Goal: Task Accomplishment & Management: Use online tool/utility

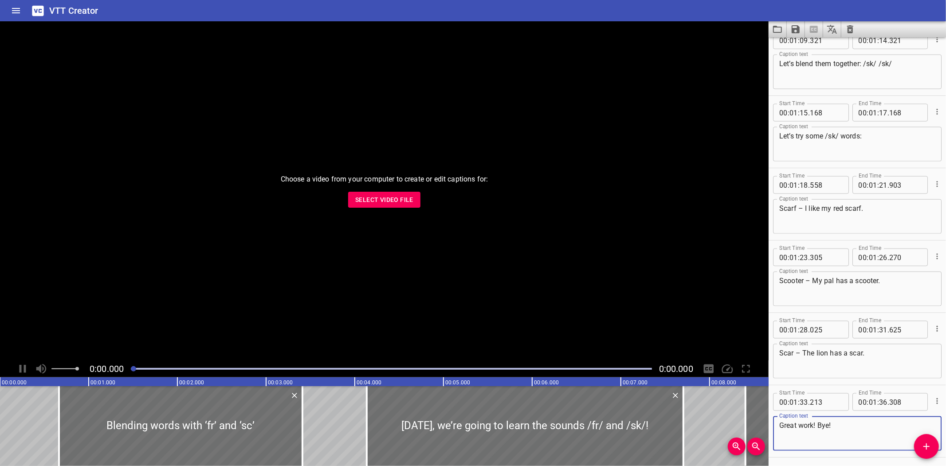
scroll to position [1058, 0]
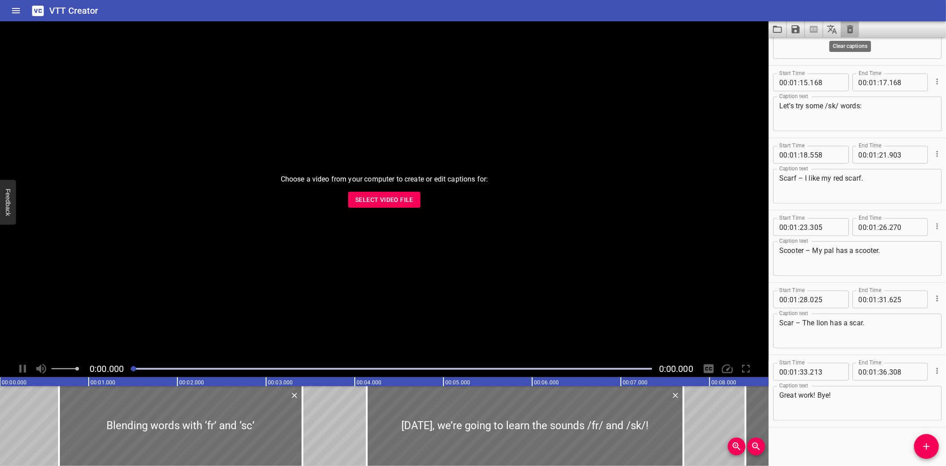
click at [848, 28] on icon "Clear captions" at bounding box center [850, 29] width 11 height 11
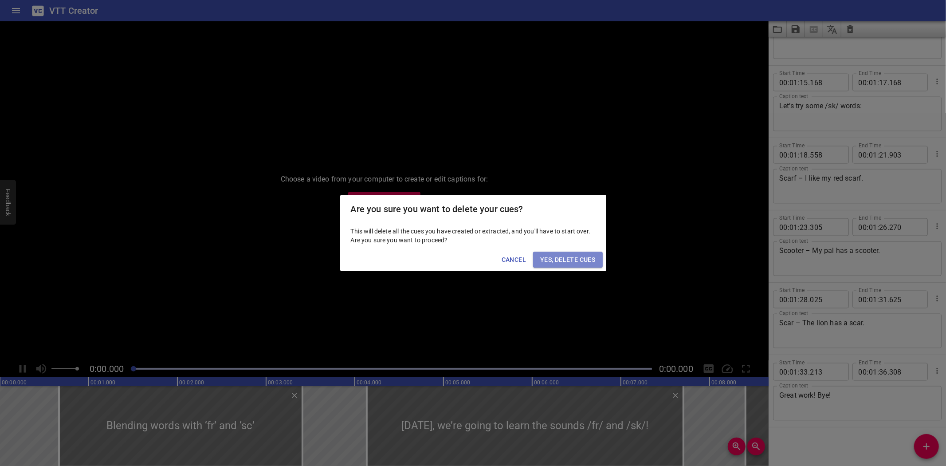
click at [563, 264] on span "Yes, Delete Cues" at bounding box center [567, 259] width 55 height 11
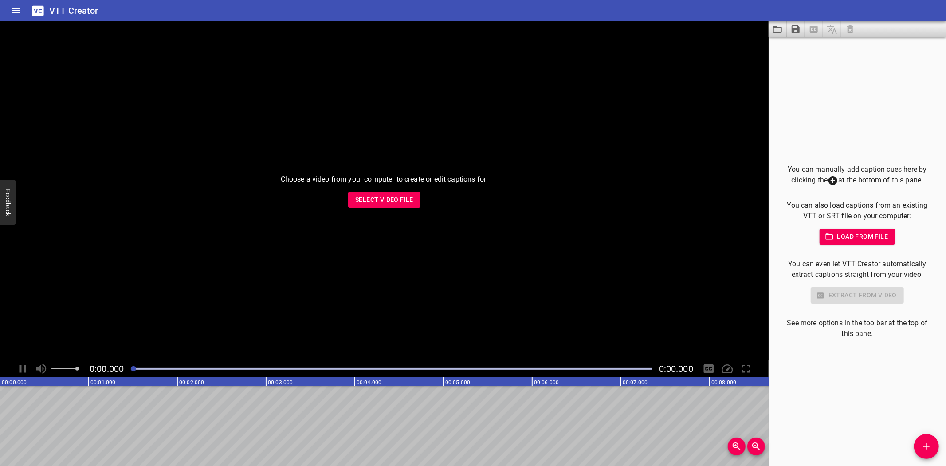
click at [393, 198] on span "Select Video File" at bounding box center [384, 199] width 58 height 11
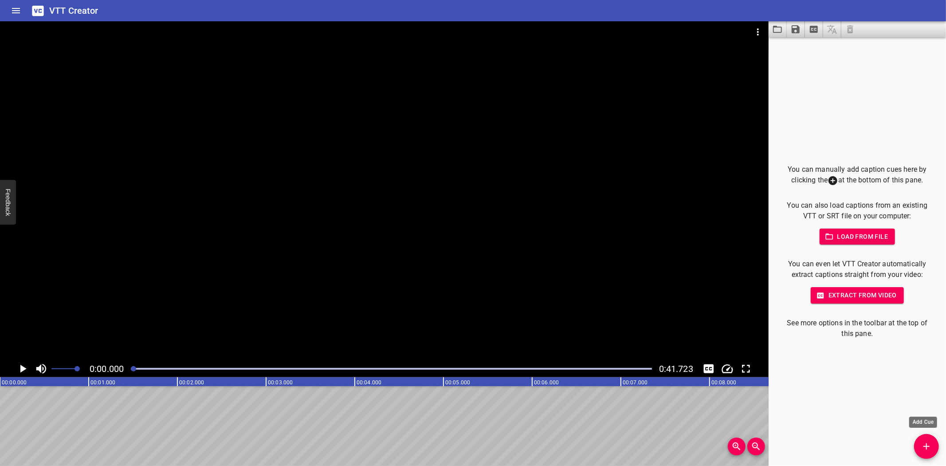
click at [927, 450] on icon "Add Cue" at bounding box center [926, 446] width 11 height 11
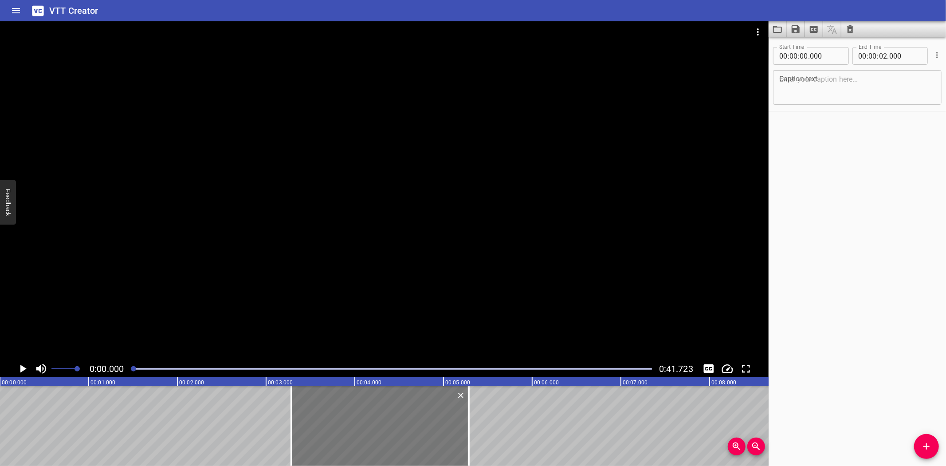
drag, startPoint x: 78, startPoint y: 414, endPoint x: 369, endPoint y: 410, distance: 291.5
click at [369, 410] on div at bounding box center [379, 426] width 177 height 80
type input "03"
type input "285"
type input "05"
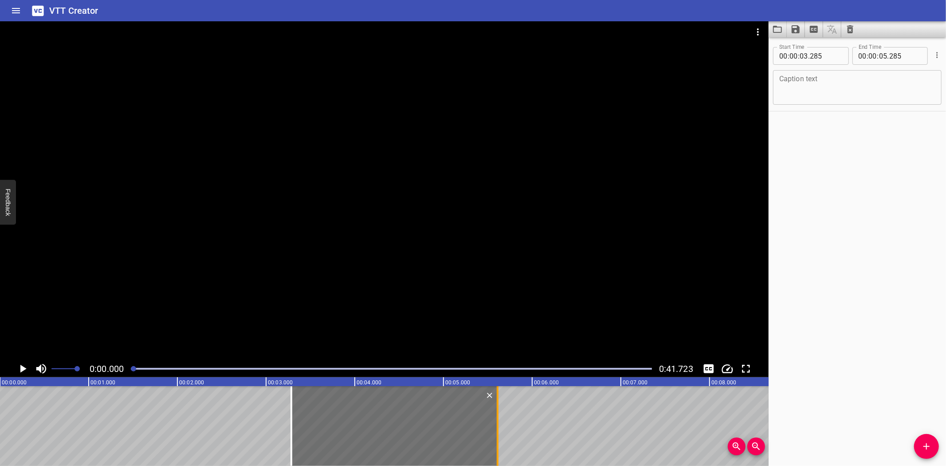
drag, startPoint x: 468, startPoint y: 428, endPoint x: 497, endPoint y: 432, distance: 29.1
click at [497, 432] on div at bounding box center [498, 426] width 2 height 80
type input "610"
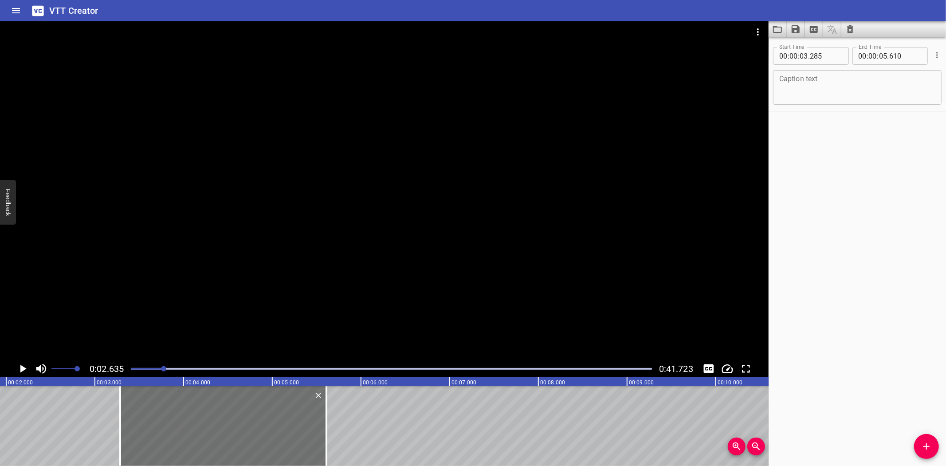
scroll to position [0, 233]
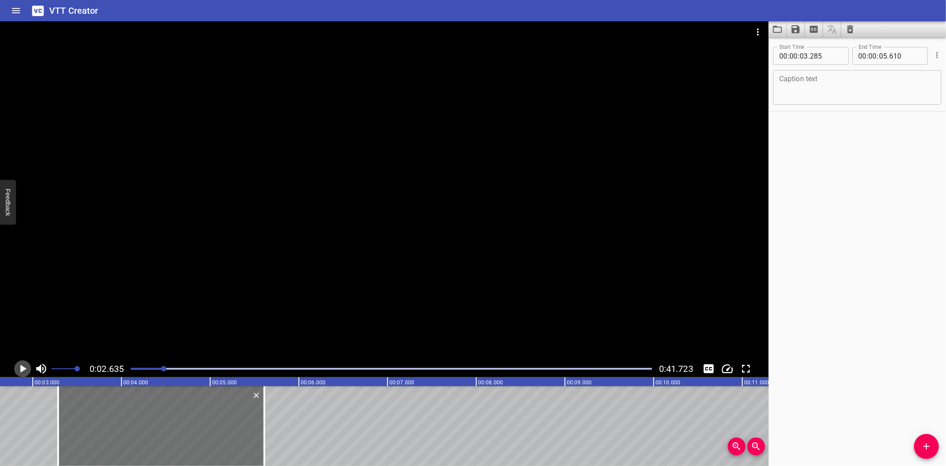
click at [23, 366] on icon "Play/Pause" at bounding box center [23, 369] width 6 height 8
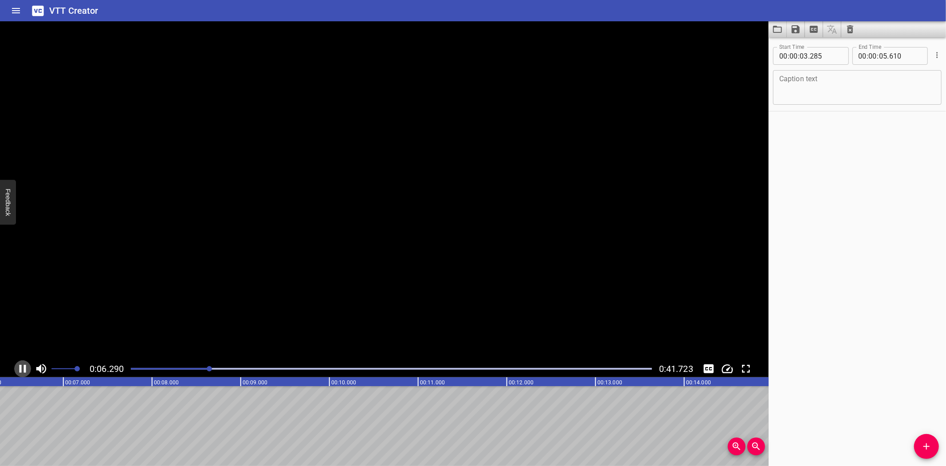
click at [23, 366] on icon "Play/Pause" at bounding box center [22, 368] width 13 height 13
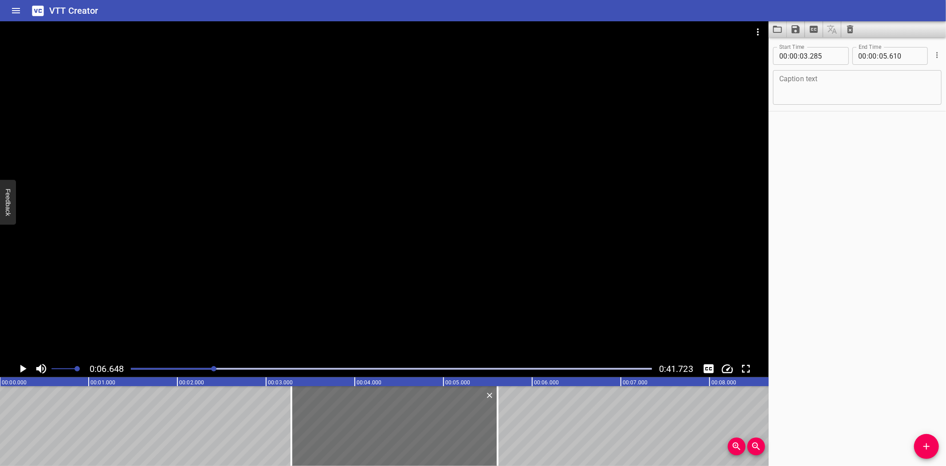
click at [818, 78] on textarea at bounding box center [857, 87] width 156 height 25
paste textarea "“Look! Is that [GEOGRAPHIC_DATA]?”"
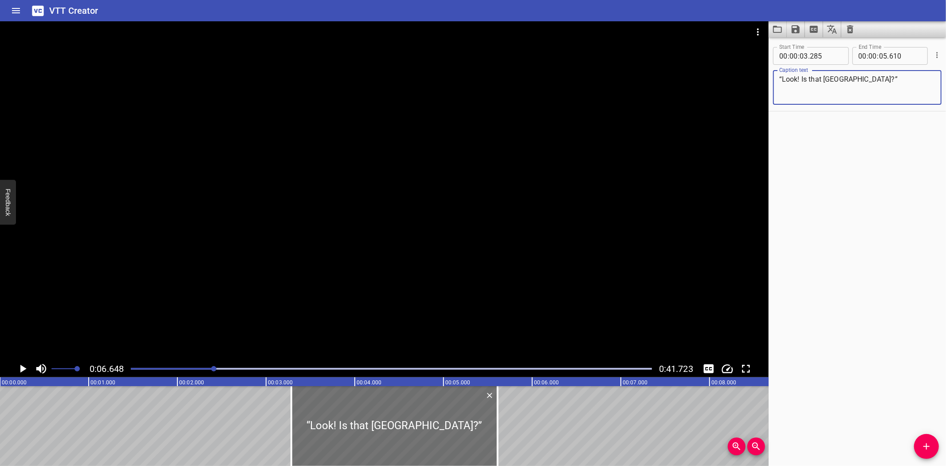
type textarea "“Look! Is that [GEOGRAPHIC_DATA]?”"
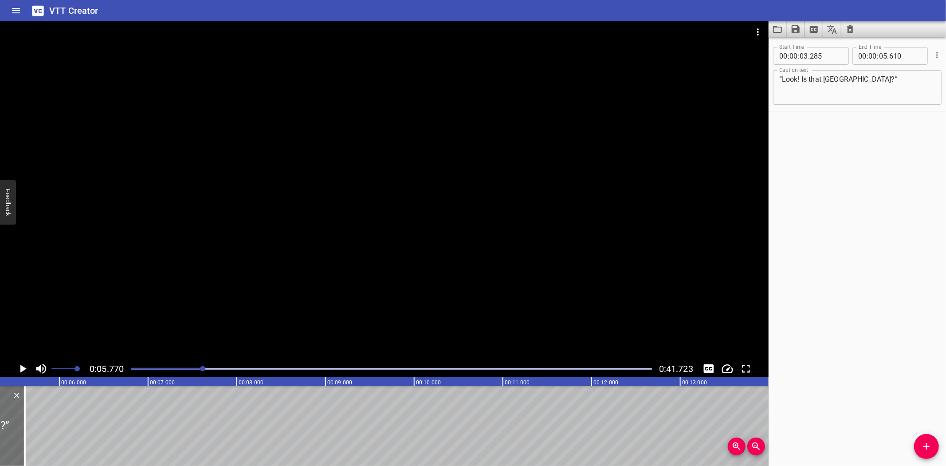
scroll to position [0, 512]
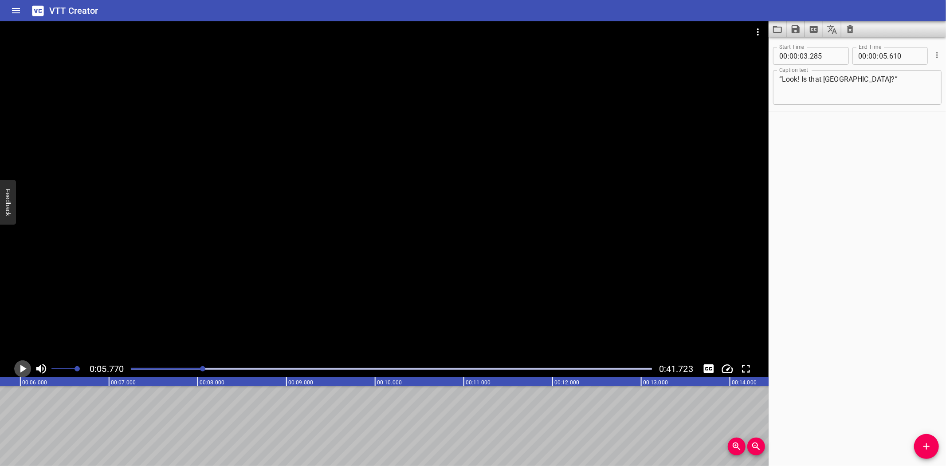
click at [23, 366] on icon "Play/Pause" at bounding box center [22, 368] width 13 height 13
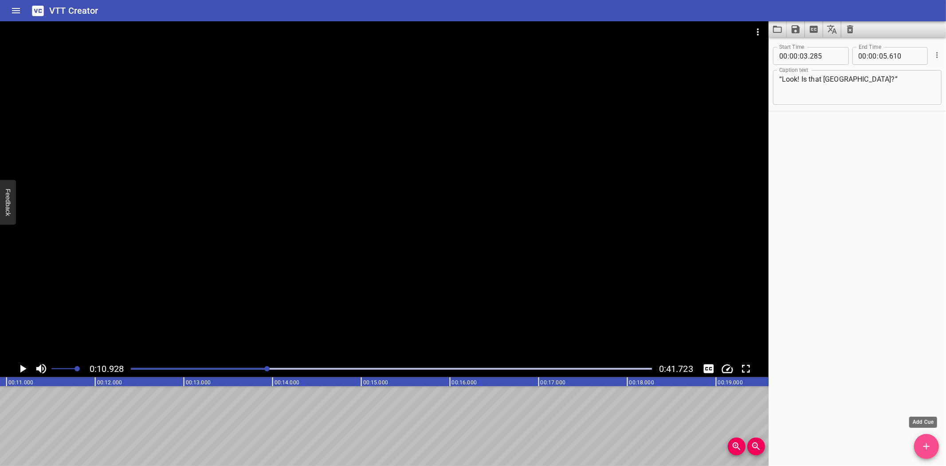
click at [925, 449] on icon "Add Cue" at bounding box center [926, 446] width 11 height 11
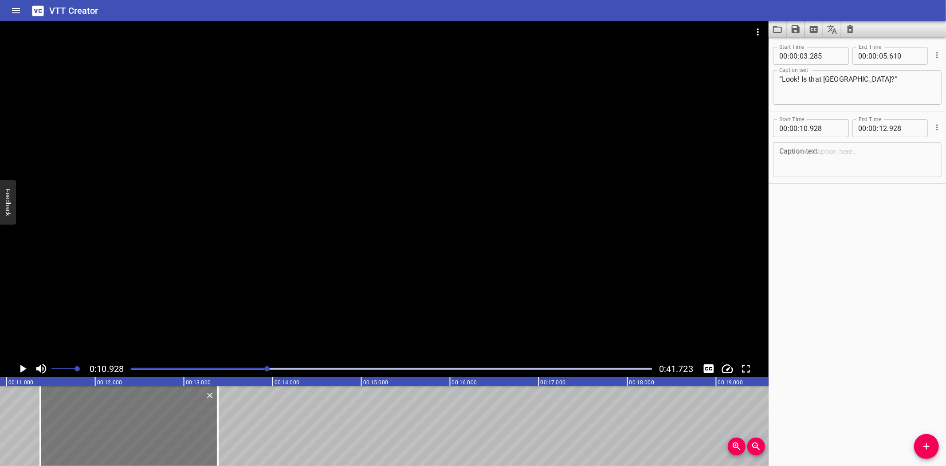
drag, startPoint x: 89, startPoint y: 429, endPoint x: 105, endPoint y: 428, distance: 16.0
click at [105, 428] on div at bounding box center [128, 426] width 177 height 80
type input "11"
type input "378"
type input "13"
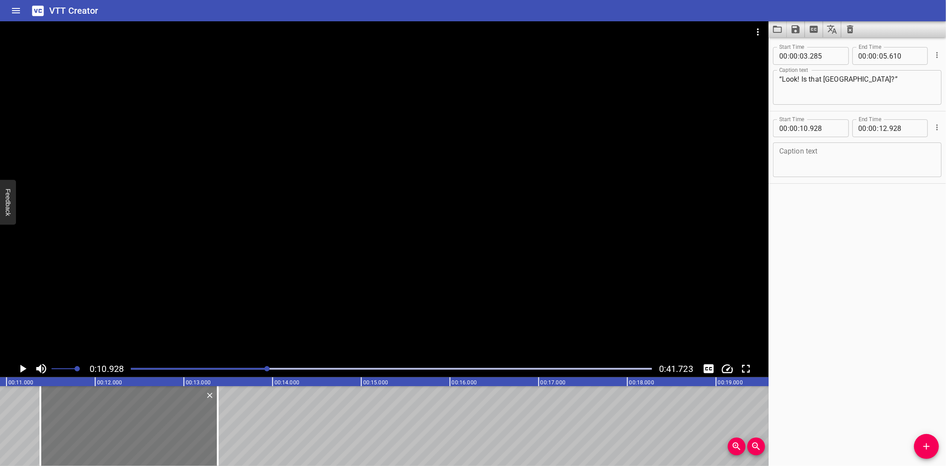
type input "378"
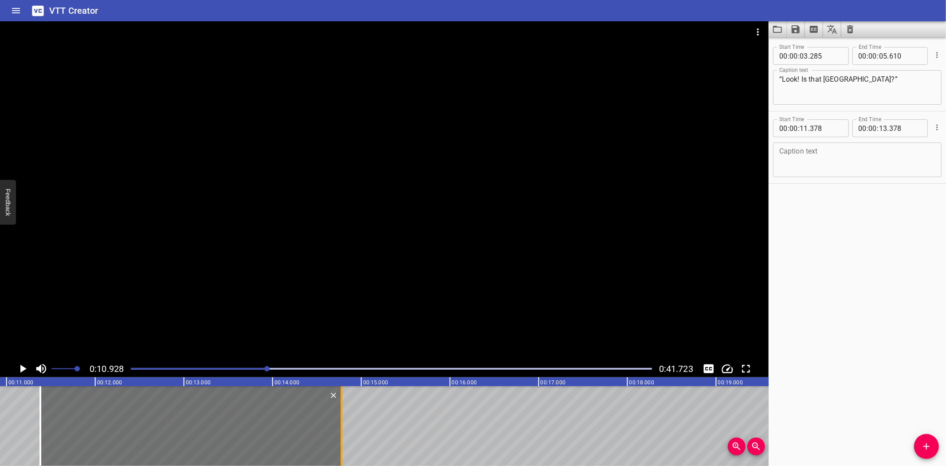
drag, startPoint x: 214, startPoint y: 434, endPoint x: 338, endPoint y: 432, distance: 123.8
click at [338, 432] on div at bounding box center [341, 426] width 9 height 80
type input "14"
type input "773"
click at [828, 156] on textarea at bounding box center [857, 159] width 156 height 25
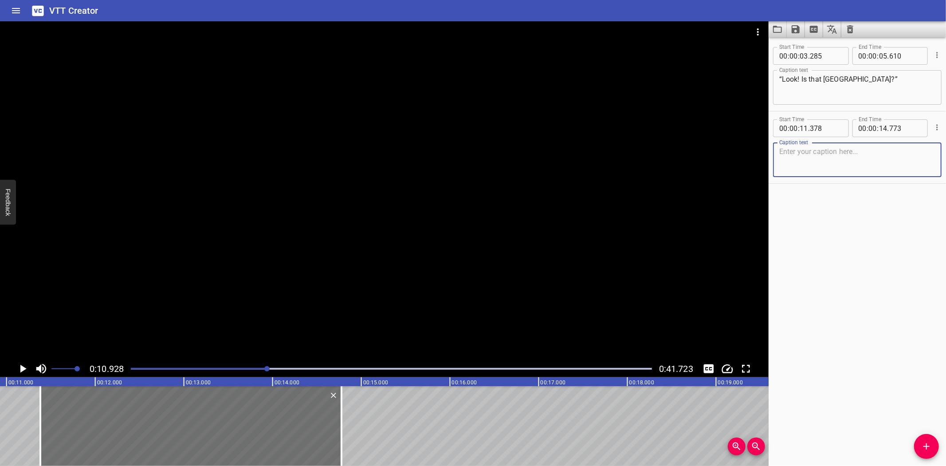
paste textarea "“Everything runs on the sun and wind!”"
type textarea "“Everything runs on the sun and wind!”"
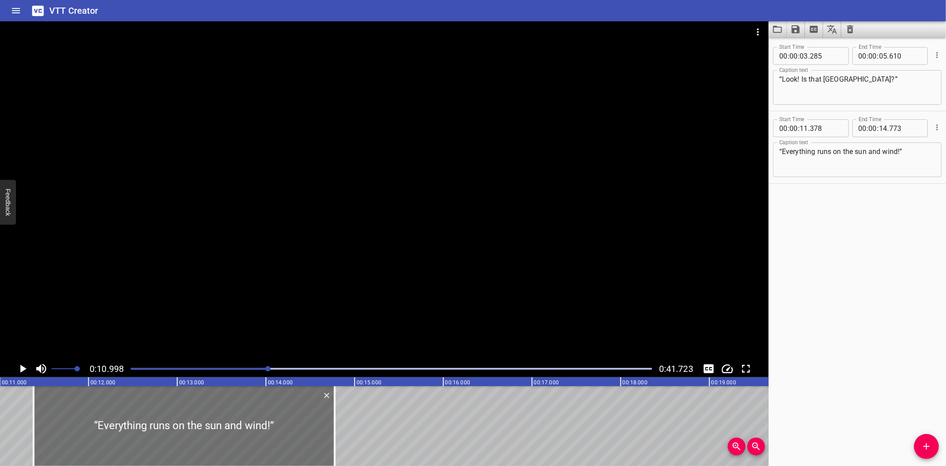
click at [23, 367] on icon "Play/Pause" at bounding box center [23, 369] width 6 height 8
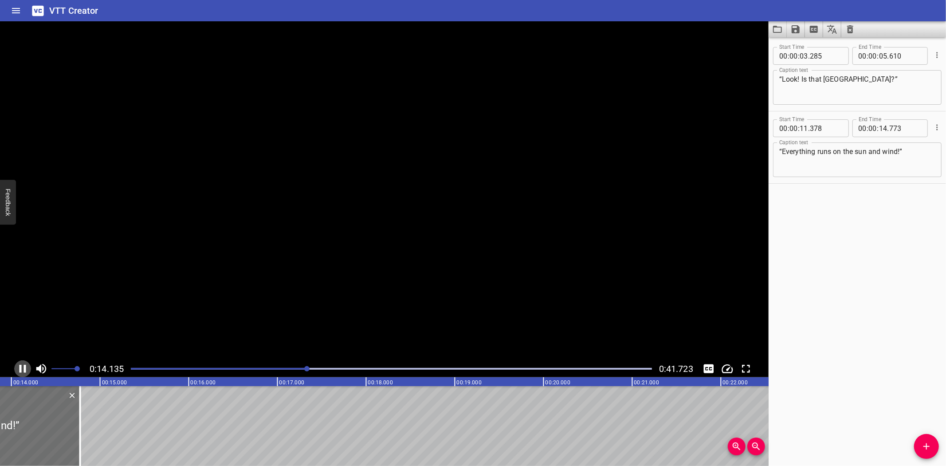
click at [23, 367] on icon "Play/Pause" at bounding box center [22, 368] width 13 height 13
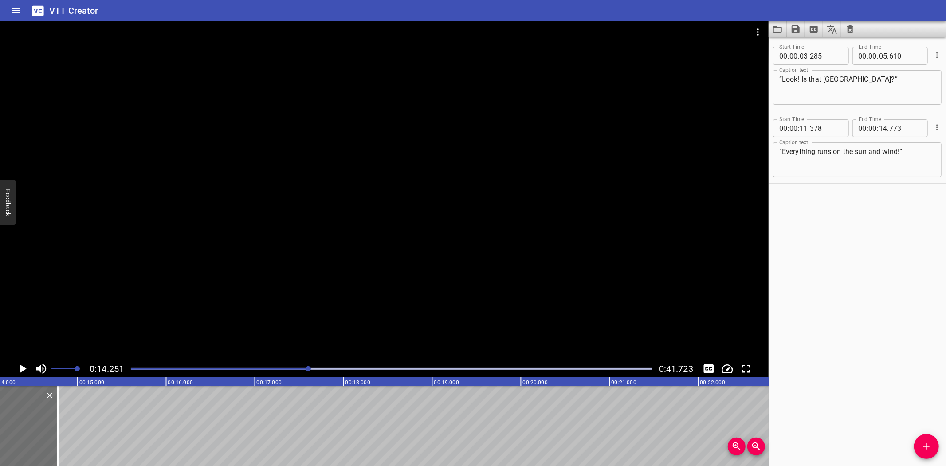
scroll to position [0, 1264]
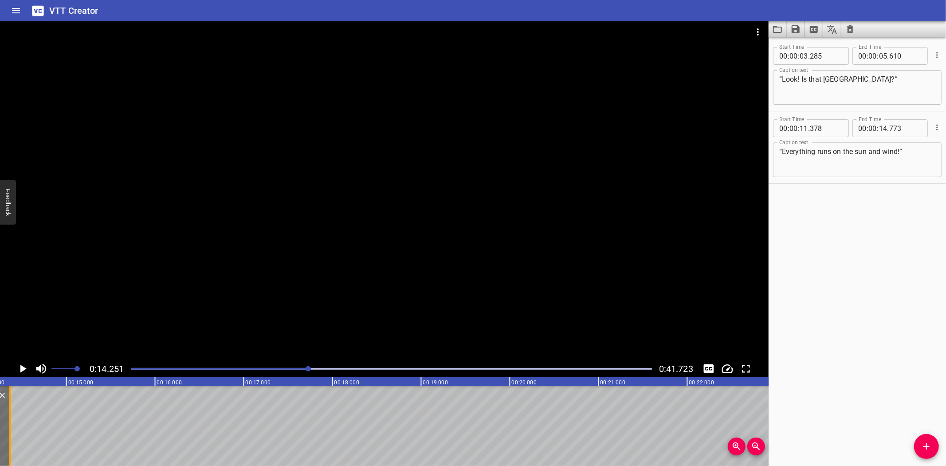
drag, startPoint x: 45, startPoint y: 415, endPoint x: 9, endPoint y: 413, distance: 36.4
click at [9, 413] on div at bounding box center [10, 426] width 2 height 80
type input "363"
click at [930, 445] on icon "Add Cue" at bounding box center [926, 446] width 11 height 11
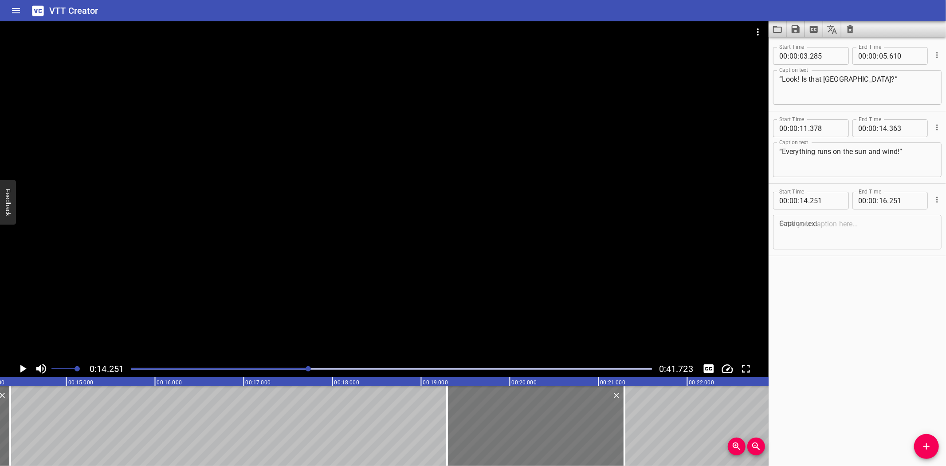
drag, startPoint x: 121, startPoint y: 410, endPoint x: 568, endPoint y: 406, distance: 447.2
click at [568, 406] on div at bounding box center [535, 426] width 177 height 80
type input "19"
type input "291"
type input "21"
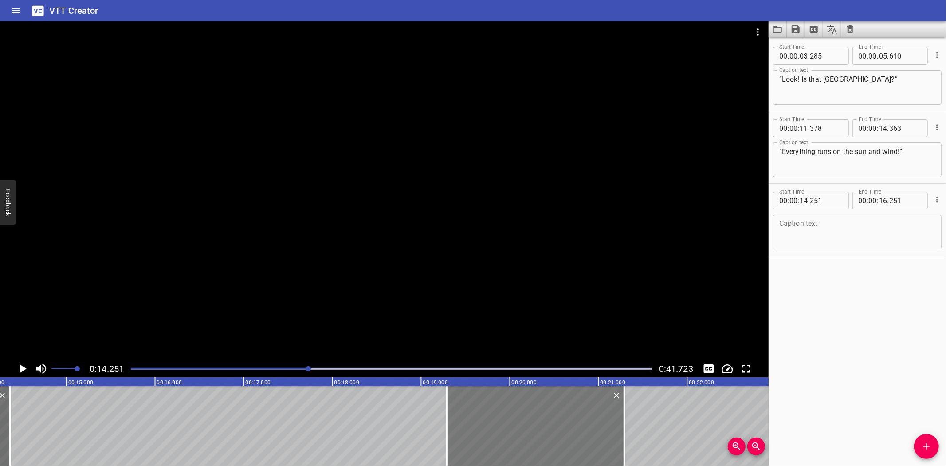
type input "291"
click at [867, 231] on textarea at bounding box center [857, 232] width 156 height 25
paste textarea "The Masdar Wind Tower uses traditional Arabic design that pulls cooler air down…"
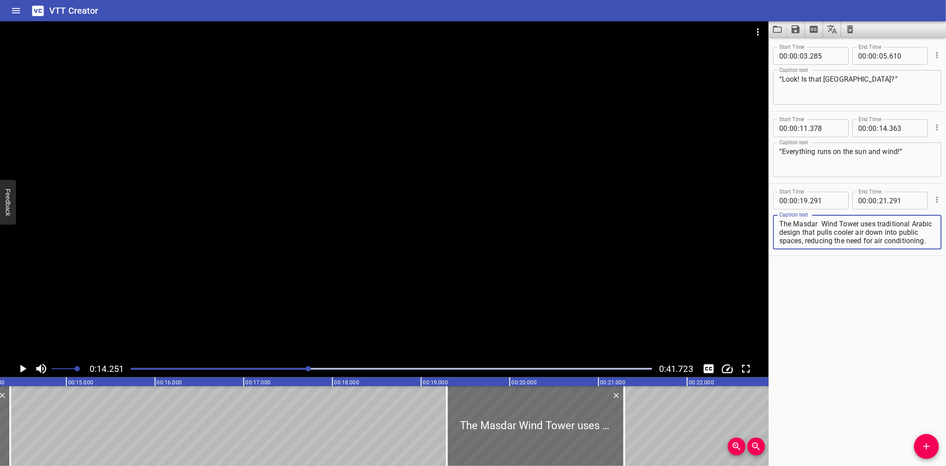
scroll to position [0, 0]
type textarea "The Masdar Wind Tower uses traditional Arabic design that pulls cooler air down…"
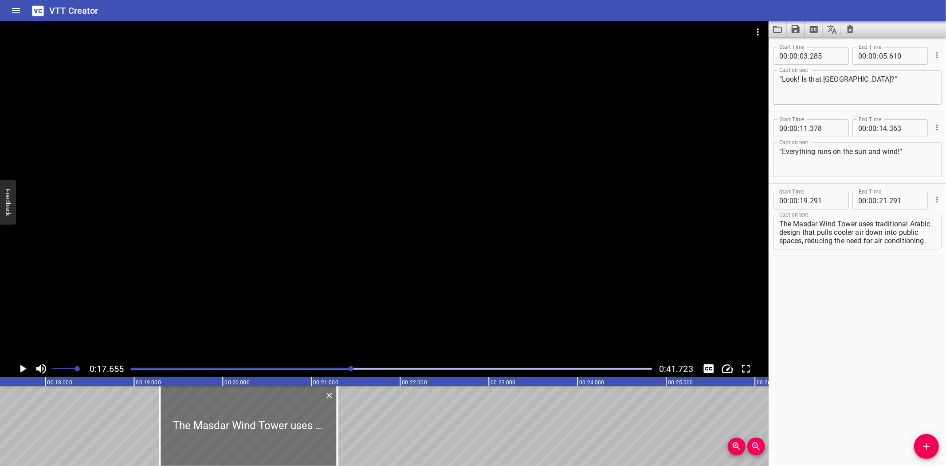
scroll to position [0, 1566]
click at [20, 369] on icon "Play/Pause" at bounding box center [23, 369] width 6 height 8
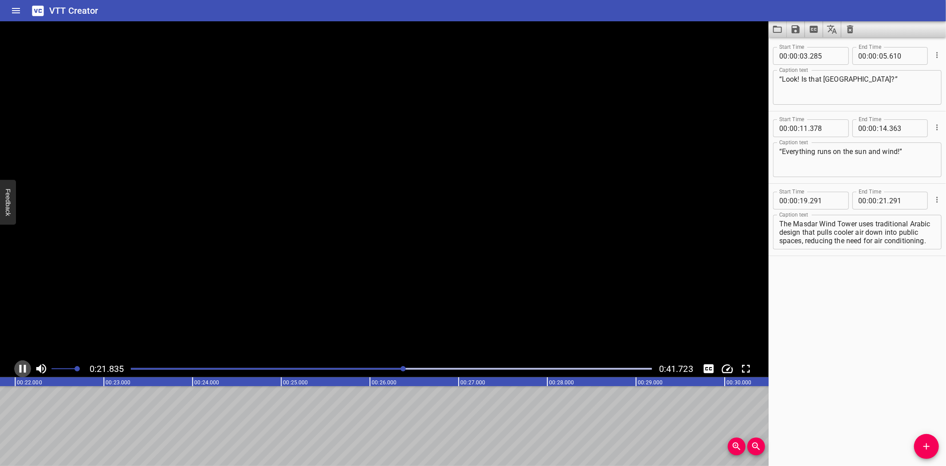
click at [20, 369] on icon "Play/Pause" at bounding box center [23, 369] width 7 height 8
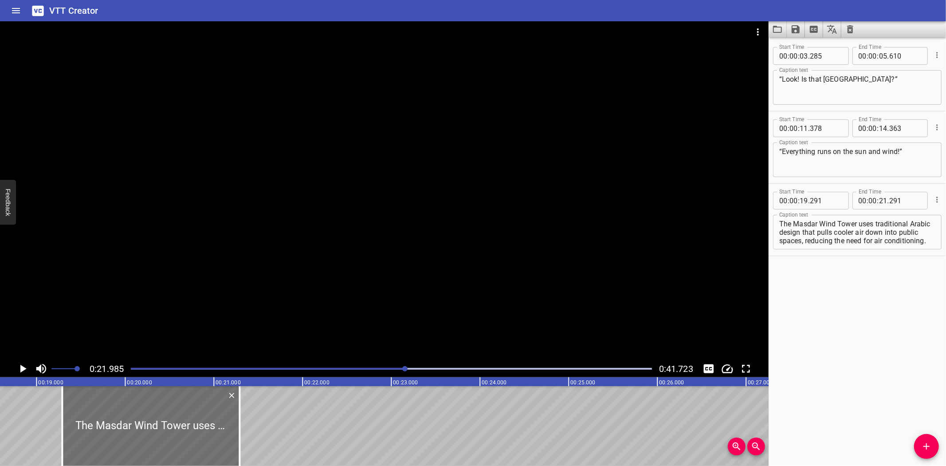
scroll to position [0, 1639]
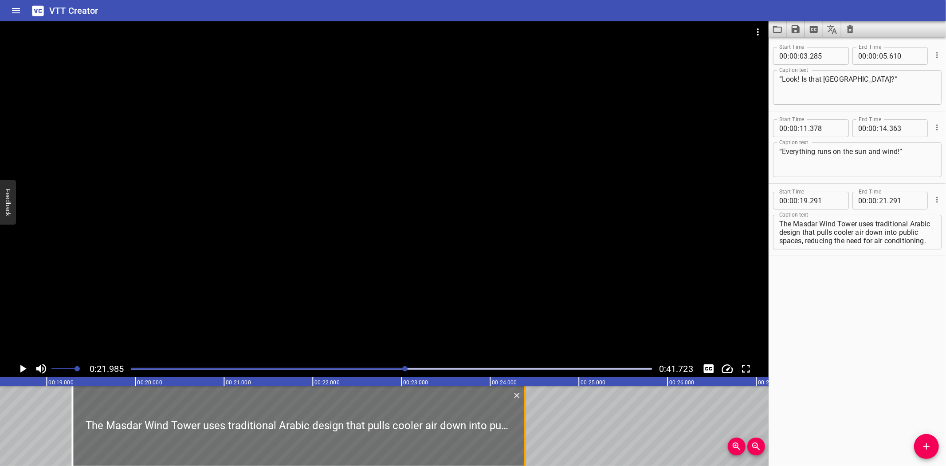
drag, startPoint x: 249, startPoint y: 444, endPoint x: 524, endPoint y: 439, distance: 275.1
click at [524, 439] on div at bounding box center [525, 426] width 2 height 80
type input "24"
type input "391"
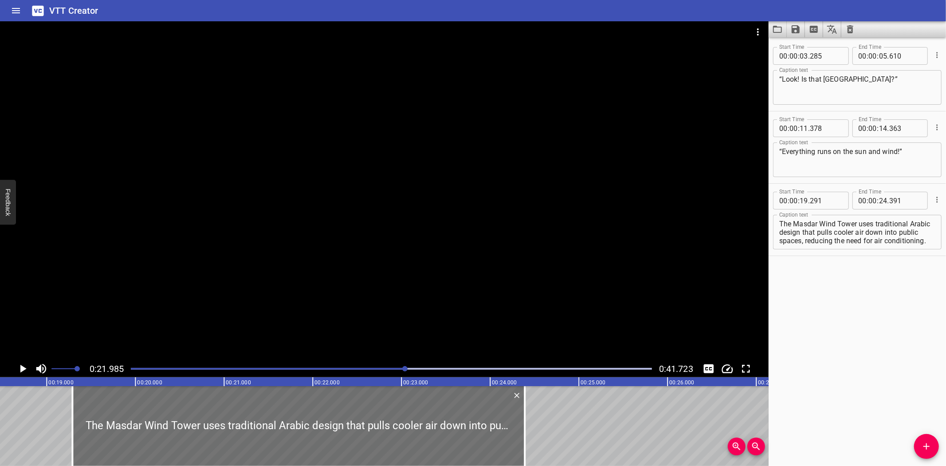
scroll to position [0, 1659]
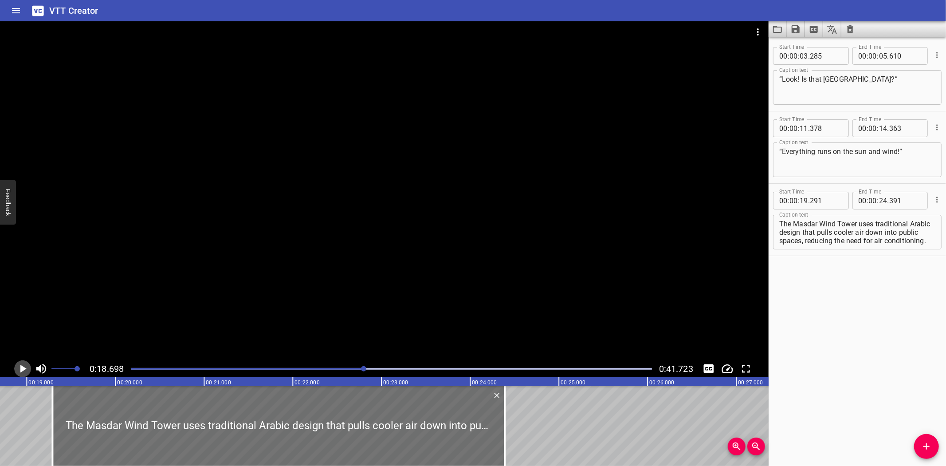
click at [21, 366] on icon "Play/Pause" at bounding box center [23, 369] width 6 height 8
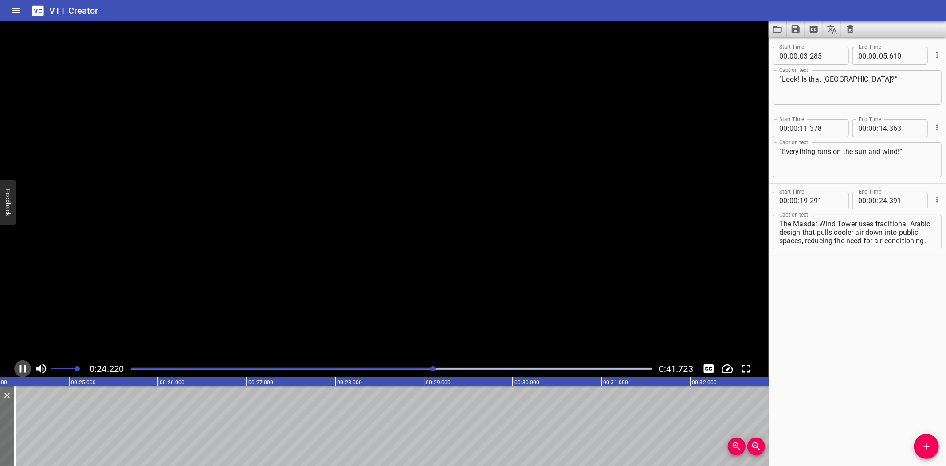
click at [21, 366] on icon "Play/Pause" at bounding box center [22, 368] width 13 height 13
click at [910, 240] on textarea "The Masdar Wind Tower uses traditional Arabic design that pulls cooler air down…" at bounding box center [857, 232] width 156 height 25
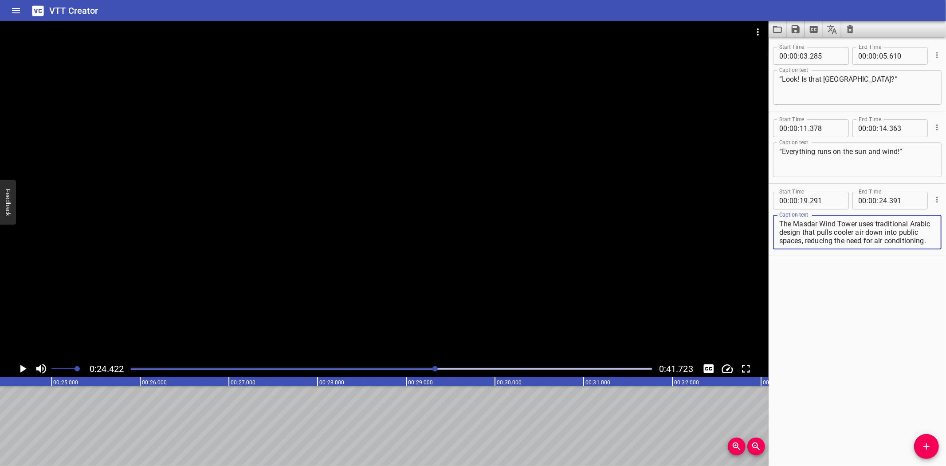
click at [826, 231] on textarea "The Masdar Wind Tower uses traditional Arabic design that pulls cooler air down…" at bounding box center [857, 232] width 156 height 25
click at [847, 238] on textarea "The Masdar Wind Tower uses traditional Arabic design that pulls cooler air down…" at bounding box center [857, 232] width 156 height 25
click at [826, 224] on textarea "The Masdar Wind Tower uses traditional Arabic design that pulls cooler air down…" at bounding box center [857, 232] width 156 height 25
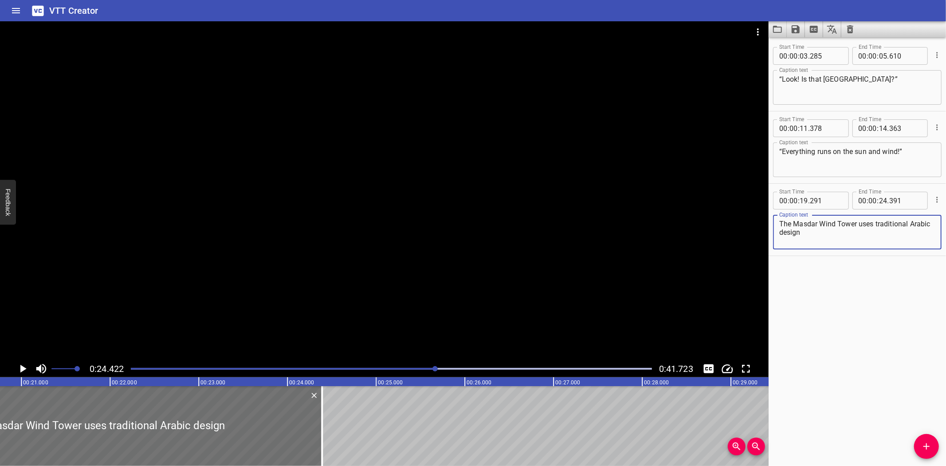
scroll to position [0, 1713]
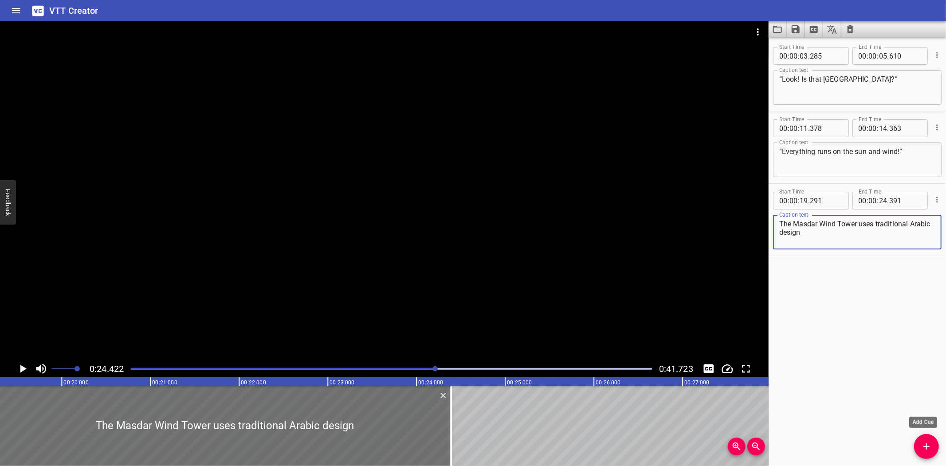
type textarea "The Masdar Wind Tower uses traditional Arabic design"
click at [930, 447] on icon "Add Cue" at bounding box center [926, 446] width 11 height 11
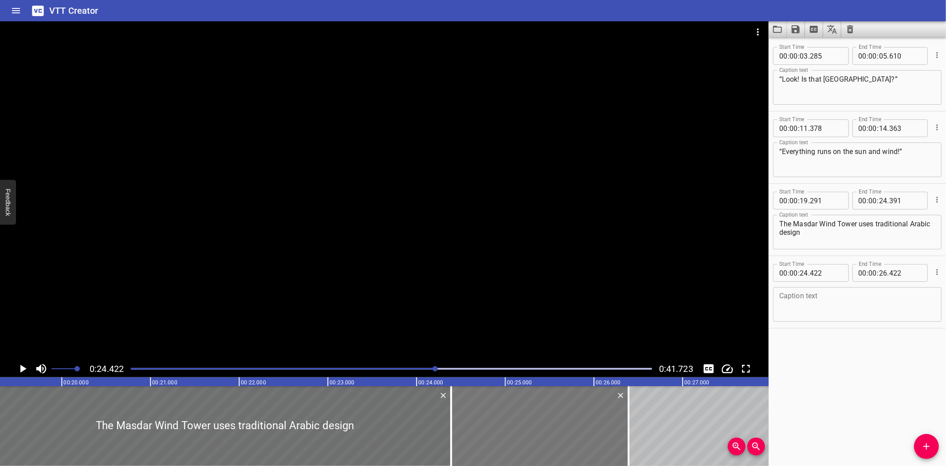
click at [493, 423] on div at bounding box center [539, 426] width 177 height 80
type input "392"
click at [783, 304] on textarea at bounding box center [857, 304] width 156 height 25
paste textarea "that pulls cooler air down into public spaces, reducing the need for air condit…"
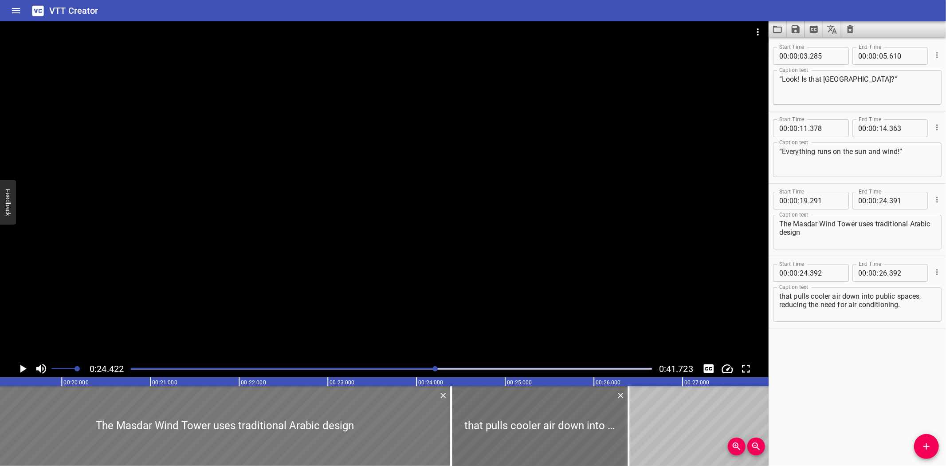
click at [14, 405] on div at bounding box center [225, 426] width 452 height 80
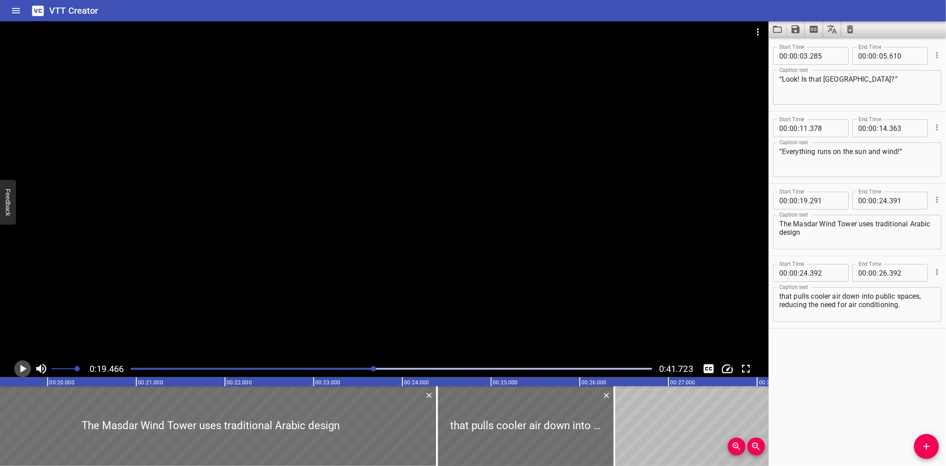
click at [21, 368] on icon "Play/Pause" at bounding box center [23, 369] width 6 height 8
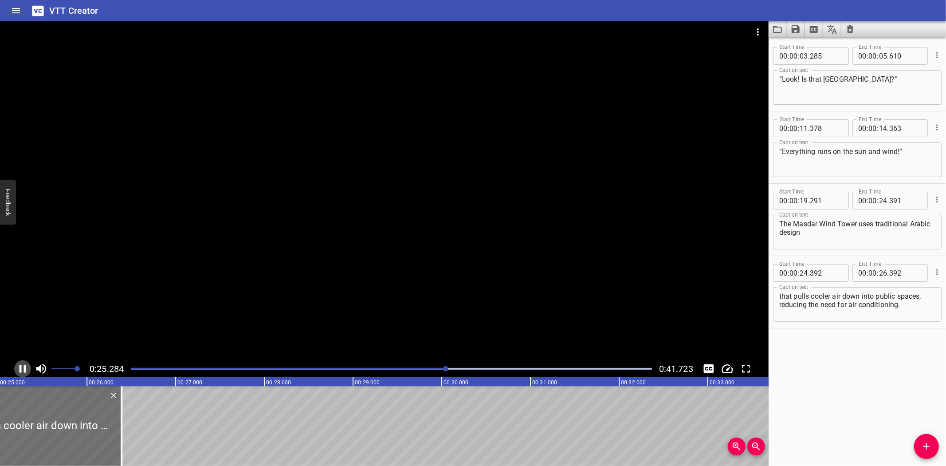
click at [24, 364] on icon "Play/Pause" at bounding box center [22, 368] width 13 height 13
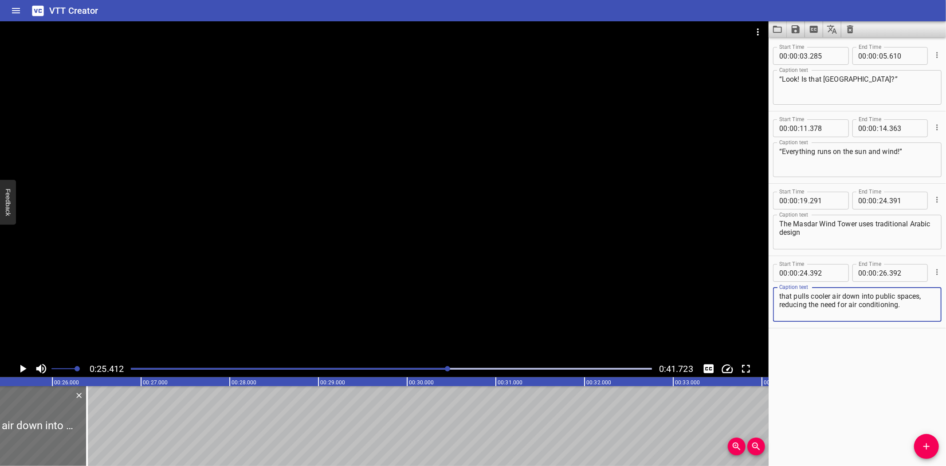
click at [916, 308] on textarea "that pulls cooler air down into public spaces, reducing the need for air condit…" at bounding box center [857, 304] width 156 height 25
click at [779, 304] on textarea "that pulls cooler air down into public spaces, reducing the need for air condit…" at bounding box center [857, 304] width 156 height 25
type textarea "that pulls cooler air down into public spaces,"
click at [927, 446] on icon "Add Cue" at bounding box center [927, 446] width 6 height 6
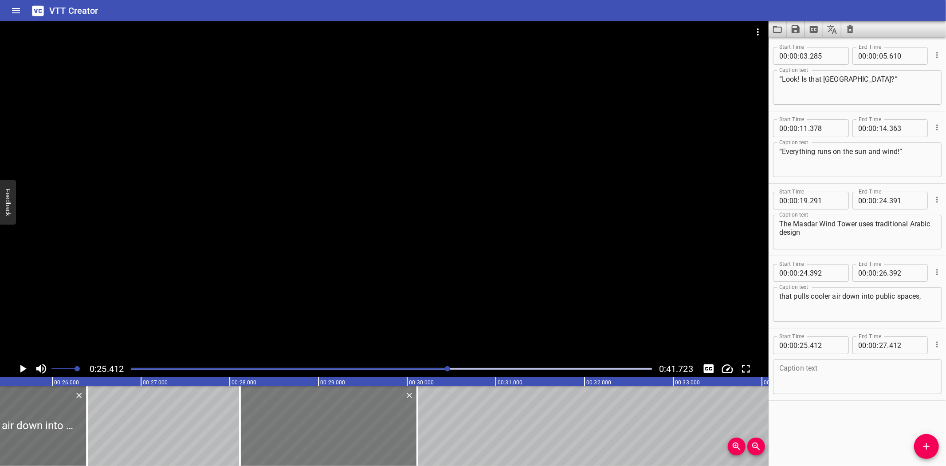
drag, startPoint x: 164, startPoint y: 422, endPoint x: 404, endPoint y: 421, distance: 240.0
click at [404, 421] on div at bounding box center [328, 426] width 177 height 80
type input "28"
type input "117"
type input "30"
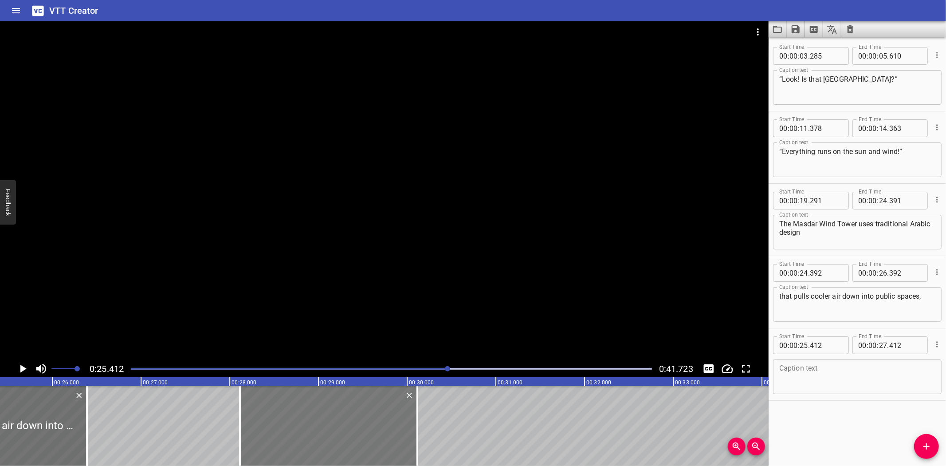
type input "117"
click at [20, 365] on icon "Play/Pause" at bounding box center [22, 368] width 13 height 13
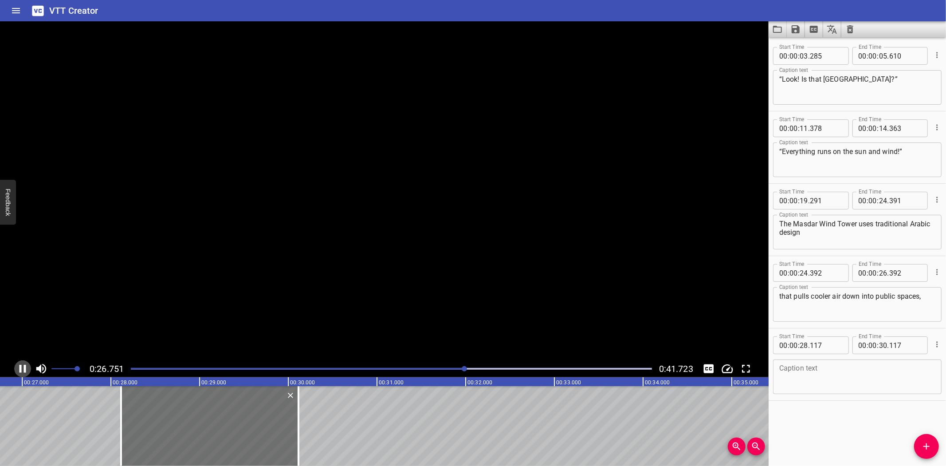
click at [20, 365] on icon "Play/Pause" at bounding box center [23, 369] width 7 height 8
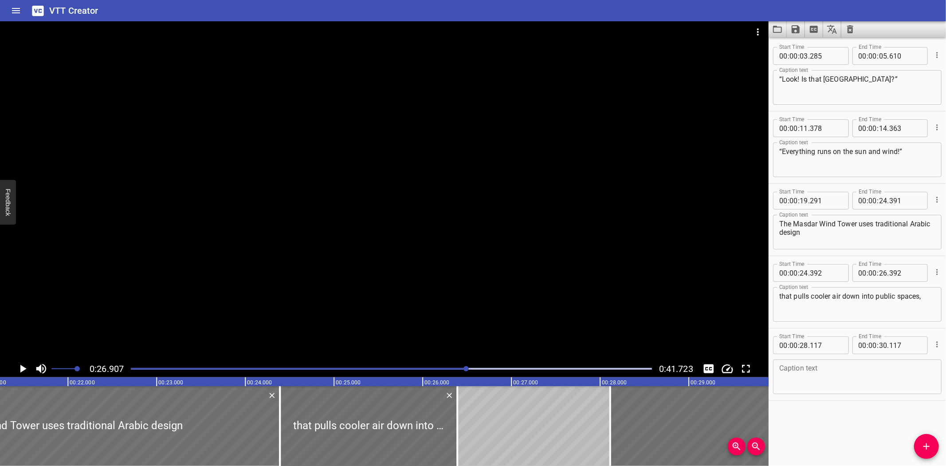
scroll to position [0, 1880]
click at [214, 407] on div at bounding box center [57, 426] width 452 height 80
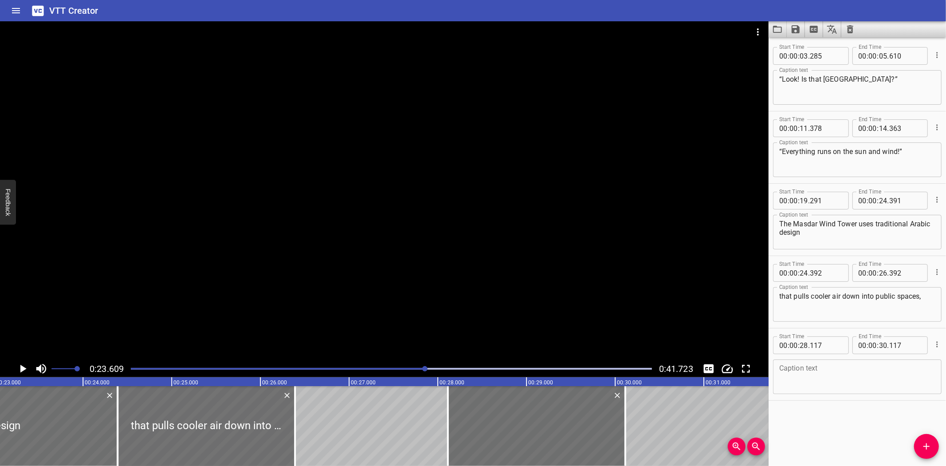
scroll to position [0, 2095]
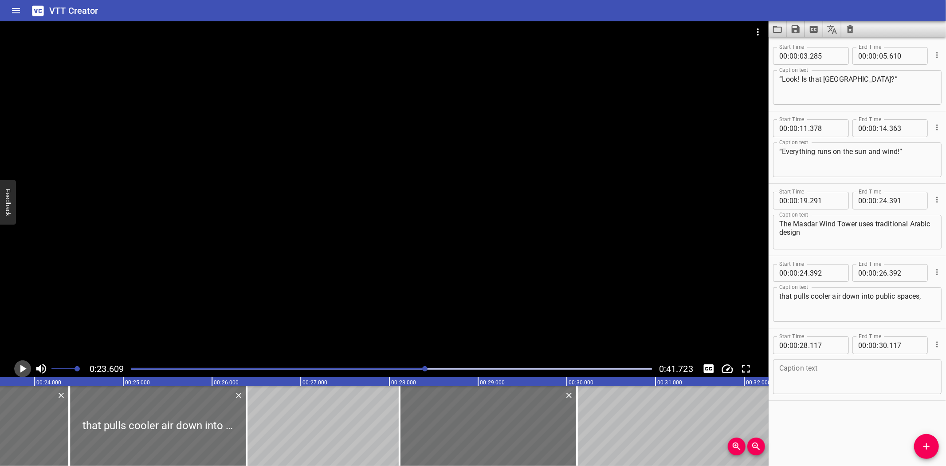
click at [21, 365] on icon "Play/Pause" at bounding box center [22, 368] width 13 height 13
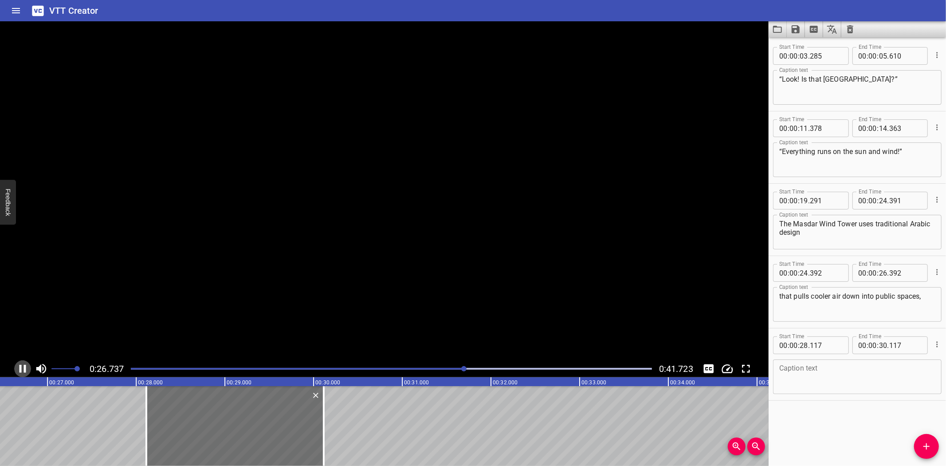
click at [21, 365] on icon "Play/Pause" at bounding box center [22, 368] width 13 height 13
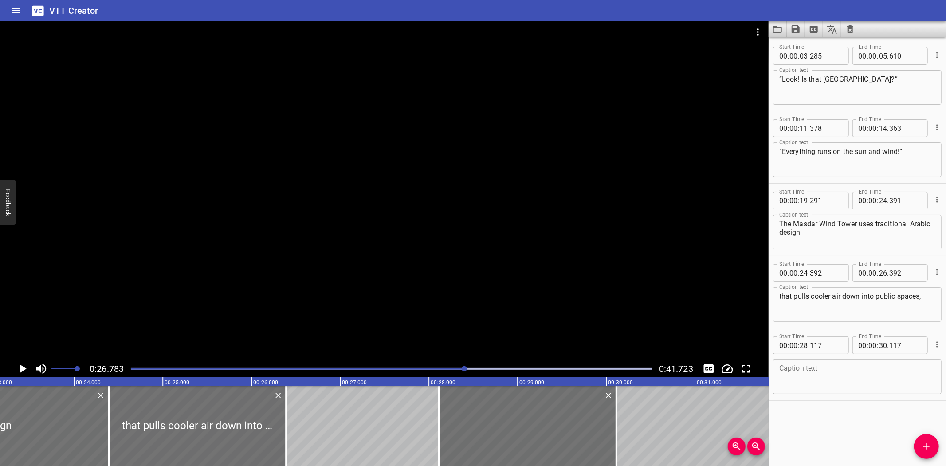
scroll to position [0, 2051]
drag, startPoint x: 286, startPoint y: 435, endPoint x: 264, endPoint y: 434, distance: 21.8
click at [264, 434] on div at bounding box center [265, 426] width 9 height 80
type input "117"
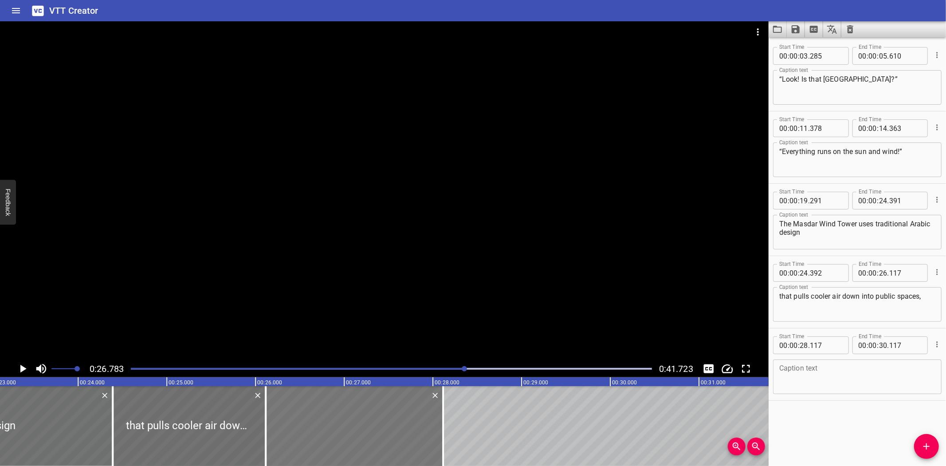
drag, startPoint x: 547, startPoint y: 417, endPoint x: 370, endPoint y: 425, distance: 176.7
click at [370, 425] on div at bounding box center [354, 426] width 177 height 80
type input "26"
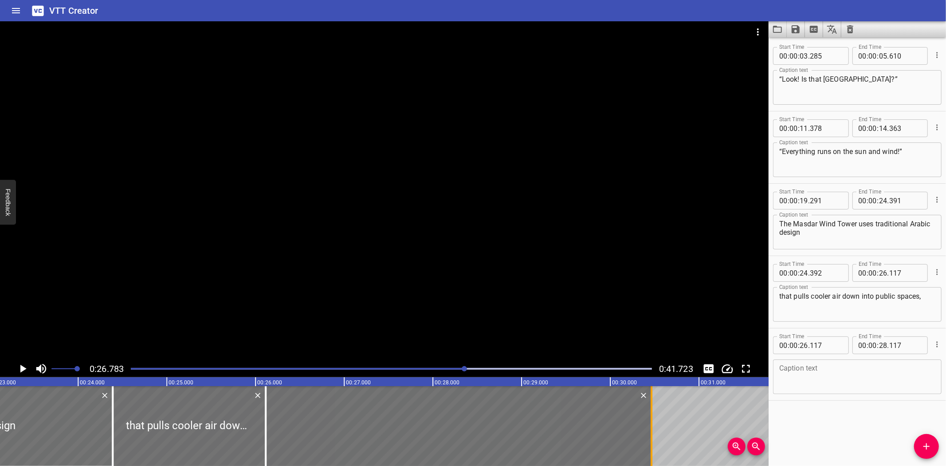
drag, startPoint x: 444, startPoint y: 425, endPoint x: 653, endPoint y: 425, distance: 208.5
click at [653, 425] on div at bounding box center [651, 426] width 9 height 80
type input "30"
type input "467"
click at [852, 372] on textarea at bounding box center [857, 376] width 156 height 25
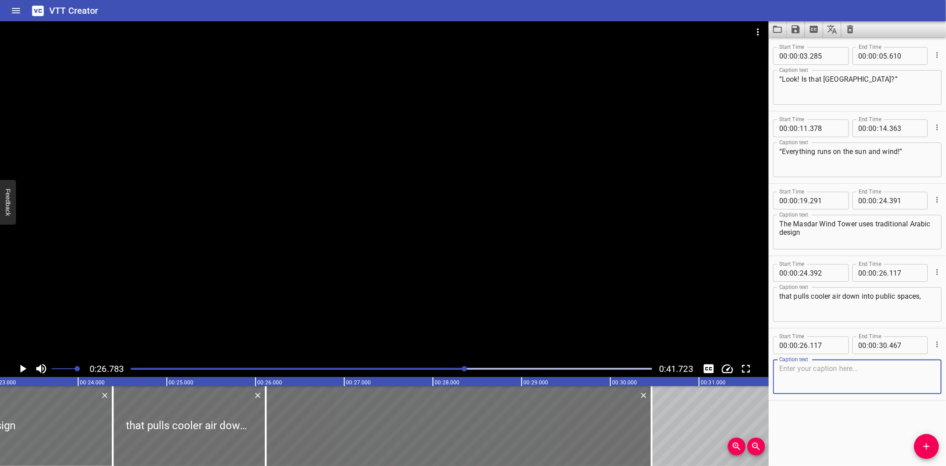
paste textarea "reducing the need for air conditioning."
type textarea "reducing the need for air conditioning."
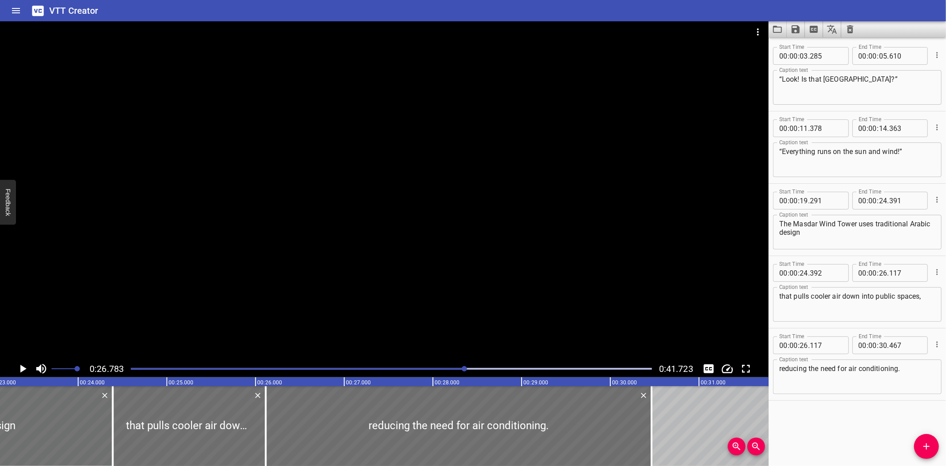
click at [20, 368] on icon "Play/Pause" at bounding box center [22, 368] width 13 height 13
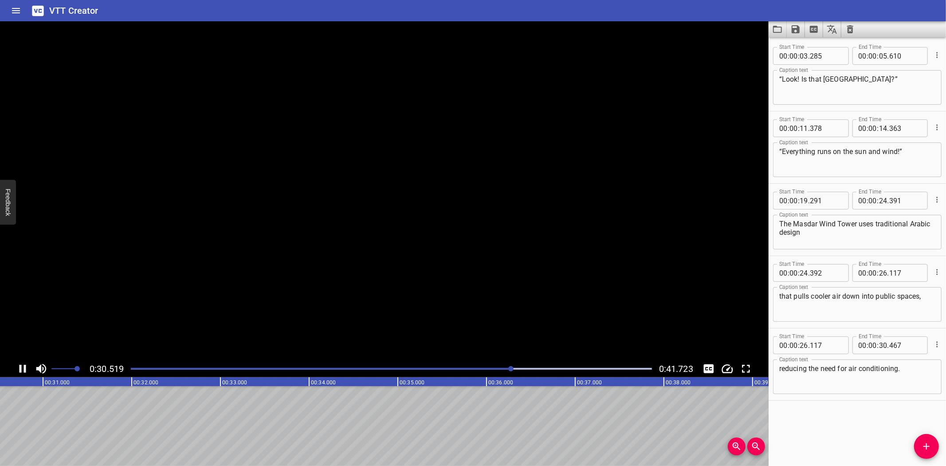
click at [19, 369] on icon "Play/Pause" at bounding box center [22, 368] width 13 height 13
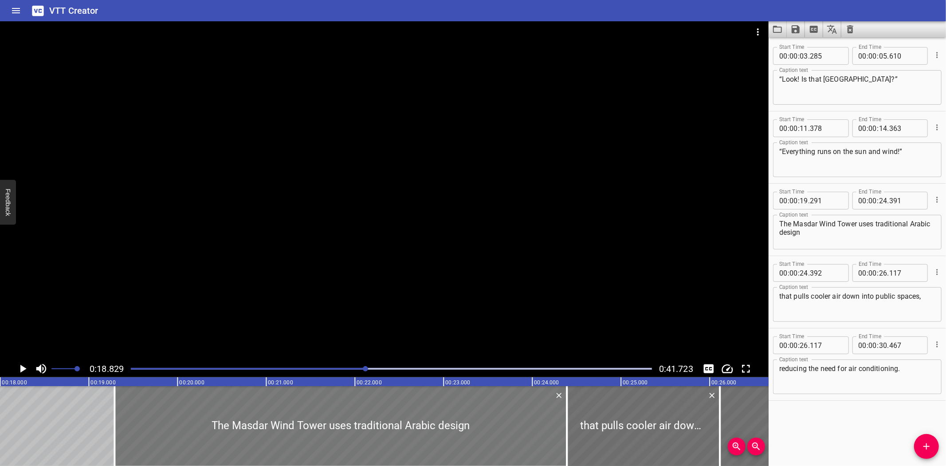
scroll to position [0, 1670]
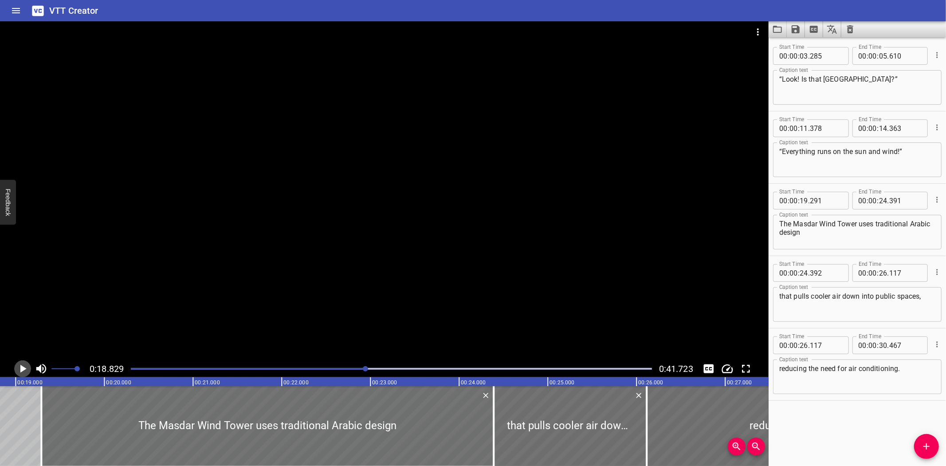
click at [20, 366] on icon "Play/Pause" at bounding box center [23, 369] width 6 height 8
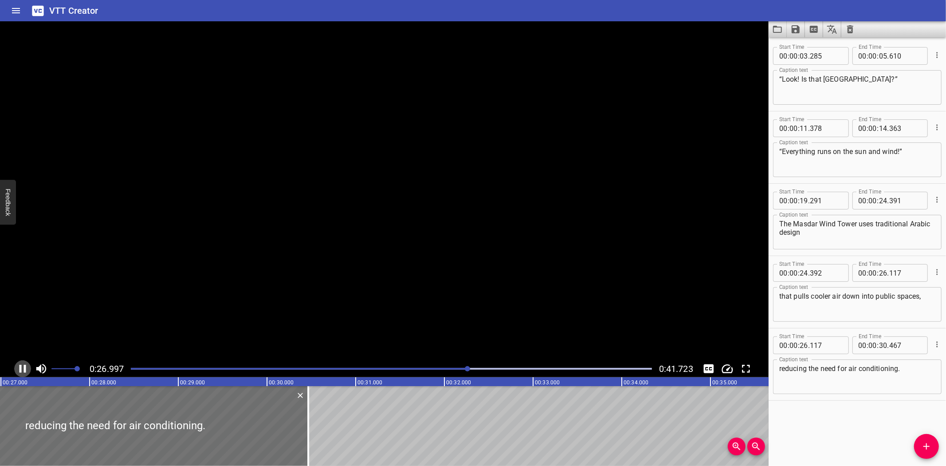
click at [20, 366] on icon "Play/Pause" at bounding box center [23, 369] width 7 height 8
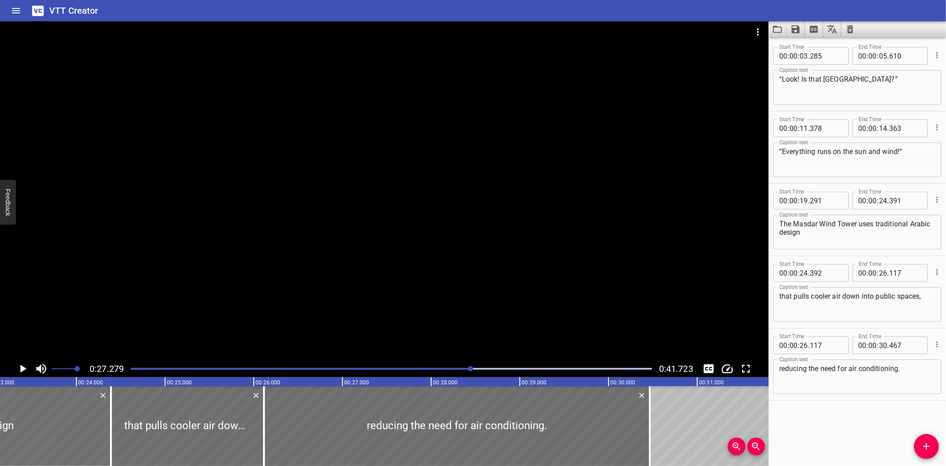
scroll to position [0, 2015]
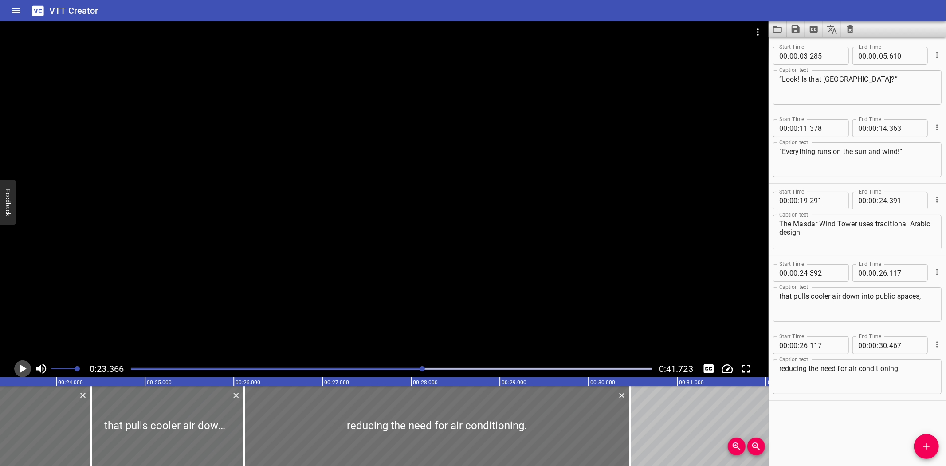
click at [18, 369] on icon "Play/Pause" at bounding box center [22, 368] width 13 height 13
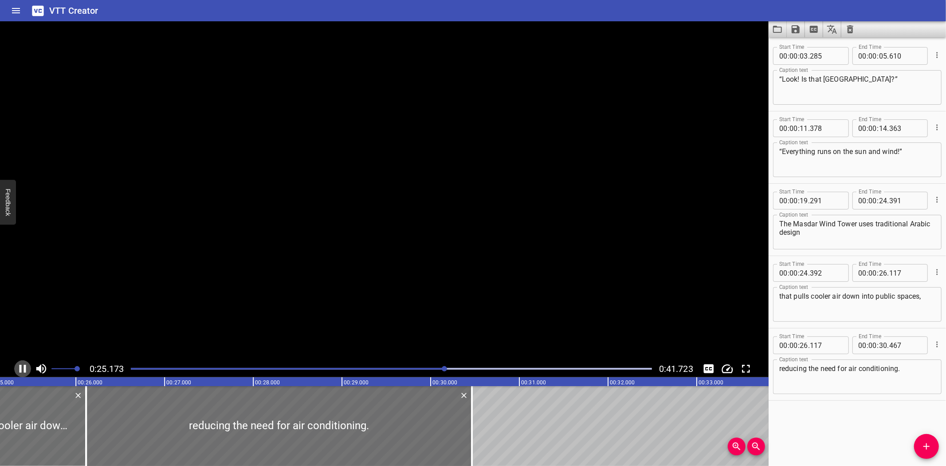
click at [18, 369] on icon "Play/Pause" at bounding box center [22, 368] width 13 height 13
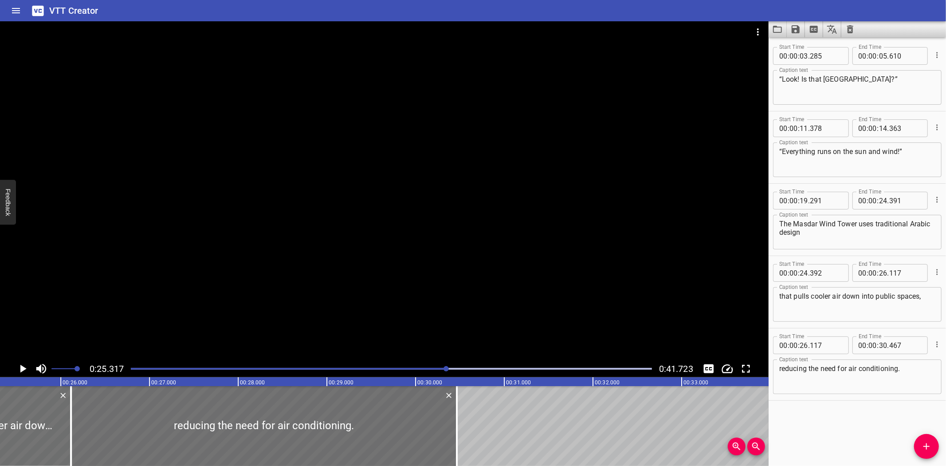
click at [20, 369] on icon "Play/Pause" at bounding box center [23, 369] width 6 height 8
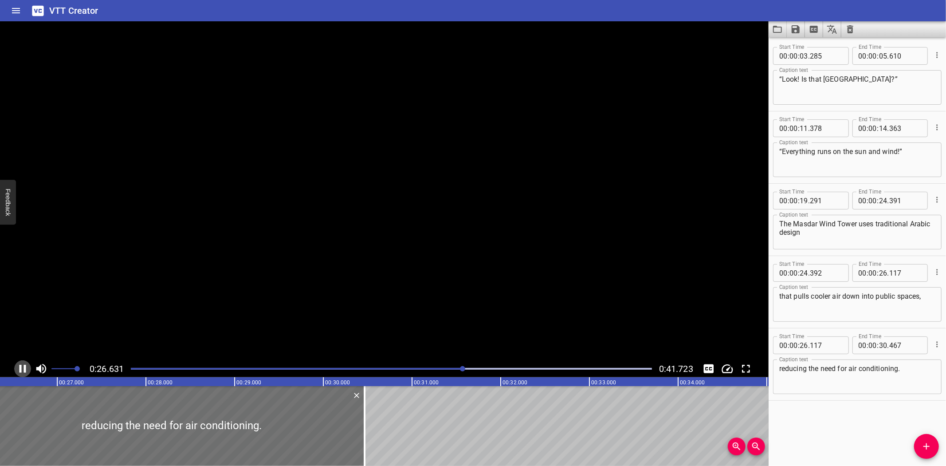
click at [20, 369] on icon "Play/Pause" at bounding box center [23, 369] width 7 height 8
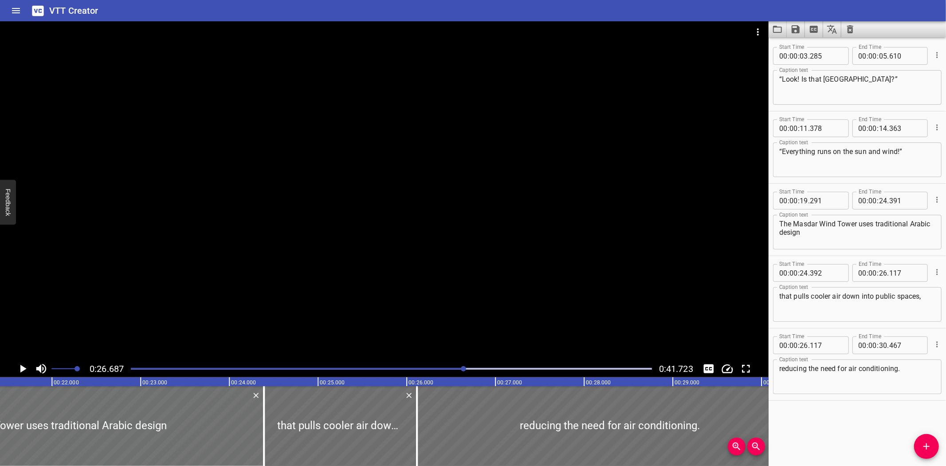
scroll to position [0, 1893]
click at [478, 419] on div at bounding box center [617, 426] width 386 height 80
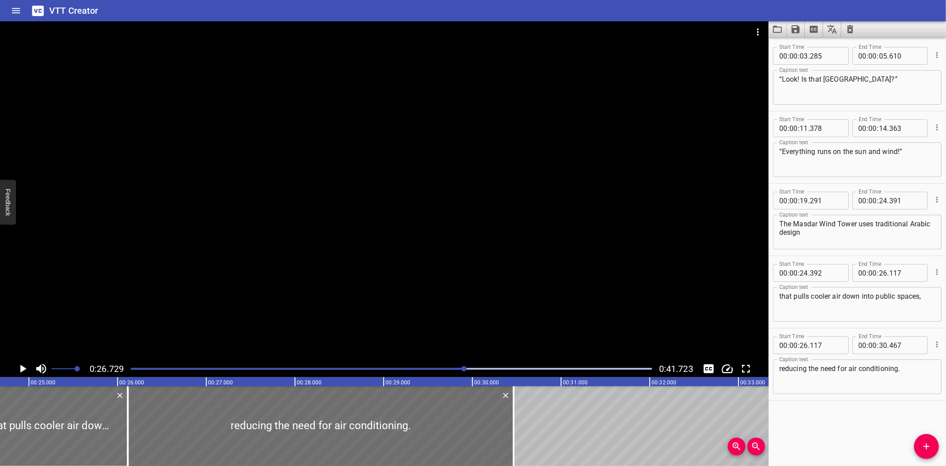
scroll to position [0, 2179]
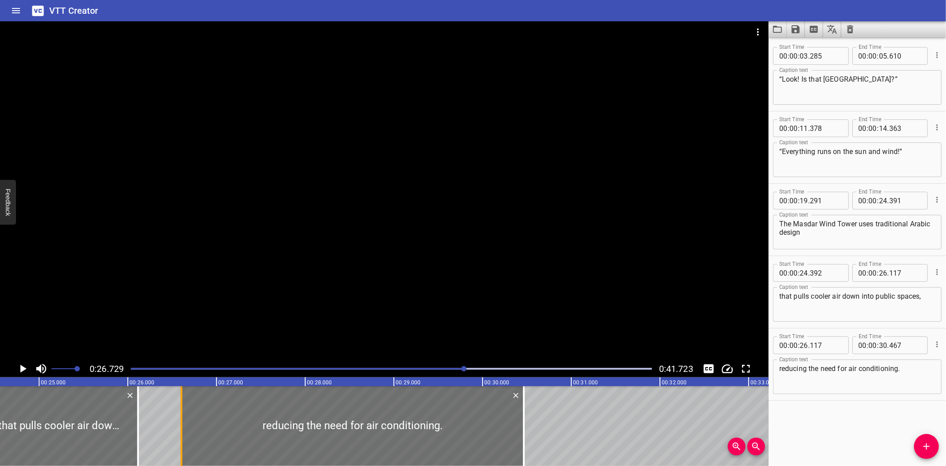
drag, startPoint x: 138, startPoint y: 436, endPoint x: 181, endPoint y: 433, distance: 43.6
click at [181, 433] on div at bounding box center [182, 426] width 2 height 80
type input "607"
drag, startPoint x: 138, startPoint y: 439, endPoint x: 183, endPoint y: 438, distance: 44.4
click at [183, 438] on div "“Look! Is that [GEOGRAPHIC_DATA]?” “Everything runs on the sun and wind!” The M…" at bounding box center [482, 426] width 5323 height 80
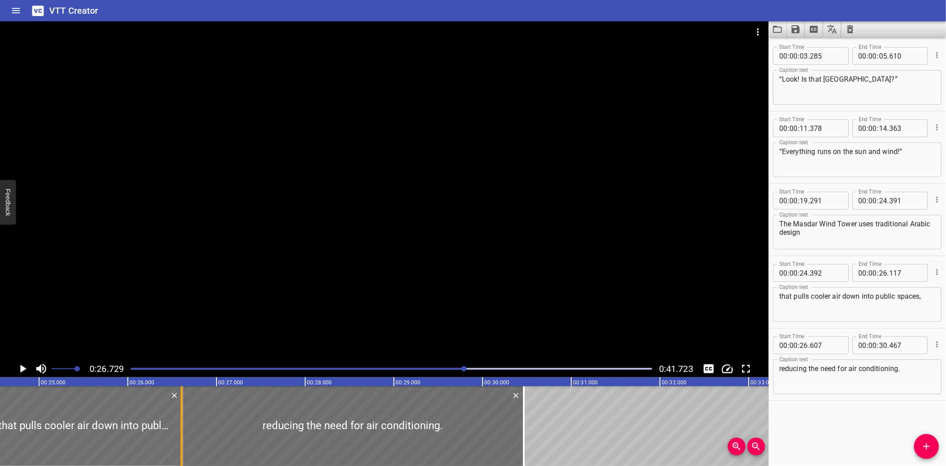
type input "617"
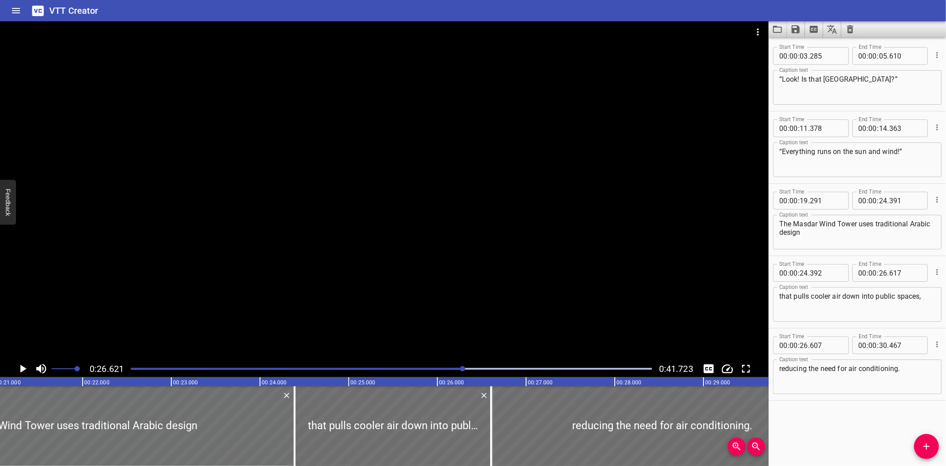
scroll to position [0, 1786]
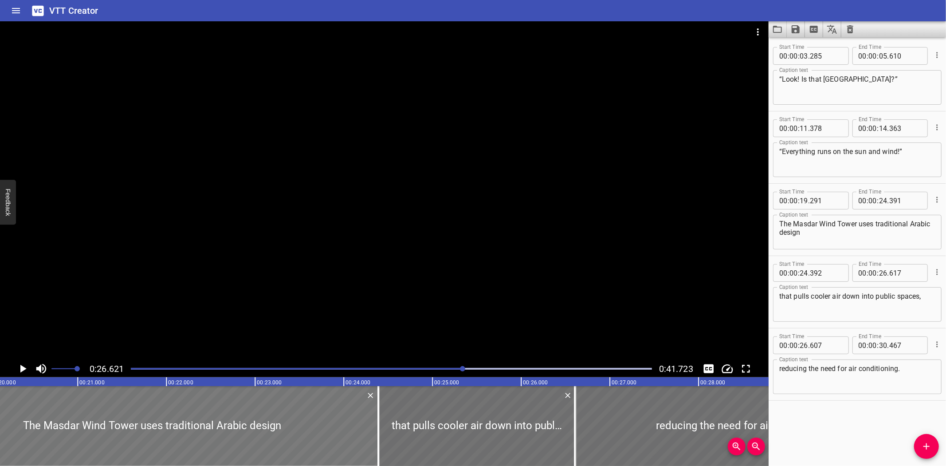
click at [72, 409] on div at bounding box center [152, 426] width 452 height 80
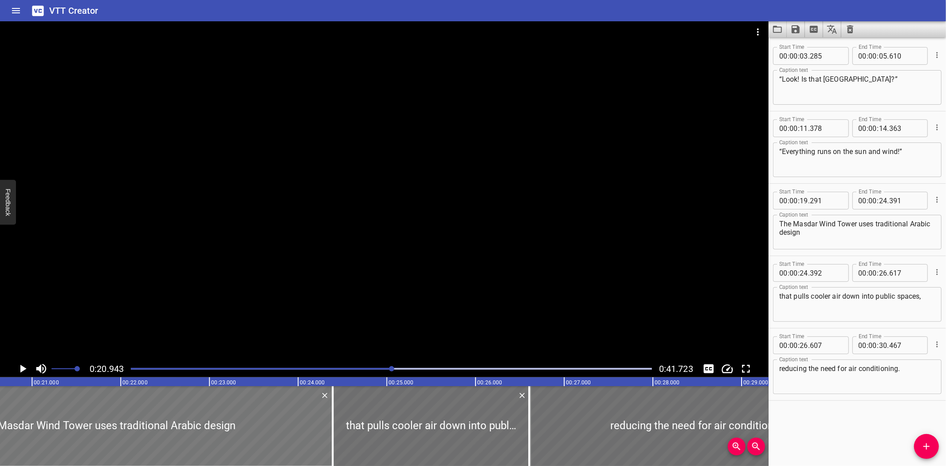
scroll to position [0, 1858]
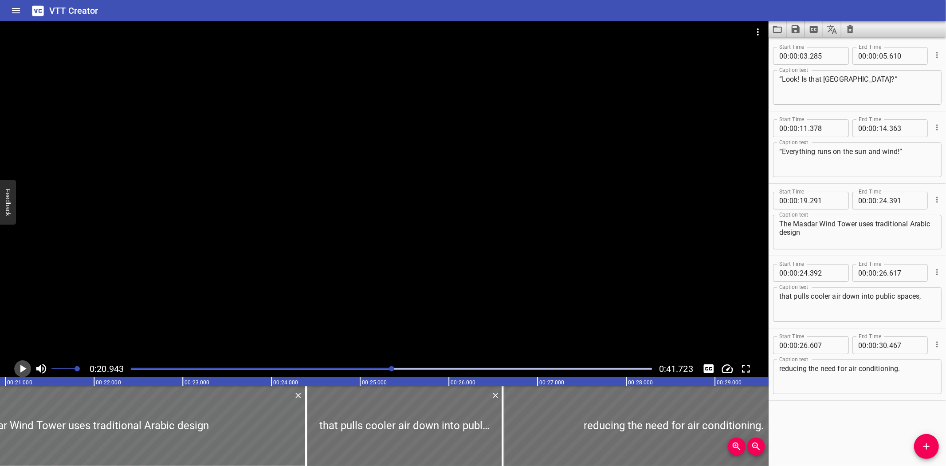
click at [24, 369] on icon "Play/Pause" at bounding box center [23, 369] width 6 height 8
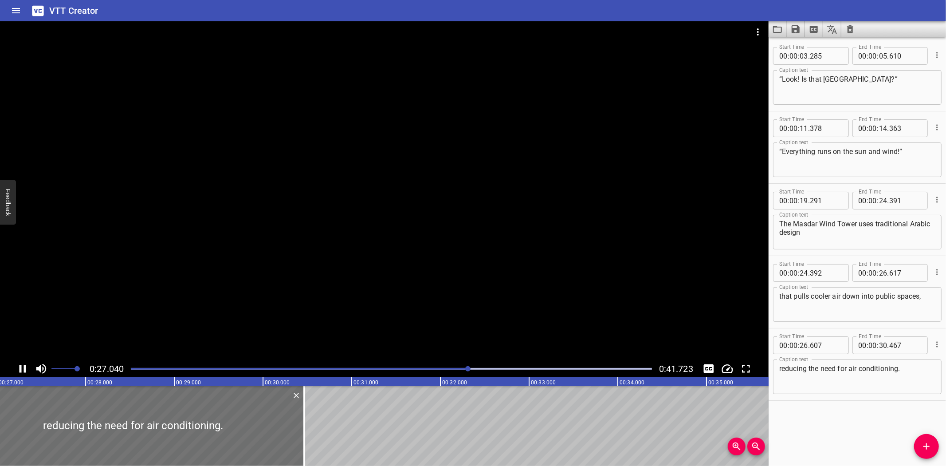
click at [24, 367] on icon "Play/Pause" at bounding box center [23, 369] width 7 height 8
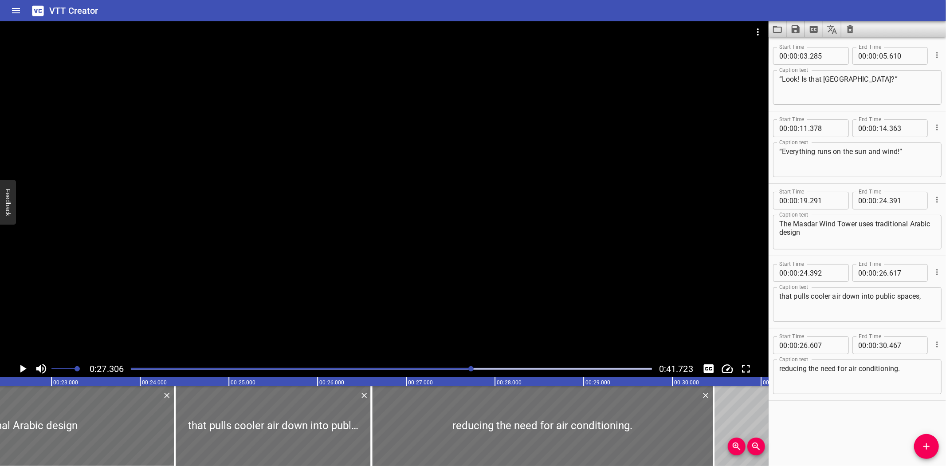
scroll to position [0, 2034]
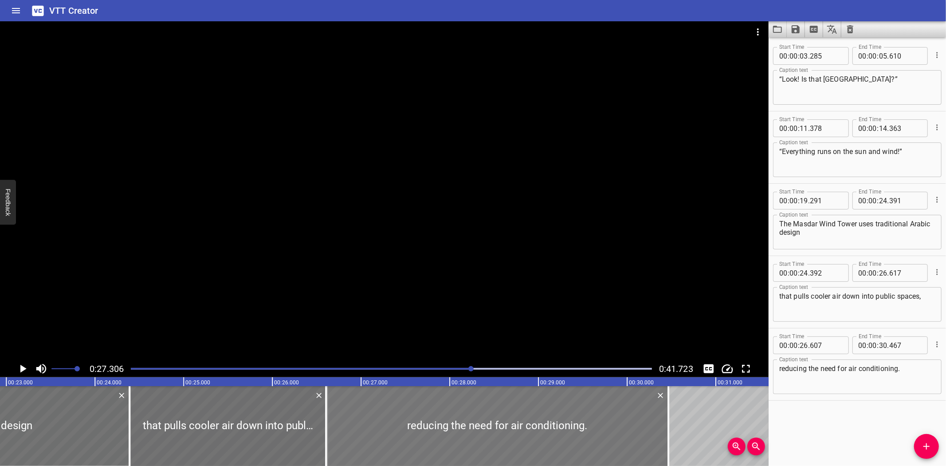
click at [355, 430] on div at bounding box center [497, 426] width 342 height 80
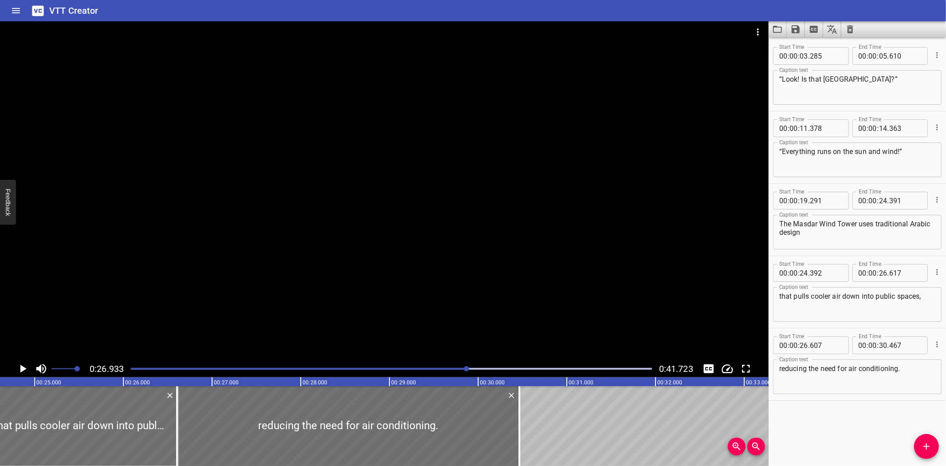
scroll to position [0, 2176]
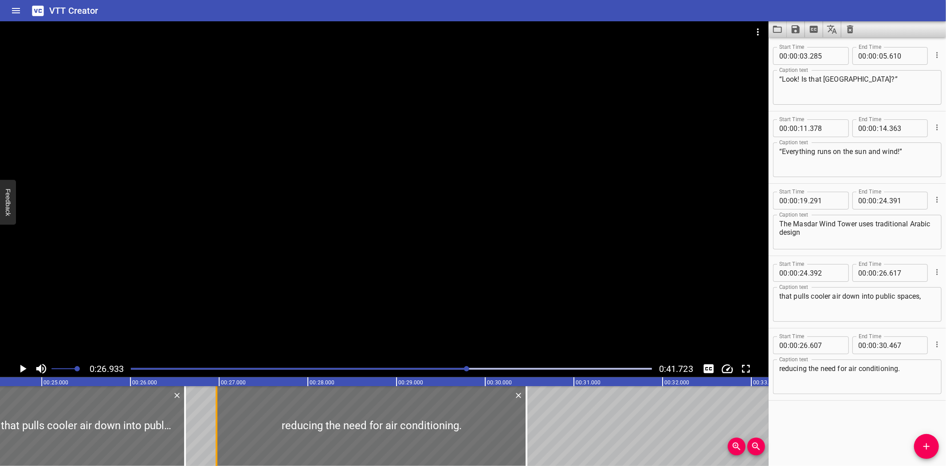
drag, startPoint x: 183, startPoint y: 441, endPoint x: 216, endPoint y: 440, distance: 32.4
click at [216, 440] on div at bounding box center [217, 426] width 2 height 80
type input "972"
drag, startPoint x: 183, startPoint y: 445, endPoint x: 215, endPoint y: 445, distance: 31.5
click at [215, 445] on div "“Look! Is that [GEOGRAPHIC_DATA]?” “Everything runs on the sun and wind!” The M…" at bounding box center [485, 426] width 5323 height 80
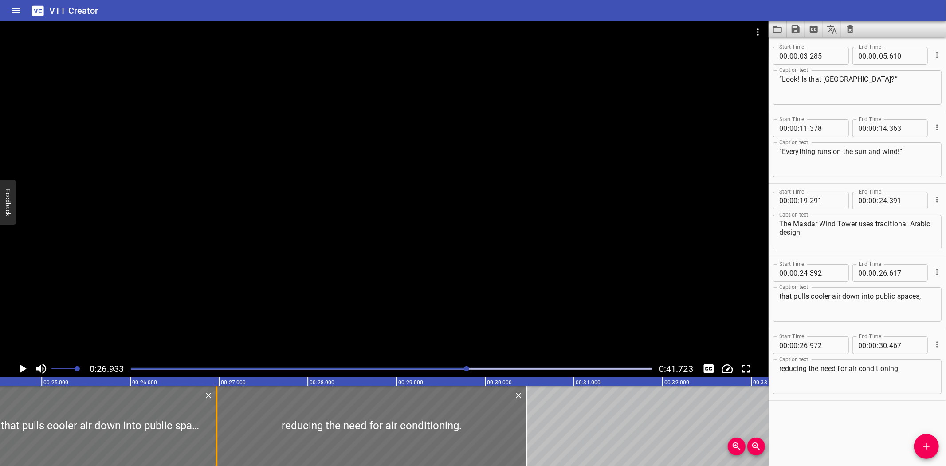
type input "972"
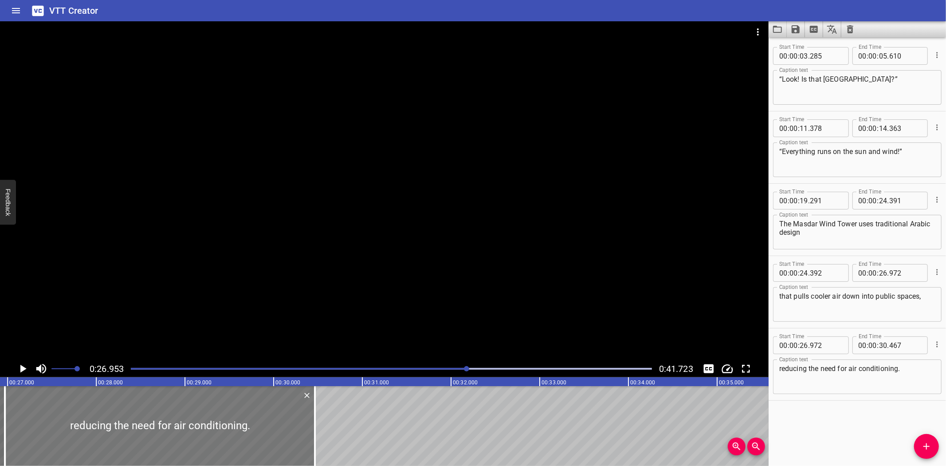
scroll to position [0, 2391]
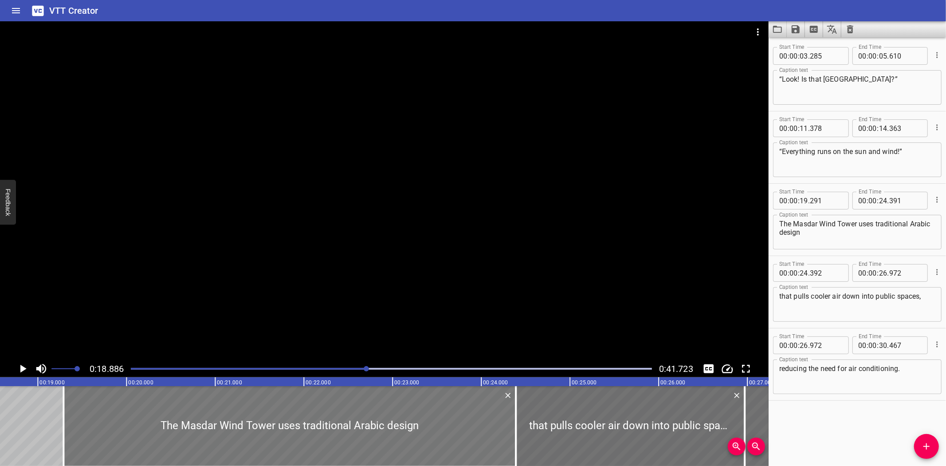
scroll to position [0, 1675]
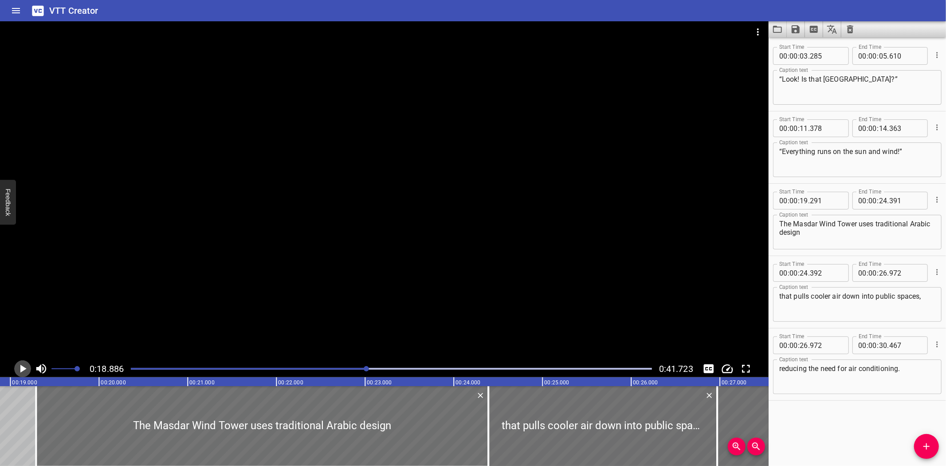
click at [21, 369] on icon "Play/Pause" at bounding box center [23, 369] width 6 height 8
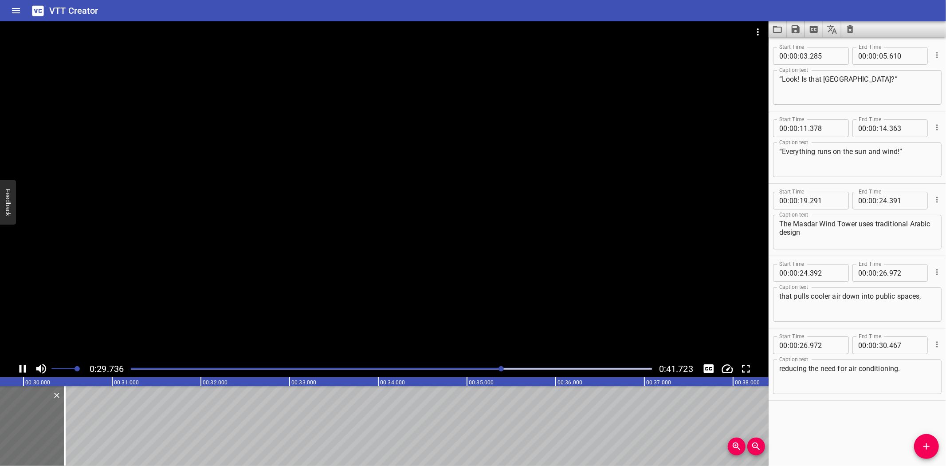
click at [23, 366] on icon "Play/Pause" at bounding box center [22, 368] width 13 height 13
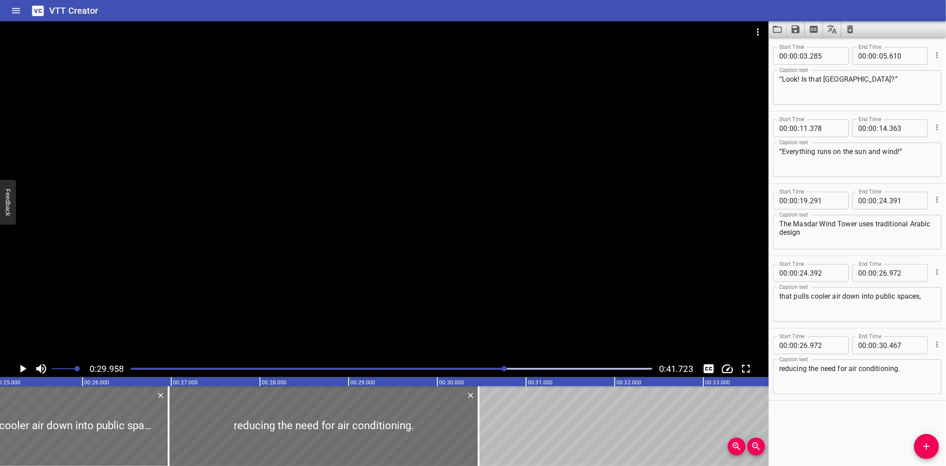
scroll to position [0, 2214]
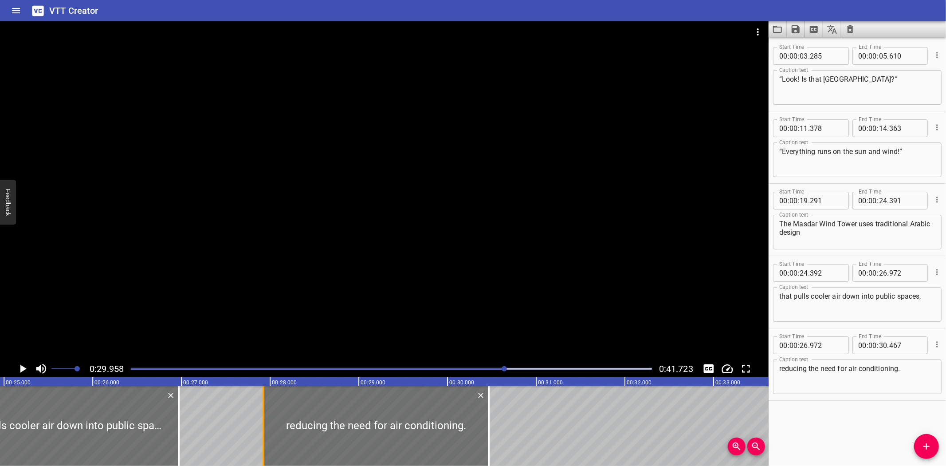
drag, startPoint x: 178, startPoint y: 441, endPoint x: 263, endPoint y: 447, distance: 85.0
click at [263, 447] on div at bounding box center [264, 426] width 2 height 80
type input "27"
type input "927"
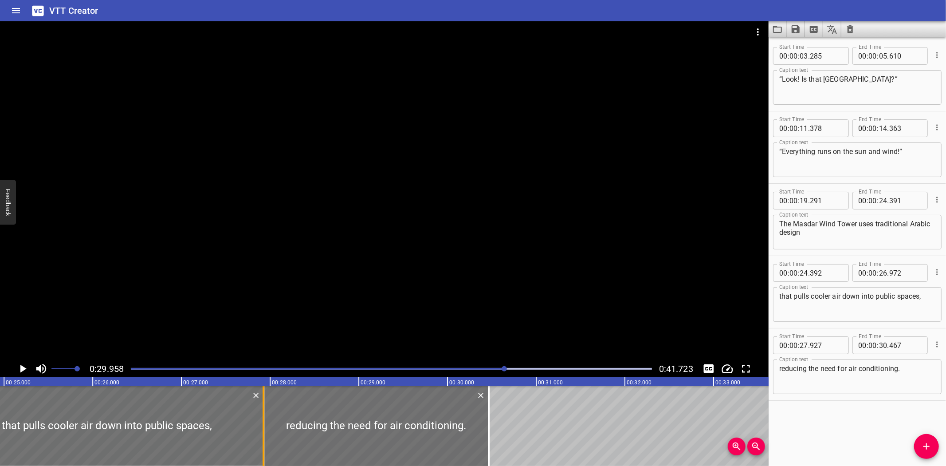
drag, startPoint x: 177, startPoint y: 437, endPoint x: 262, endPoint y: 437, distance: 85.2
click at [262, 437] on div "“Look! Is that [GEOGRAPHIC_DATA]?” “Everything runs on the sun and wind!” The M…" at bounding box center [447, 426] width 5323 height 80
type input "27"
type input "932"
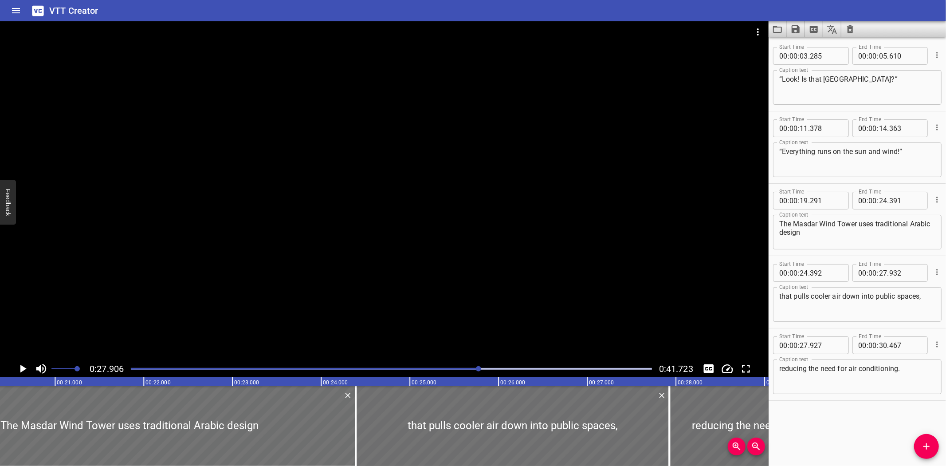
scroll to position [0, 1700]
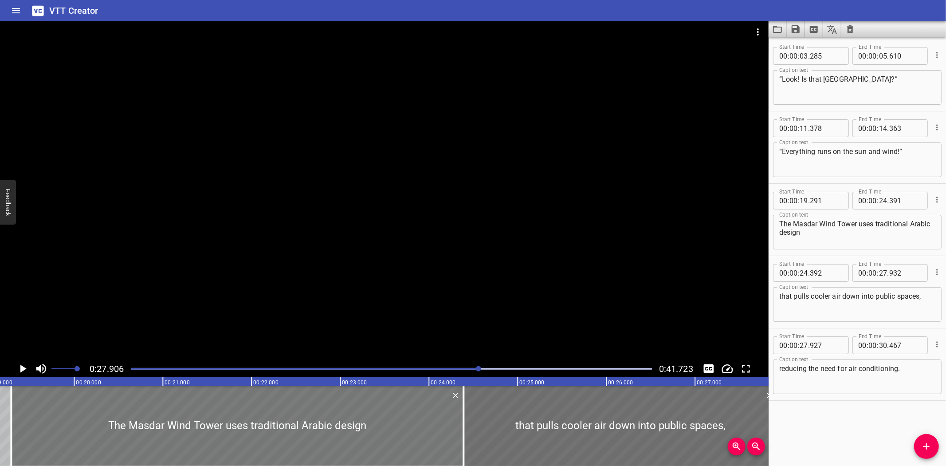
click at [316, 409] on div at bounding box center [237, 426] width 452 height 80
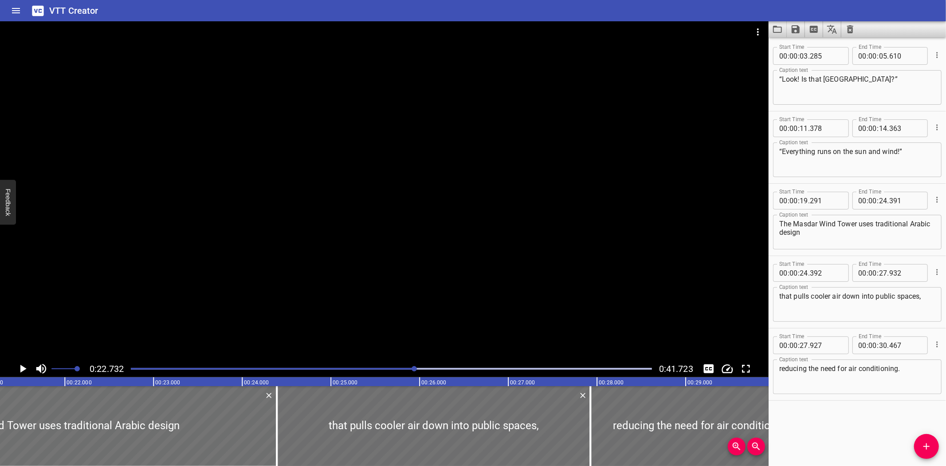
scroll to position [0, 2017]
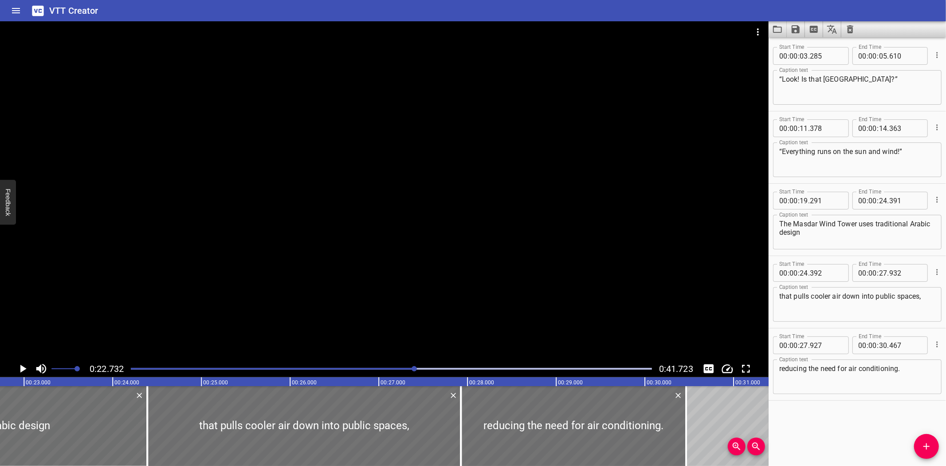
click at [24, 369] on icon "Play/Pause" at bounding box center [23, 369] width 6 height 8
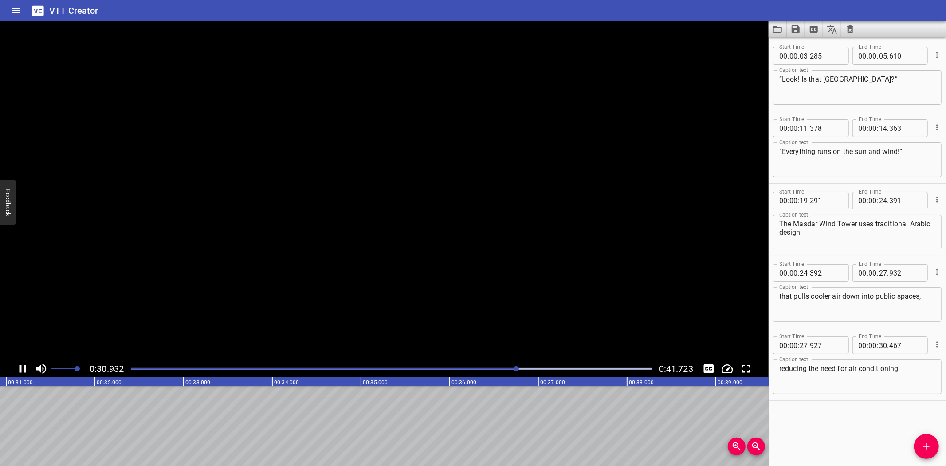
click at [24, 369] on icon "Play/Pause" at bounding box center [23, 369] width 7 height 8
click at [930, 438] on button "Add Cue" at bounding box center [926, 446] width 25 height 25
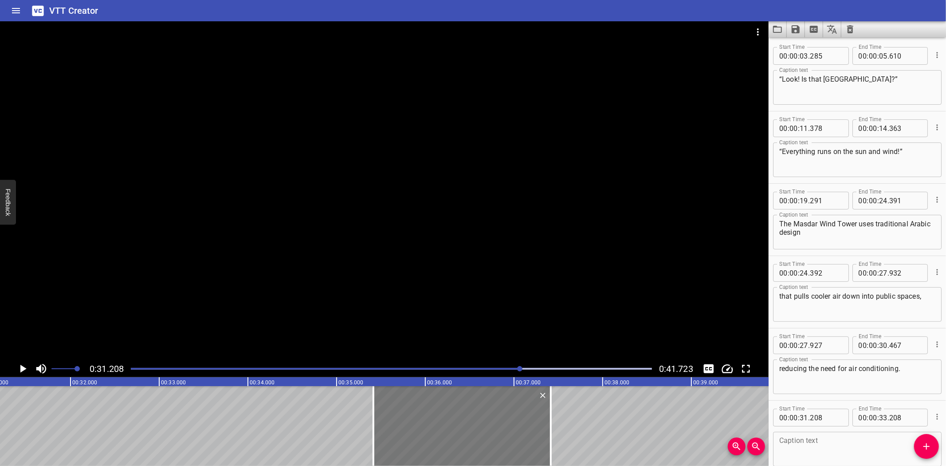
drag, startPoint x: 139, startPoint y: 418, endPoint x: 512, endPoint y: 409, distance: 373.2
click at [512, 409] on div at bounding box center [462, 426] width 177 height 80
type input "35"
type input "413"
type input "37"
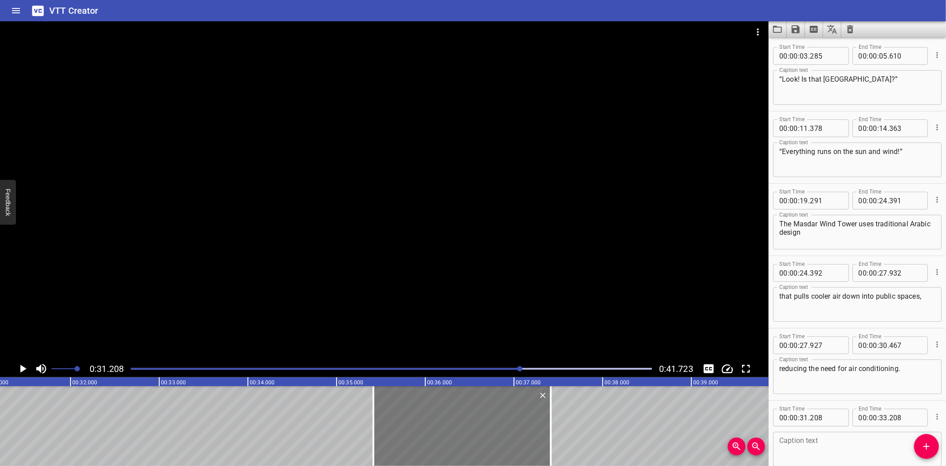
type input "413"
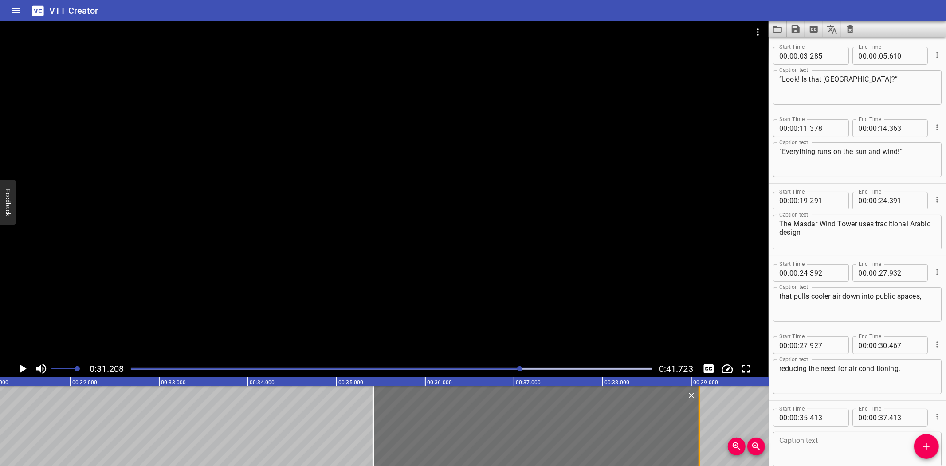
drag, startPoint x: 551, startPoint y: 418, endPoint x: 699, endPoint y: 420, distance: 148.2
click at [699, 420] on div at bounding box center [700, 426] width 2 height 80
type input "39"
type input "083"
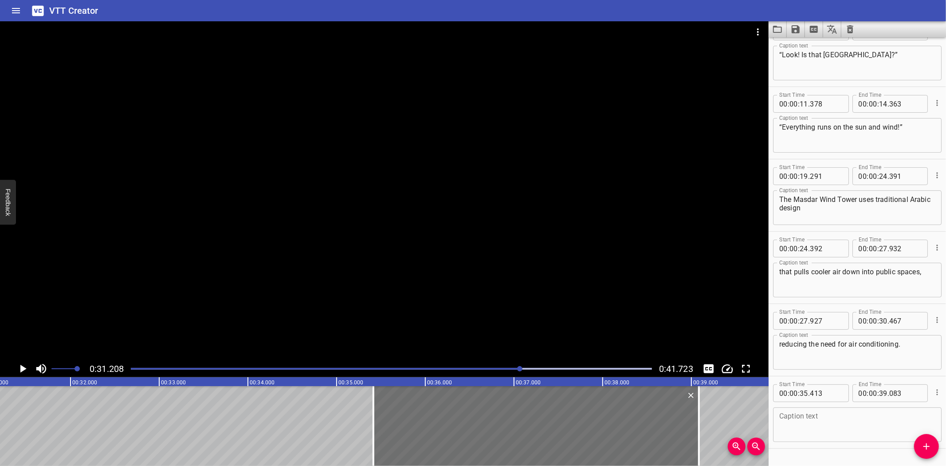
scroll to position [47, 0]
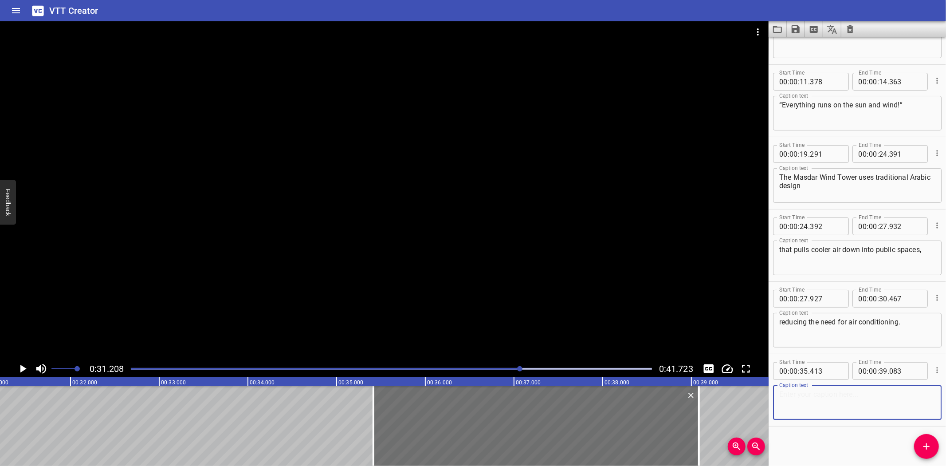
click at [824, 398] on textarea at bounding box center [857, 402] width 156 height 25
paste textarea "“We even save water here. [PERSON_NAME], right?”"
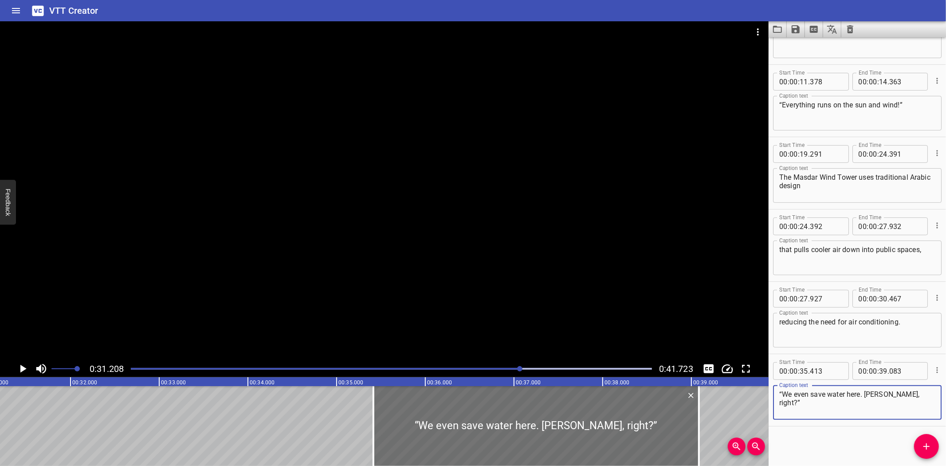
type textarea "“We even save water here. [PERSON_NAME], right?”"
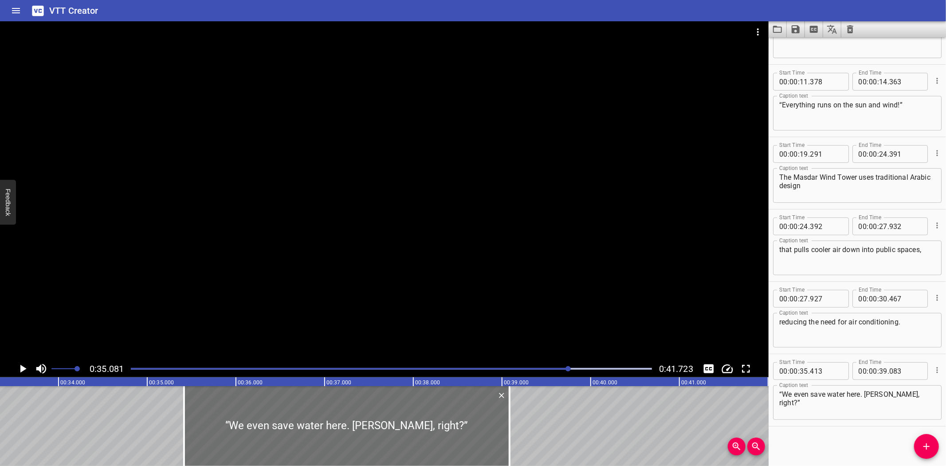
scroll to position [0, 3112]
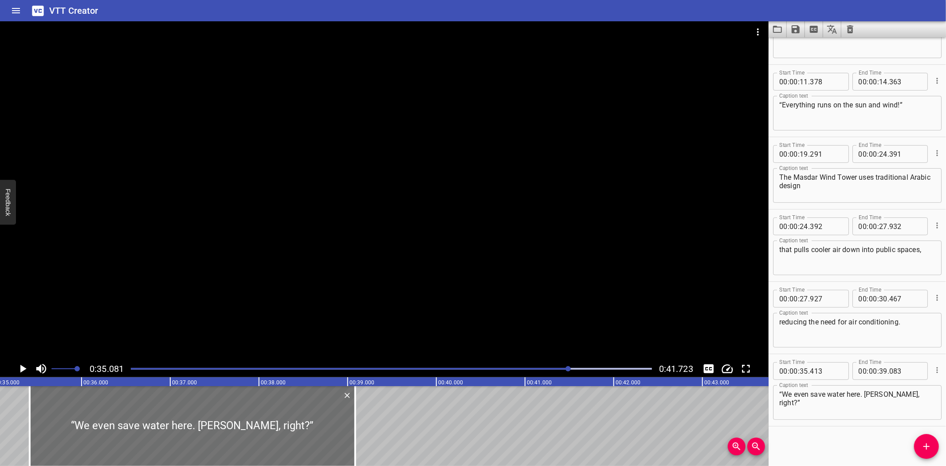
click at [23, 367] on icon "Play/Pause" at bounding box center [23, 369] width 6 height 8
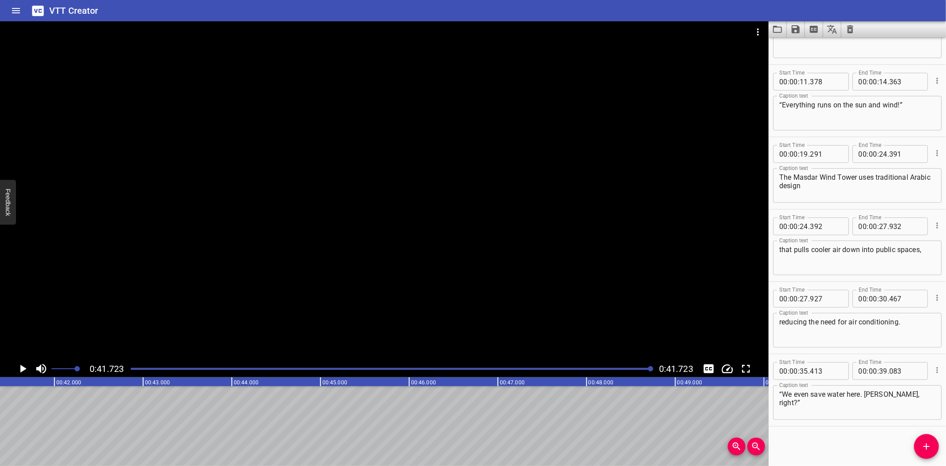
scroll to position [0, 3701]
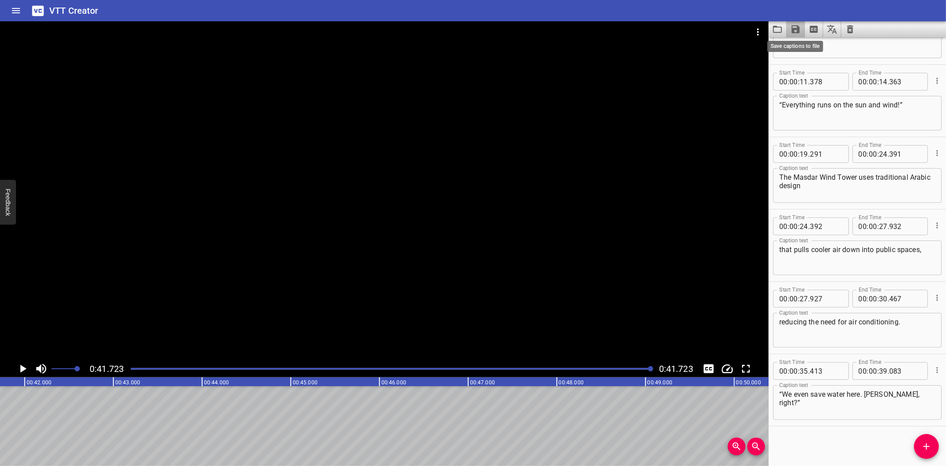
click at [794, 28] on icon "Save captions to file" at bounding box center [796, 29] width 11 height 11
click at [816, 51] on li "Save to VTT file" at bounding box center [819, 49] width 65 height 16
click at [757, 30] on icon "Video Options" at bounding box center [758, 32] width 11 height 11
click at [766, 34] on li "Select New Video File..." at bounding box center [791, 33] width 88 height 16
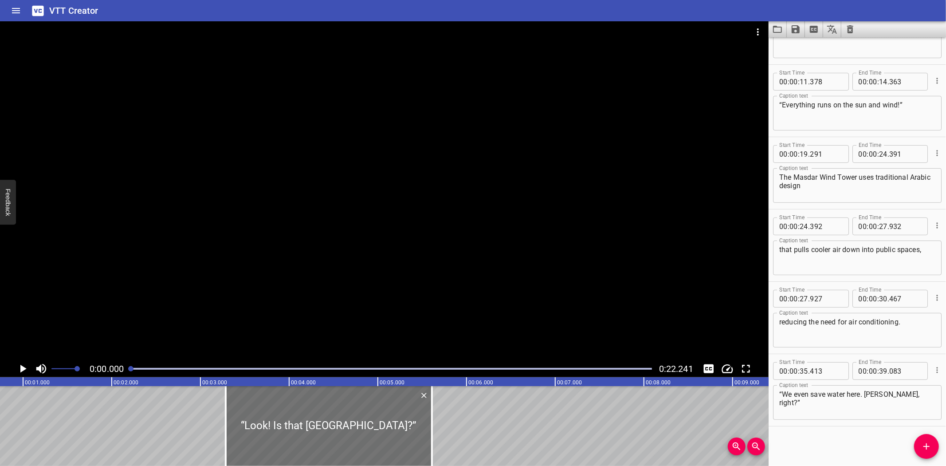
scroll to position [0, 0]
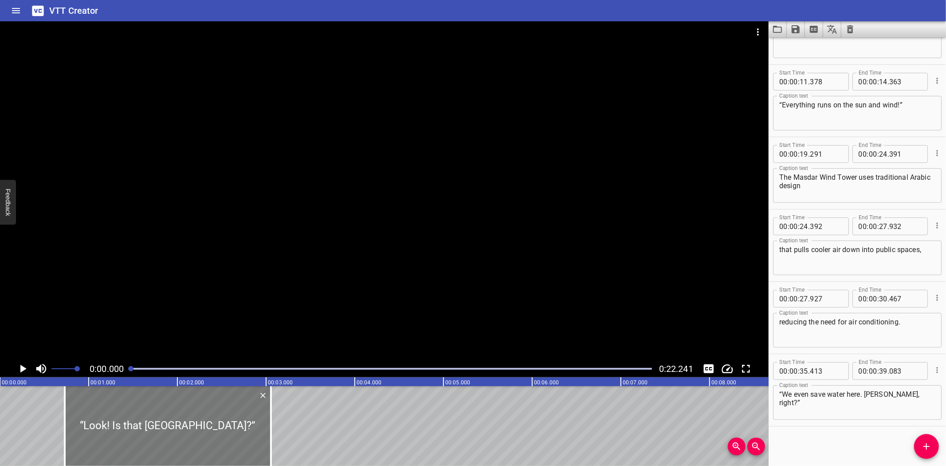
drag, startPoint x: 382, startPoint y: 427, endPoint x: 160, endPoint y: 417, distance: 222.9
click at [160, 417] on div at bounding box center [168, 426] width 206 height 80
type input "00"
type input "730"
type input "03"
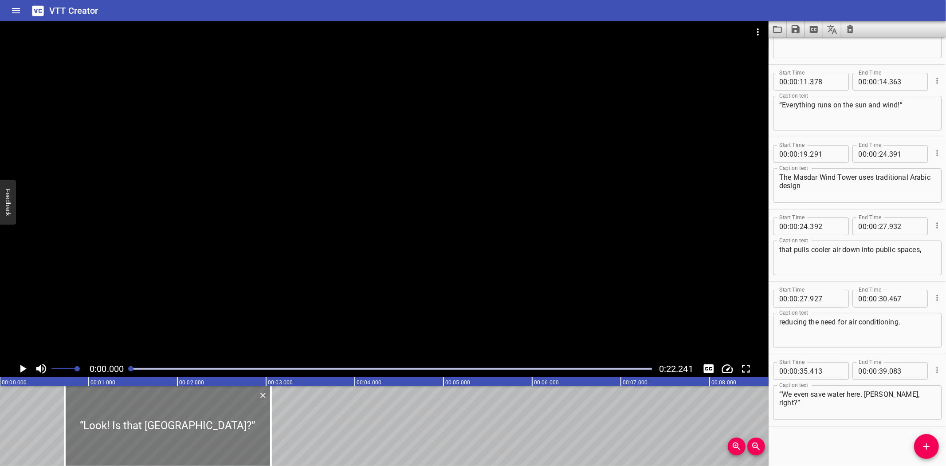
type input "055"
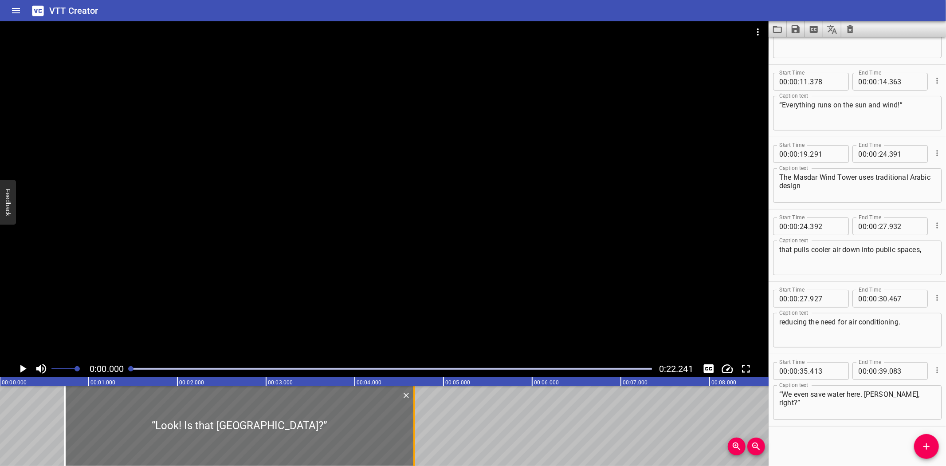
drag, startPoint x: 267, startPoint y: 427, endPoint x: 410, endPoint y: 435, distance: 143.5
click at [410, 435] on div at bounding box center [414, 426] width 9 height 80
type input "04"
type input "670"
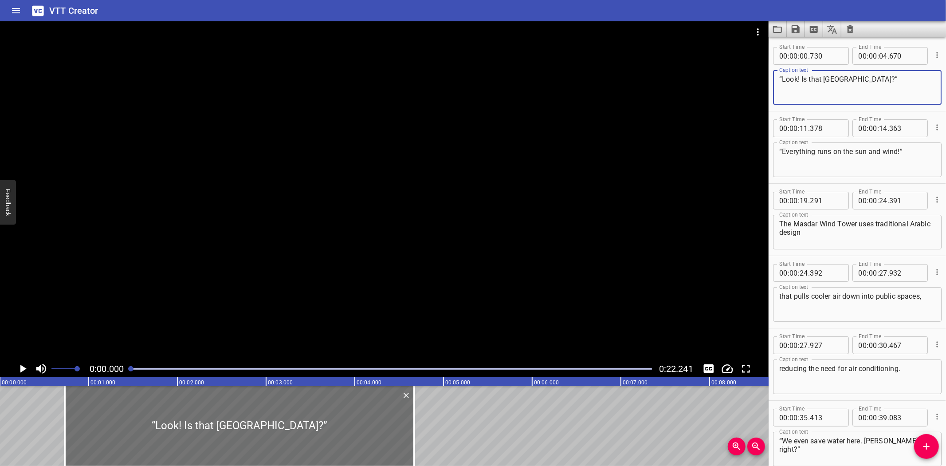
click at [895, 83] on textarea "“Look! Is that [GEOGRAPHIC_DATA]?”" at bounding box center [857, 87] width 156 height 25
paste textarea "“Math test in one hand… grandma’s voice message in the other!"
click at [861, 80] on textarea "“Math test in one hand… grandma’s voice message in the other!”" at bounding box center [857, 87] width 156 height 25
type textarea "“Math test in one hand…"
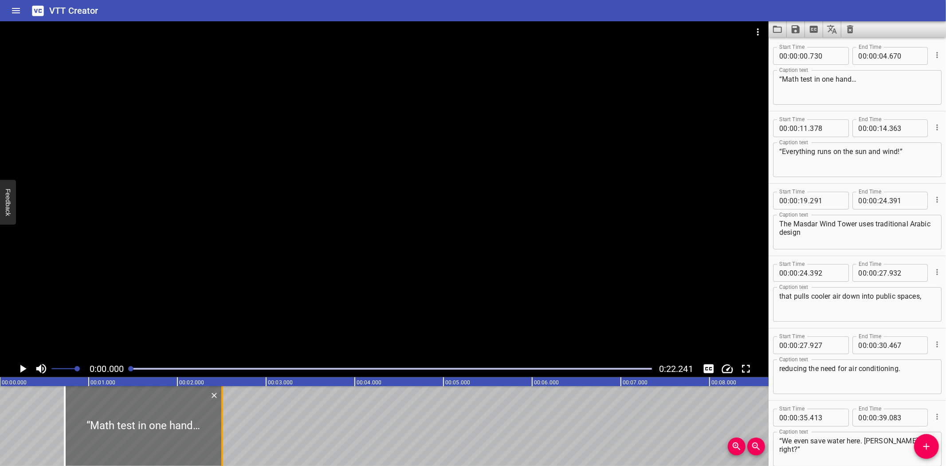
drag, startPoint x: 413, startPoint y: 423, endPoint x: 221, endPoint y: 451, distance: 194.0
click at [221, 451] on div at bounding box center [222, 426] width 2 height 80
type input "02"
type input "505"
click at [924, 446] on icon "Add Cue" at bounding box center [926, 446] width 11 height 11
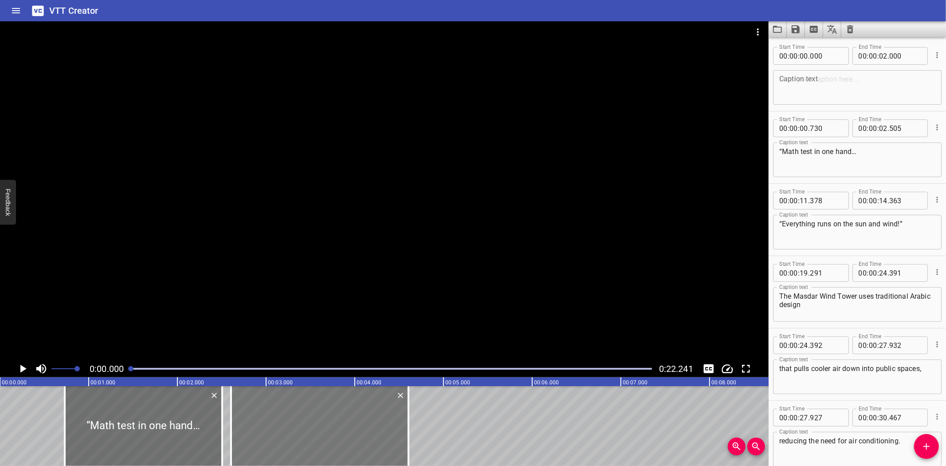
drag, startPoint x: 19, startPoint y: 412, endPoint x: 250, endPoint y: 418, distance: 231.2
type input "02"
type input "605"
type input "04"
type input "605"
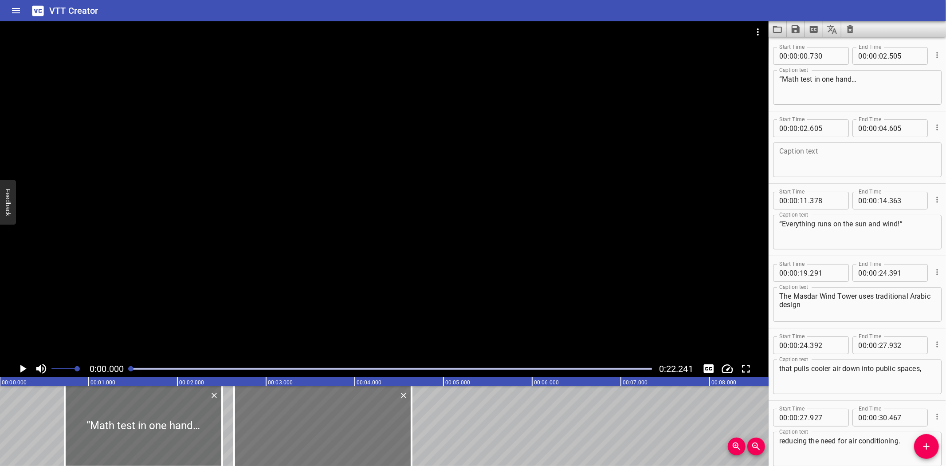
click at [284, 415] on div at bounding box center [322, 426] width 177 height 80
type input "640"
click at [822, 156] on textarea at bounding box center [857, 159] width 156 height 25
paste textarea "grandma’s voice message in the other!”"
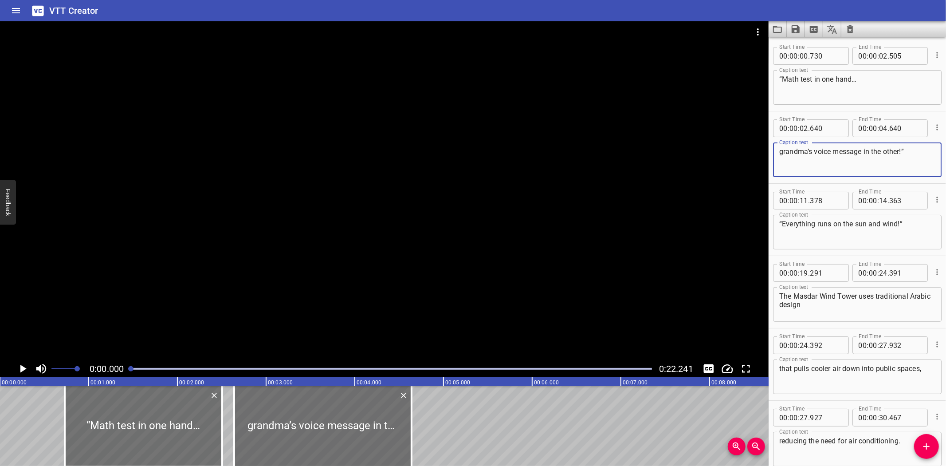
type textarea "grandma’s voice message in the other!”"
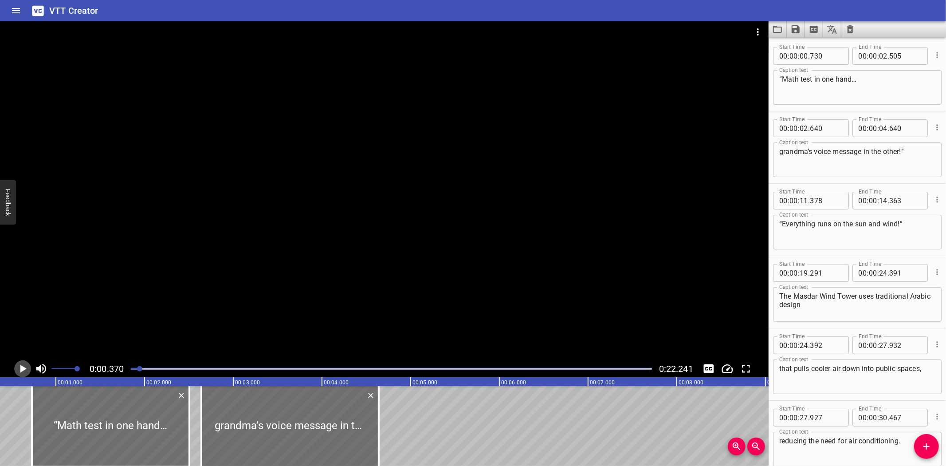
click at [21, 367] on icon "Play/Pause" at bounding box center [23, 369] width 6 height 8
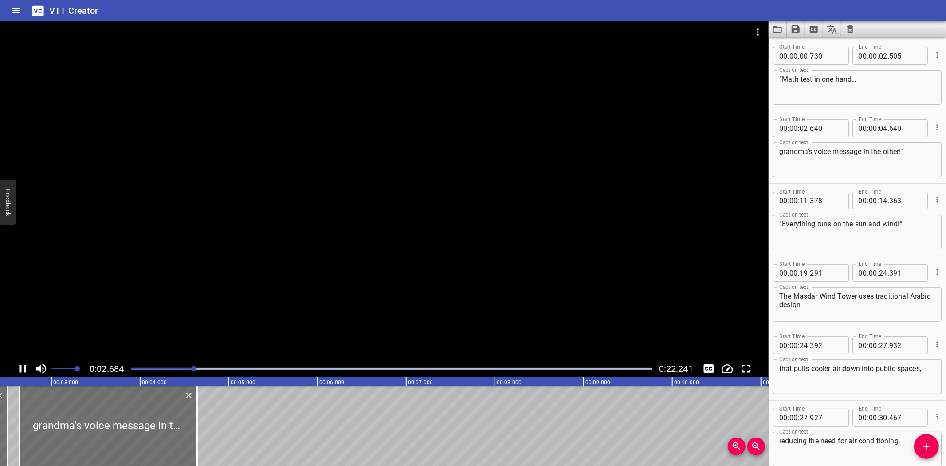
scroll to position [72, 0]
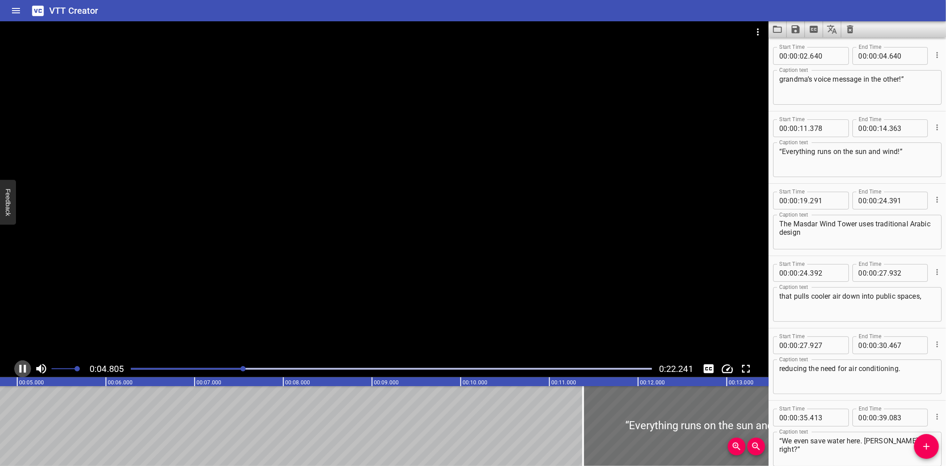
click at [27, 364] on icon "Play/Pause" at bounding box center [22, 368] width 13 height 13
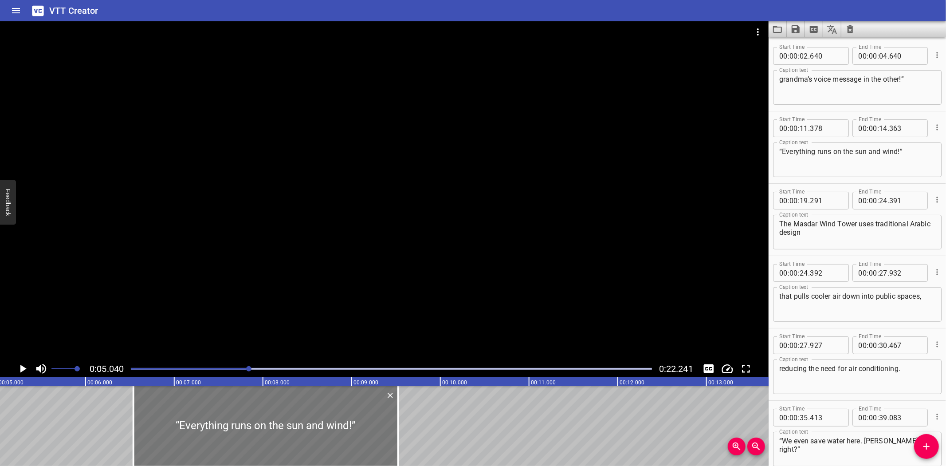
drag, startPoint x: 636, startPoint y: 417, endPoint x: 220, endPoint y: 401, distance: 416.9
click at [220, 401] on div at bounding box center [266, 426] width 265 height 80
type input "06"
type input "538"
type input "09"
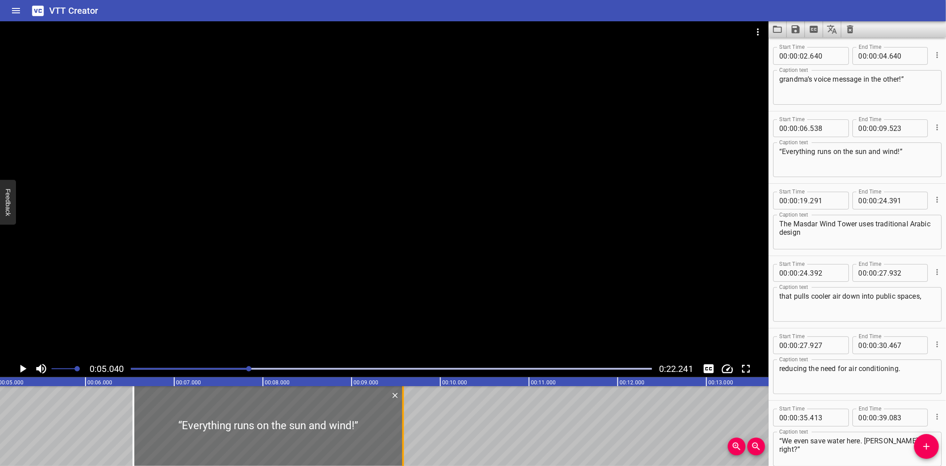
drag, startPoint x: 397, startPoint y: 429, endPoint x: 402, endPoint y: 429, distance: 4.9
click at [402, 429] on div at bounding box center [403, 426] width 2 height 80
type input "578"
click at [913, 229] on textarea "“Everything runs on the sun and wind!”" at bounding box center [857, 232] width 156 height 25
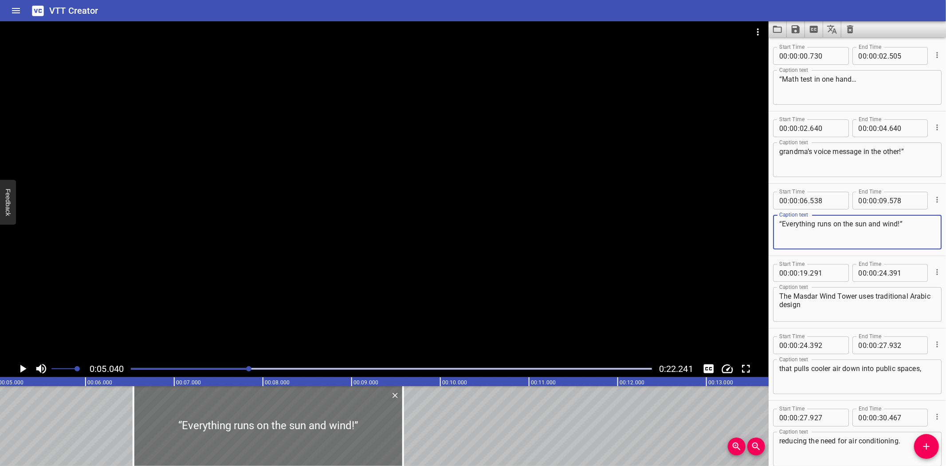
paste textarea "“I change languages faster than Google Translate"
click at [782, 218] on div "“I change languages faster than Google Translate!” Caption text" at bounding box center [857, 232] width 169 height 35
click at [784, 222] on textarea "“I change languages faster than Google Translate!”" at bounding box center [857, 232] width 156 height 25
type textarea "“I change languages faster than Google Translate!”"
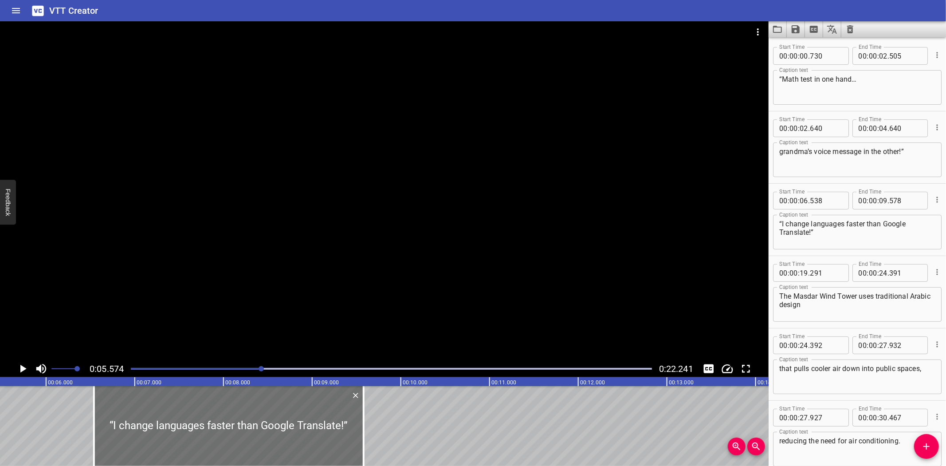
scroll to position [0, 494]
click at [21, 367] on icon "Play/Pause" at bounding box center [23, 369] width 6 height 8
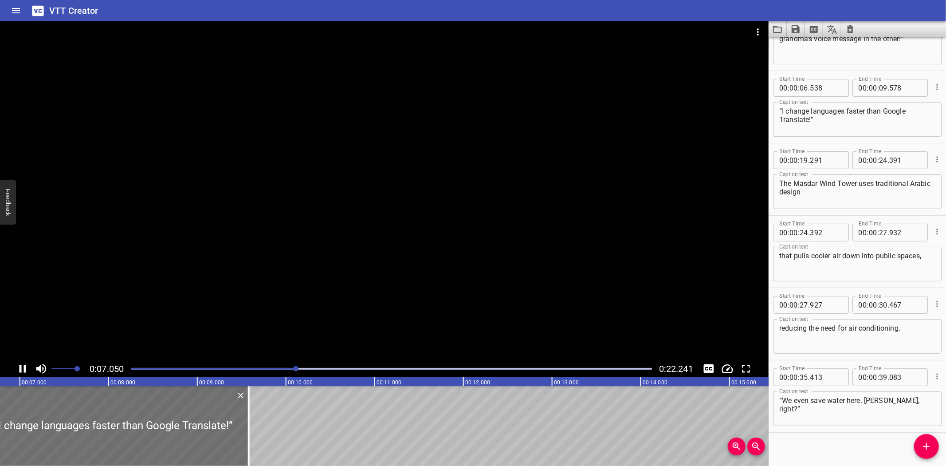
scroll to position [118, 0]
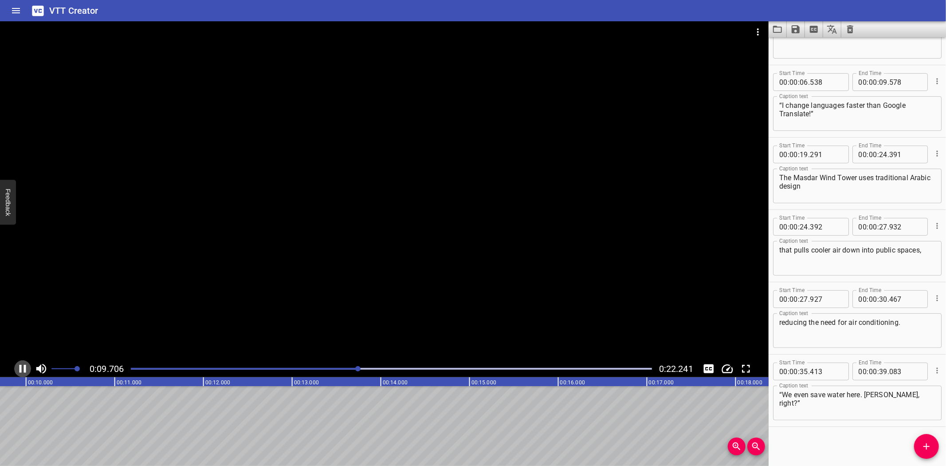
click at [23, 367] on icon "Play/Pause" at bounding box center [22, 368] width 13 height 13
click at [926, 444] on icon "Add Cue" at bounding box center [926, 446] width 11 height 11
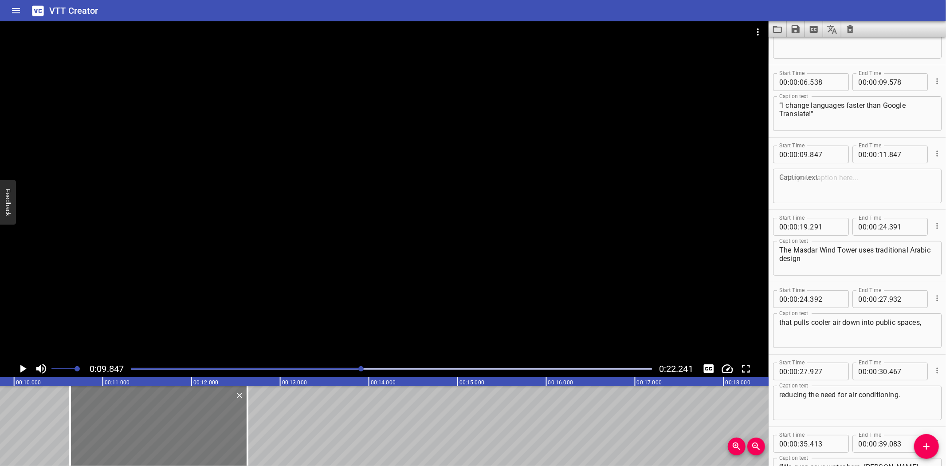
drag, startPoint x: 78, startPoint y: 423, endPoint x: 146, endPoint y: 421, distance: 67.5
click at [146, 421] on div at bounding box center [158, 426] width 177 height 80
type input "10"
type input "632"
type input "12"
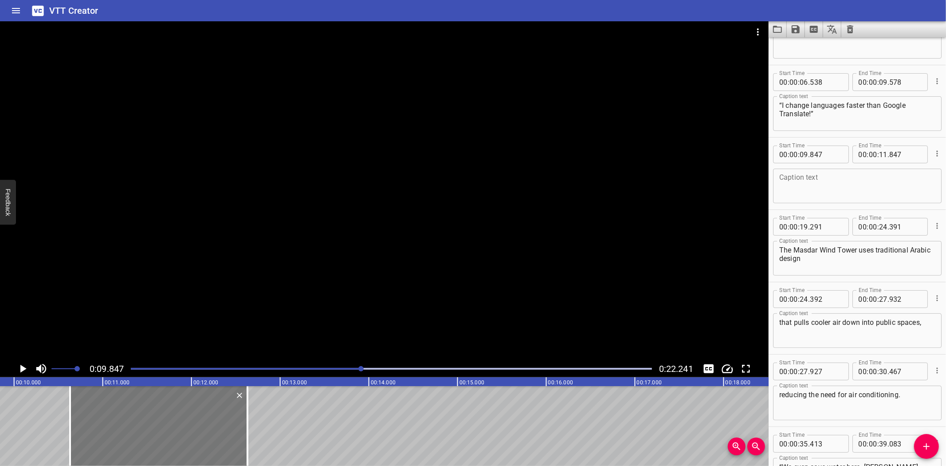
type input "632"
click at [814, 174] on textarea at bounding box center [857, 185] width 156 height 25
paste textarea "“It’s not always easy… but it’s kind of like a superpower.”"
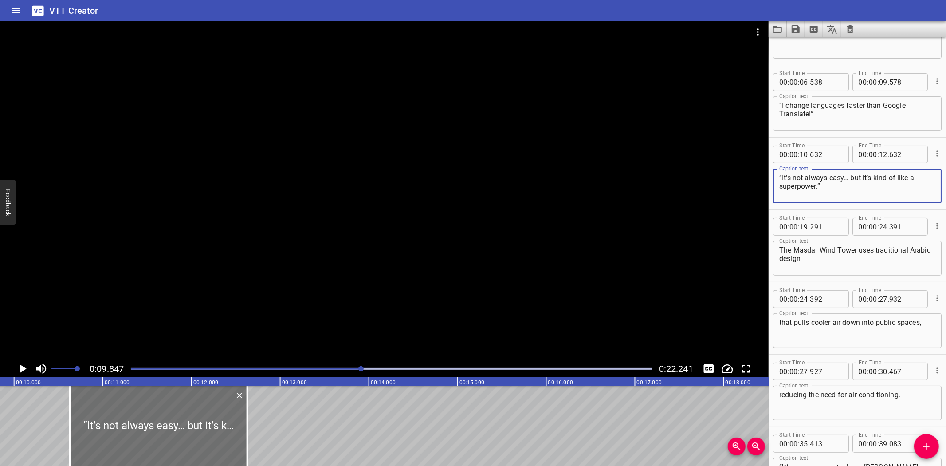
click at [874, 177] on textarea "“It’s not always easy… but it’s kind of like a superpower.”" at bounding box center [857, 185] width 156 height 25
click at [836, 185] on textarea "“It’s not always easy… but it’s like a superpower.”" at bounding box center [857, 185] width 156 height 25
click at [850, 175] on textarea "“It’s not always easy… but it’s like a superpower.”" at bounding box center [857, 185] width 156 height 25
type textarea "“It’s not always easy…"
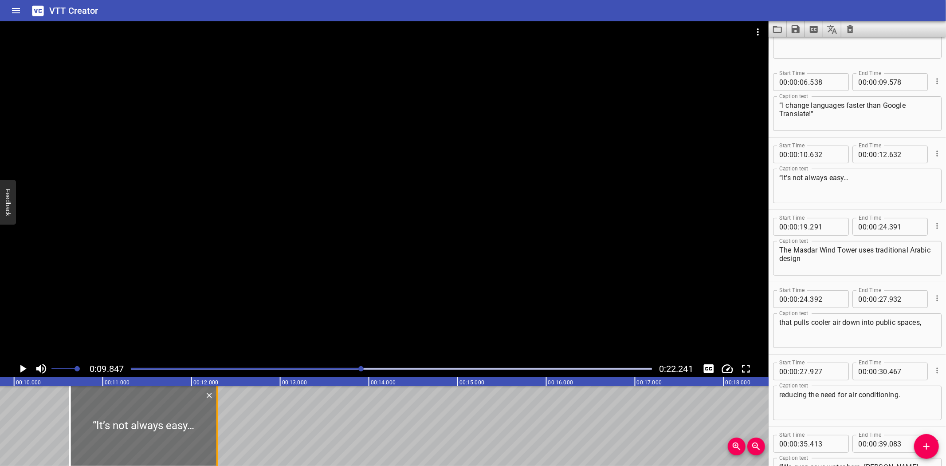
drag, startPoint x: 246, startPoint y: 431, endPoint x: 216, endPoint y: 442, distance: 32.1
click at [216, 442] on div at bounding box center [217, 426] width 2 height 80
type input "292"
click at [71, 404] on div at bounding box center [71, 426] width 2 height 80
type input "657"
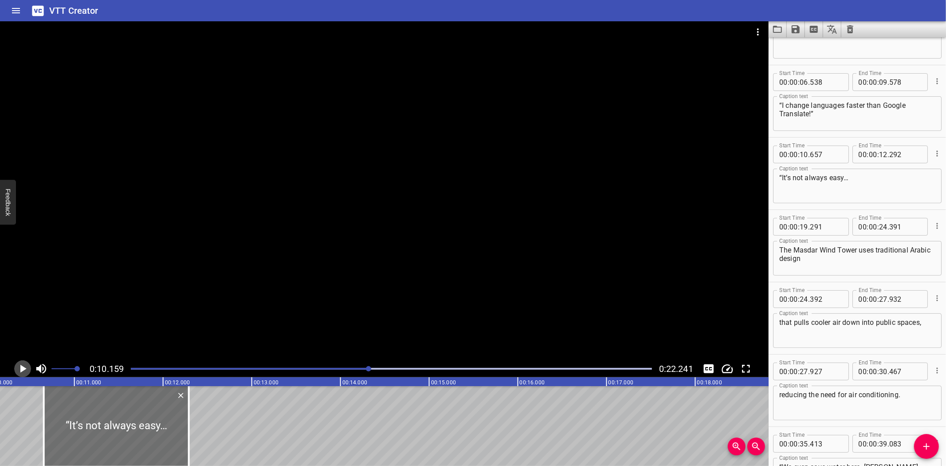
click at [21, 367] on icon "Play/Pause" at bounding box center [23, 369] width 6 height 8
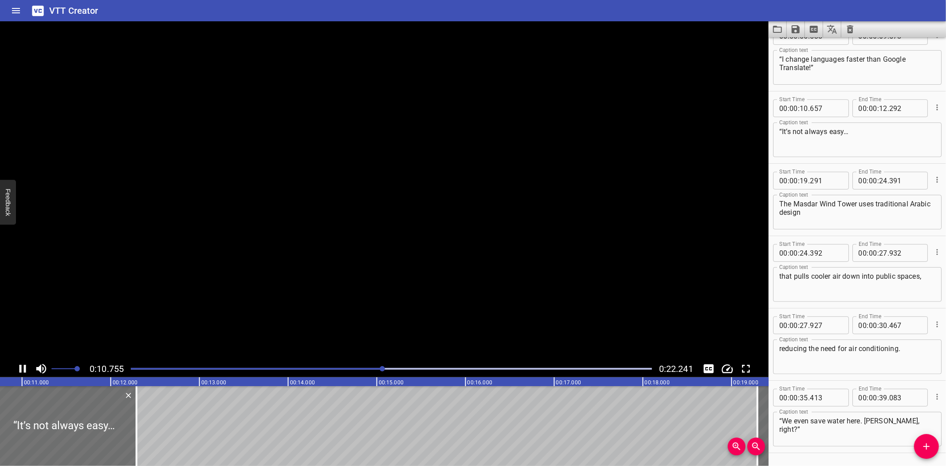
scroll to position [191, 0]
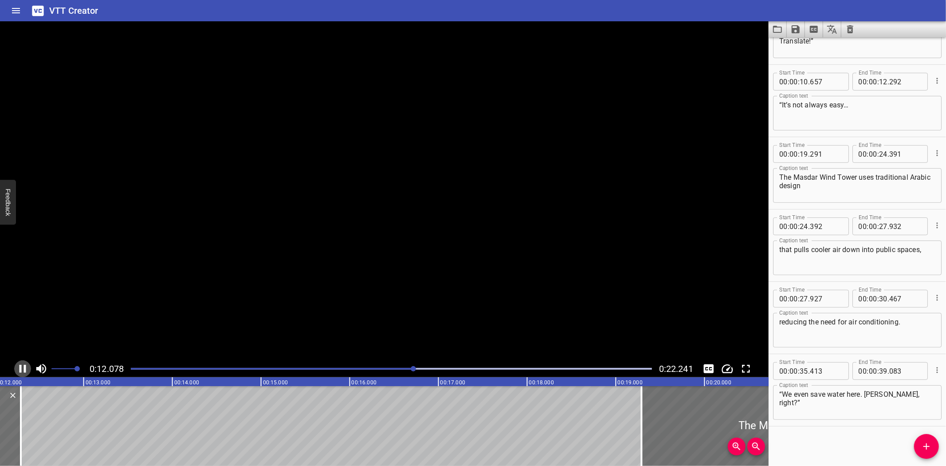
click at [21, 367] on icon "Play/Pause" at bounding box center [22, 368] width 13 height 13
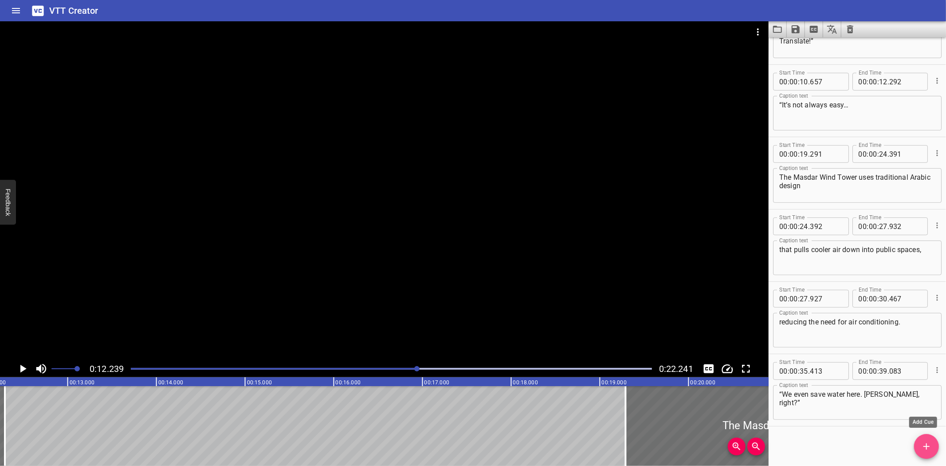
drag, startPoint x: 922, startPoint y: 445, endPoint x: 503, endPoint y: 440, distance: 418.4
click at [916, 444] on span "Add Cue" at bounding box center [926, 446] width 25 height 11
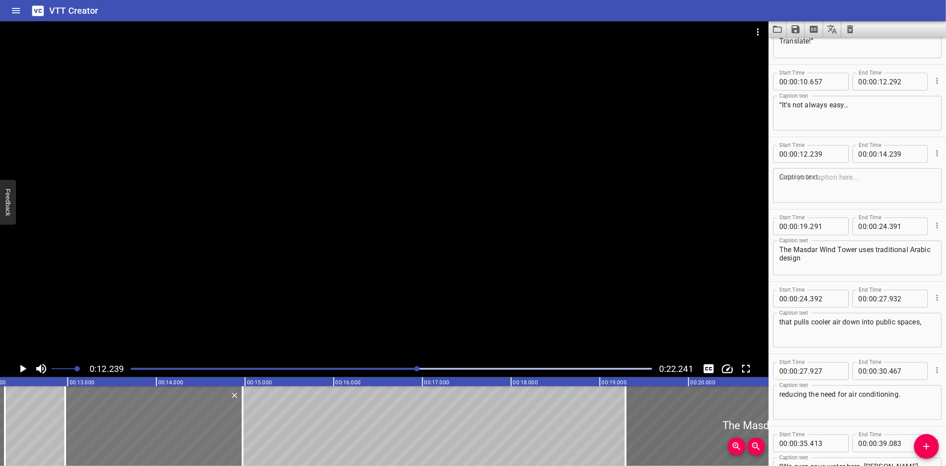
drag, startPoint x: 87, startPoint y: 420, endPoint x: 138, endPoint y: 420, distance: 51.5
click at [138, 420] on div at bounding box center [153, 426] width 177 height 80
type input "969"
drag, startPoint x: 243, startPoint y: 436, endPoint x: 262, endPoint y: 435, distance: 19.1
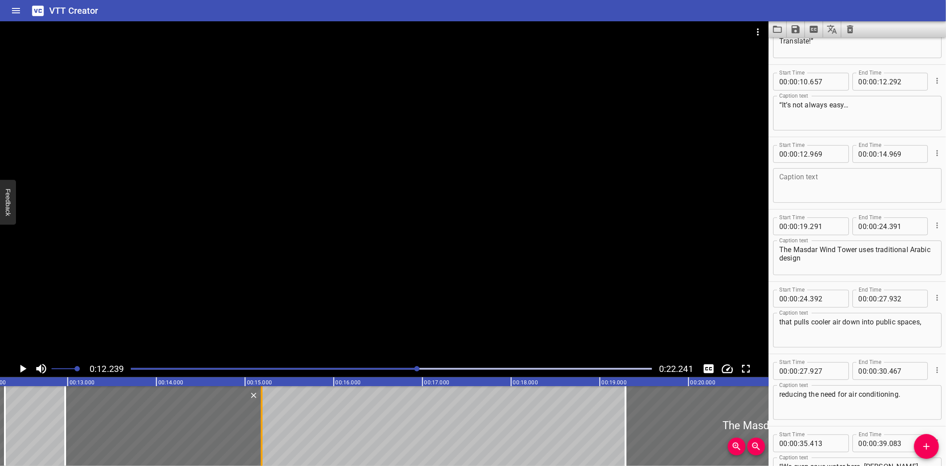
click at [262, 435] on div at bounding box center [261, 426] width 9 height 80
type input "15"
type input "184"
click at [842, 189] on textarea at bounding box center [857, 185] width 156 height 25
paste textarea "but it’s like a superpower.”"
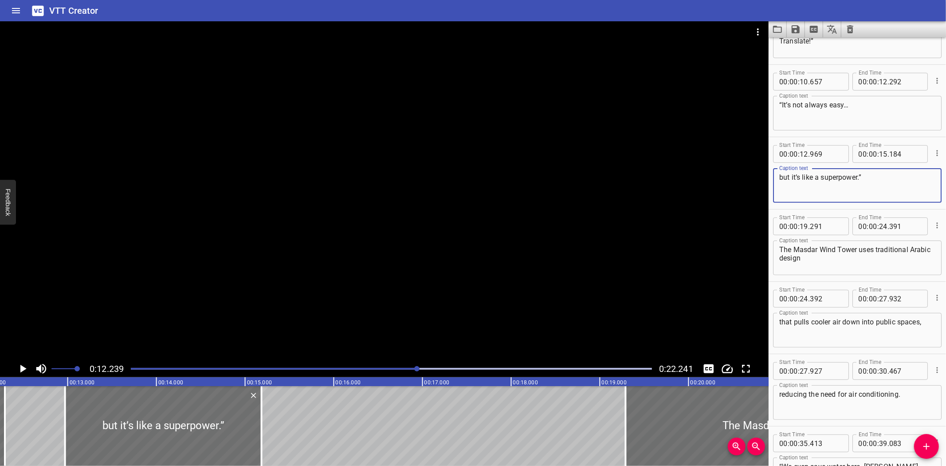
type textarea "but it’s like a superpower.”"
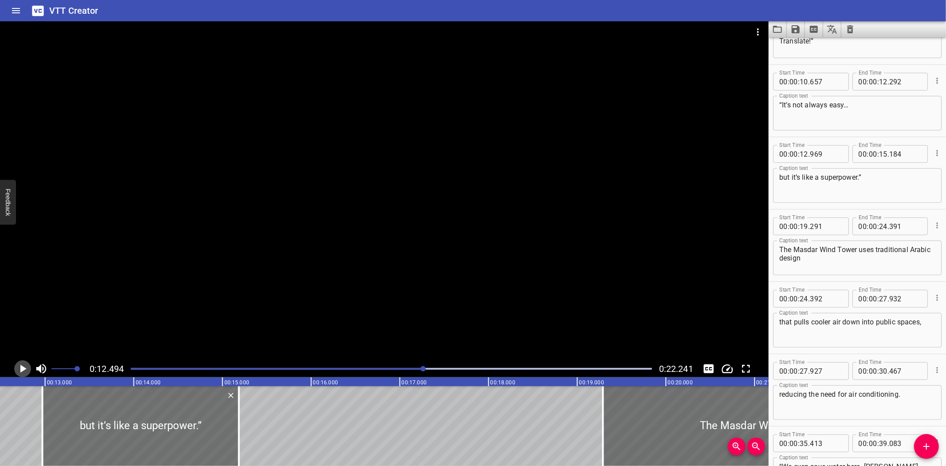
click at [21, 367] on icon "Play/Pause" at bounding box center [23, 369] width 6 height 8
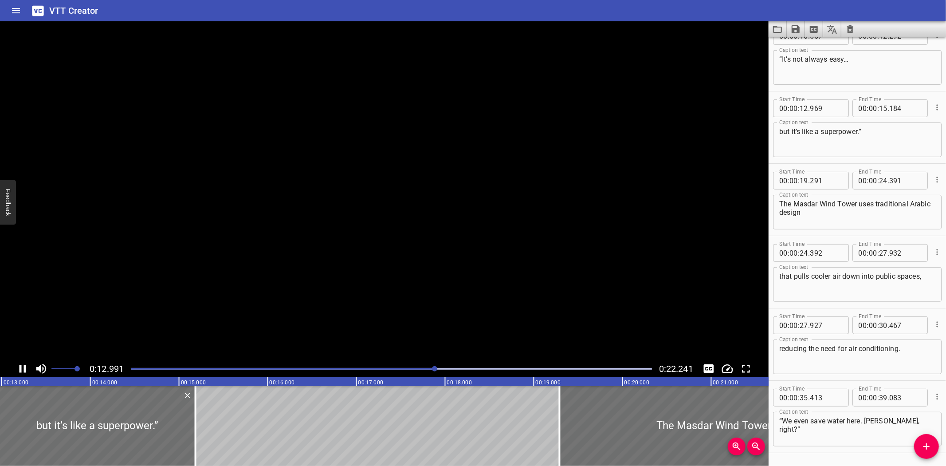
scroll to position [263, 0]
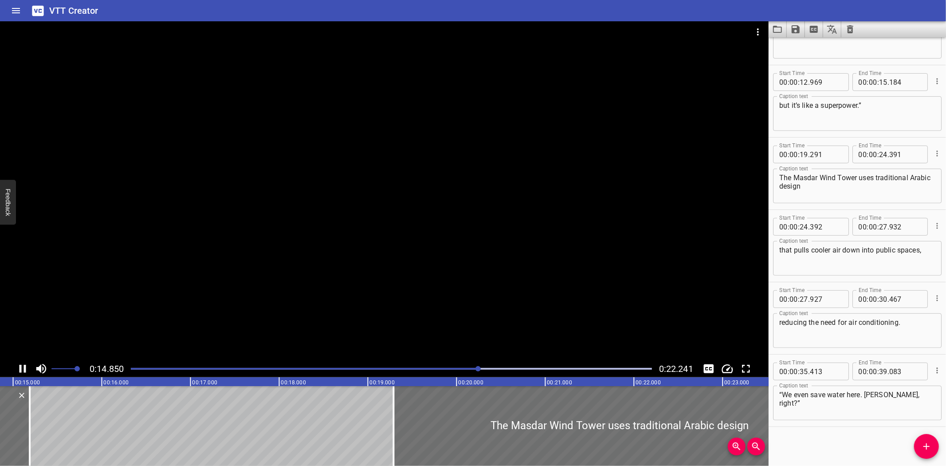
click at [21, 367] on icon "Play/Pause" at bounding box center [23, 369] width 7 height 8
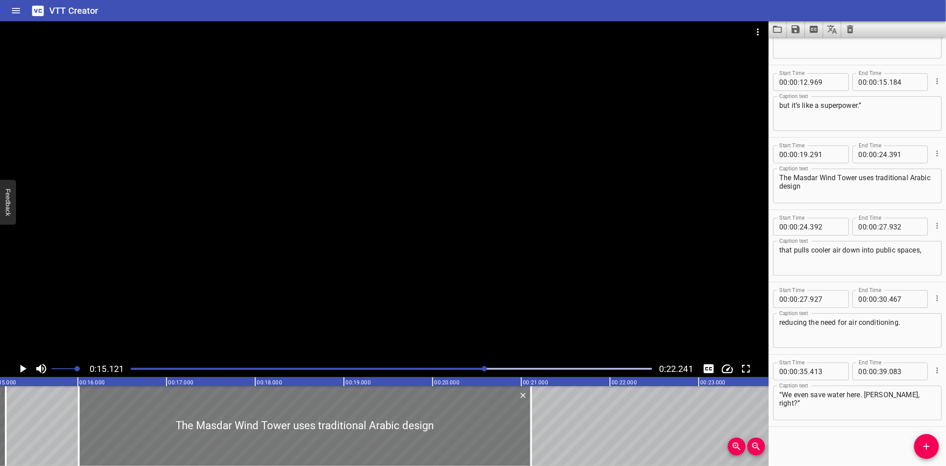
drag, startPoint x: 559, startPoint y: 421, endPoint x: 293, endPoint y: 419, distance: 266.2
click at [267, 412] on div at bounding box center [305, 426] width 452 height 80
type input "16"
type input "006"
type input "21"
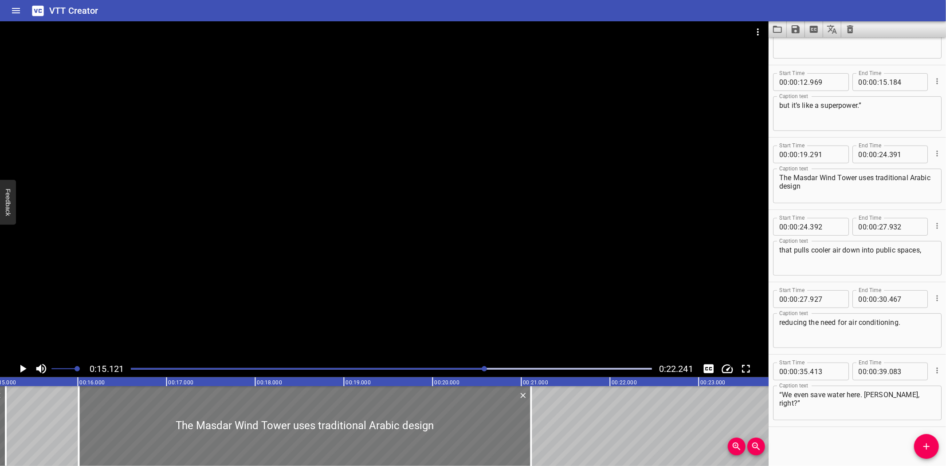
type input "106"
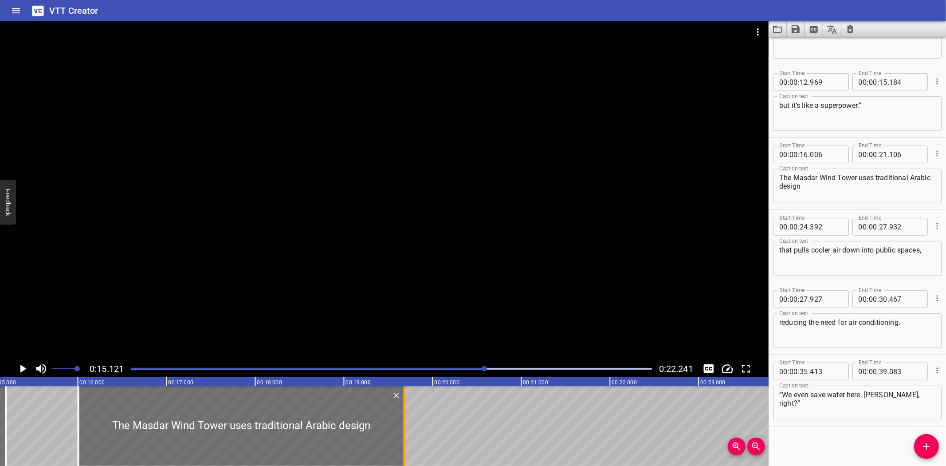
drag, startPoint x: 531, startPoint y: 432, endPoint x: 404, endPoint y: 439, distance: 126.7
click at [404, 439] on div at bounding box center [405, 426] width 2 height 80
type input "19"
type input "681"
click at [834, 189] on textarea "The Masdar Wind Tower uses traditional Arabic design" at bounding box center [857, 185] width 156 height 25
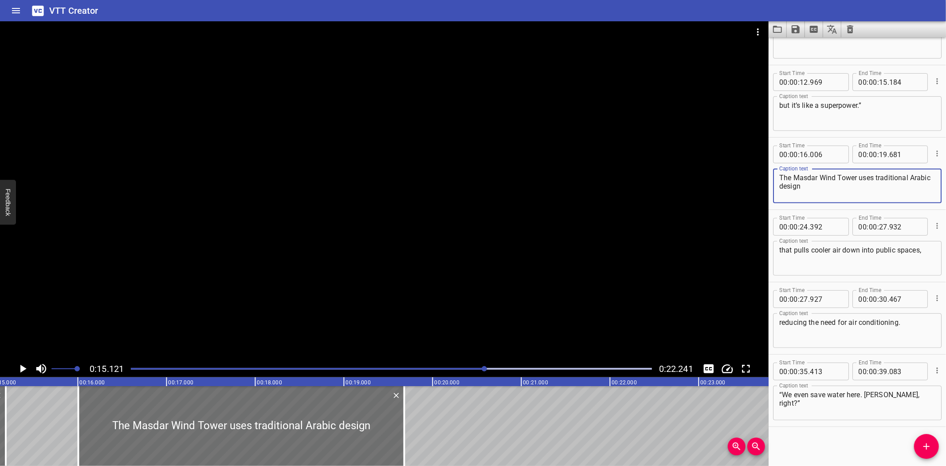
paste textarea "“Ready to meet the kid who speaks for everyone?”"
type textarea "“Ready to meet the kid who speaks for everyone?”"
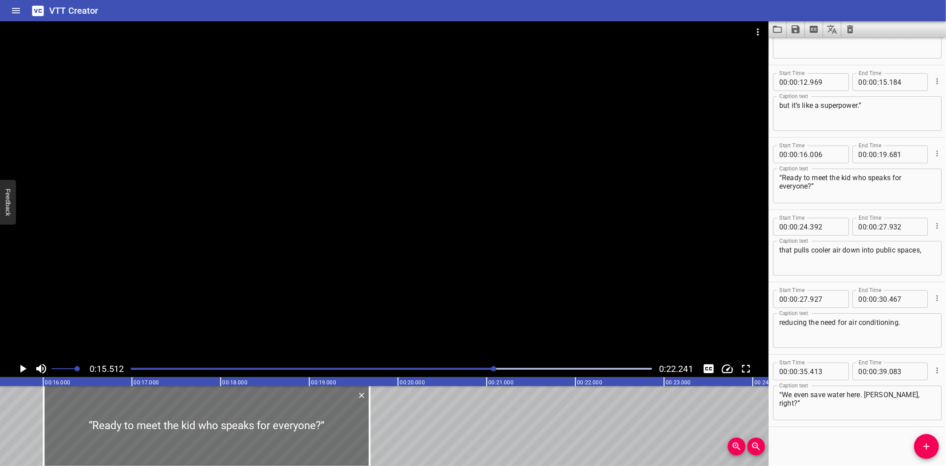
click at [21, 366] on icon "Play/Pause" at bounding box center [23, 369] width 6 height 8
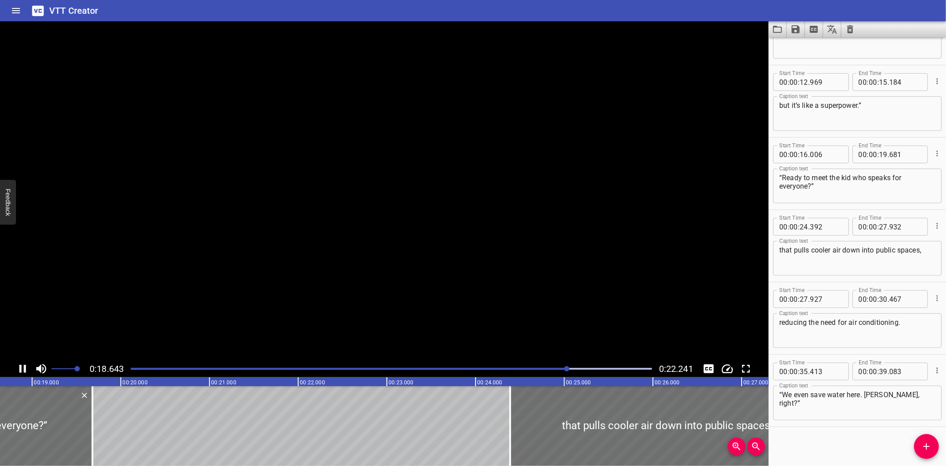
click at [24, 366] on icon "Play/Pause" at bounding box center [23, 369] width 7 height 8
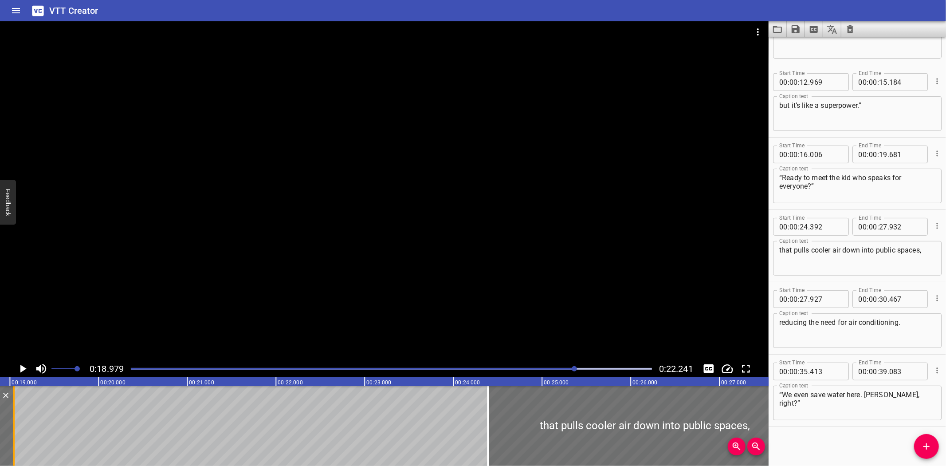
scroll to position [0, 1663]
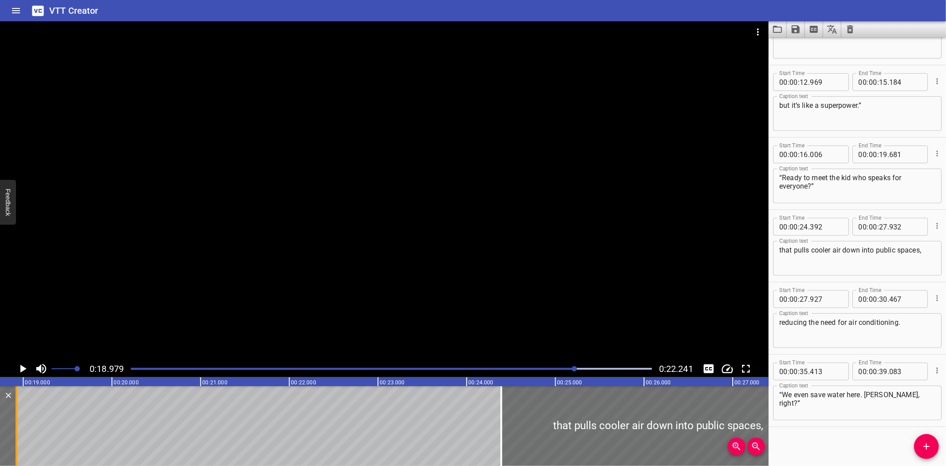
drag, startPoint x: 61, startPoint y: 440, endPoint x: 15, endPoint y: 447, distance: 46.6
click at [16, 447] on div at bounding box center [17, 426] width 2 height 80
type input "18"
type input "928"
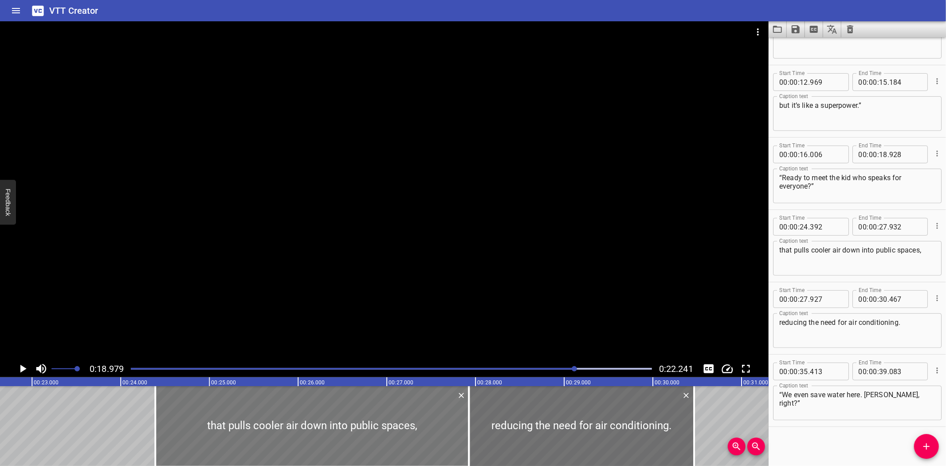
scroll to position [0, 2026]
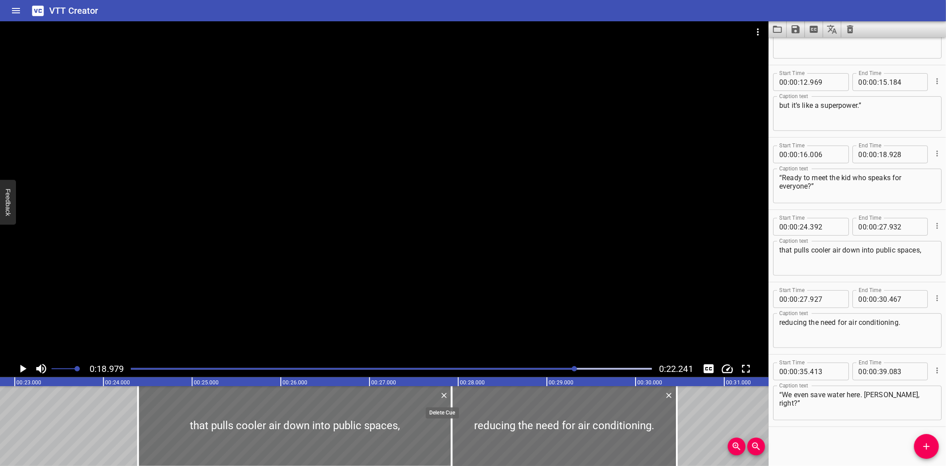
click at [444, 393] on icon "Delete" at bounding box center [444, 395] width 9 height 9
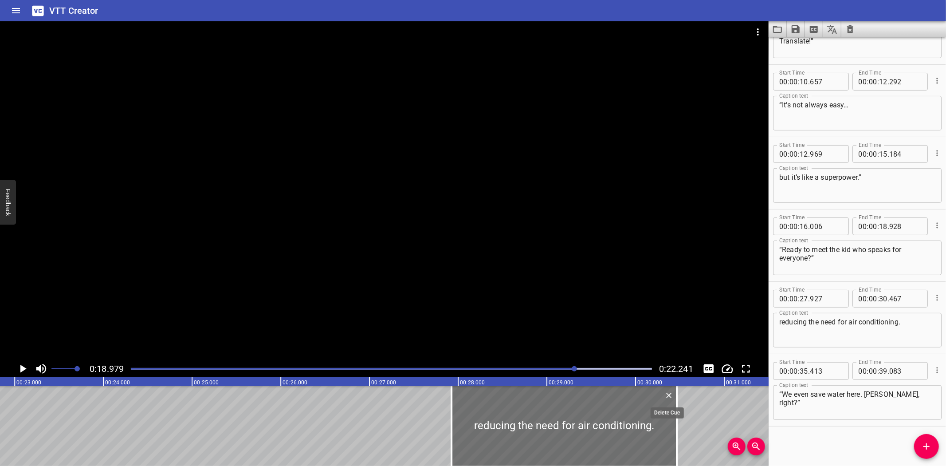
click at [666, 393] on icon "Delete" at bounding box center [669, 395] width 9 height 9
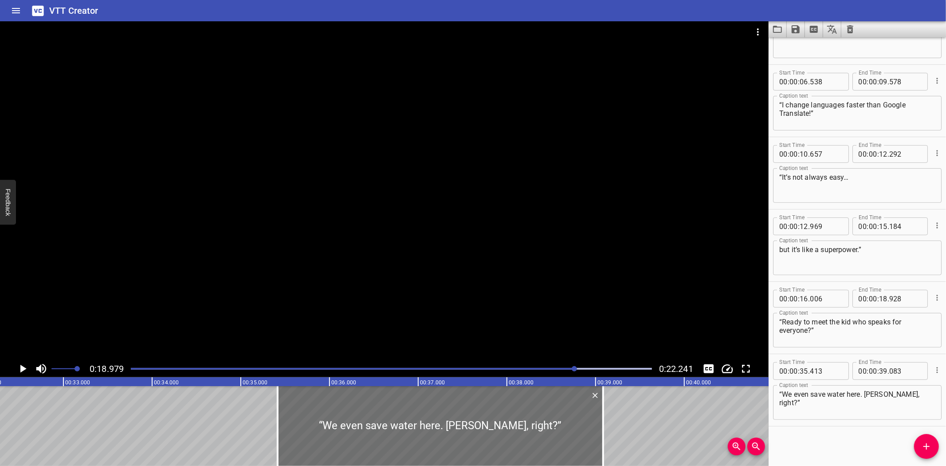
scroll to position [0, 2948]
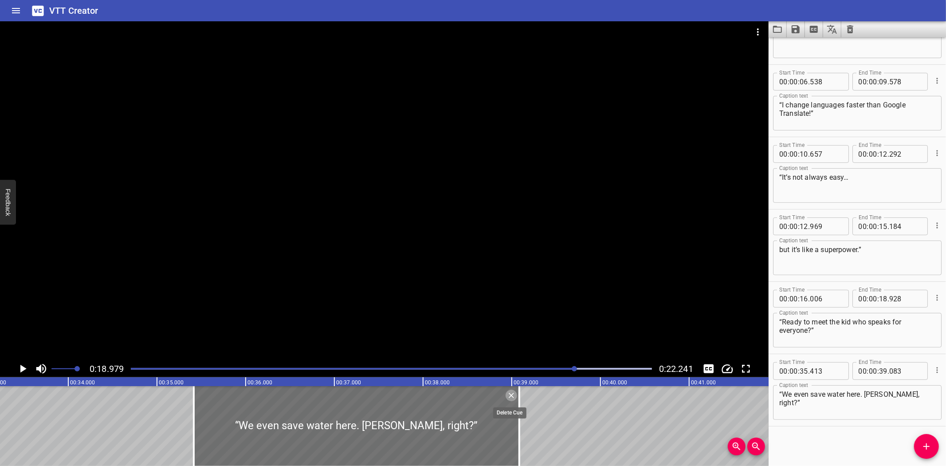
drag, startPoint x: 509, startPoint y: 394, endPoint x: 535, endPoint y: 396, distance: 25.4
click at [513, 393] on icon "Delete" at bounding box center [511, 395] width 9 height 9
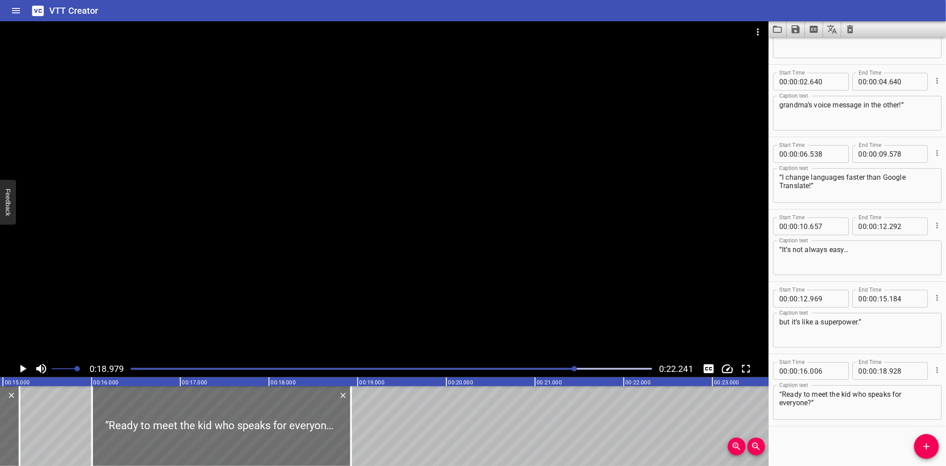
scroll to position [0, 1306]
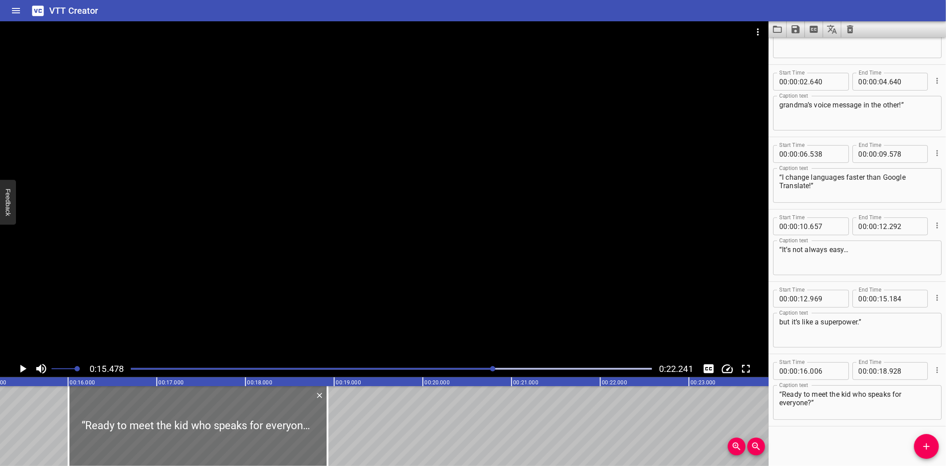
scroll to position [0, 1373]
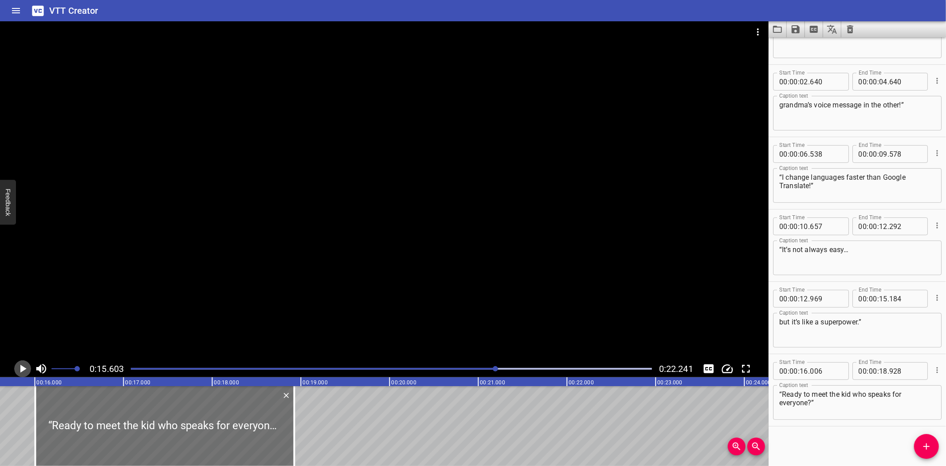
click at [22, 368] on icon "Play/Pause" at bounding box center [23, 369] width 6 height 8
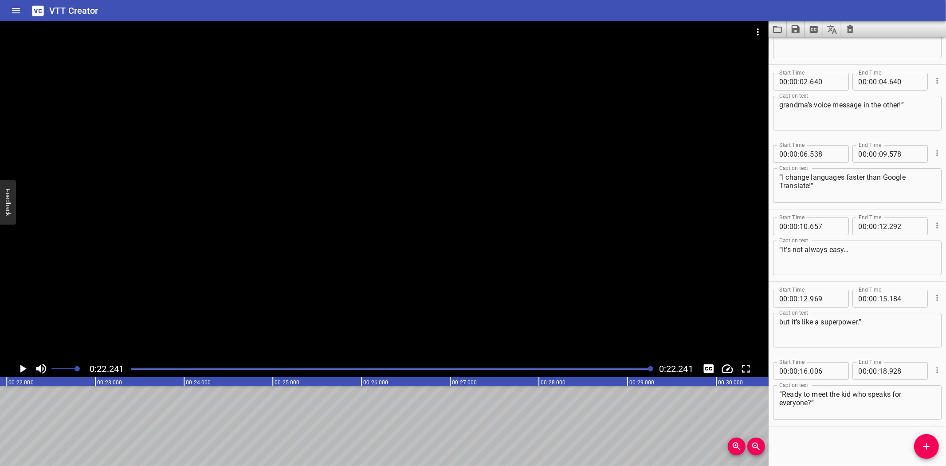
scroll to position [0, 1973]
click at [796, 28] on icon "Save captions to file" at bounding box center [796, 29] width 8 height 8
click at [808, 44] on li "Save to VTT file" at bounding box center [819, 49] width 65 height 16
click at [849, 28] on icon "Clear captions" at bounding box center [850, 29] width 6 height 8
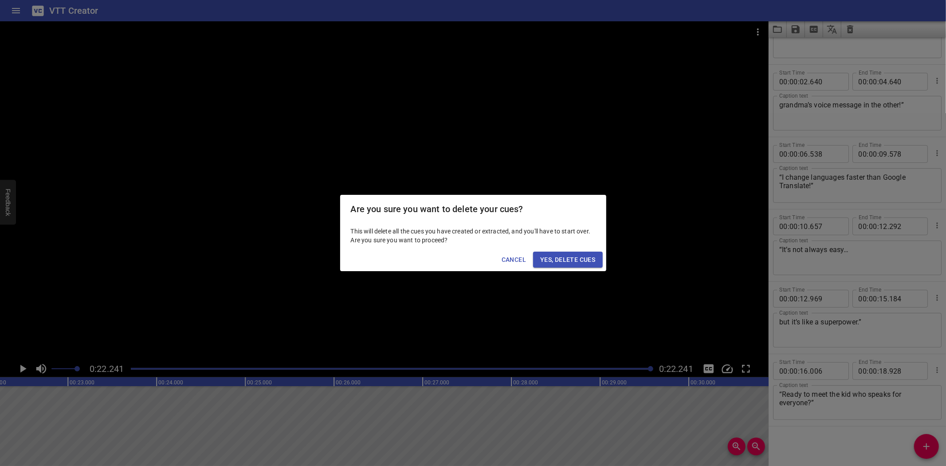
click at [562, 258] on span "Yes, Delete Cues" at bounding box center [567, 259] width 55 height 11
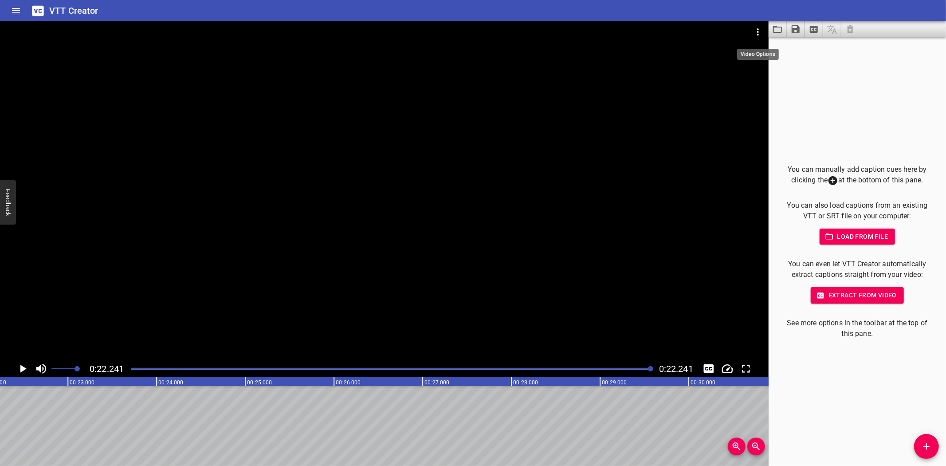
click at [758, 30] on icon "Video Options" at bounding box center [758, 32] width 11 height 11
click at [759, 32] on li "Select New Video File..." at bounding box center [791, 33] width 88 height 16
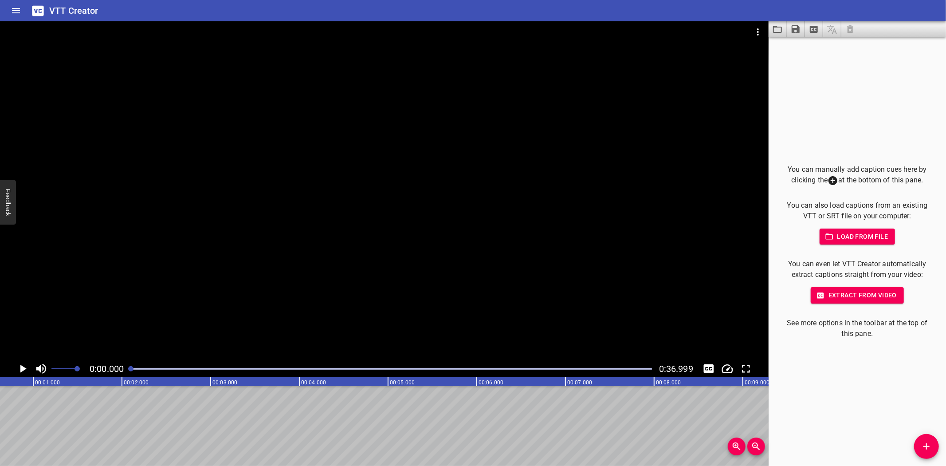
scroll to position [0, 0]
click at [928, 440] on button "Add Cue" at bounding box center [926, 446] width 25 height 25
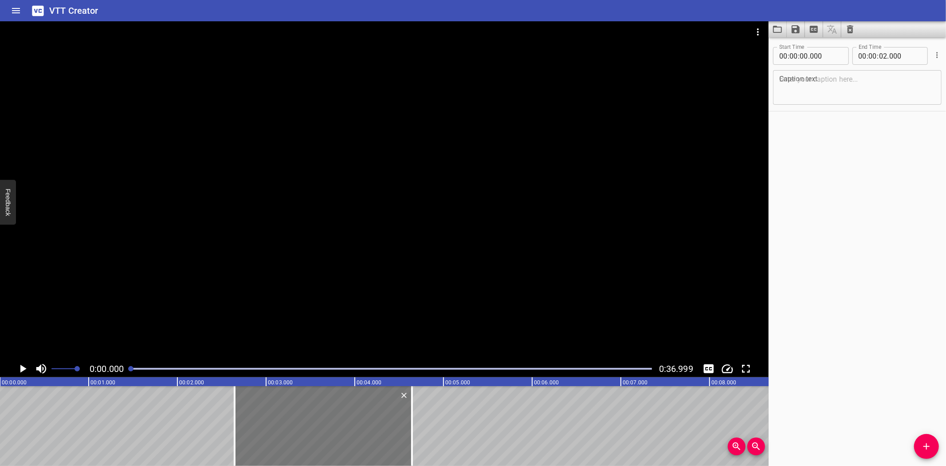
drag, startPoint x: 86, startPoint y: 414, endPoint x: 320, endPoint y: 413, distance: 234.7
click at [320, 413] on div at bounding box center [323, 426] width 177 height 80
type input "02"
type input "645"
type input "04"
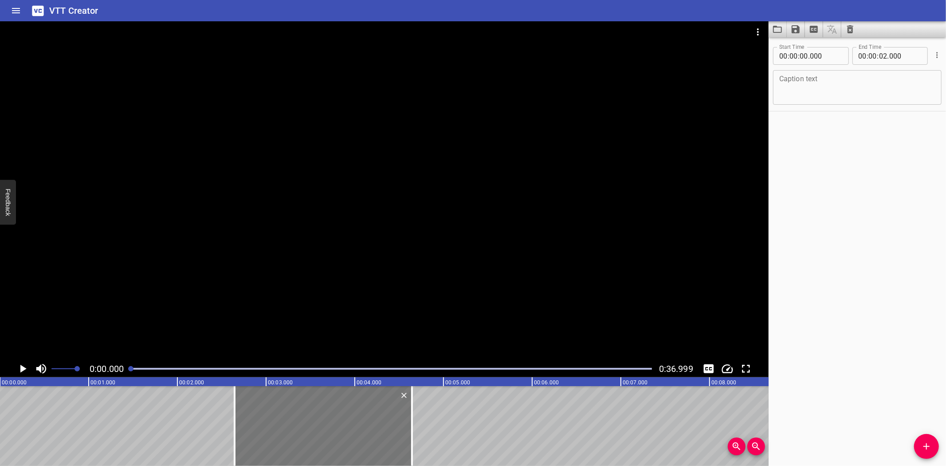
type input "645"
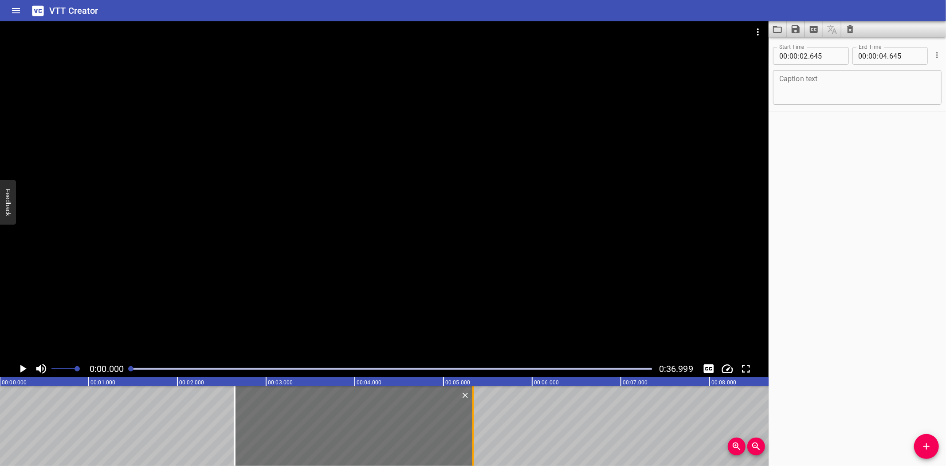
drag, startPoint x: 411, startPoint y: 435, endPoint x: 472, endPoint y: 438, distance: 61.3
click at [472, 438] on div at bounding box center [473, 426] width 2 height 80
type input "05"
type input "335"
click at [805, 83] on textarea at bounding box center [857, 87] width 156 height 25
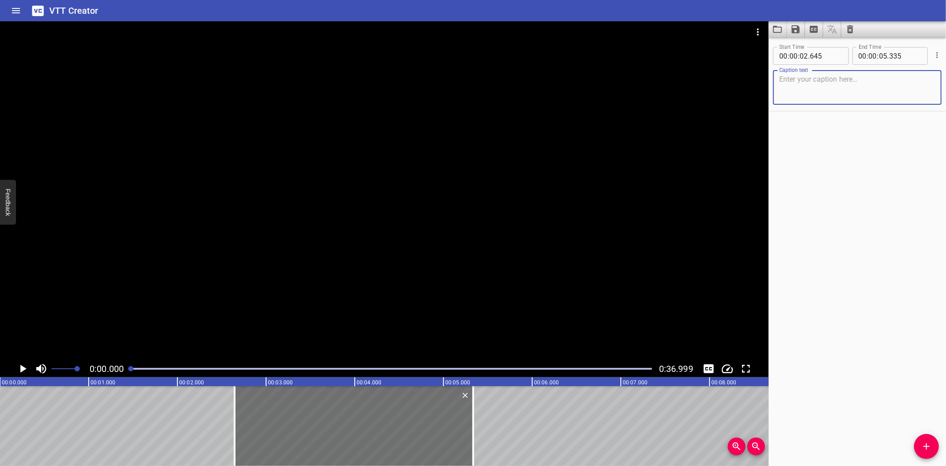
paste textarea "“Are we really going to grow food here?”"
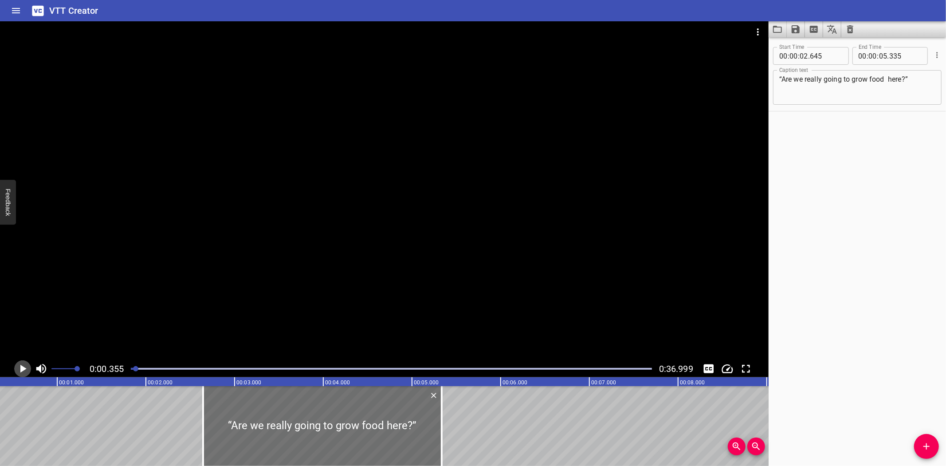
click at [22, 369] on icon "Play/Pause" at bounding box center [23, 369] width 6 height 8
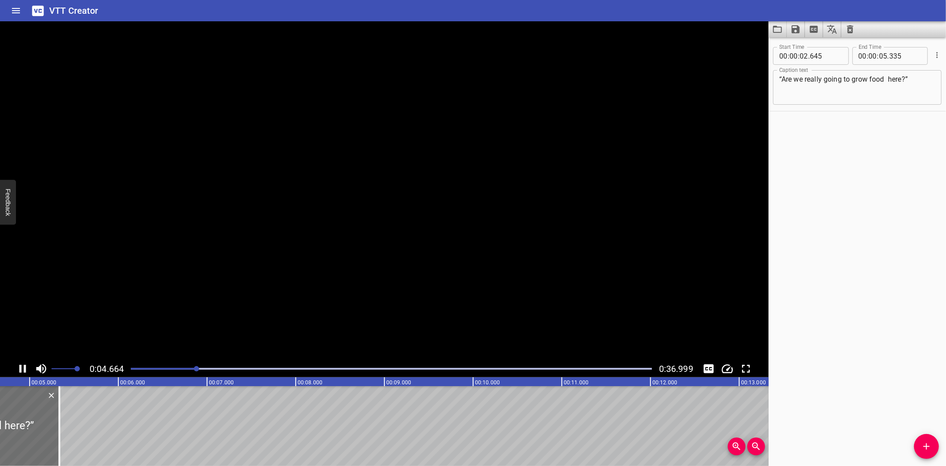
click at [22, 369] on icon "Play/Pause" at bounding box center [22, 368] width 13 height 13
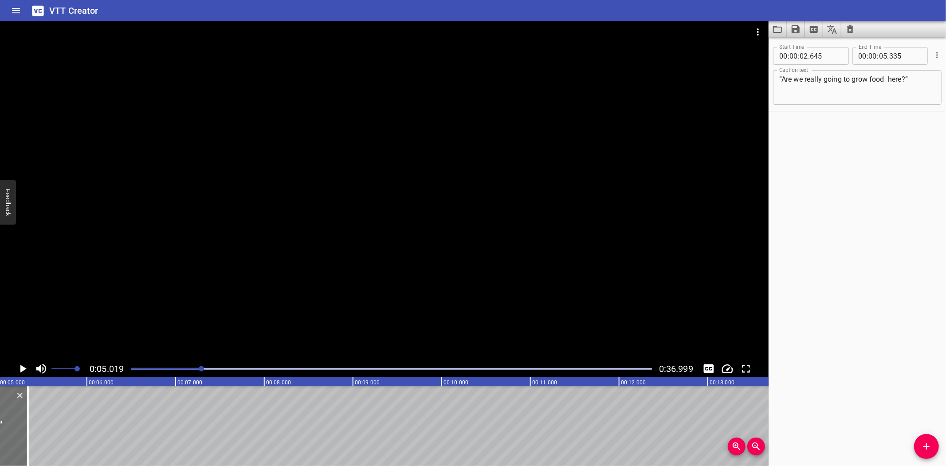
click at [885, 78] on textarea "“Are we really going to grow food here?”" at bounding box center [857, 87] width 156 height 25
type textarea "“Are we really going to grow food here?”"
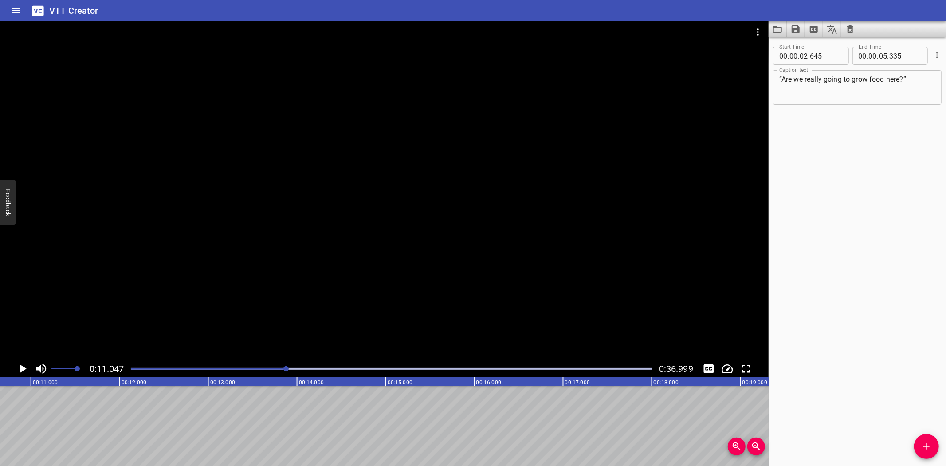
scroll to position [0, 979]
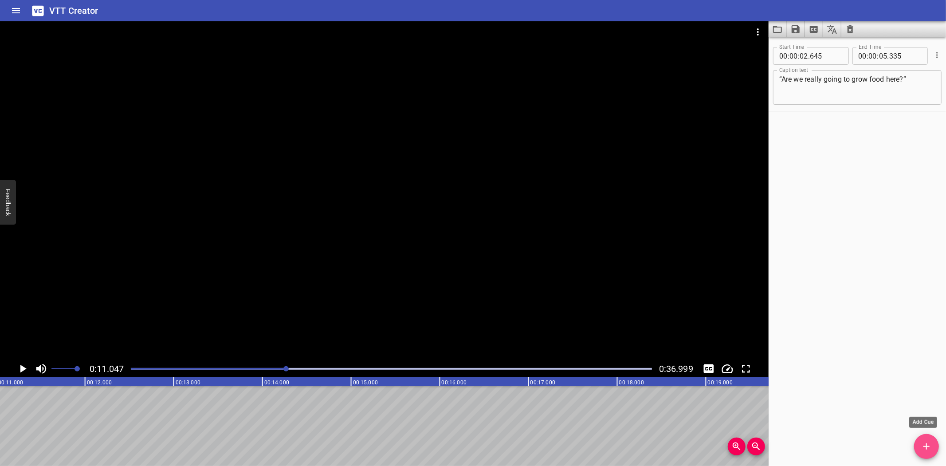
drag, startPoint x: 931, startPoint y: 449, endPoint x: 606, endPoint y: 437, distance: 324.5
click at [925, 449] on icon "Add Cue" at bounding box center [926, 446] width 11 height 11
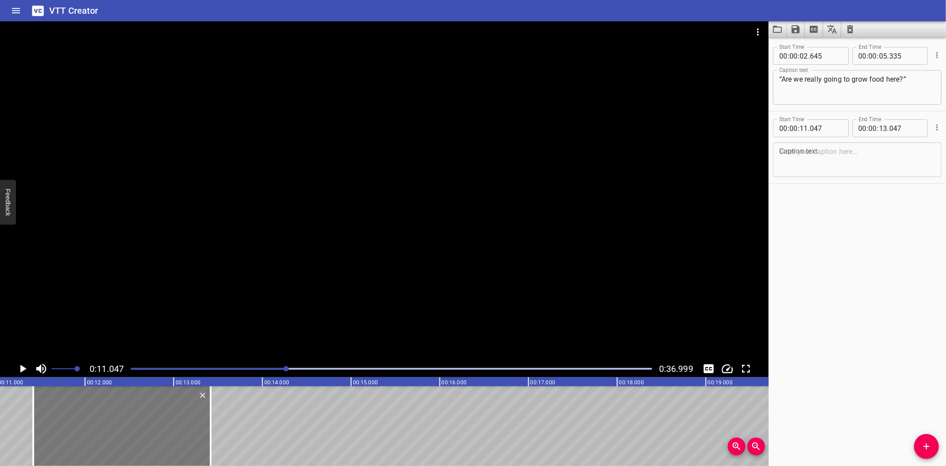
drag, startPoint x: 93, startPoint y: 420, endPoint x: 126, endPoint y: 418, distance: 32.9
click at [126, 418] on div at bounding box center [121, 426] width 177 height 80
type input "417"
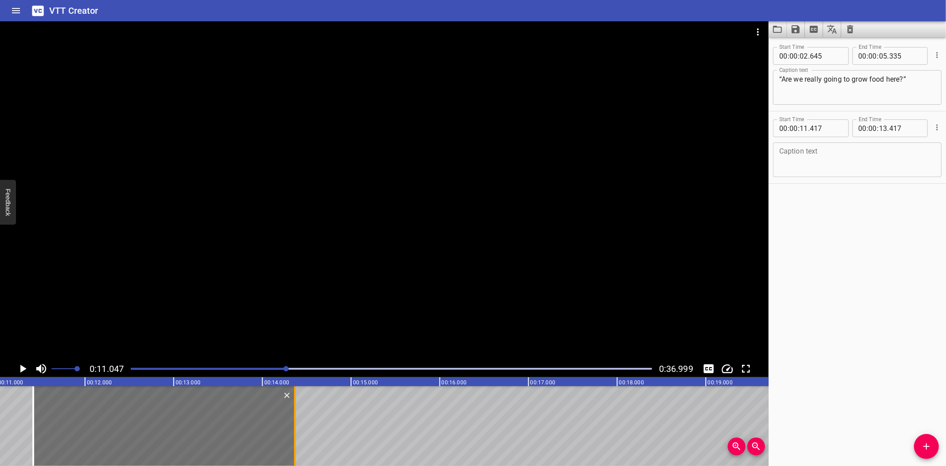
drag, startPoint x: 209, startPoint y: 443, endPoint x: 294, endPoint y: 442, distance: 84.3
click at [294, 442] on div at bounding box center [295, 426] width 2 height 80
type input "14"
type input "367"
click at [815, 163] on textarea at bounding box center [857, 159] width 156 height 25
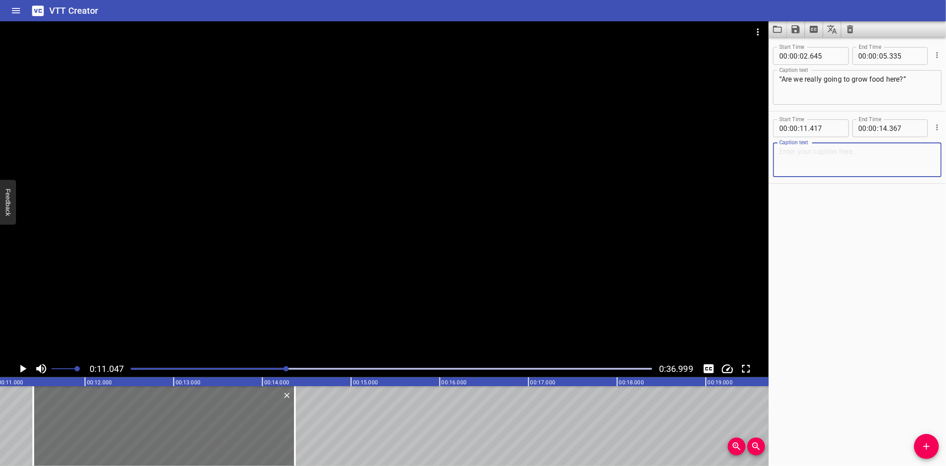
paste textarea "“No soil needed. This is hydroponics.” [PERSON_NAME]:“Wait—plants grow in just …"
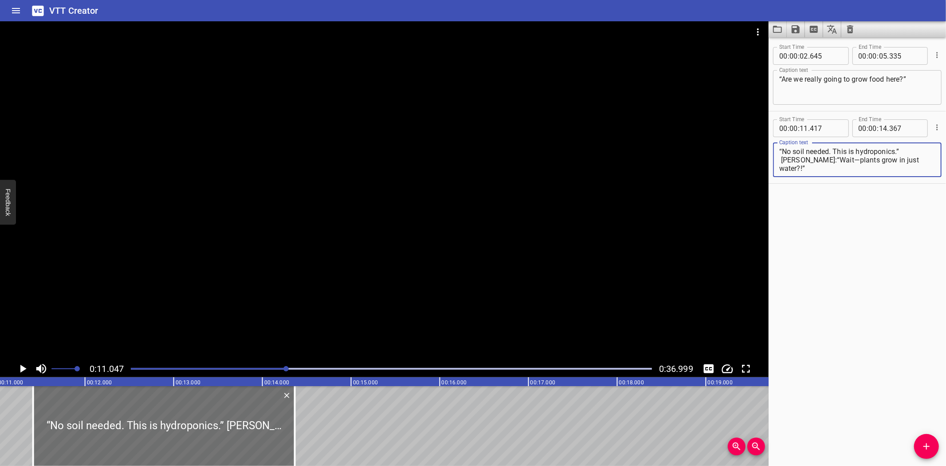
click at [779, 158] on textarea "“No soil needed. This is hydroponics.” [PERSON_NAME]:“Wait—plants grow in just …" at bounding box center [857, 159] width 156 height 25
type textarea "“No soil needed. This is hydroponics.”"
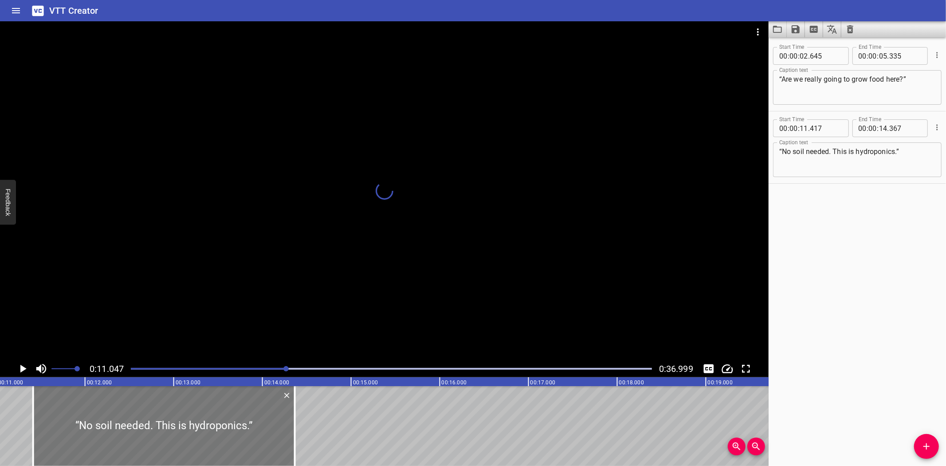
scroll to position [0, 994]
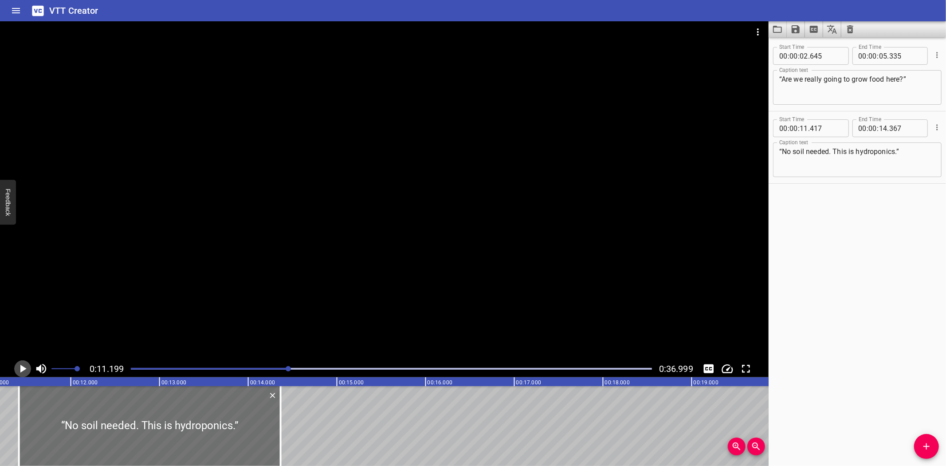
click at [20, 367] on icon "Play/Pause" at bounding box center [23, 369] width 6 height 8
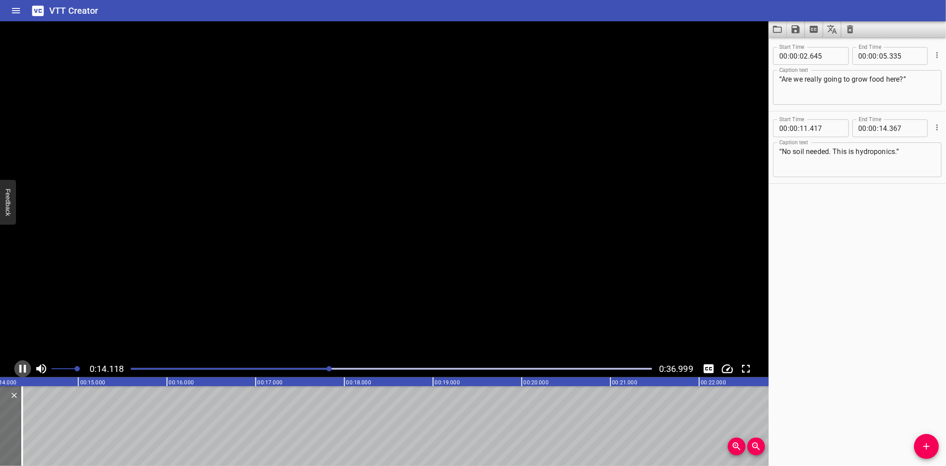
click at [20, 367] on icon "Play/Pause" at bounding box center [23, 369] width 7 height 8
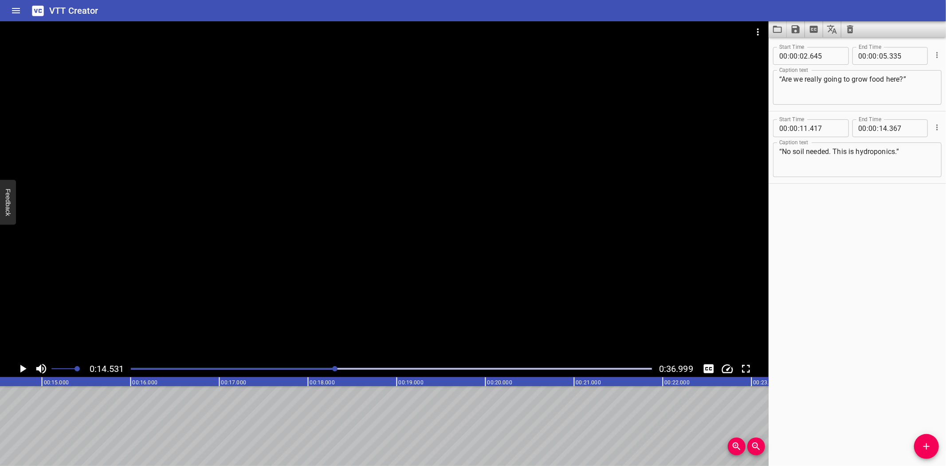
scroll to position [0, 1289]
click at [925, 441] on icon "Add Cue" at bounding box center [926, 446] width 11 height 11
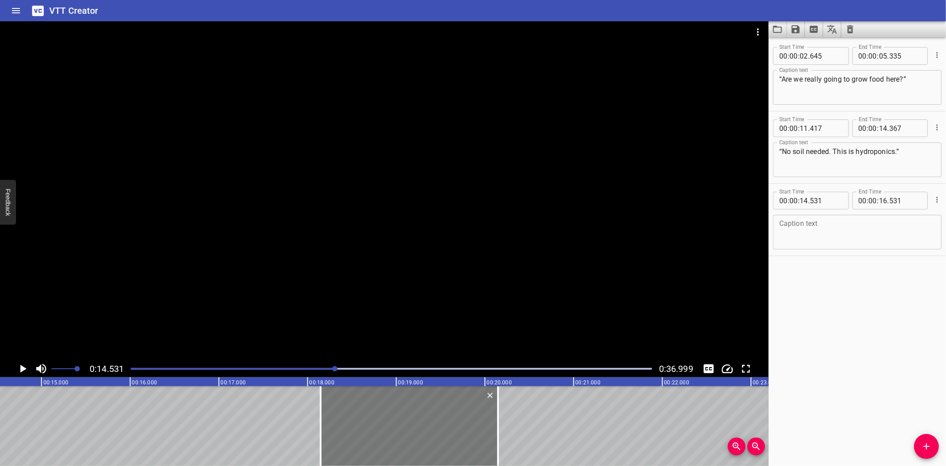
drag, startPoint x: 118, startPoint y: 416, endPoint x: 439, endPoint y: 409, distance: 320.8
click at [439, 409] on div at bounding box center [409, 426] width 177 height 80
type input "18"
type input "146"
type input "20"
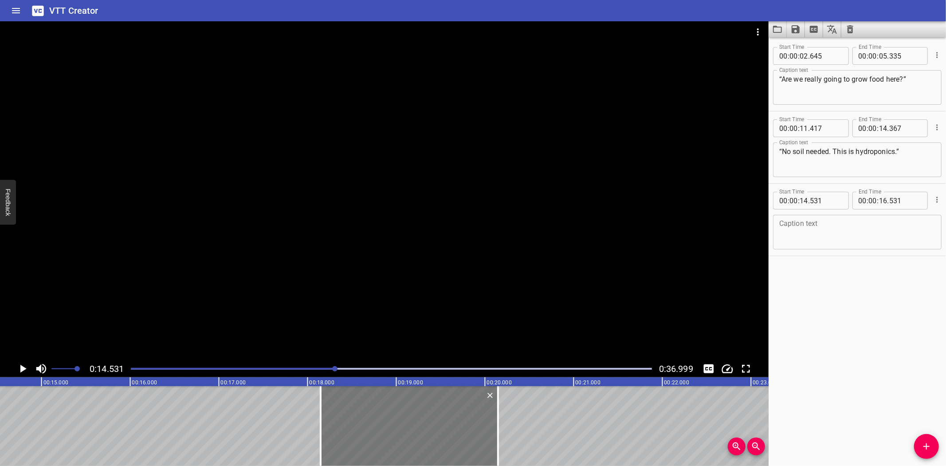
type input "146"
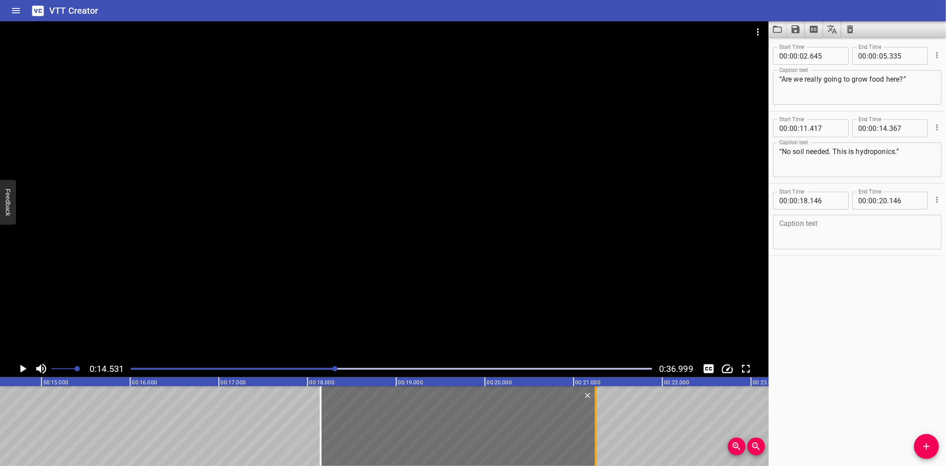
drag, startPoint x: 498, startPoint y: 436, endPoint x: 595, endPoint y: 433, distance: 97.6
click at [595, 433] on div at bounding box center [596, 426] width 2 height 80
type input "21"
type input "246"
click at [834, 228] on textarea at bounding box center [857, 232] width 156 height 25
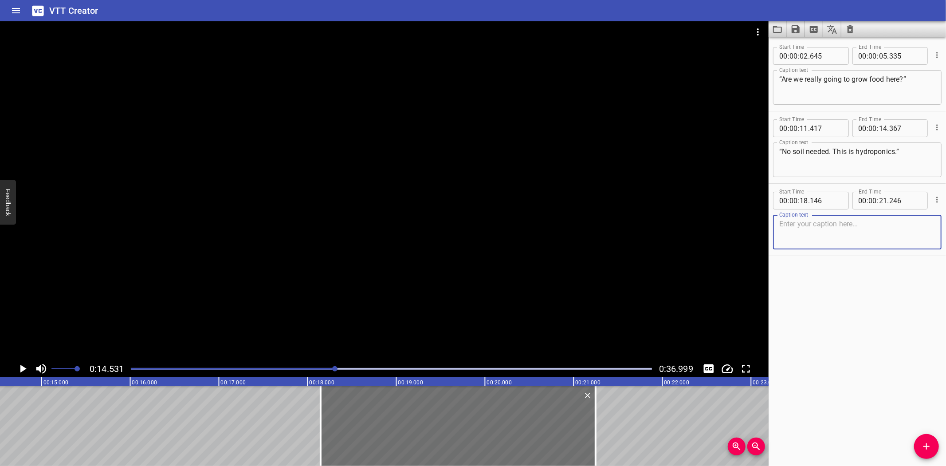
paste textarea "[PERSON_NAME]:“Wait—plants grow in just water?!”"
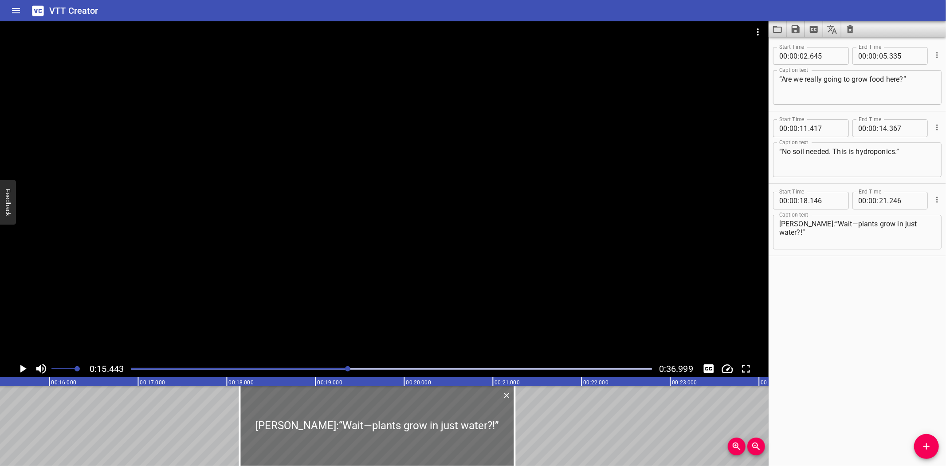
click at [21, 366] on icon "Play/Pause" at bounding box center [23, 369] width 6 height 8
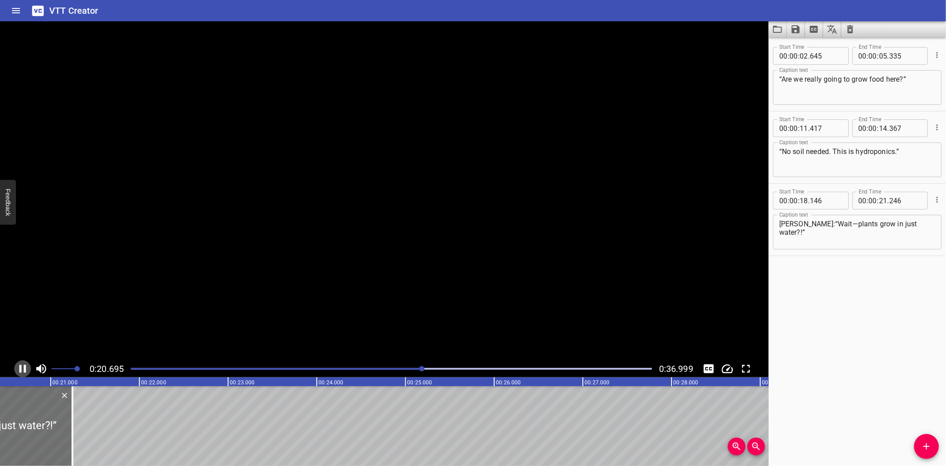
click at [21, 366] on icon "Play/Pause" at bounding box center [23, 369] width 7 height 8
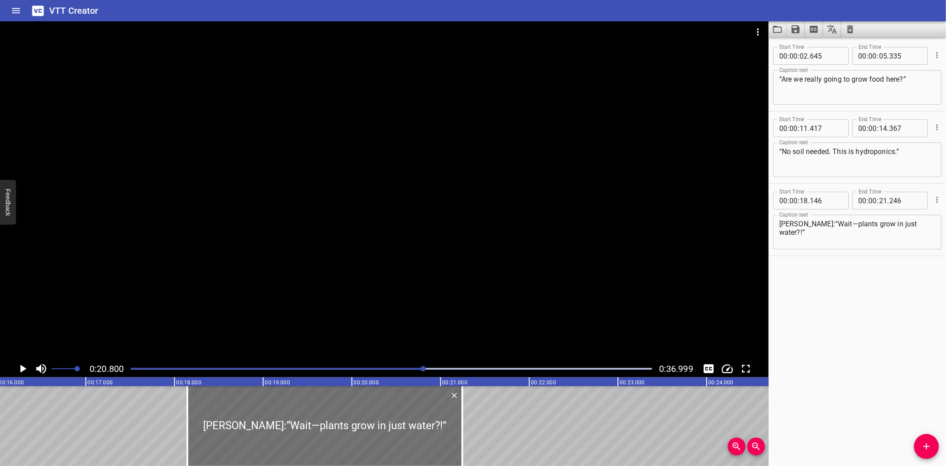
scroll to position [0, 1426]
drag, startPoint x: 135, startPoint y: 404, endPoint x: 81, endPoint y: 399, distance: 54.3
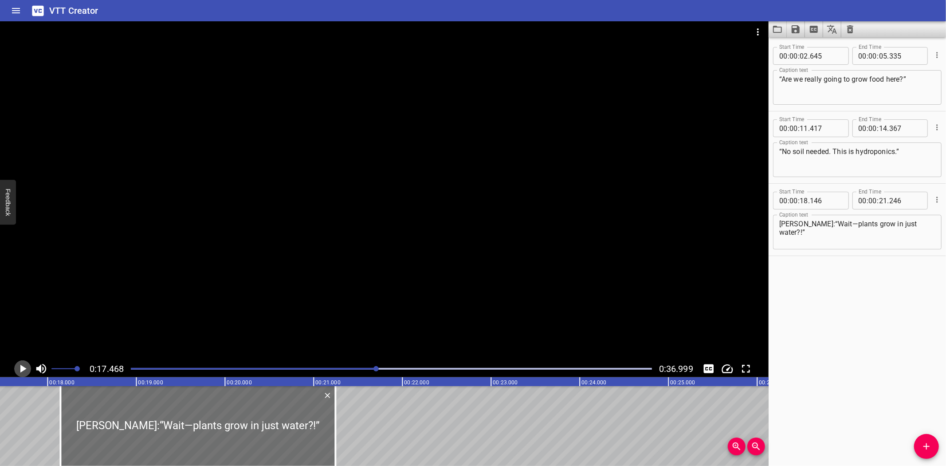
click at [20, 366] on icon "Play/Pause" at bounding box center [22, 368] width 13 height 13
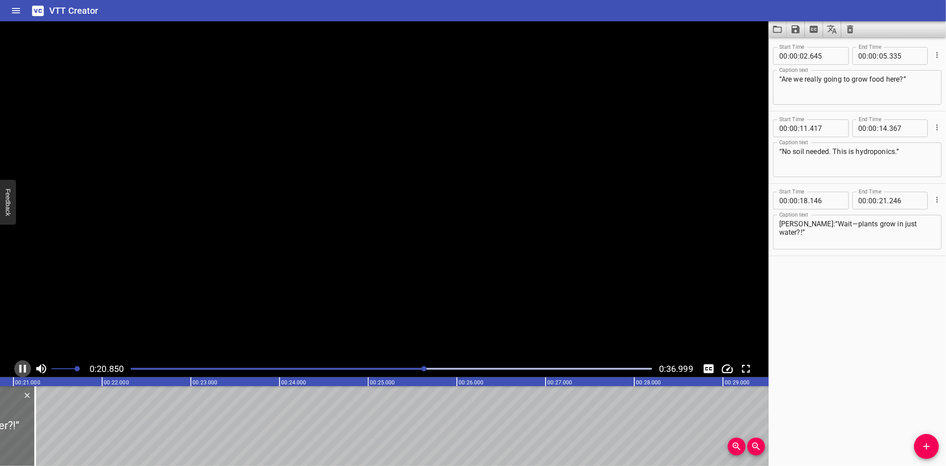
click at [20, 366] on icon "Play/Pause" at bounding box center [23, 369] width 7 height 8
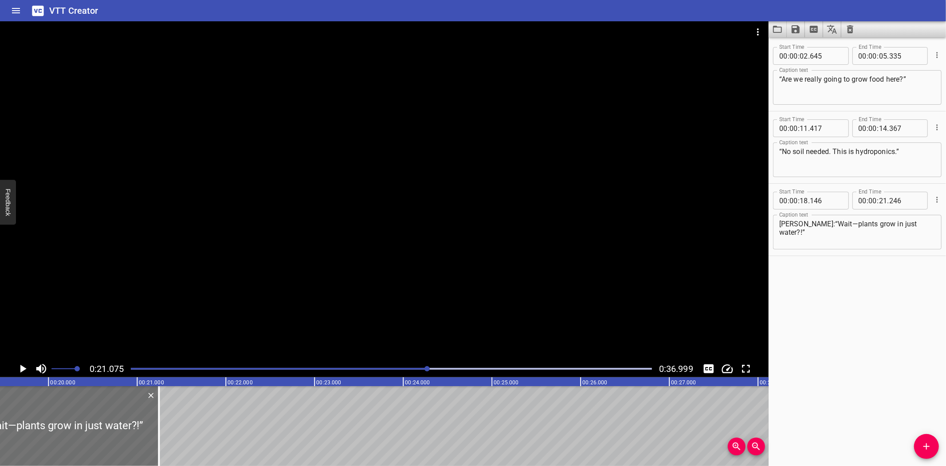
scroll to position [0, 1712]
click at [795, 223] on textarea "[PERSON_NAME]:“Wait—plants grow in just water?!”" at bounding box center [857, 232] width 156 height 25
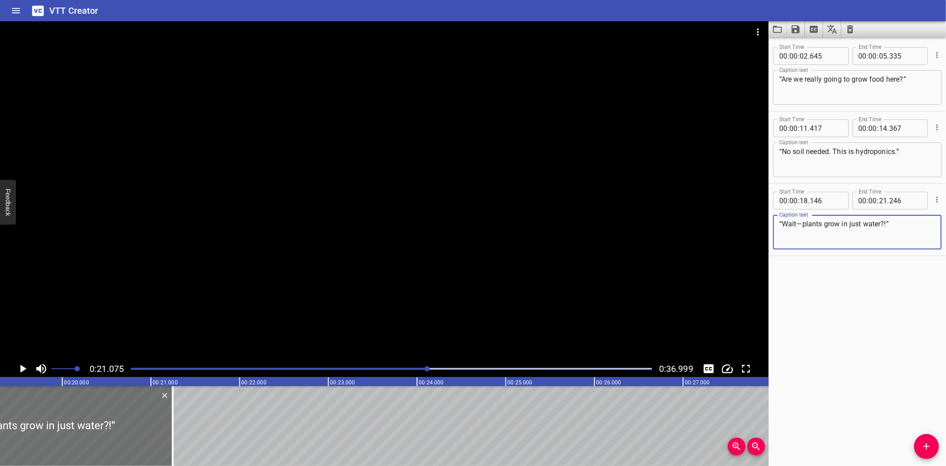
type textarea "“Wait—plants grow in just water?!”"
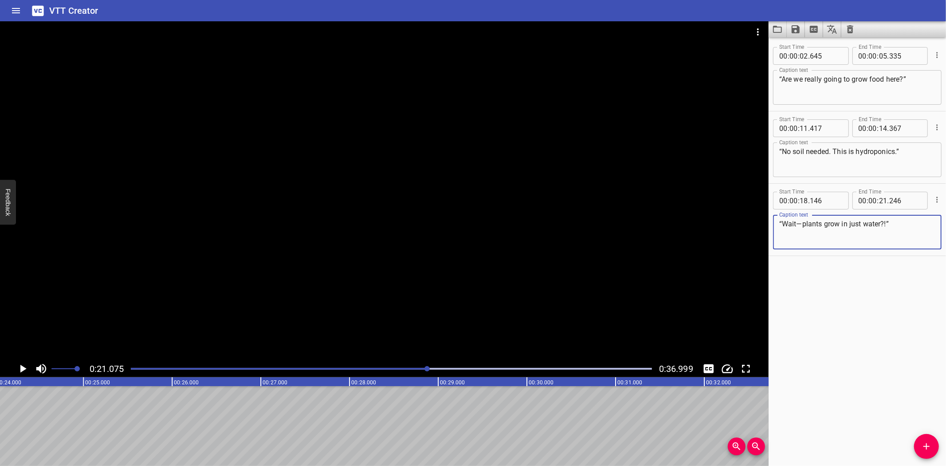
scroll to position [0, 2128]
click at [186, 405] on div "“Are we really going to grow food here?” “No soil needed. This is hydroponics.”…" at bounding box center [533, 426] width 5323 height 80
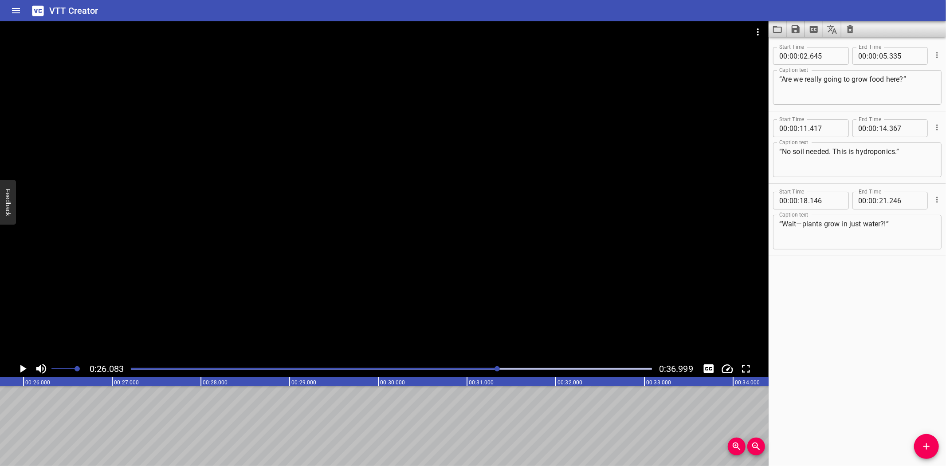
scroll to position [0, 2314]
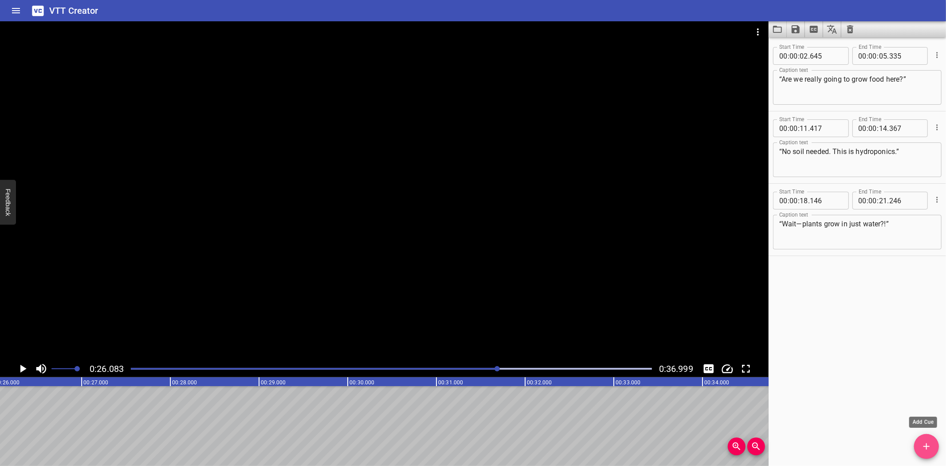
drag, startPoint x: 925, startPoint y: 445, endPoint x: 385, endPoint y: 389, distance: 543.2
click at [923, 445] on icon "Add Cue" at bounding box center [926, 446] width 11 height 11
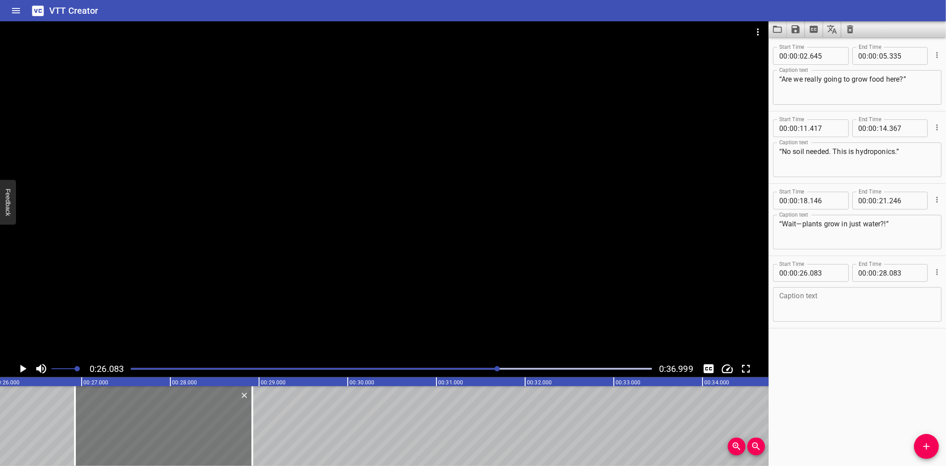
drag, startPoint x: 59, startPoint y: 423, endPoint x: 134, endPoint y: 422, distance: 74.5
click at [134, 422] on div at bounding box center [163, 426] width 177 height 80
type input "923"
drag, startPoint x: 252, startPoint y: 440, endPoint x: 232, endPoint y: 441, distance: 20.0
click at [232, 441] on div at bounding box center [233, 426] width 2 height 80
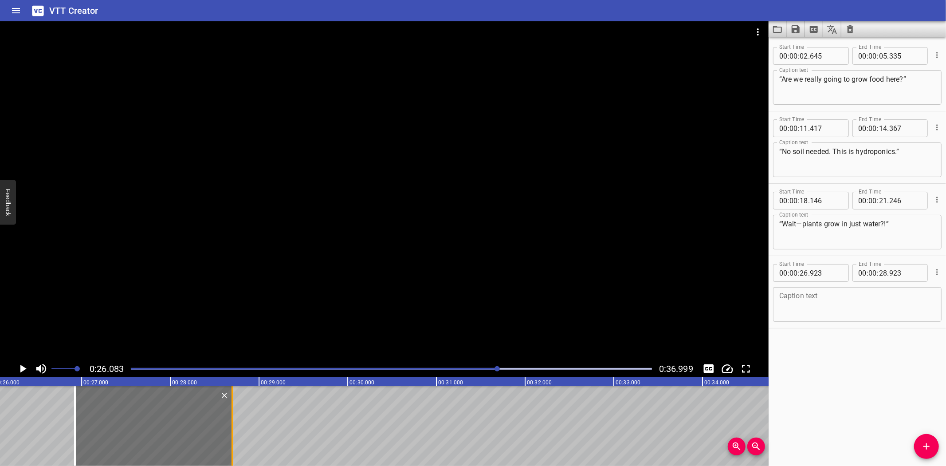
type input "698"
click at [805, 298] on textarea at bounding box center [857, 304] width 156 height 25
paste textarea "Look how far we’ve come. [PERSON_NAME]: Big change—small space!"
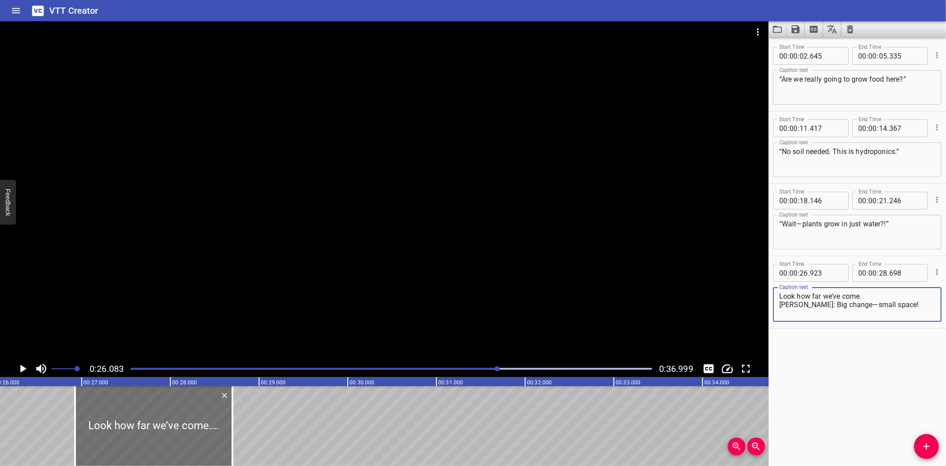
click at [798, 303] on textarea "Look how far we’ve come. [PERSON_NAME]: Big change—small space!" at bounding box center [857, 304] width 156 height 25
type textarea "Look how far we’ve come."
click at [34, 410] on div "“Are we really going to grow food here?” “No soil needed. This is hydroponics.”…" at bounding box center [347, 426] width 5323 height 80
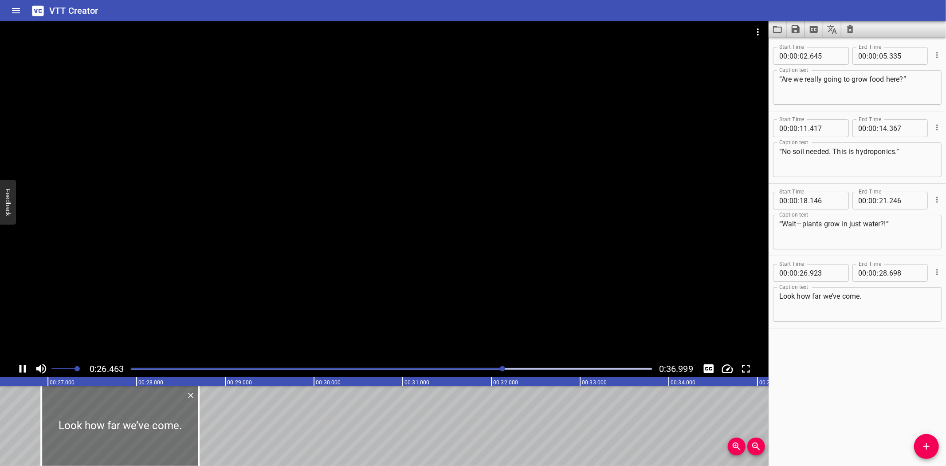
scroll to position [0, 2350]
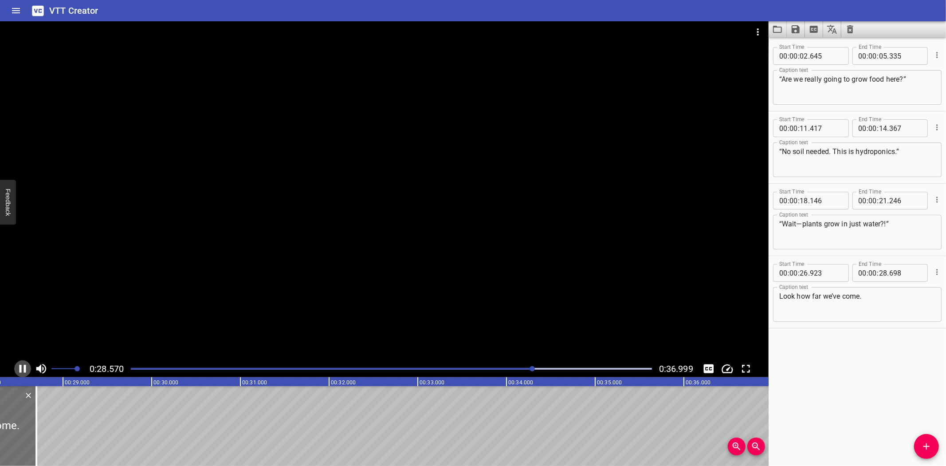
click at [24, 366] on icon "Play/Pause" at bounding box center [23, 369] width 7 height 8
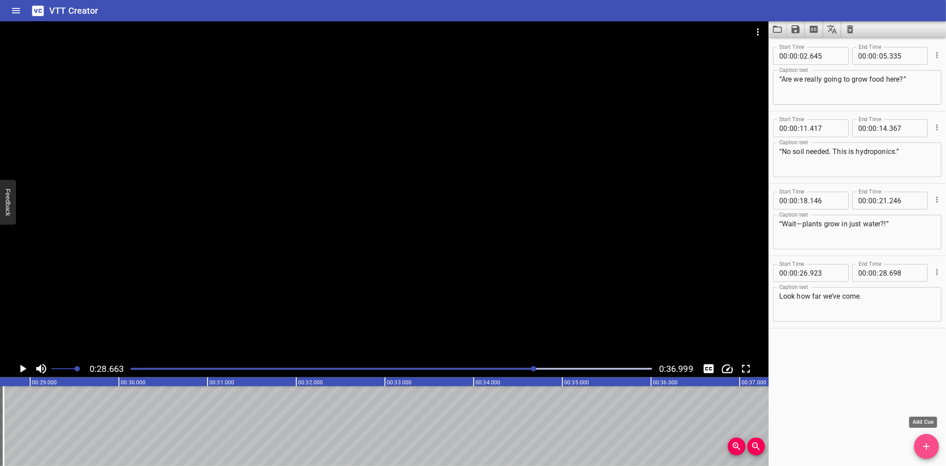
click at [928, 442] on icon "Add Cue" at bounding box center [926, 446] width 11 height 11
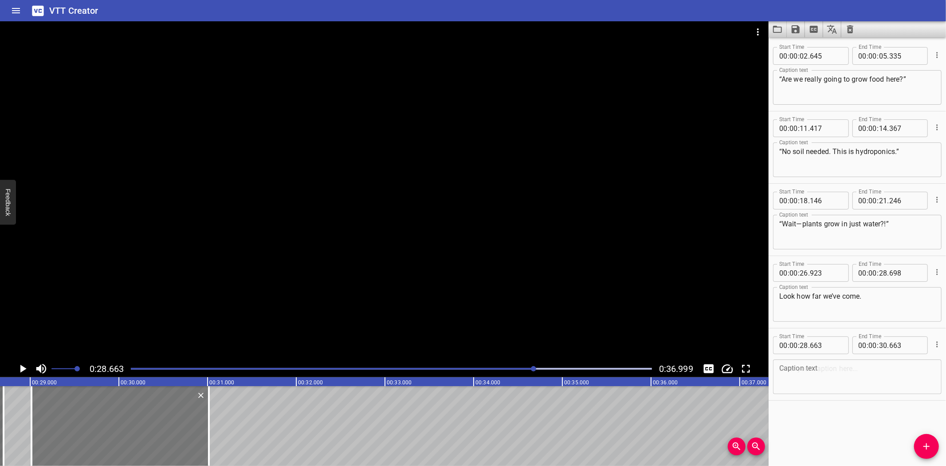
drag, startPoint x: 112, startPoint y: 422, endPoint x: 121, endPoint y: 421, distance: 9.5
click at [121, 421] on div at bounding box center [119, 426] width 177 height 80
type input "29"
type input "013"
type input "31"
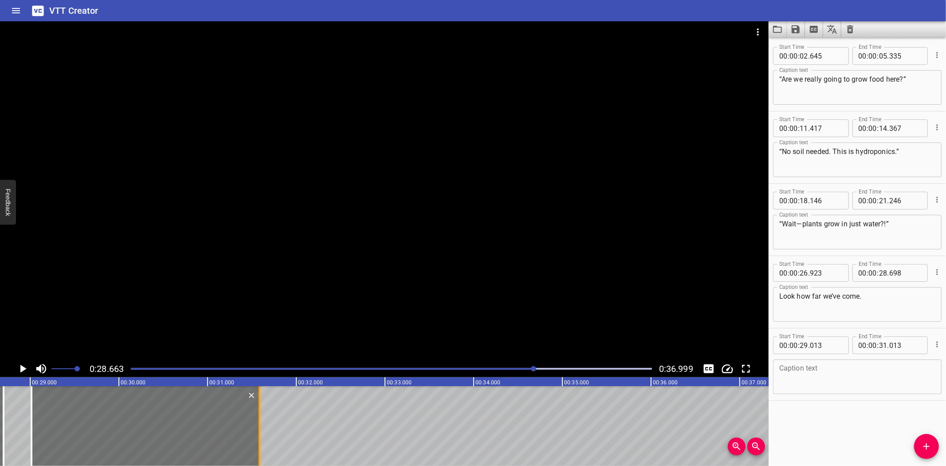
drag, startPoint x: 208, startPoint y: 439, endPoint x: 258, endPoint y: 443, distance: 50.7
click at [259, 443] on div at bounding box center [260, 426] width 2 height 80
type input "583"
click at [798, 374] on textarea at bounding box center [857, 376] width 156 height 25
paste textarea "Big change—small space!"
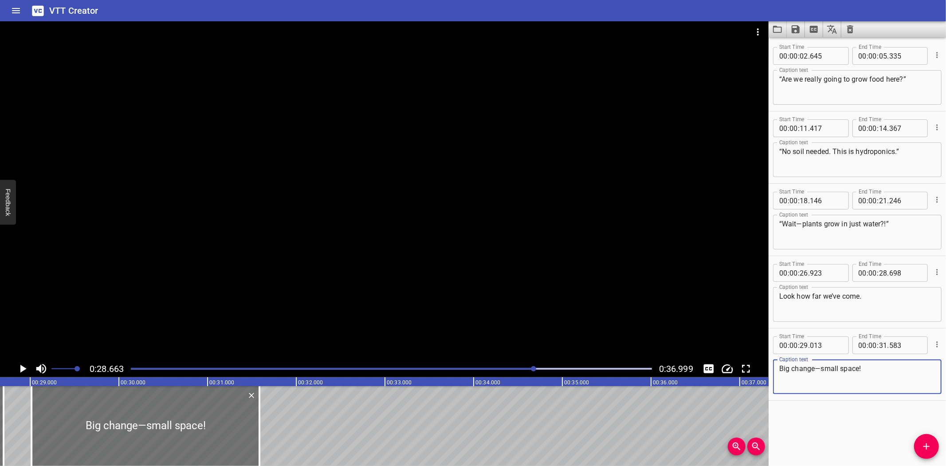
type textarea "Big change—small space!"
click at [10, 405] on div "“Are we really going to grow food here?” “No soil needed. This is hydroponics.”…" at bounding box center [118, 426] width 5323 height 80
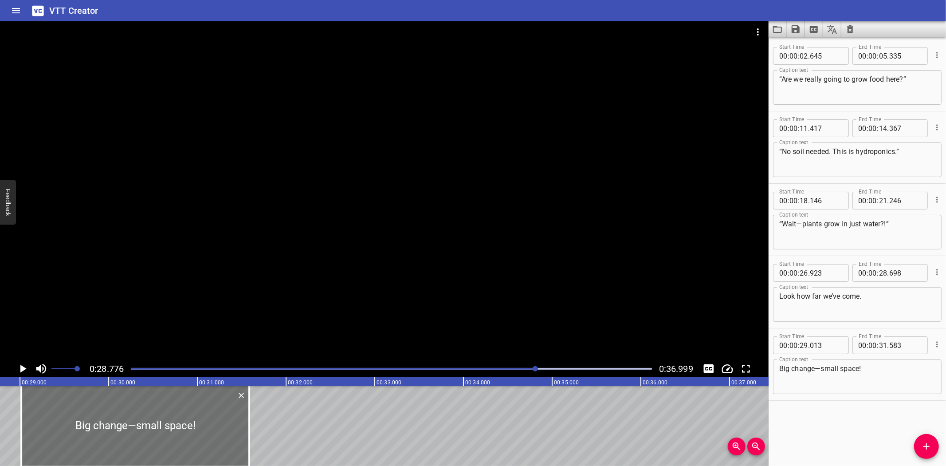
click at [24, 367] on icon "Play/Pause" at bounding box center [23, 369] width 6 height 8
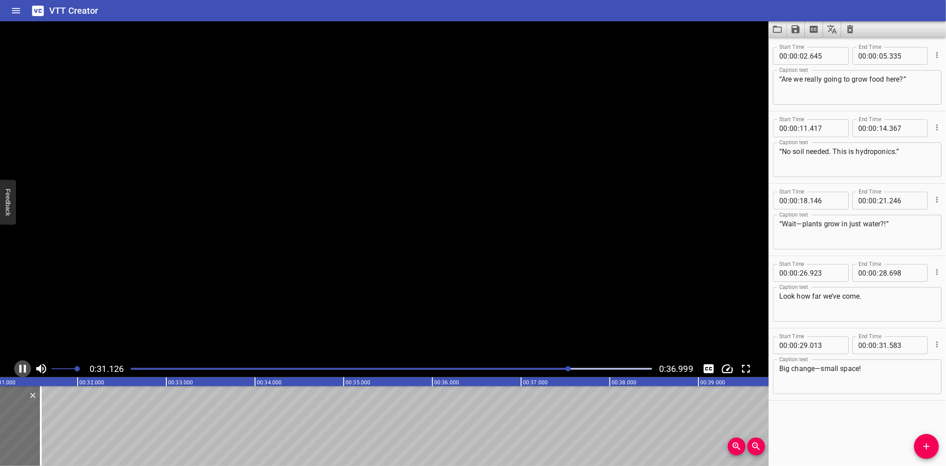
click at [24, 367] on icon "Play/Pause" at bounding box center [22, 368] width 13 height 13
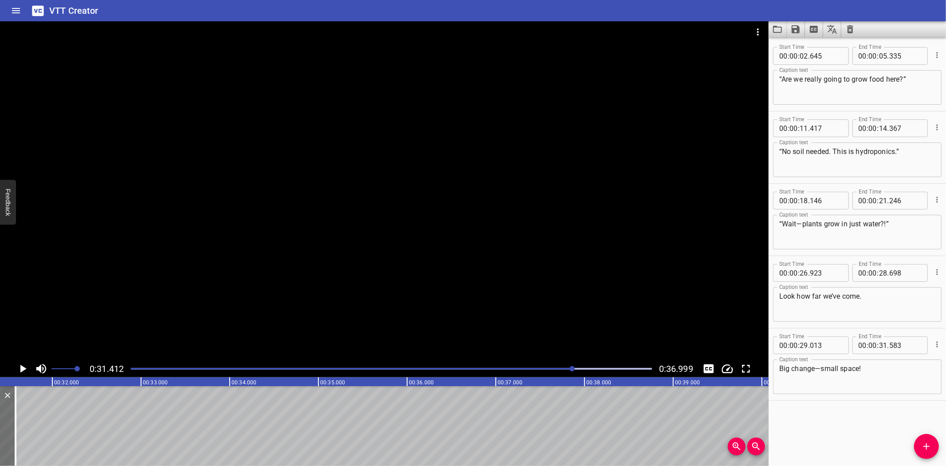
click at [21, 366] on icon "Play/Pause" at bounding box center [23, 369] width 6 height 8
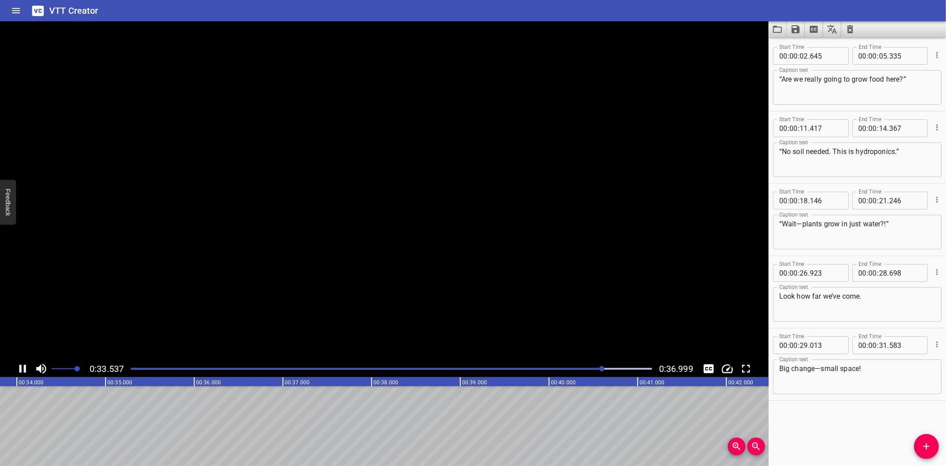
click at [21, 366] on icon "Play/Pause" at bounding box center [22, 368] width 13 height 13
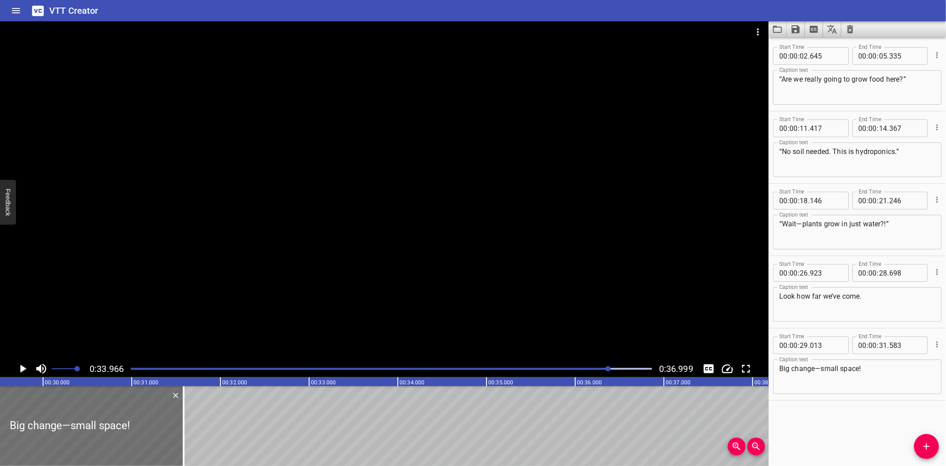
scroll to position [0, 2608]
click at [925, 442] on icon "Add Cue" at bounding box center [926, 446] width 11 height 11
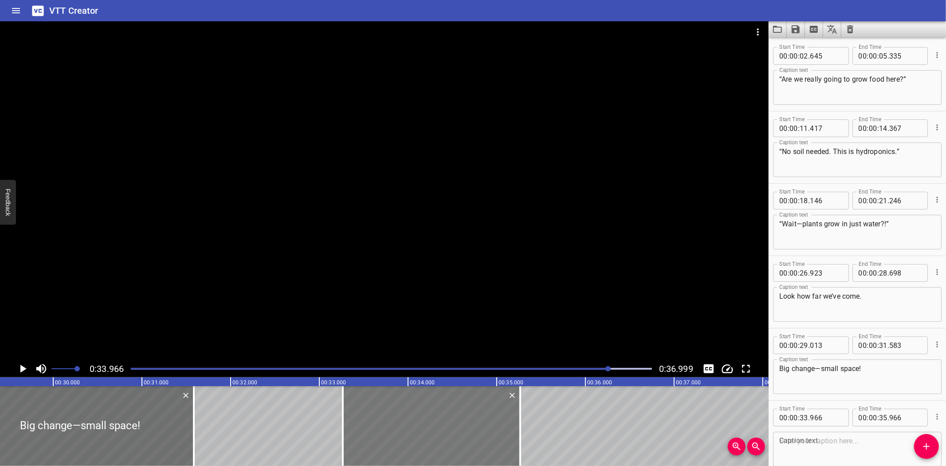
drag, startPoint x: 450, startPoint y: 420, endPoint x: 388, endPoint y: 426, distance: 62.4
click at [388, 426] on div at bounding box center [431, 426] width 177 height 80
type input "266"
drag, startPoint x: 521, startPoint y: 433, endPoint x: 564, endPoint y: 436, distance: 43.1
click at [564, 436] on div at bounding box center [563, 426] width 2 height 80
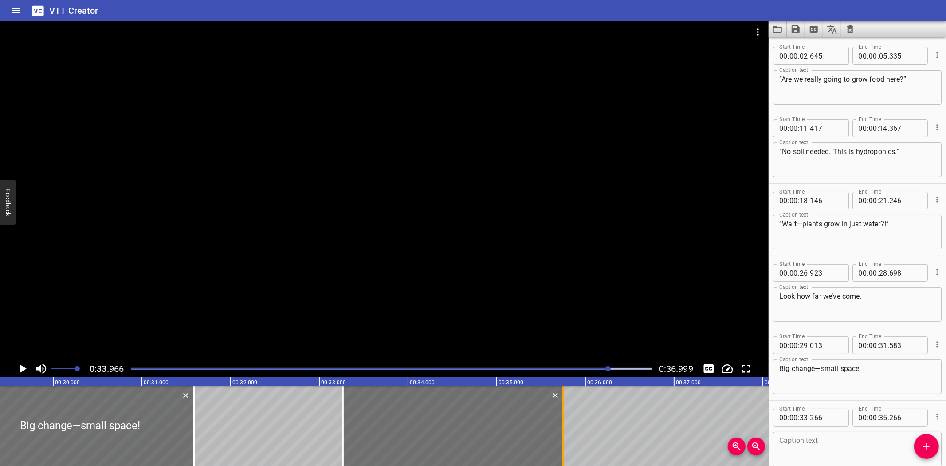
type input "751"
click at [822, 441] on textarea at bounding box center [857, 449] width 156 height 25
paste textarea "Our School, Our Garden"
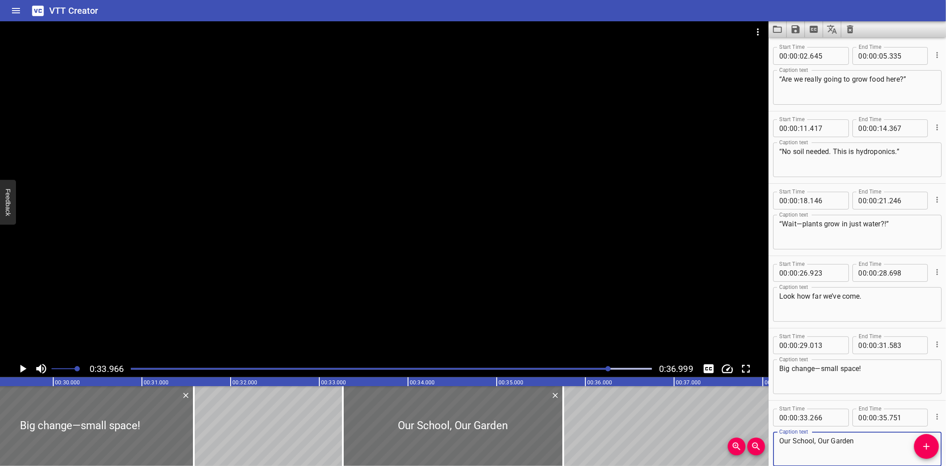
type textarea "Our School, Our Garden"
drag, startPoint x: 223, startPoint y: 405, endPoint x: 121, endPoint y: 397, distance: 102.3
click at [219, 406] on div "“Are we really going to grow food here?” “No soil needed. This is hydroponics.”…" at bounding box center [53, 426] width 5323 height 80
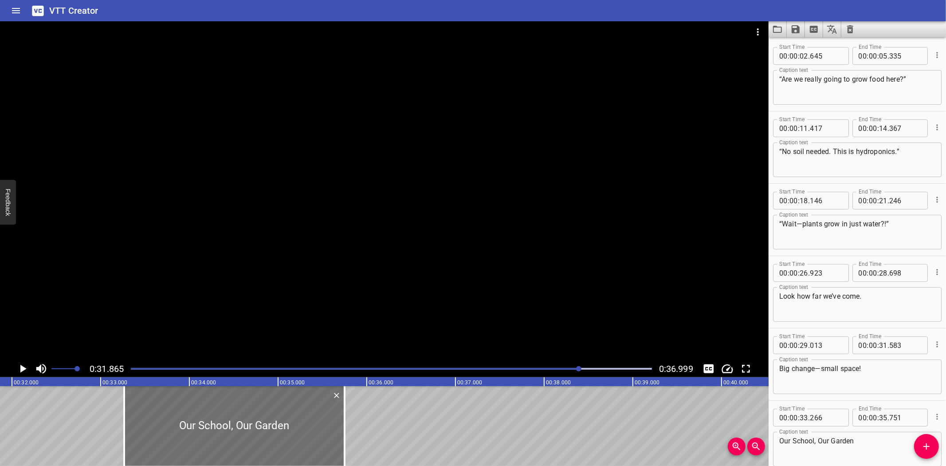
click at [23, 367] on icon "Play/Pause" at bounding box center [23, 369] width 6 height 8
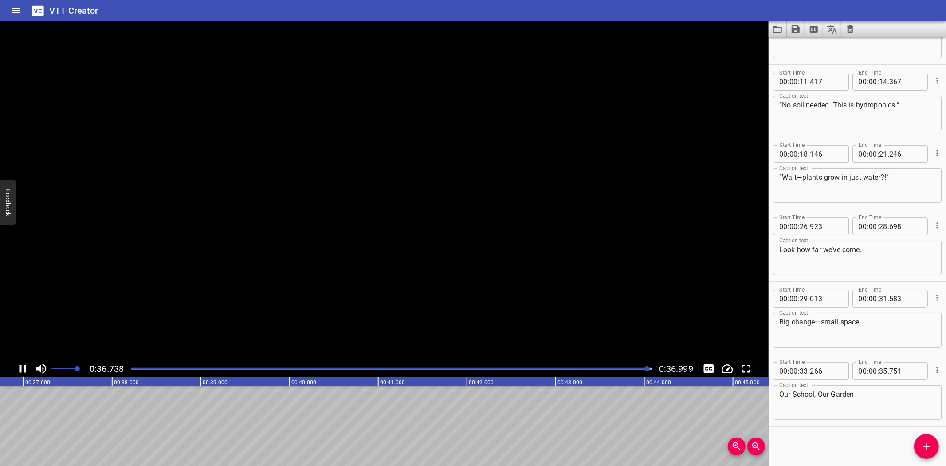
scroll to position [0, 3283]
click at [794, 28] on icon "Save captions to file" at bounding box center [796, 29] width 8 height 8
click at [804, 46] on li "Save to VTT file" at bounding box center [819, 49] width 65 height 16
click at [760, 29] on icon "Video Options" at bounding box center [758, 32] width 11 height 11
click at [770, 28] on li "Select New Video File..." at bounding box center [791, 33] width 88 height 16
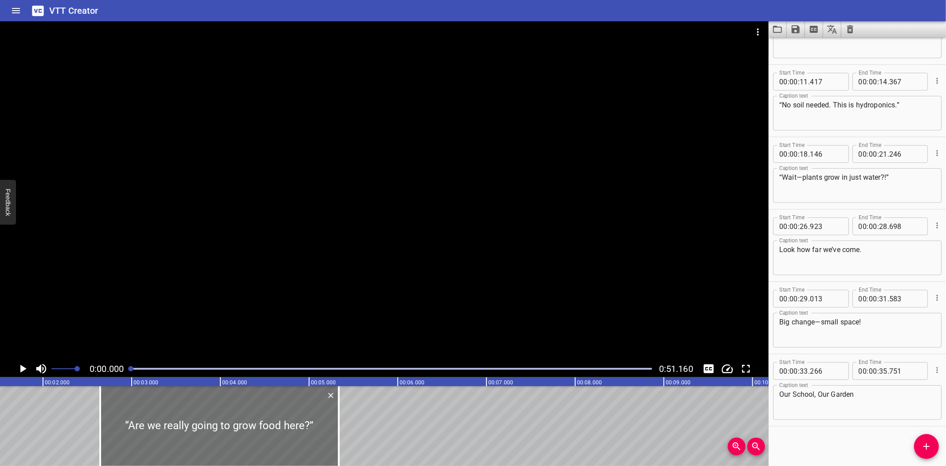
scroll to position [0, 0]
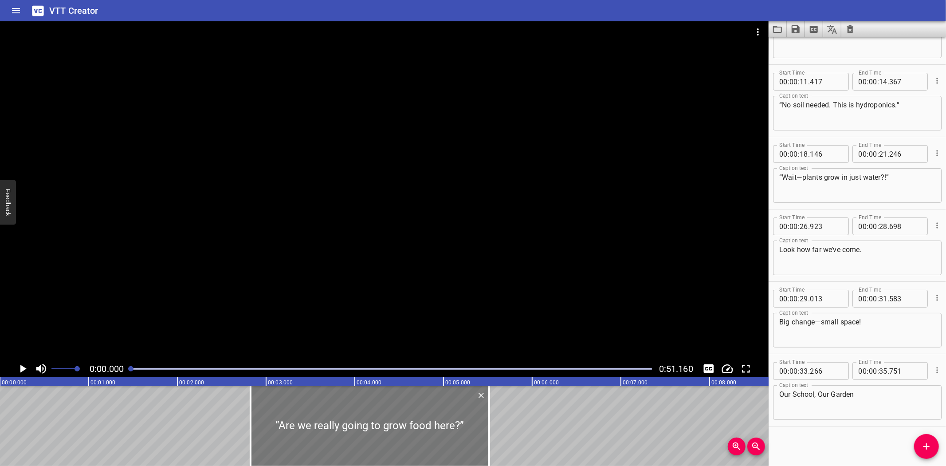
drag, startPoint x: 279, startPoint y: 421, endPoint x: 295, endPoint y: 420, distance: 16.0
click at [295, 420] on div at bounding box center [370, 426] width 239 height 80
type input "825"
type input "515"
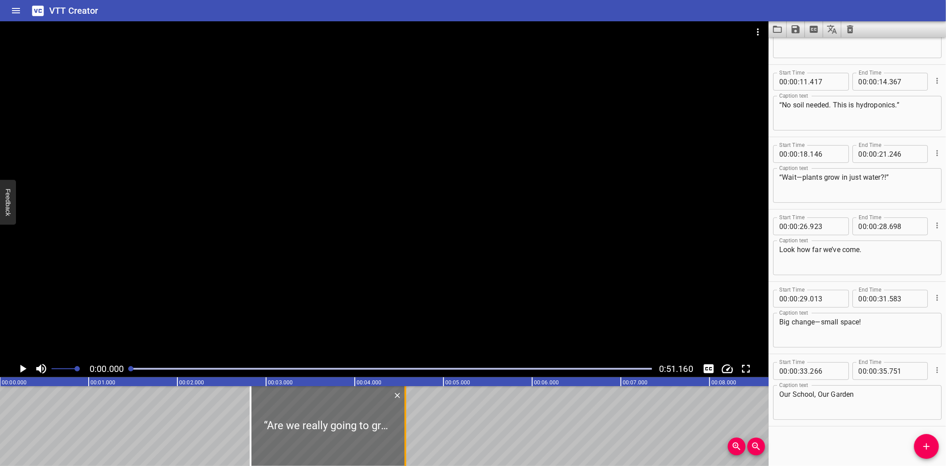
drag, startPoint x: 489, startPoint y: 433, endPoint x: 406, endPoint y: 429, distance: 83.5
click at [406, 429] on div at bounding box center [406, 426] width 2 height 80
type input "04"
type input "575"
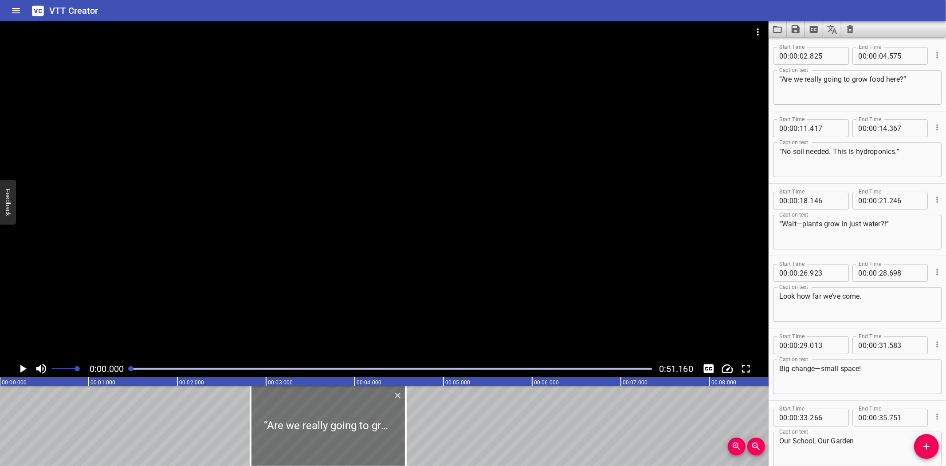
click at [920, 84] on textarea "“Are we really going to grow food here?”" at bounding box center [857, 87] width 156 height 25
paste textarea "Where should I go this weekend? Help me choose!”"
click at [889, 77] on textarea "“Where should I go this weekend? Help me choose!”" at bounding box center [857, 87] width 156 height 25
type textarea "“Where should I go this weekend?"
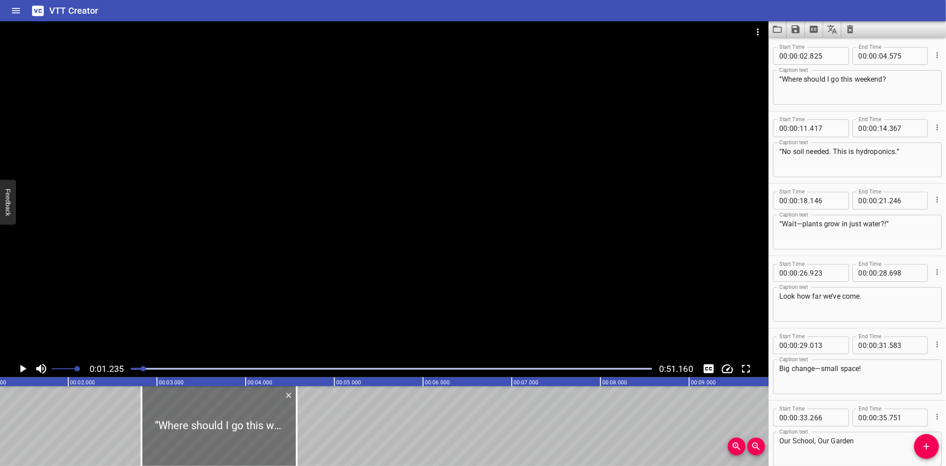
click at [20, 367] on icon "Play/Pause" at bounding box center [22, 368] width 13 height 13
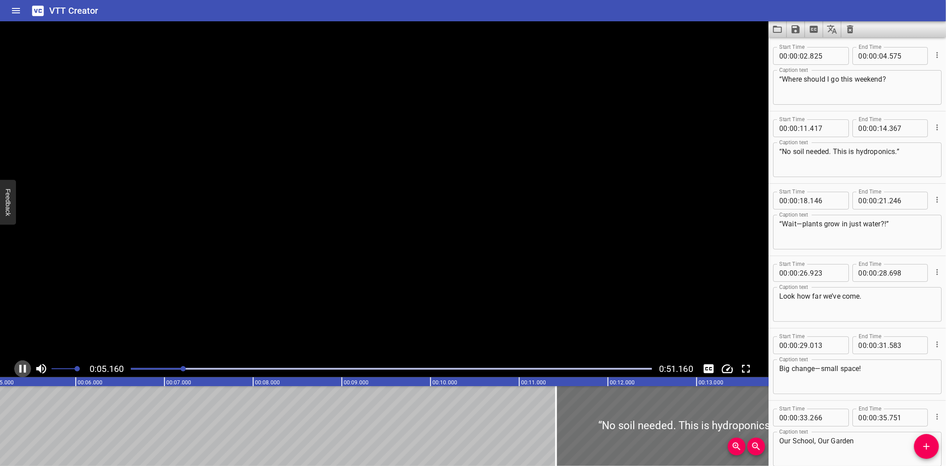
click at [20, 367] on icon "Play/Pause" at bounding box center [23, 369] width 7 height 8
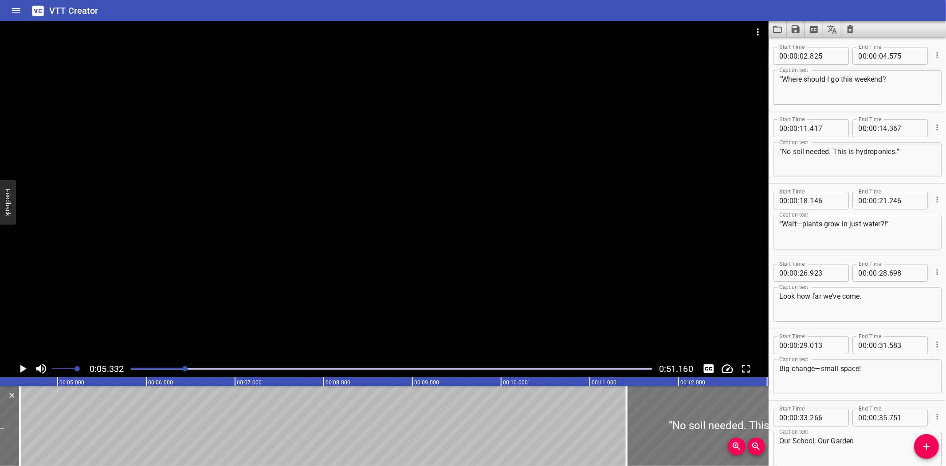
click at [653, 410] on div at bounding box center [758, 426] width 262 height 80
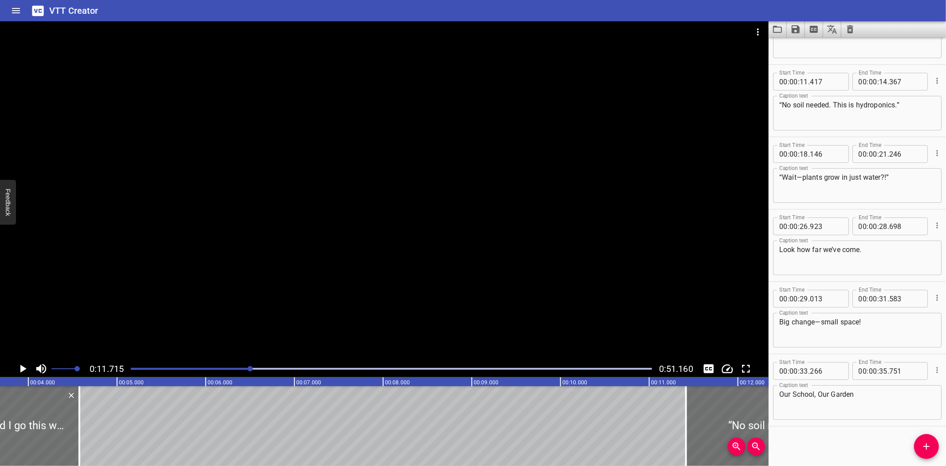
scroll to position [0, 334]
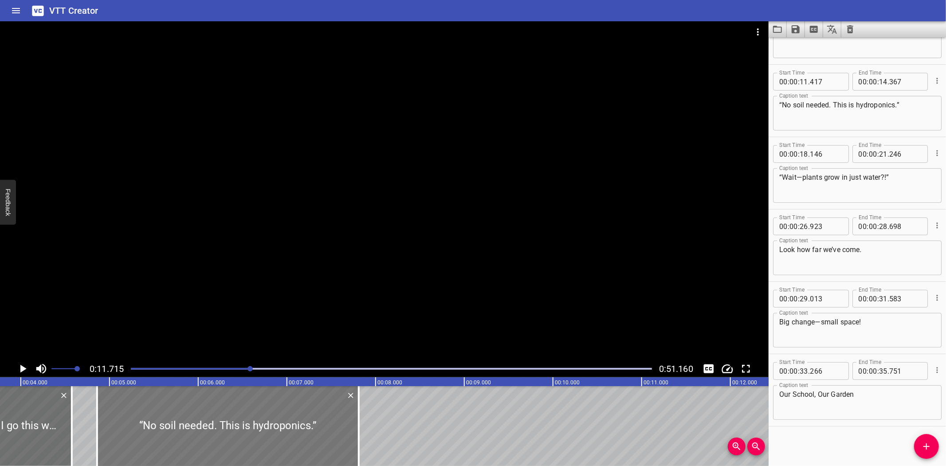
drag, startPoint x: 694, startPoint y: 411, endPoint x: 113, endPoint y: 405, distance: 581.6
click at [113, 405] on div at bounding box center [228, 426] width 262 height 80
type input "04"
type input "862"
type input "07"
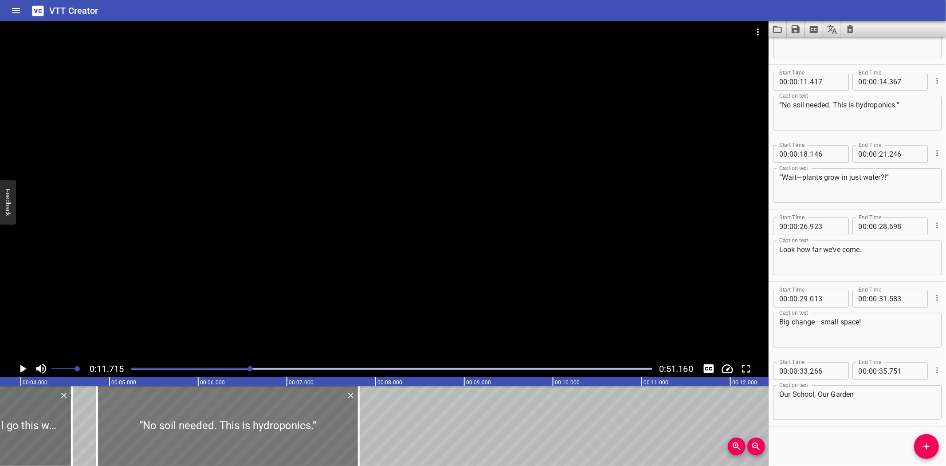
type input "812"
click at [108, 420] on div at bounding box center [231, 426] width 262 height 80
type input "897"
type input "847"
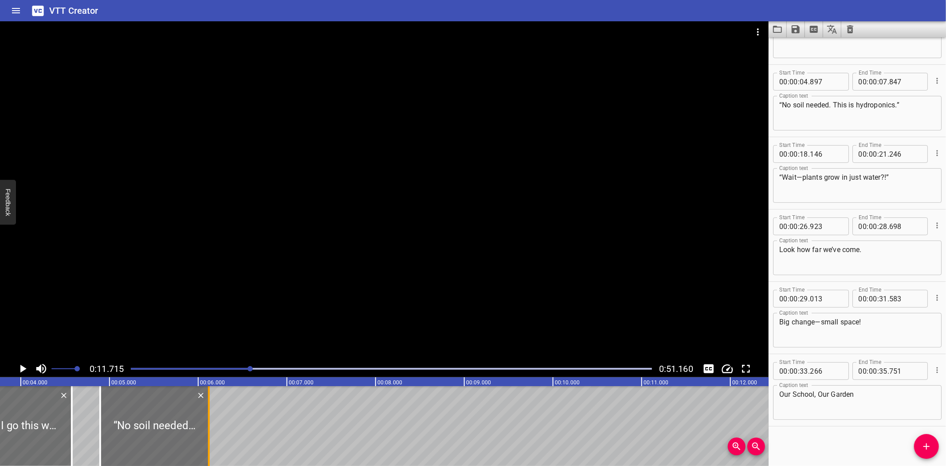
drag, startPoint x: 357, startPoint y: 424, endPoint x: 204, endPoint y: 438, distance: 153.7
click at [205, 438] on div at bounding box center [209, 426] width 9 height 80
type input "06"
type input "122"
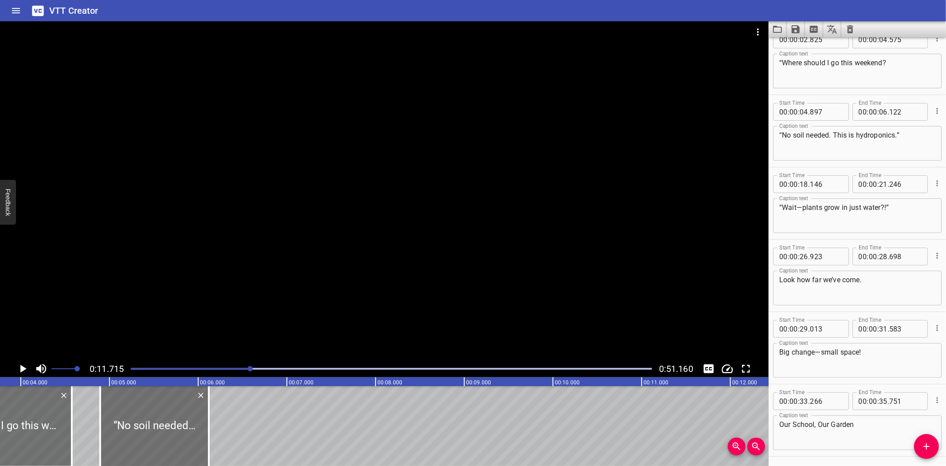
scroll to position [0, 0]
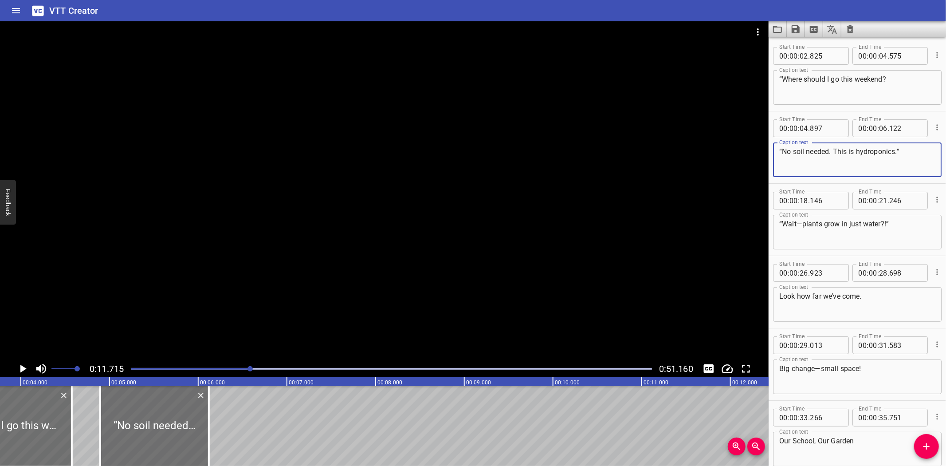
click at [914, 156] on textarea "“No soil needed. This is hydroponics.”" at bounding box center [857, 159] width 156 height 25
paste textarea "Help me choose!"
type textarea "Help me choose!”"
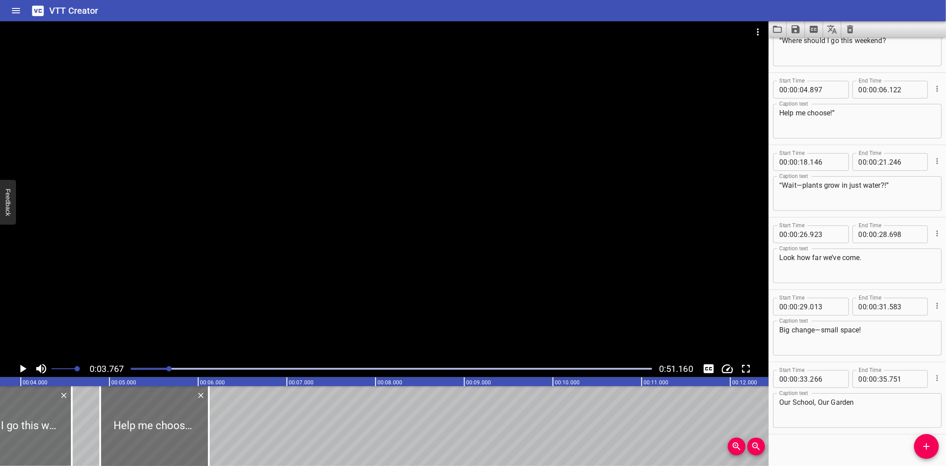
scroll to position [47, 0]
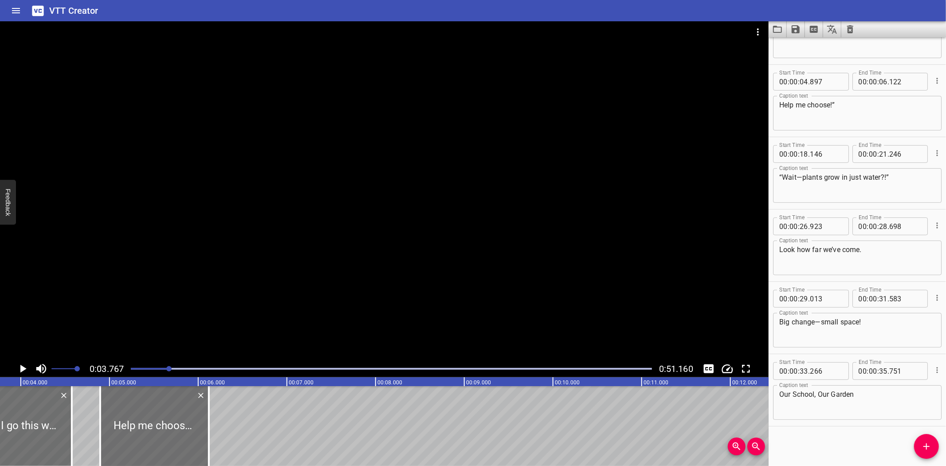
click at [22, 365] on icon "Play/Pause" at bounding box center [22, 368] width 13 height 13
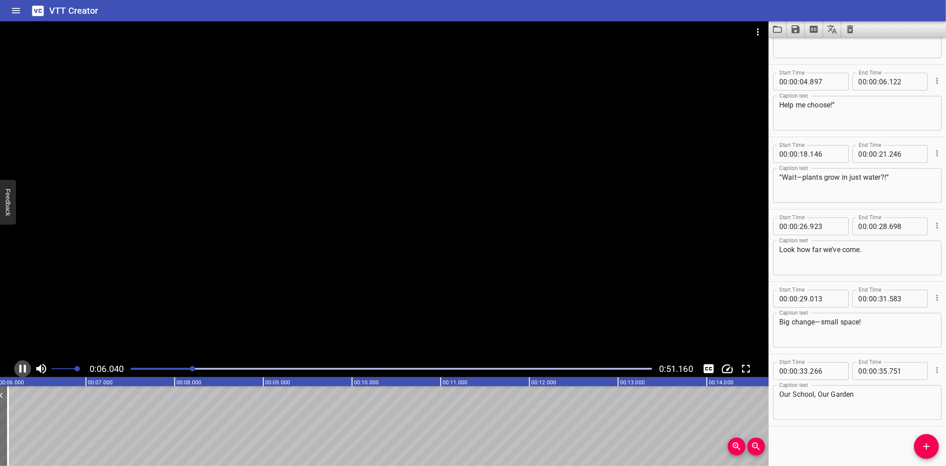
click at [23, 365] on icon "Play/Pause" at bounding box center [22, 368] width 13 height 13
click at [21, 363] on icon "Play/Pause" at bounding box center [22, 368] width 13 height 13
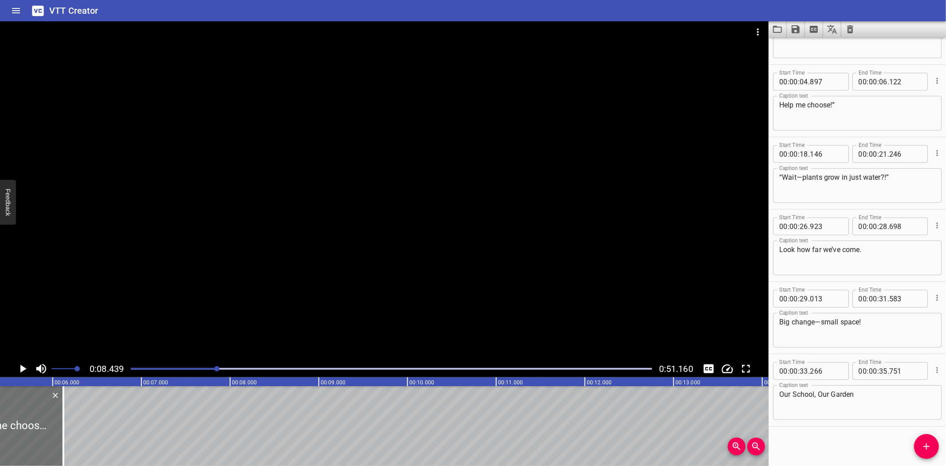
scroll to position [0, 472]
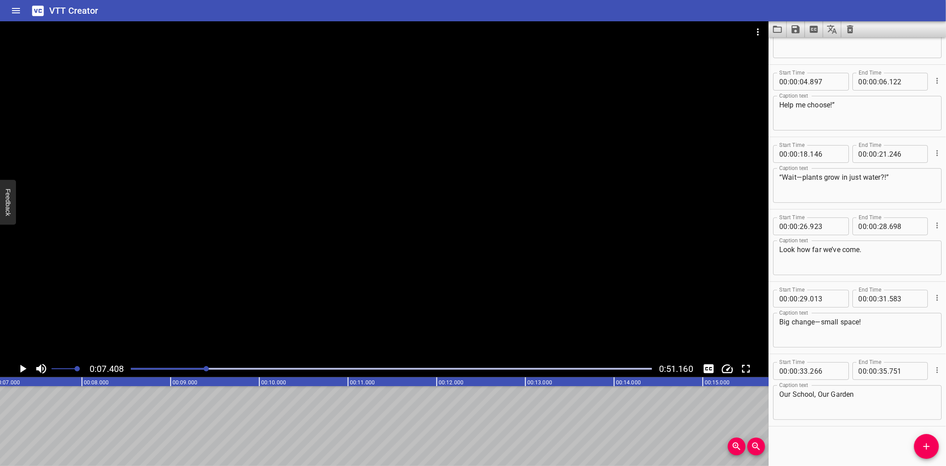
scroll to position [0, 657]
click at [925, 451] on icon "Add Cue" at bounding box center [926, 446] width 11 height 11
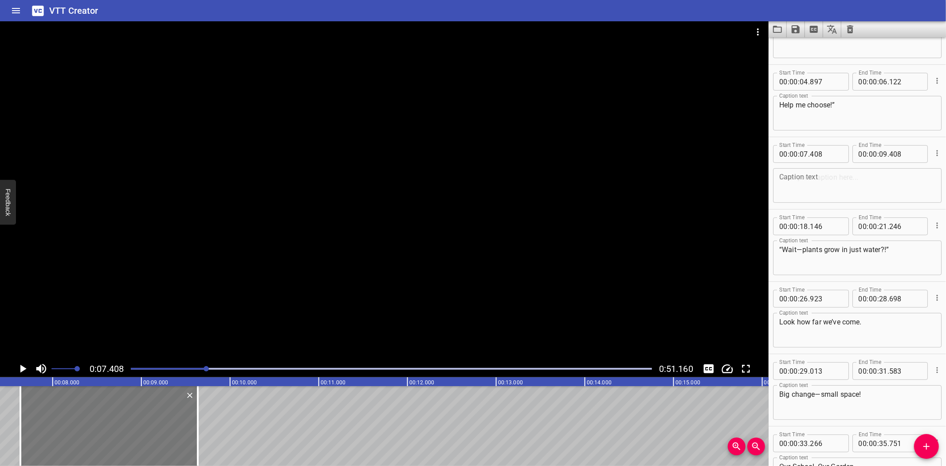
drag, startPoint x: 69, startPoint y: 426, endPoint x: 89, endPoint y: 425, distance: 20.4
click at [89, 425] on div at bounding box center [108, 426] width 177 height 80
type input "638"
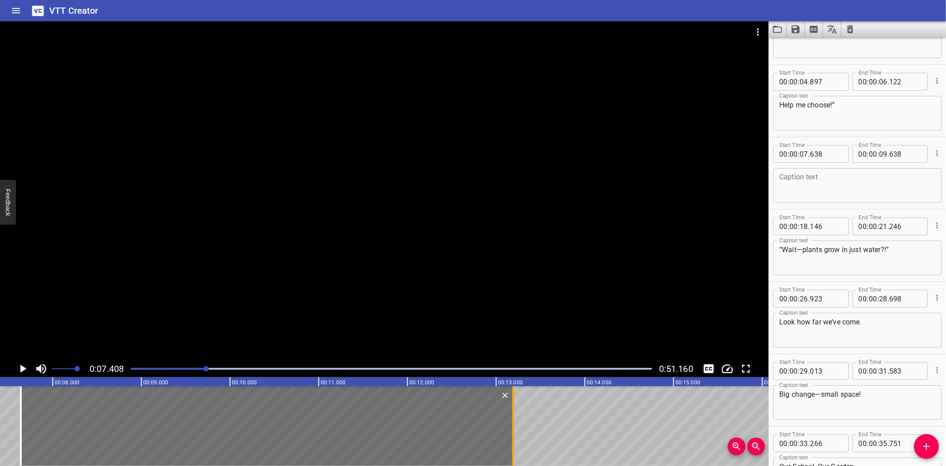
drag, startPoint x: 198, startPoint y: 423, endPoint x: 513, endPoint y: 433, distance: 315.1
click at [513, 433] on div at bounding box center [513, 426] width 2 height 80
type input "13"
type input "188"
click at [834, 186] on textarea at bounding box center [857, 185] width 156 height 25
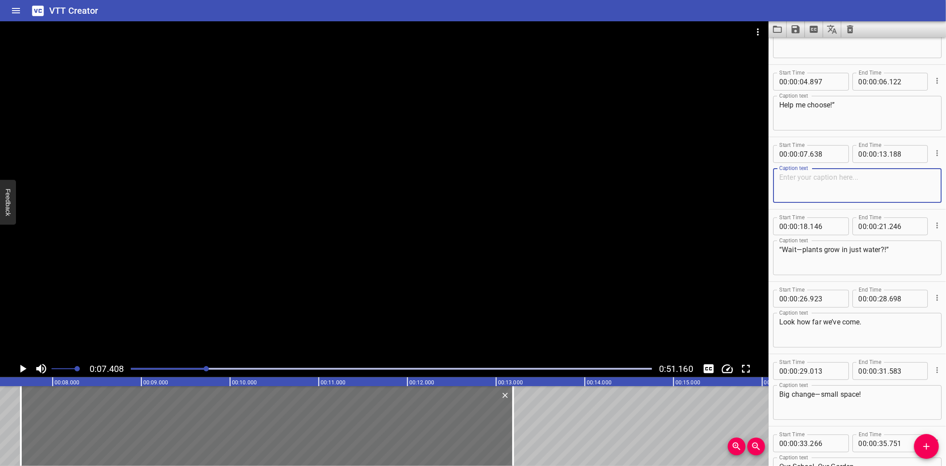
paste textarea "“Dubai is fun, dynamic, and futuristic.”"
type textarea "“Dubai is fun, dynamic, and futuristic.”"
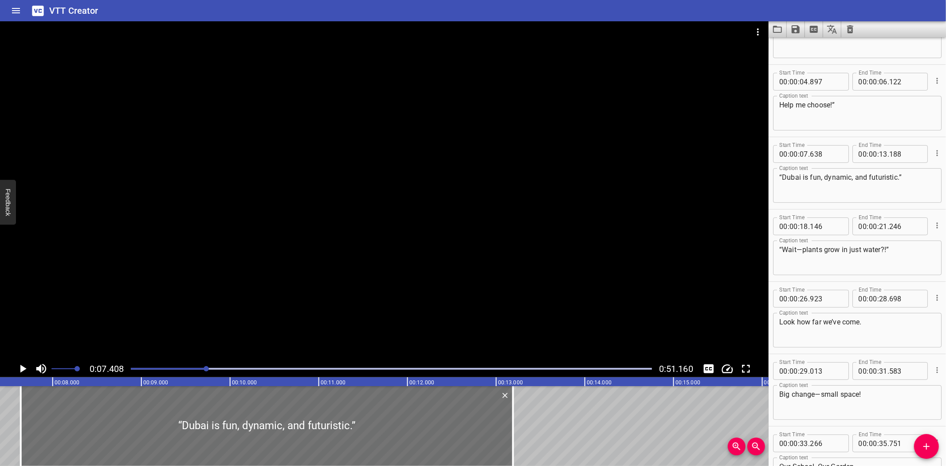
drag, startPoint x: 4, startPoint y: 397, endPoint x: 18, endPoint y: 379, distance: 21.8
click at [20, 366] on icon "Play/Pause" at bounding box center [23, 369] width 6 height 8
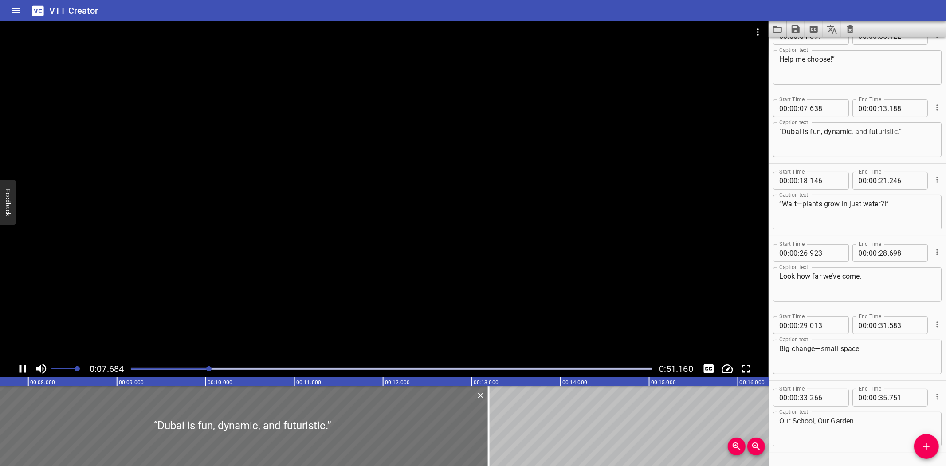
scroll to position [118, 0]
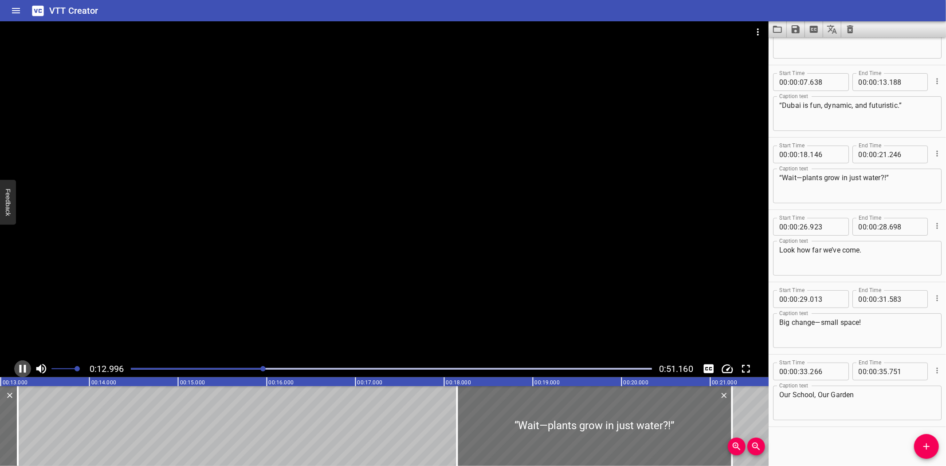
click at [24, 365] on icon "Play/Pause" at bounding box center [23, 369] width 7 height 8
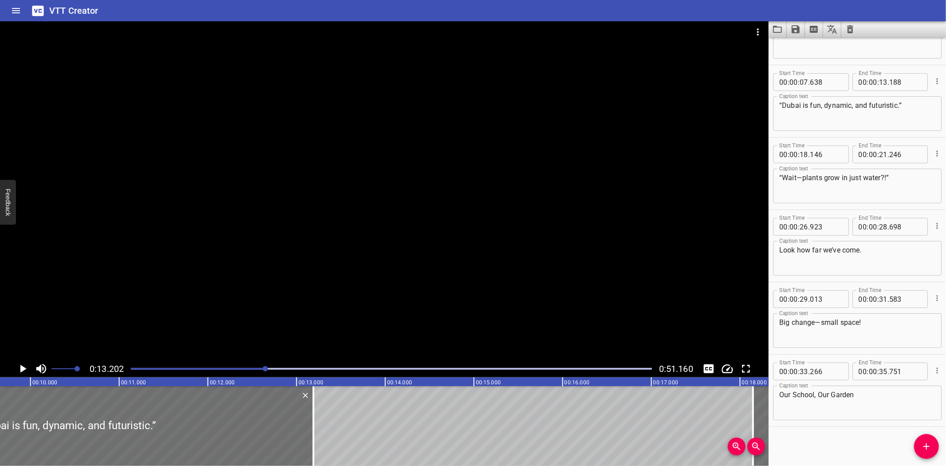
scroll to position [0, 850]
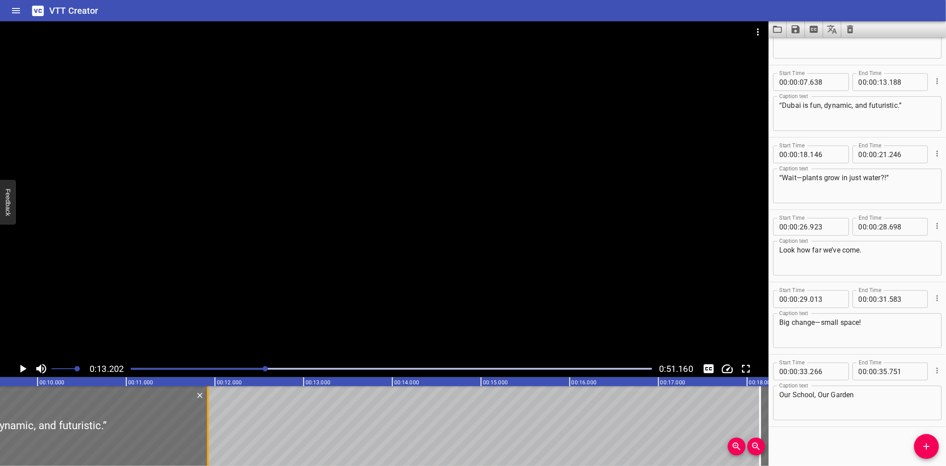
drag, startPoint x: 320, startPoint y: 422, endPoint x: 208, endPoint y: 437, distance: 113.6
click at [208, 437] on div at bounding box center [208, 426] width 2 height 80
type input "11"
type input "918"
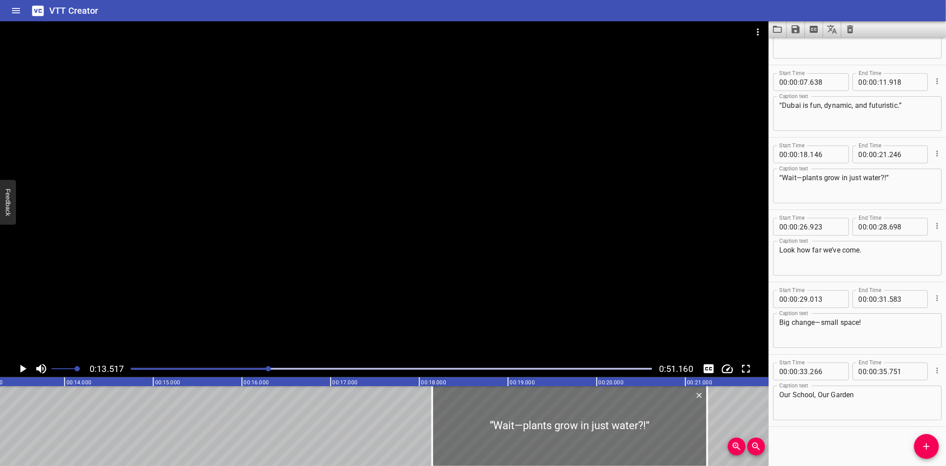
scroll to position [0, 1199]
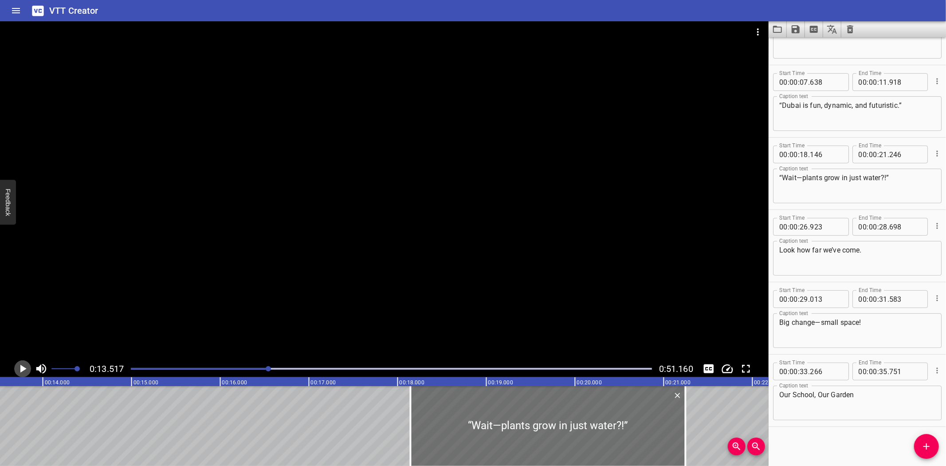
click at [20, 365] on icon "Play/Pause" at bounding box center [22, 368] width 13 height 13
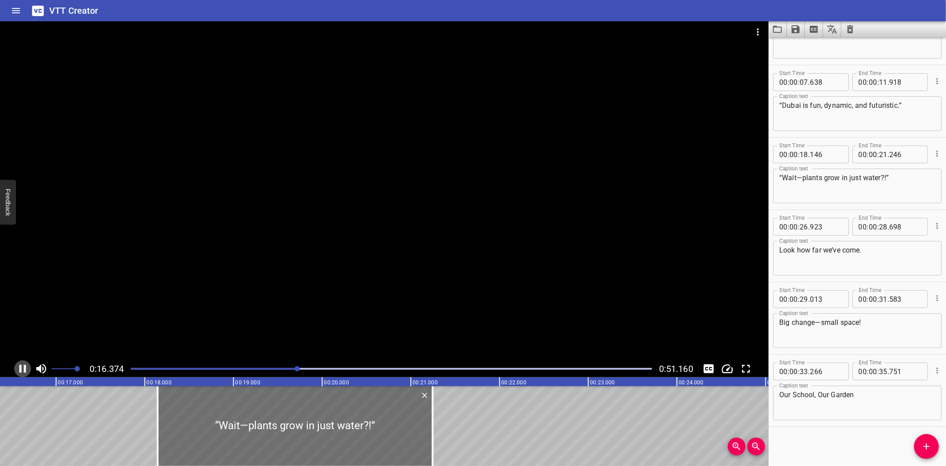
click at [20, 366] on icon "Play/Pause" at bounding box center [23, 369] width 7 height 8
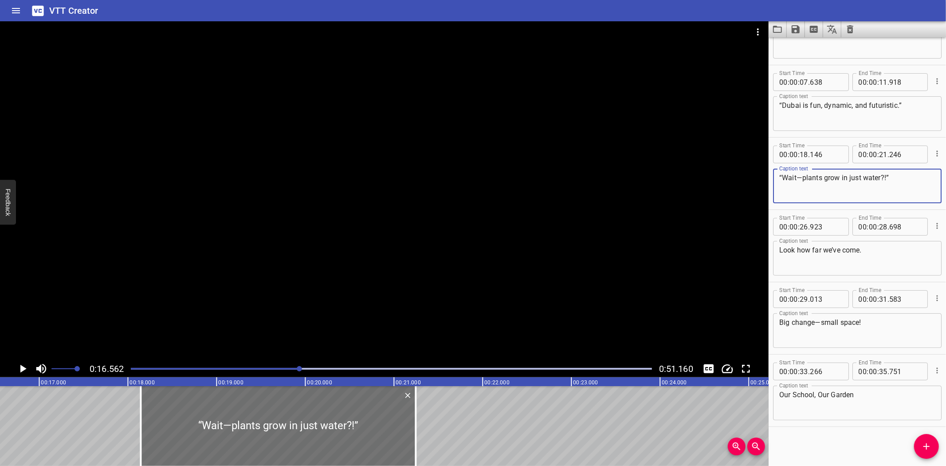
click at [914, 181] on textarea "“Wait—plants grow in just water?!”" at bounding box center [857, 185] width 156 height 25
paste textarea "There is so much to discover in the historic, fort city of [GEOGRAPHIC_DATA]."
type textarea "“There is so much to discover in the historic, fort city of [GEOGRAPHIC_DATA].”"
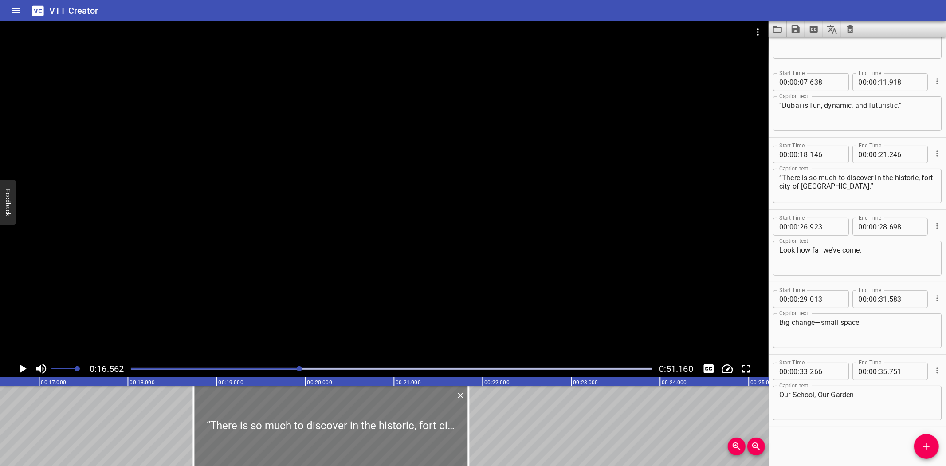
drag, startPoint x: 181, startPoint y: 409, endPoint x: 233, endPoint y: 407, distance: 52.8
click at [233, 407] on div at bounding box center [330, 426] width 275 height 80
type input "741"
type input "841"
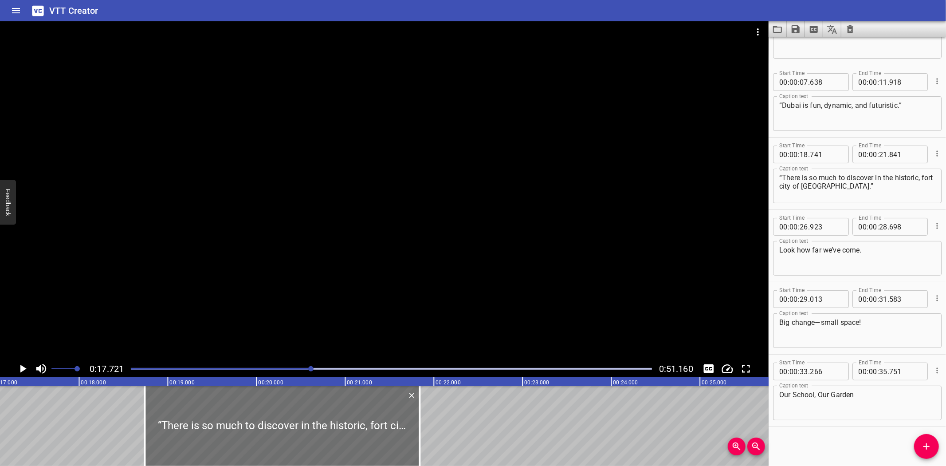
scroll to position [0, 1572]
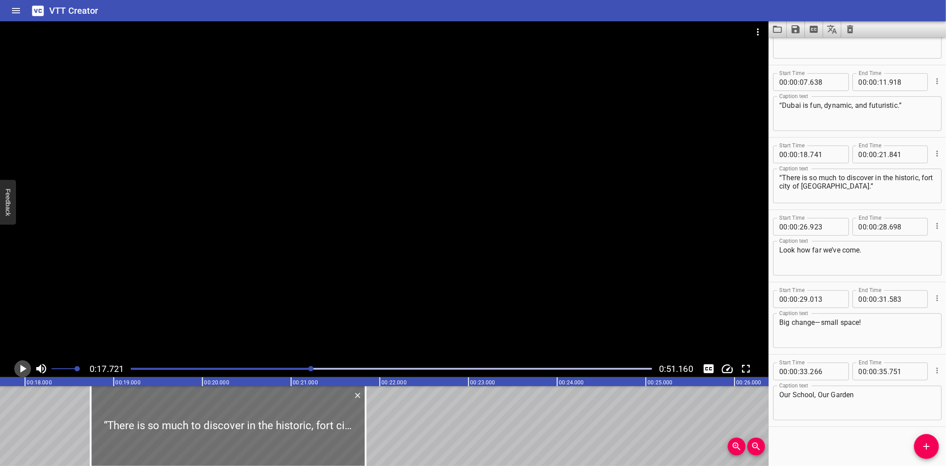
click at [21, 368] on icon "Play/Pause" at bounding box center [23, 369] width 6 height 8
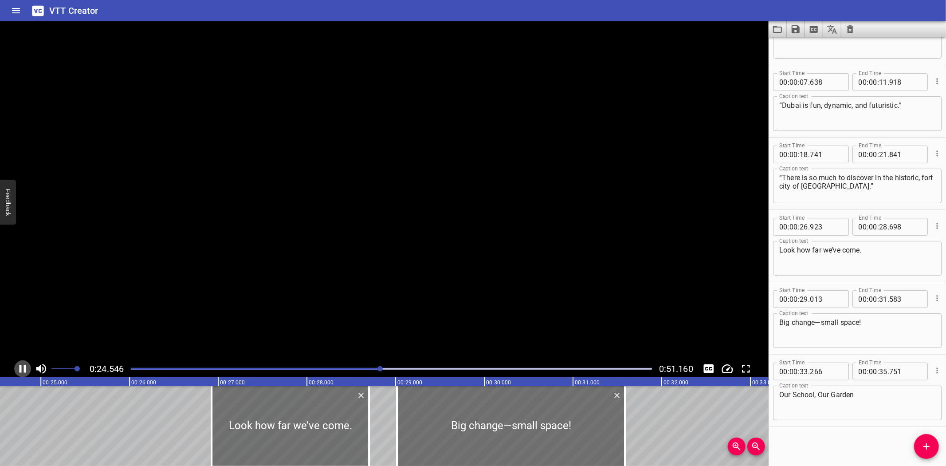
click at [21, 366] on icon "Play/Pause" at bounding box center [23, 369] width 7 height 8
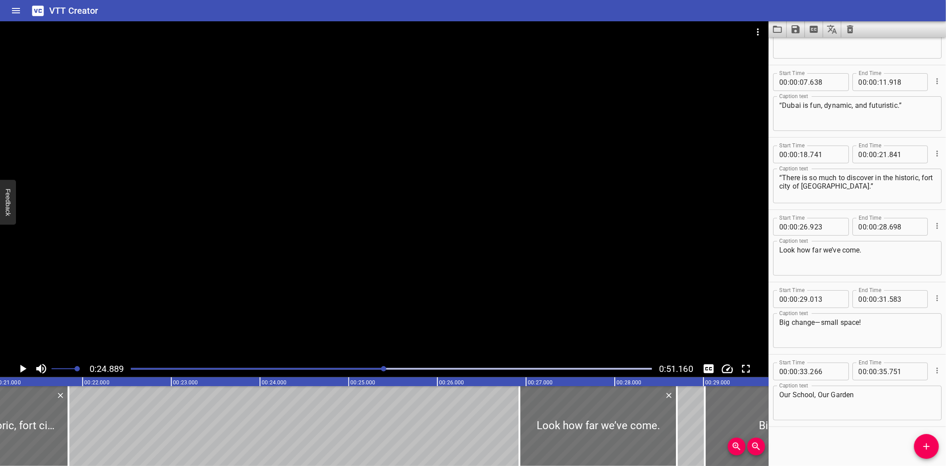
scroll to position [0, 1813]
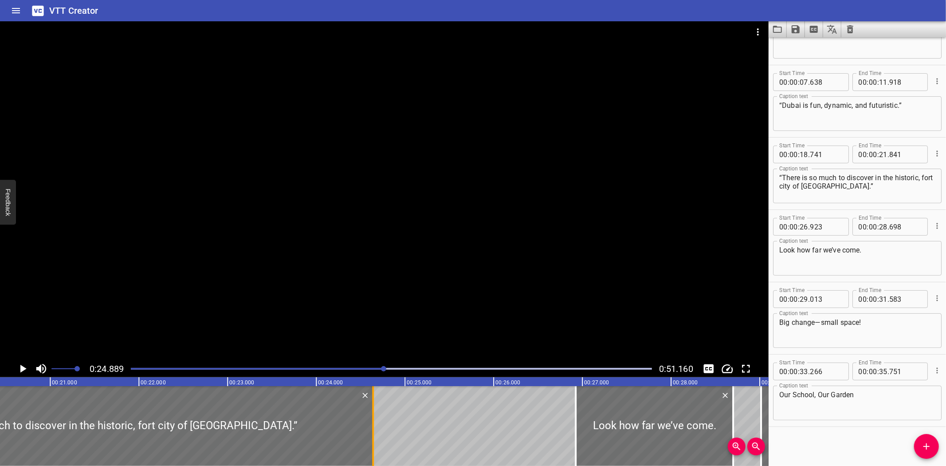
drag, startPoint x: 121, startPoint y: 433, endPoint x: 370, endPoint y: 438, distance: 248.5
click at [370, 438] on div at bounding box center [373, 426] width 9 height 80
type input "24"
type input "641"
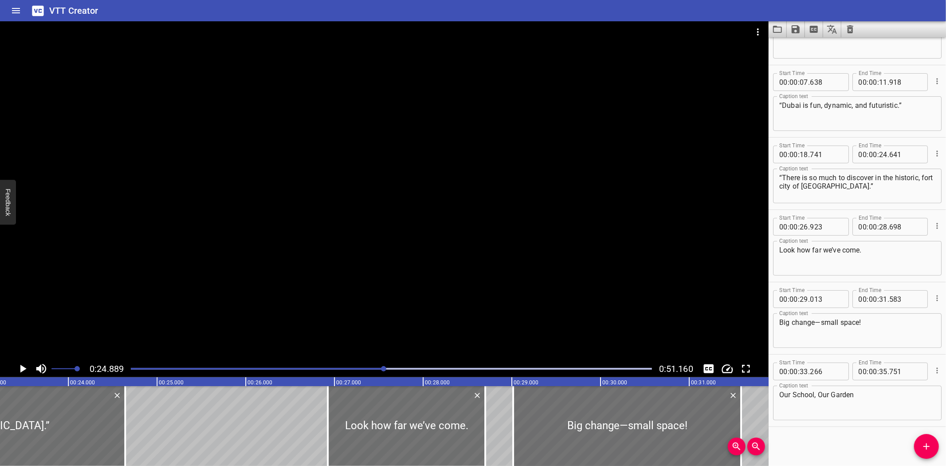
scroll to position [0, 2128]
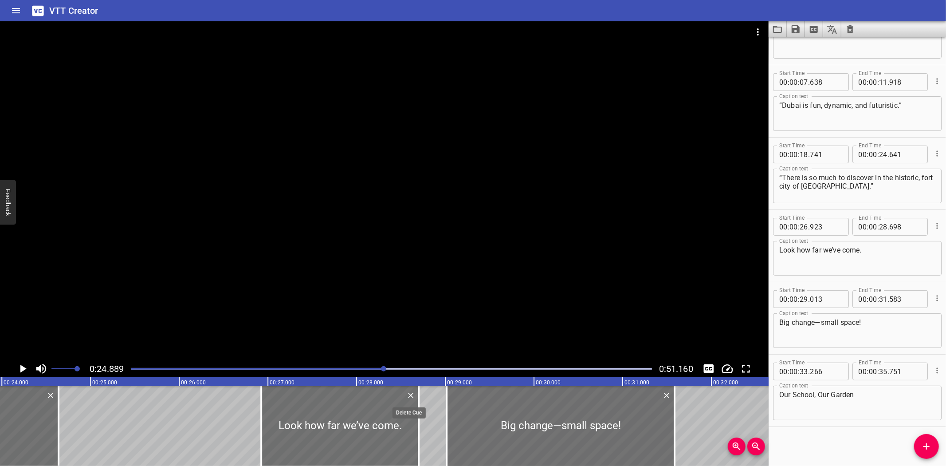
click at [409, 393] on icon "Delete" at bounding box center [410, 395] width 9 height 9
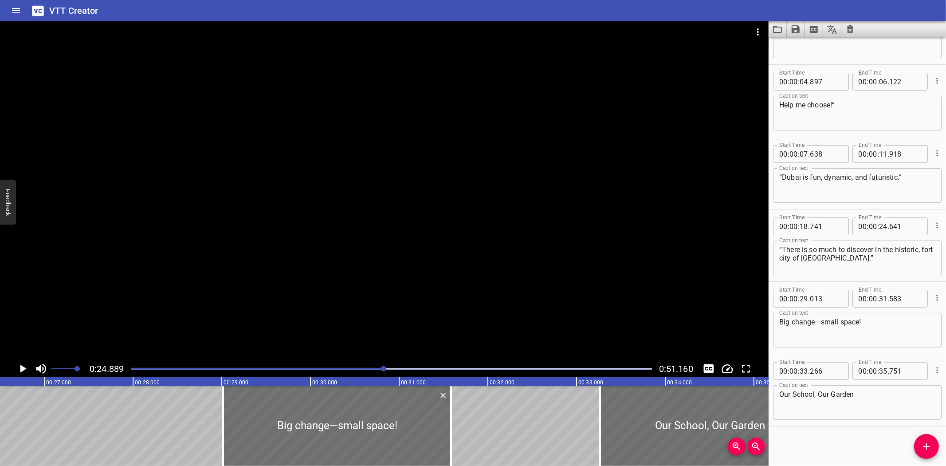
scroll to position [0, 2354]
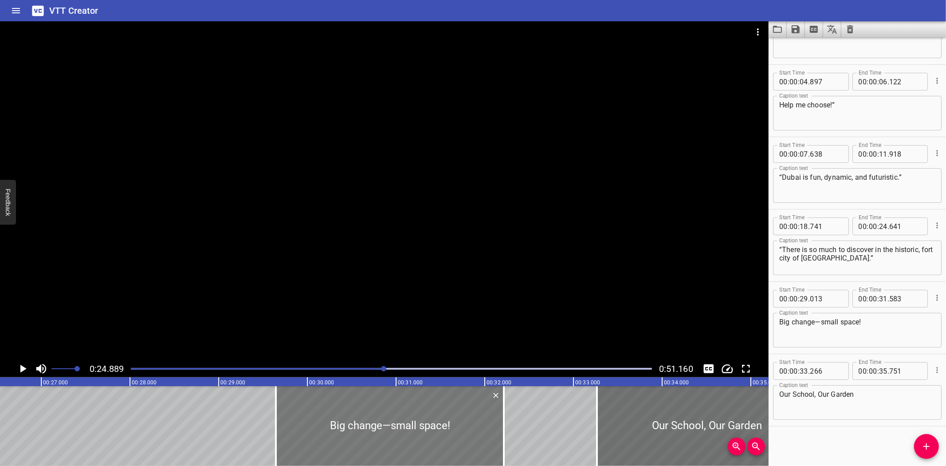
drag, startPoint x: 346, startPoint y: 418, endPoint x: 402, endPoint y: 415, distance: 56.0
click at [402, 415] on div at bounding box center [390, 426] width 228 height 80
type input "643"
type input "32"
type input "213"
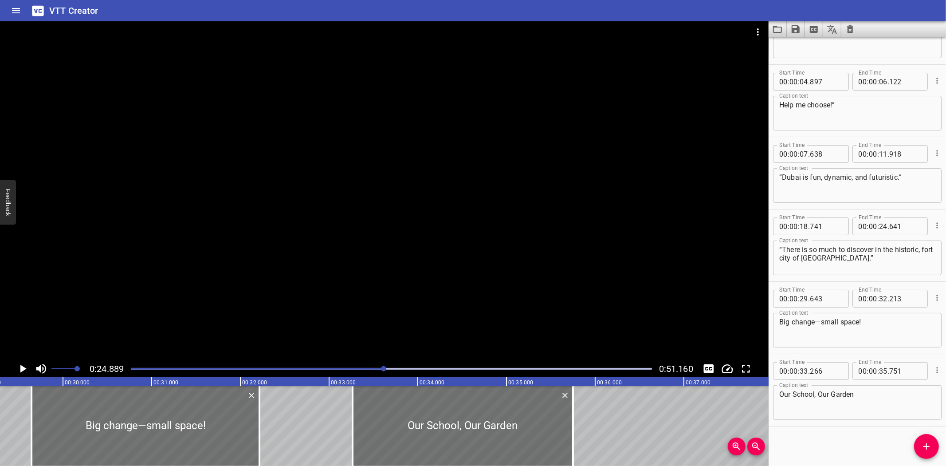
scroll to position [0, 2606]
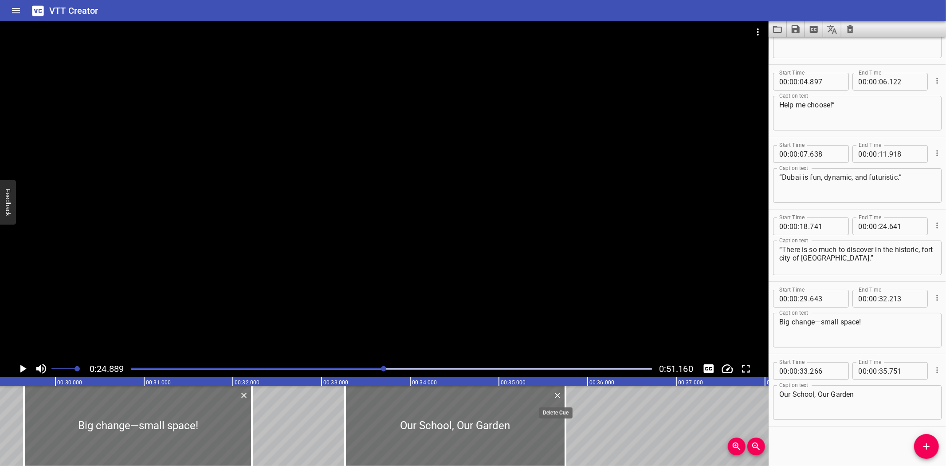
click at [558, 394] on icon "Delete" at bounding box center [557, 395] width 5 height 5
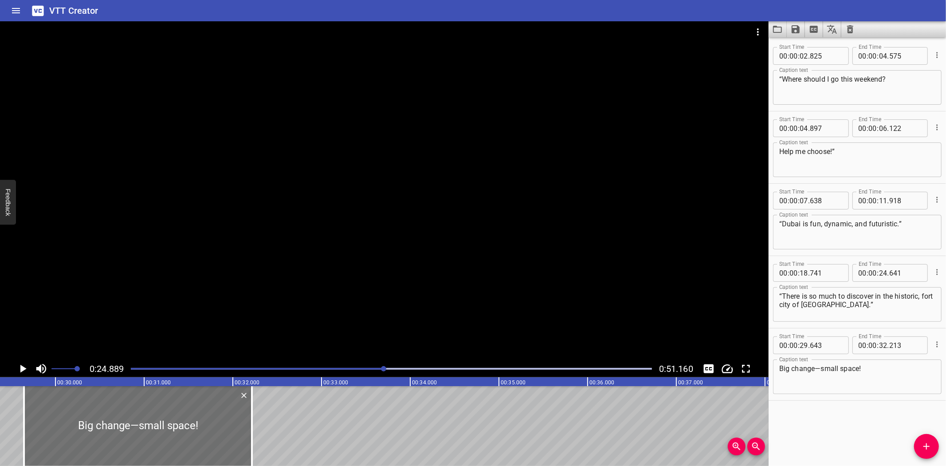
scroll to position [0, 0]
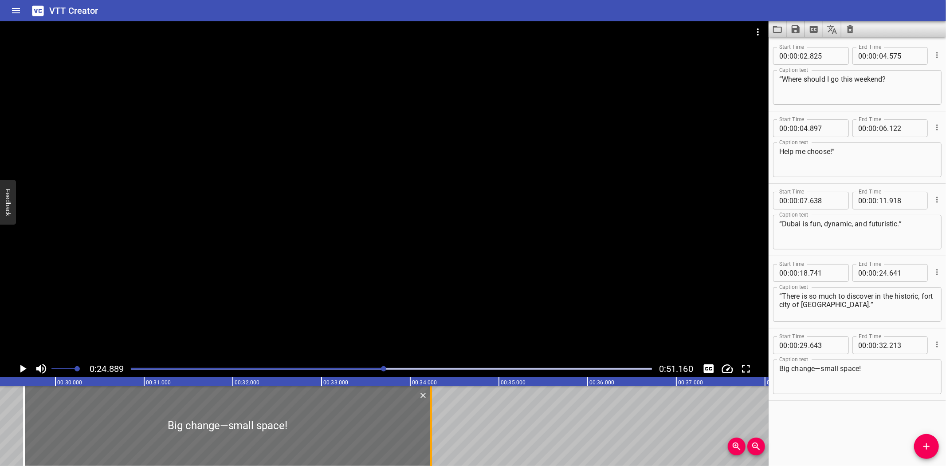
drag, startPoint x: 248, startPoint y: 427, endPoint x: 428, endPoint y: 437, distance: 179.5
click at [428, 437] on div at bounding box center [431, 426] width 9 height 80
type input "34"
type input "233"
click at [877, 373] on textarea "Big change—small space!" at bounding box center [857, 376] width 156 height 25
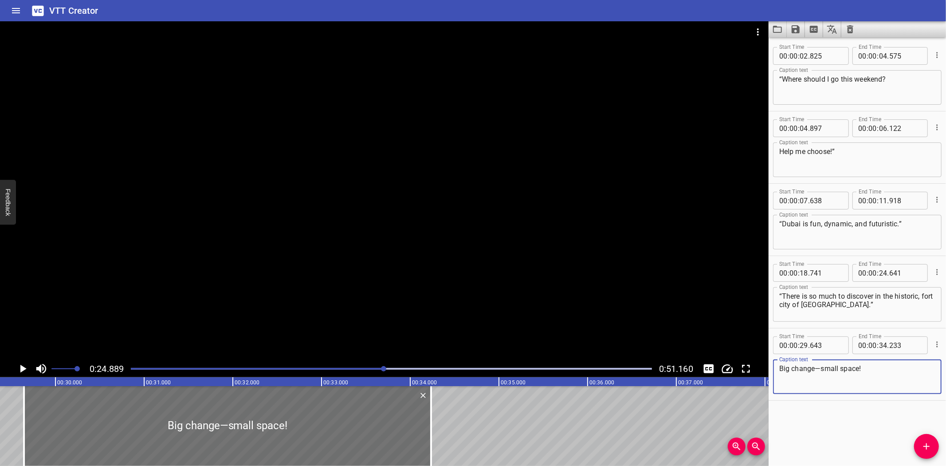
paste textarea "“Or should I speed off to [GEOGRAPHIC_DATA] like it’s the Formula 1? I always h…"
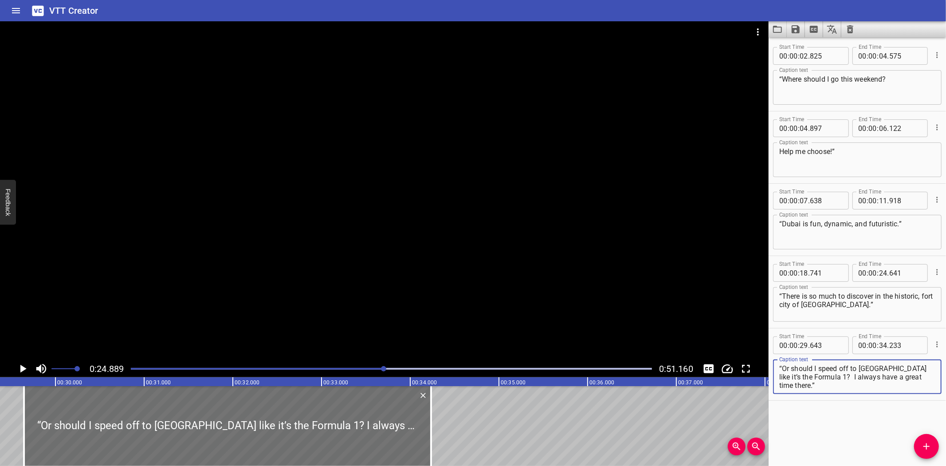
click at [818, 376] on textarea "“Or should I speed off to [GEOGRAPHIC_DATA] like it’s the Formula 1? I always h…" at bounding box center [857, 376] width 156 height 25
type textarea "“Or should I speed off to [GEOGRAPHIC_DATA] like it’s the Formula 1?"
click at [7, 413] on div "“Where should I go this weekend? Help me choose!” “[GEOGRAPHIC_DATA] is fun, dy…" at bounding box center [55, 426] width 5323 height 80
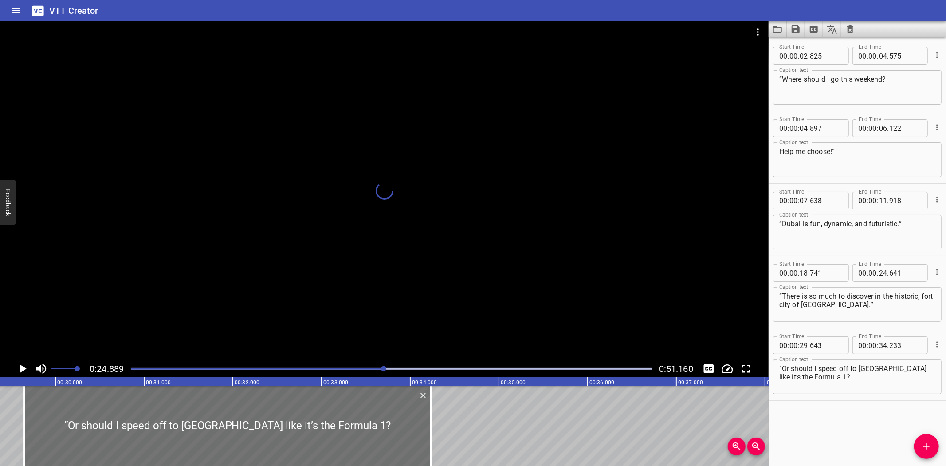
scroll to position [0, 2613]
click at [22, 367] on icon "Play/Pause" at bounding box center [23, 369] width 6 height 8
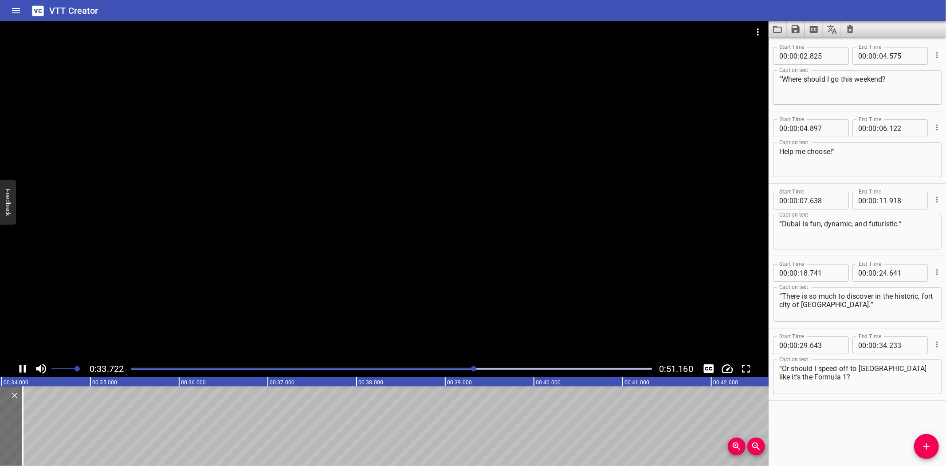
click at [22, 366] on icon "Play/Pause" at bounding box center [22, 368] width 13 height 13
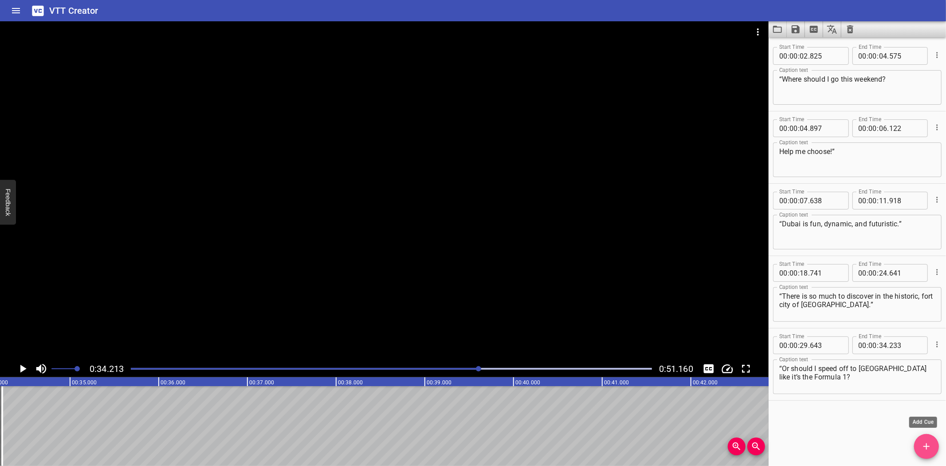
click at [927, 440] on button "Add Cue" at bounding box center [926, 446] width 25 height 25
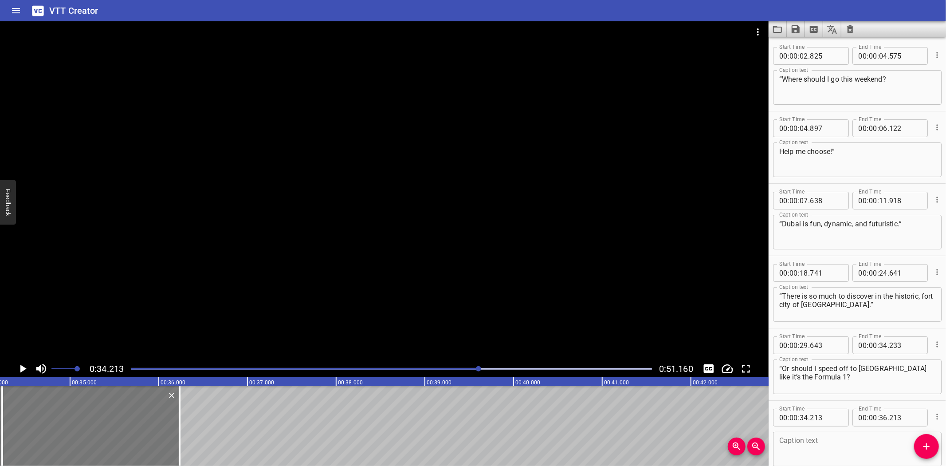
click at [71, 433] on div at bounding box center [90, 426] width 177 height 80
type input "233"
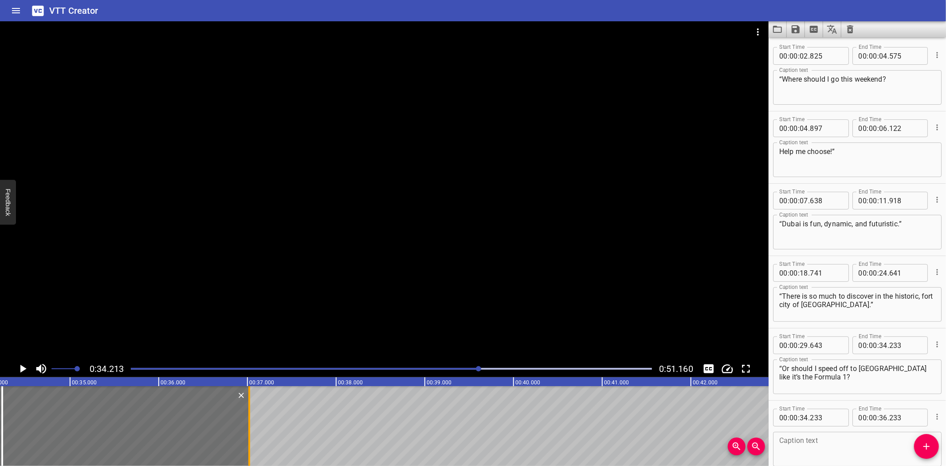
drag, startPoint x: 182, startPoint y: 442, endPoint x: 251, endPoint y: 444, distance: 69.2
click at [251, 444] on div at bounding box center [249, 426] width 9 height 80
type input "37"
type input "013"
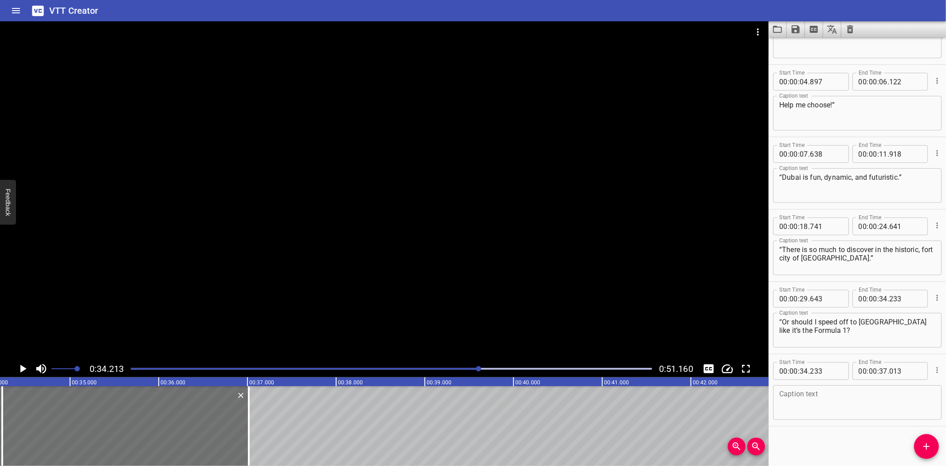
click at [838, 401] on textarea at bounding box center [857, 402] width 156 height 25
paste textarea "I always have a great time there.”"
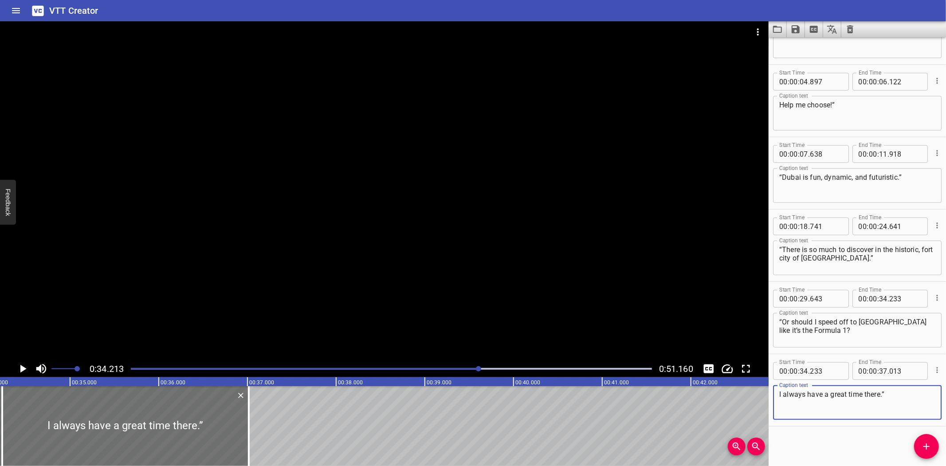
type textarea "I always have a great time there.”"
click at [20, 368] on icon "Play/Pause" at bounding box center [23, 369] width 6 height 8
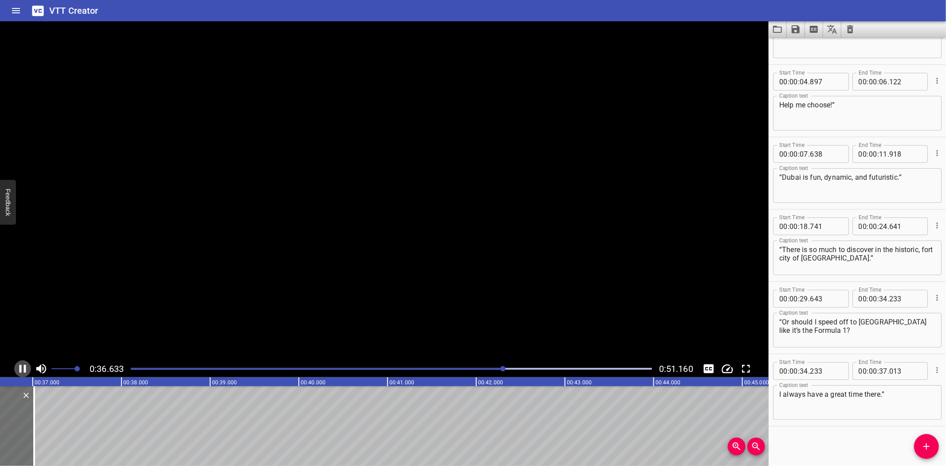
click at [20, 368] on icon "Play/Pause" at bounding box center [23, 369] width 7 height 8
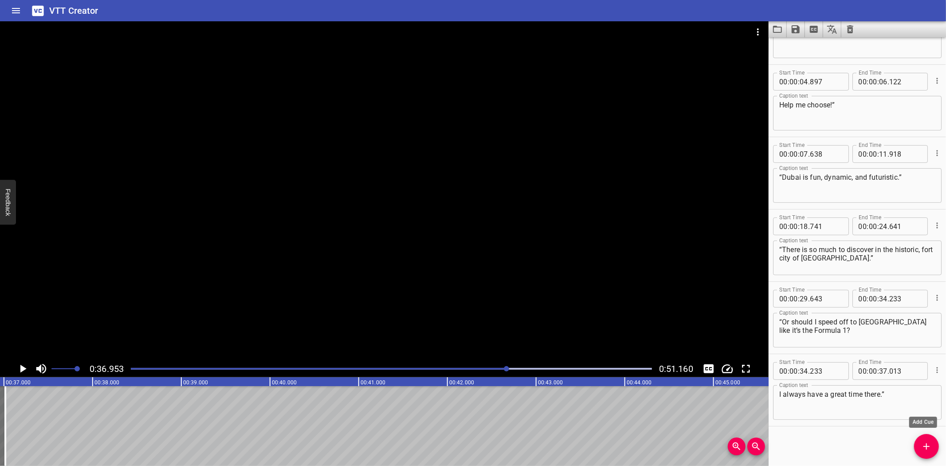
drag, startPoint x: 928, startPoint y: 444, endPoint x: 713, endPoint y: 435, distance: 215.8
click at [928, 444] on icon "Add Cue" at bounding box center [926, 446] width 11 height 11
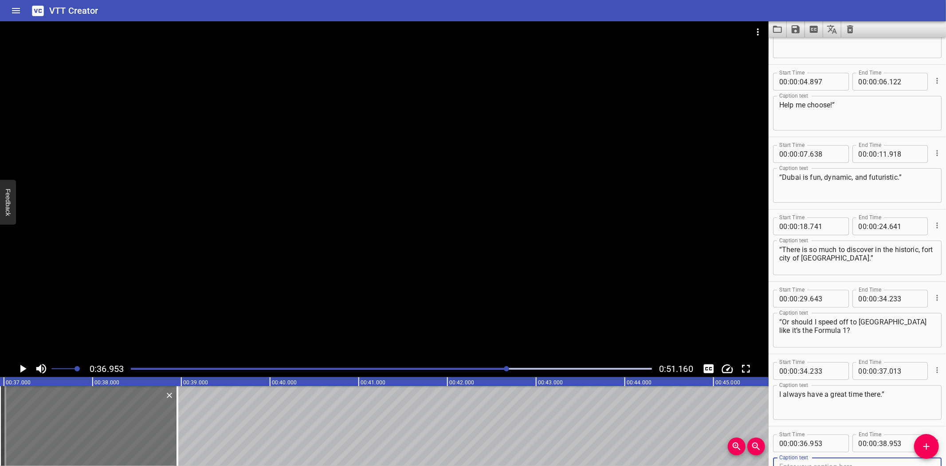
scroll to position [51, 0]
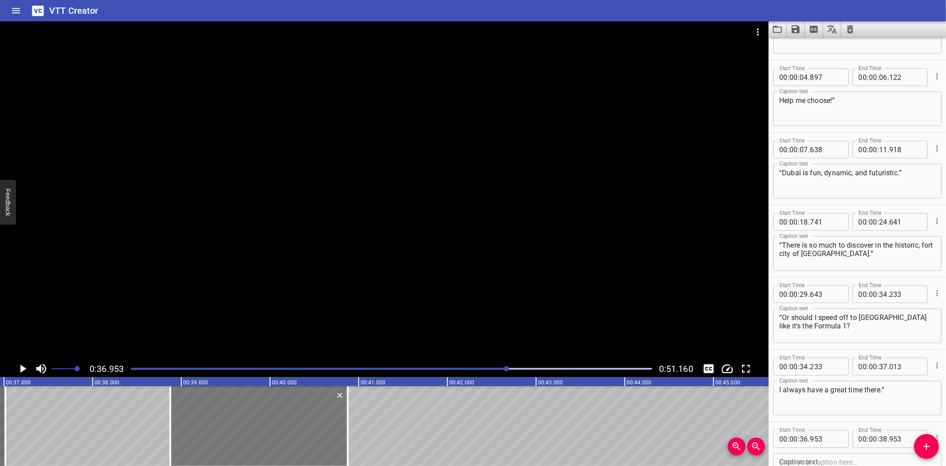
drag, startPoint x: 64, startPoint y: 405, endPoint x: 234, endPoint y: 400, distance: 170.0
click at [234, 400] on div at bounding box center [258, 426] width 177 height 80
type input "38"
type input "873"
type input "40"
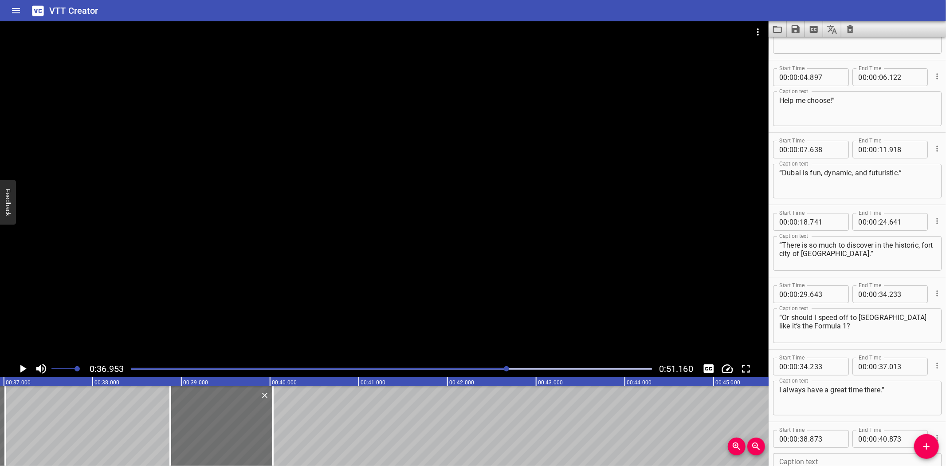
drag, startPoint x: 347, startPoint y: 431, endPoint x: 289, endPoint y: 419, distance: 58.9
click at [272, 433] on div at bounding box center [273, 426] width 2 height 80
type input "033"
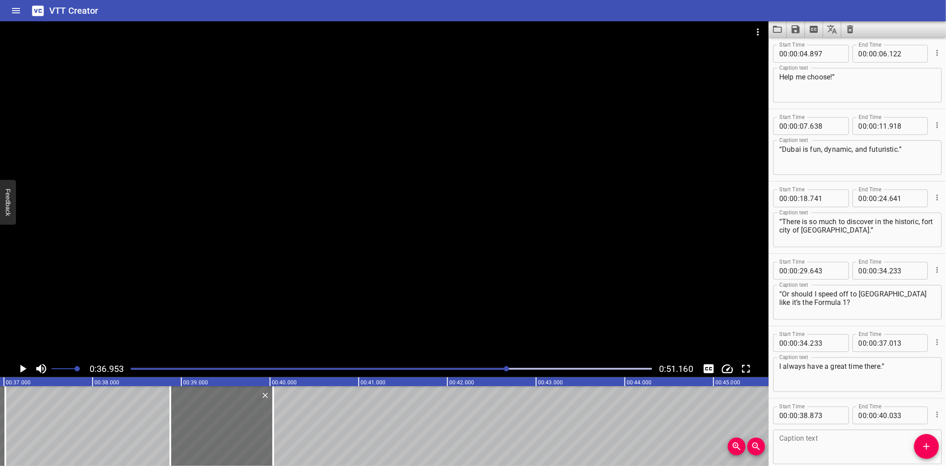
scroll to position [118, 0]
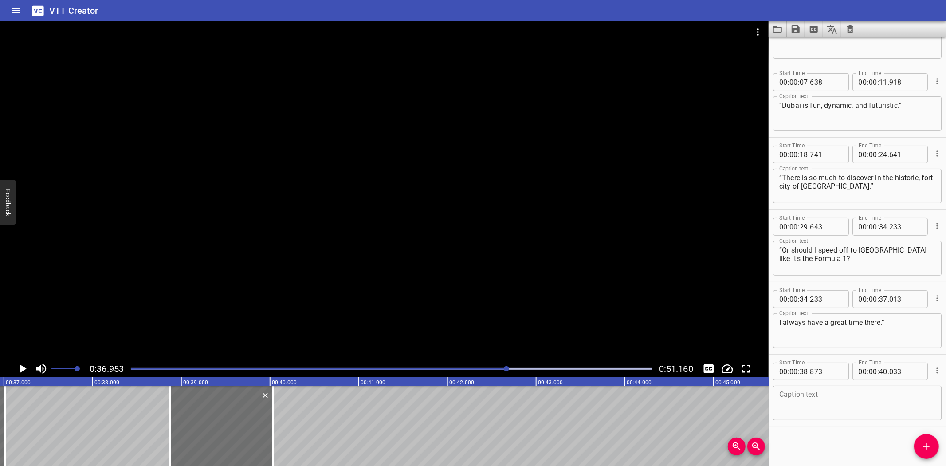
click at [799, 407] on textarea at bounding box center [857, 402] width 156 height 25
paste textarea "[GEOGRAPHIC_DATA], [GEOGRAPHIC_DATA], or [GEOGRAPHIC_DATA]. Where are you going?"
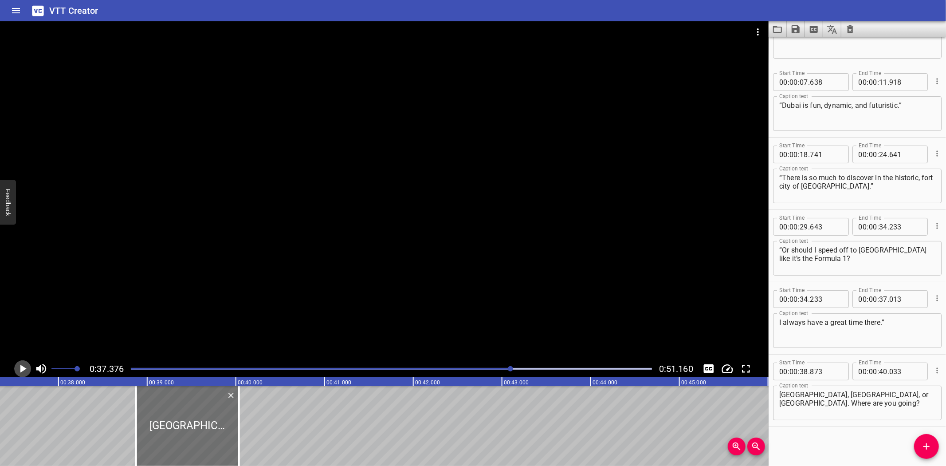
click at [22, 365] on icon "Play/Pause" at bounding box center [22, 368] width 13 height 13
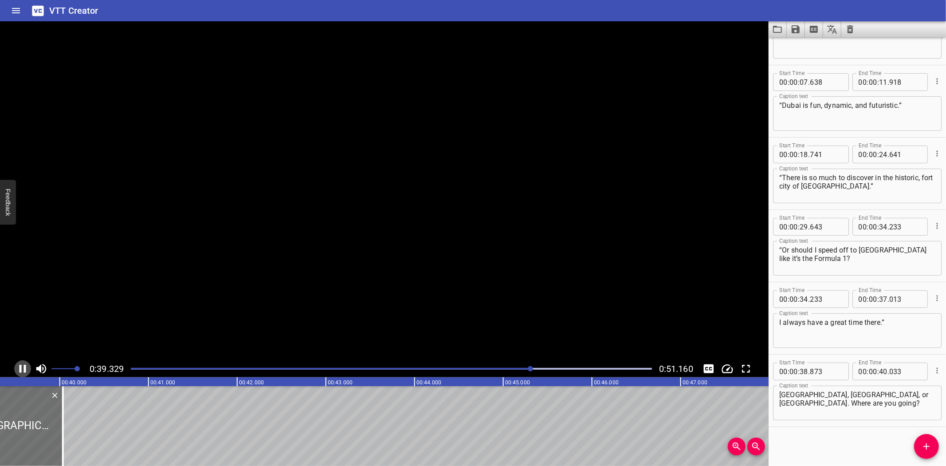
click at [22, 365] on icon "Play/Pause" at bounding box center [22, 368] width 13 height 13
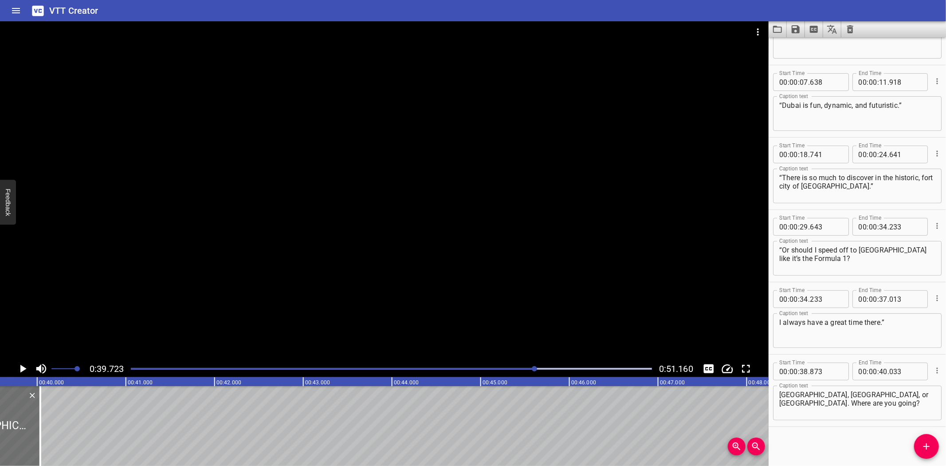
scroll to position [0, 3524]
click at [824, 405] on textarea "[GEOGRAPHIC_DATA], [GEOGRAPHIC_DATA], or [GEOGRAPHIC_DATA]. Where are you going?" at bounding box center [857, 402] width 156 height 25
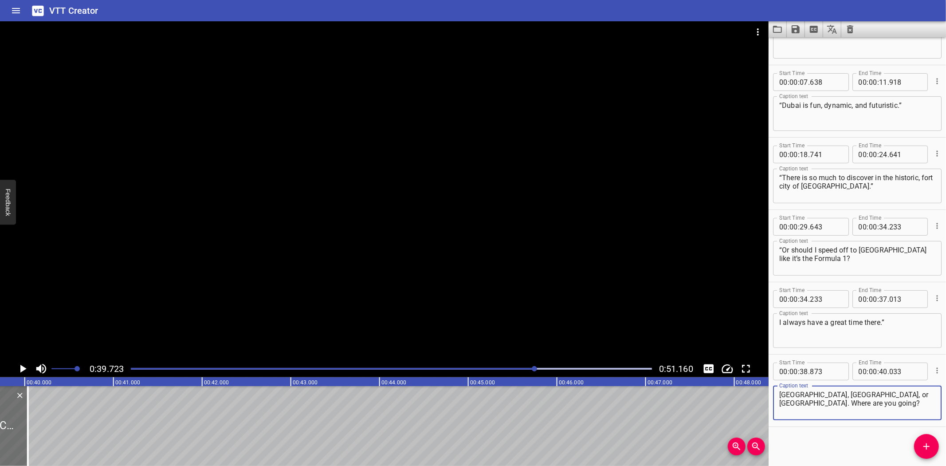
click at [817, 393] on textarea "[GEOGRAPHIC_DATA], [GEOGRAPHIC_DATA], or [GEOGRAPHIC_DATA]. Where are you going?" at bounding box center [857, 402] width 156 height 25
type textarea "[GEOGRAPHIC_DATA],"
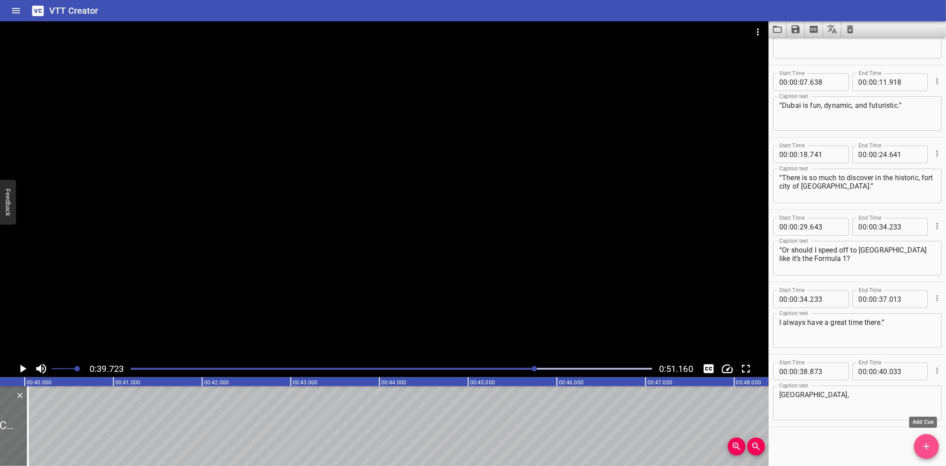
click at [930, 446] on icon "Add Cue" at bounding box center [926, 446] width 11 height 11
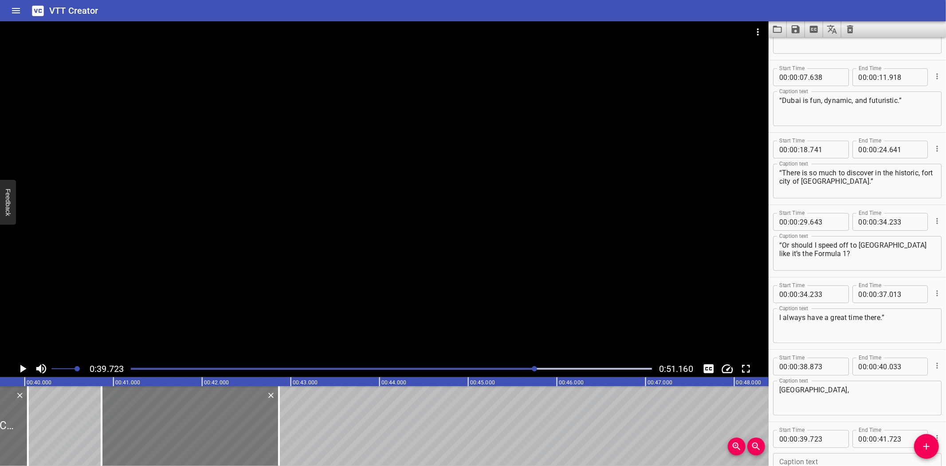
drag, startPoint x: 61, startPoint y: 405, endPoint x: 157, endPoint y: 405, distance: 95.4
click at [157, 405] on div at bounding box center [190, 426] width 177 height 80
type input "40"
type input "863"
type input "42"
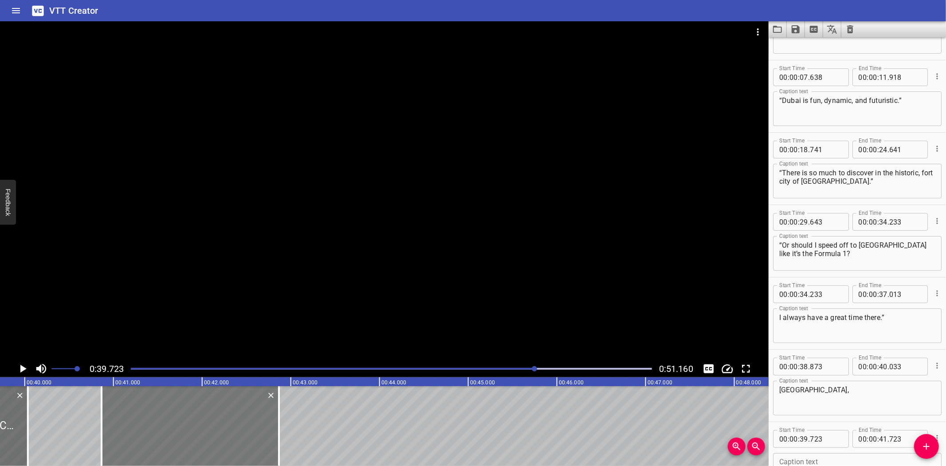
type input "863"
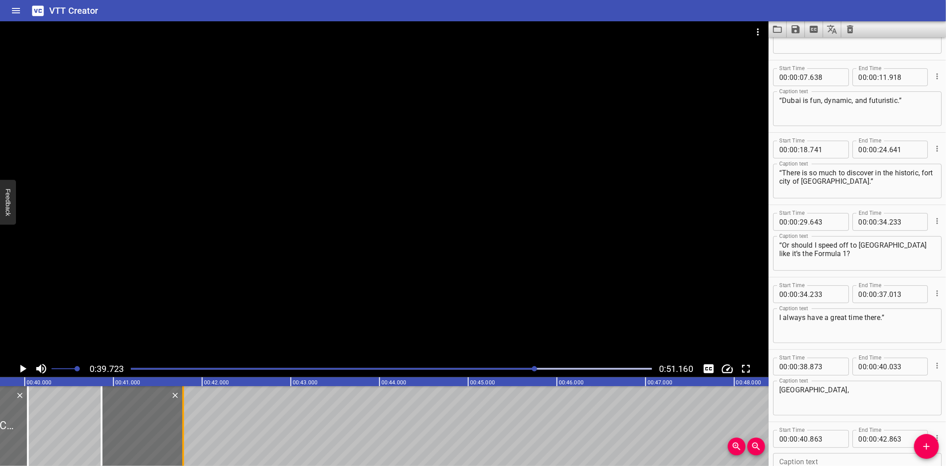
drag, startPoint x: 278, startPoint y: 437, endPoint x: 182, endPoint y: 437, distance: 95.8
click at [182, 437] on div at bounding box center [183, 426] width 2 height 80
type input "41"
type input "783"
click at [106, 431] on div at bounding box center [104, 426] width 9 height 80
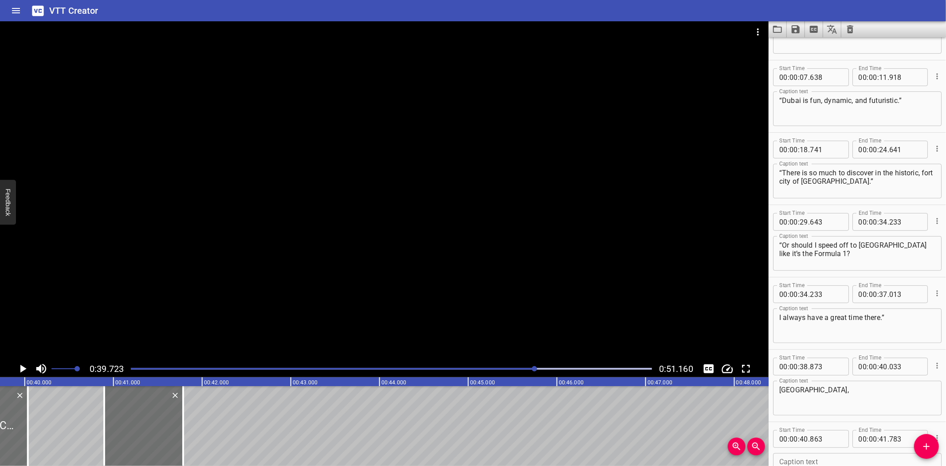
type input "893"
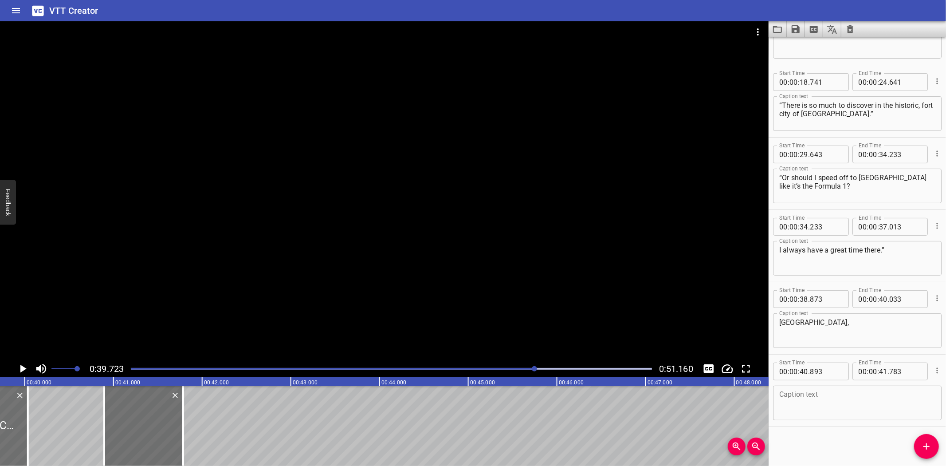
scroll to position [191, 0]
click at [815, 397] on textarea at bounding box center [857, 402] width 156 height 25
paste textarea "Al Ain, or [GEOGRAPHIC_DATA]. Where are you going?"
drag, startPoint x: 801, startPoint y: 396, endPoint x: 883, endPoint y: 421, distance: 85.7
click at [803, 396] on textarea "Al Ain, or [GEOGRAPHIC_DATA]. Where are you going?" at bounding box center [857, 402] width 156 height 25
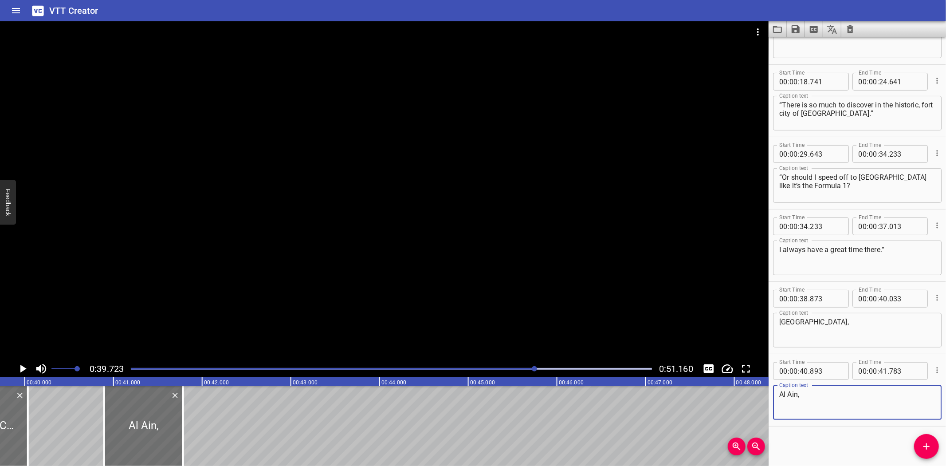
type textarea "Al Ain,"
click at [23, 365] on icon "Play/Pause" at bounding box center [22, 368] width 13 height 13
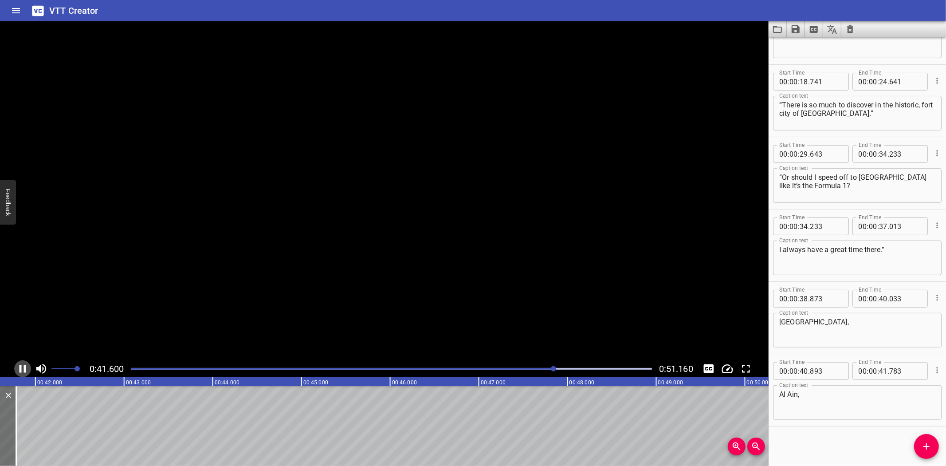
click at [23, 365] on icon "Play/Pause" at bounding box center [22, 368] width 13 height 13
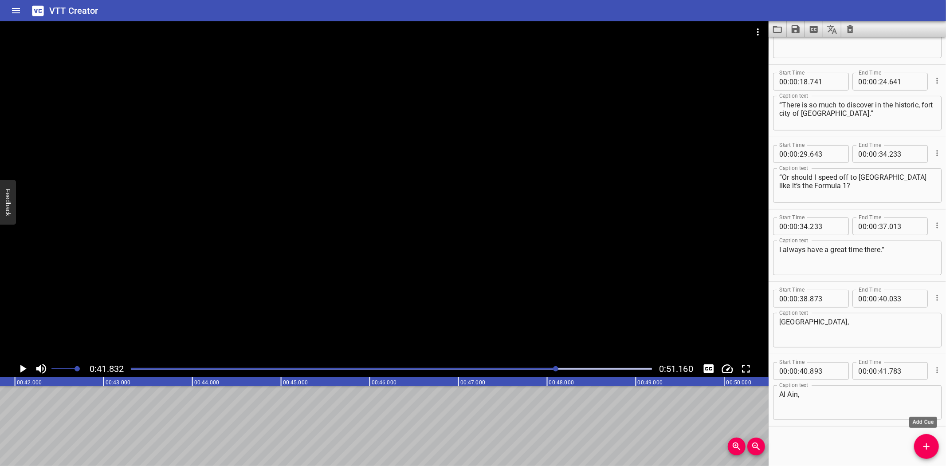
click at [925, 447] on icon "Add Cue" at bounding box center [926, 446] width 11 height 11
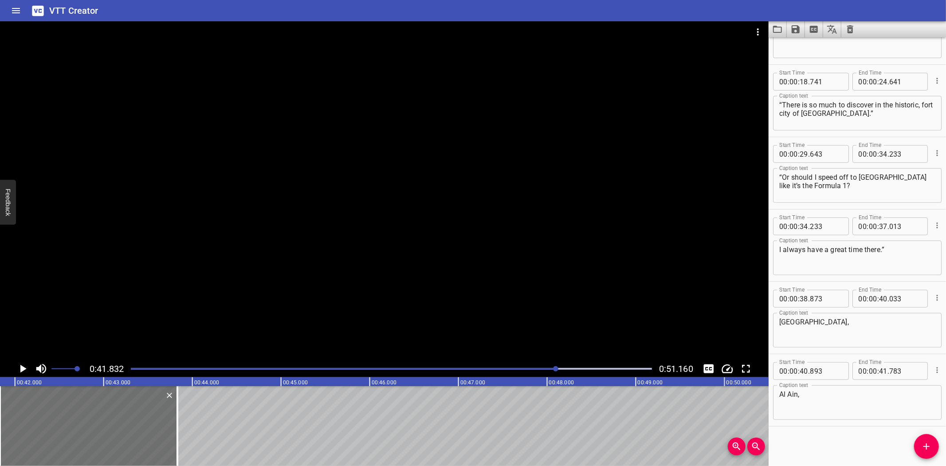
scroll to position [196, 0]
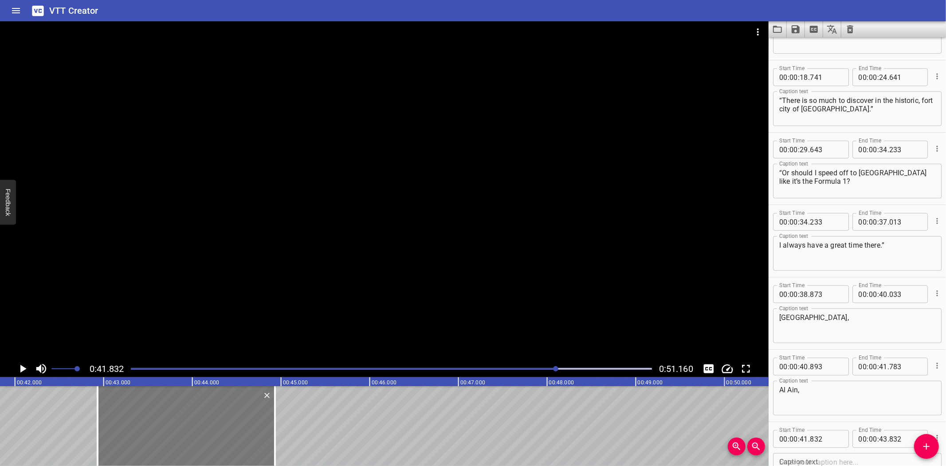
drag, startPoint x: 69, startPoint y: 433, endPoint x: 166, endPoint y: 432, distance: 97.6
click at [166, 432] on div at bounding box center [186, 426] width 177 height 80
type input "42"
type input "932"
type input "44"
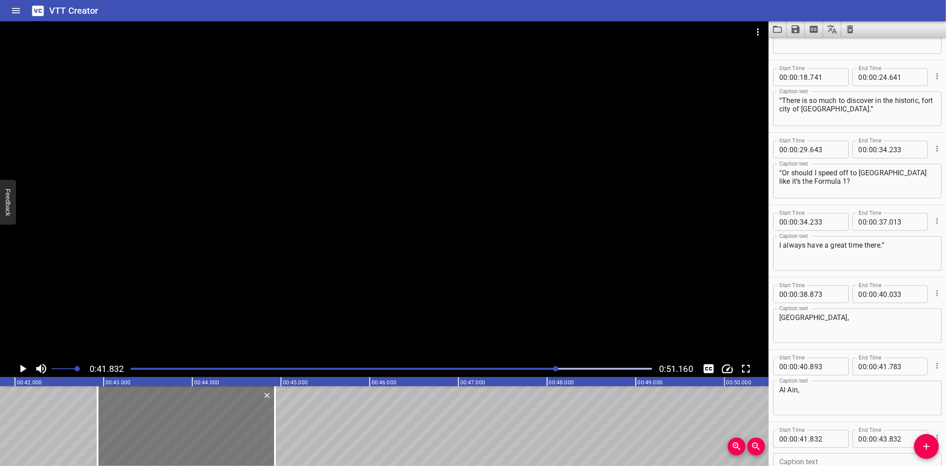
type input "932"
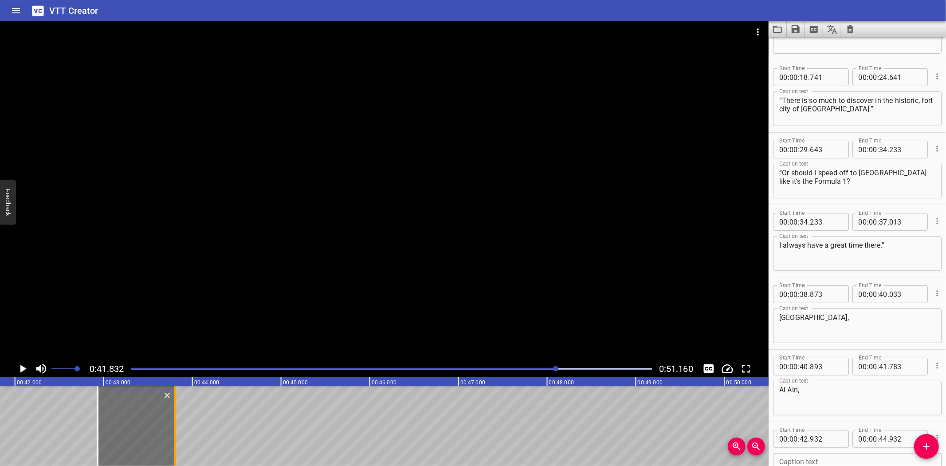
drag, startPoint x: 275, startPoint y: 435, endPoint x: 176, endPoint y: 437, distance: 99.8
click at [176, 437] on div at bounding box center [175, 426] width 9 height 80
type input "43"
type input "807"
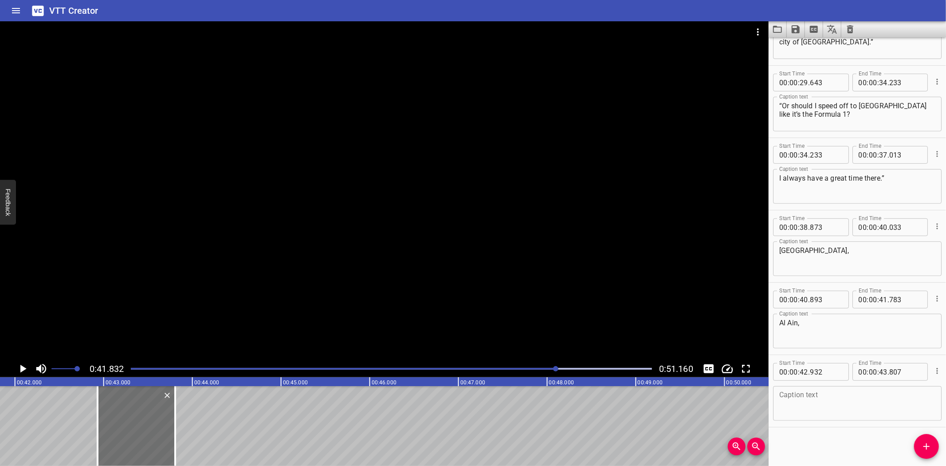
scroll to position [263, 0]
click at [816, 401] on textarea at bounding box center [857, 402] width 156 height 25
paste textarea "or [GEOGRAPHIC_DATA]. Where are you going?"
click at [812, 393] on textarea "or [GEOGRAPHIC_DATA]. Where are you going?" at bounding box center [857, 402] width 156 height 25
type textarea "or [GEOGRAPHIC_DATA]."
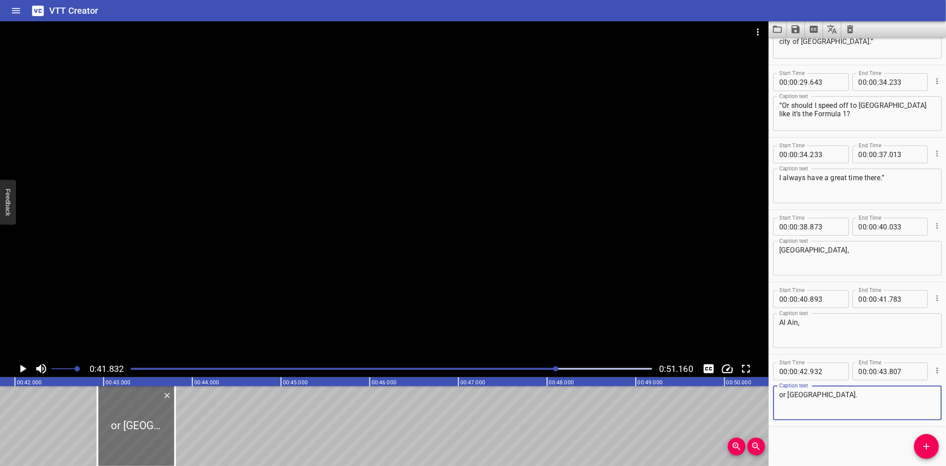
click at [23, 365] on icon "Play/Pause" at bounding box center [22, 368] width 13 height 13
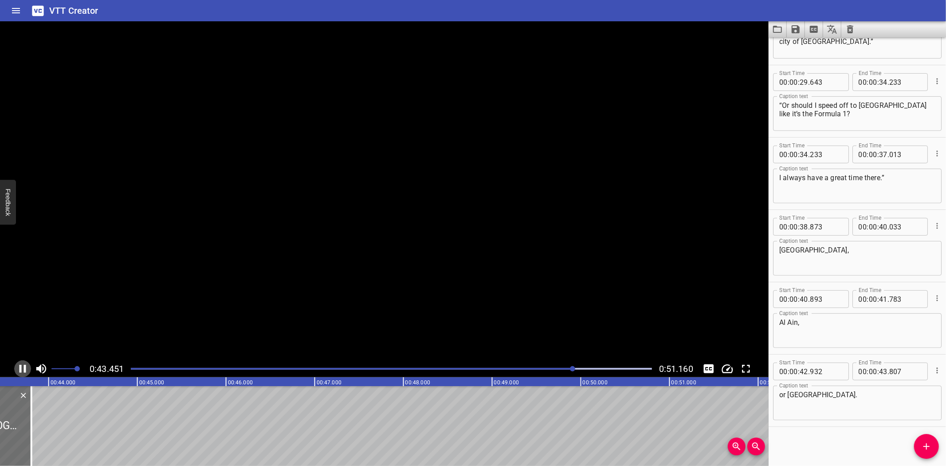
click at [23, 365] on icon "Play/Pause" at bounding box center [22, 368] width 13 height 13
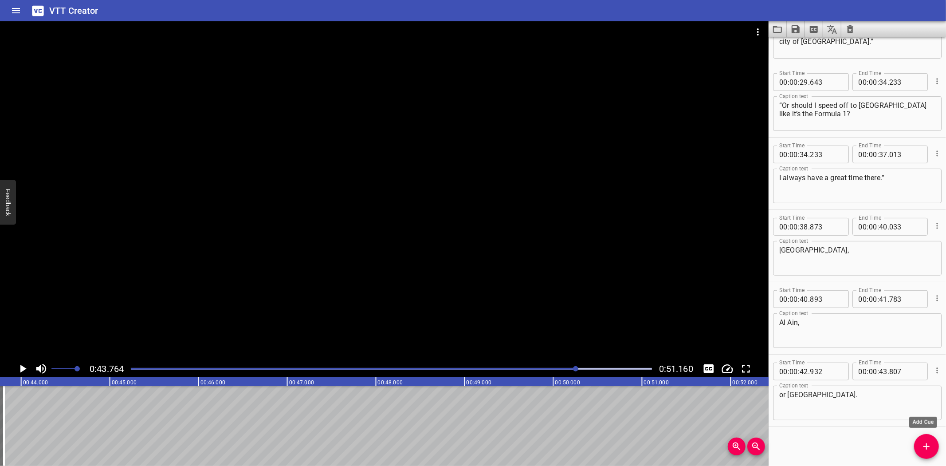
drag, startPoint x: 925, startPoint y: 448, endPoint x: 808, endPoint y: 444, distance: 117.2
click at [915, 446] on span "Add Cue" at bounding box center [926, 446] width 25 height 11
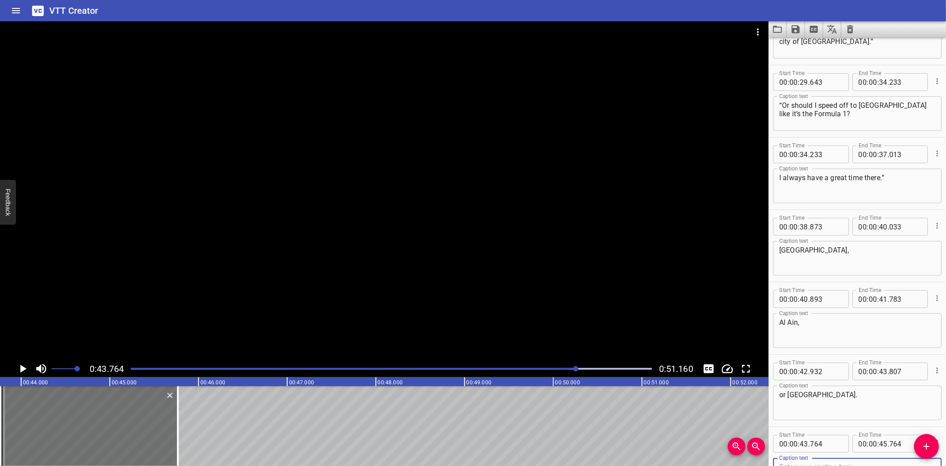
scroll to position [268, 0]
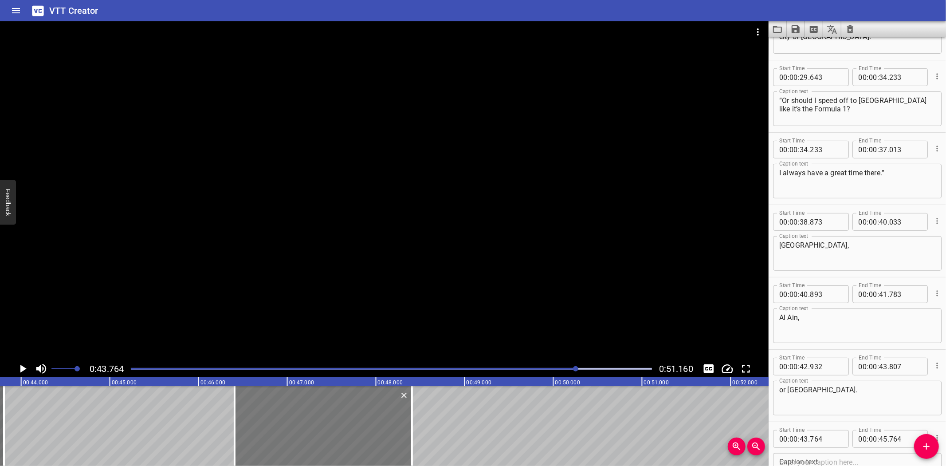
drag, startPoint x: 65, startPoint y: 429, endPoint x: 279, endPoint y: 423, distance: 214.3
click at [279, 423] on div at bounding box center [323, 426] width 177 height 80
type input "46"
type input "399"
type input "48"
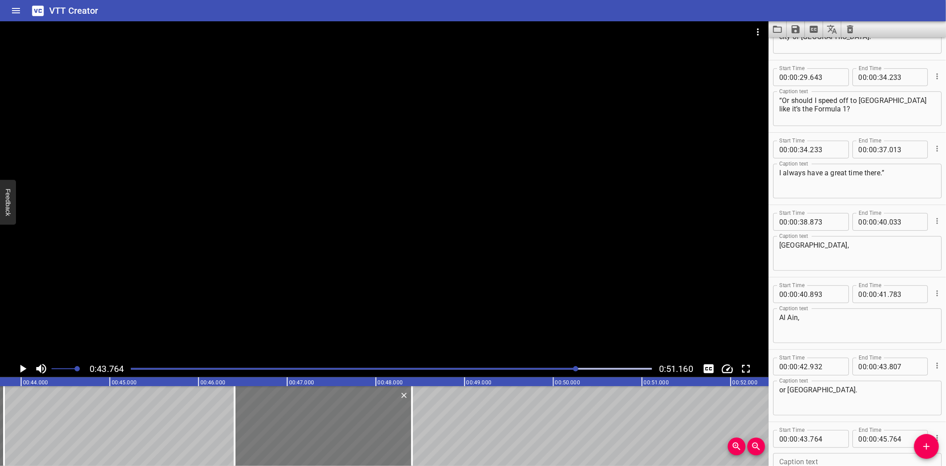
type input "399"
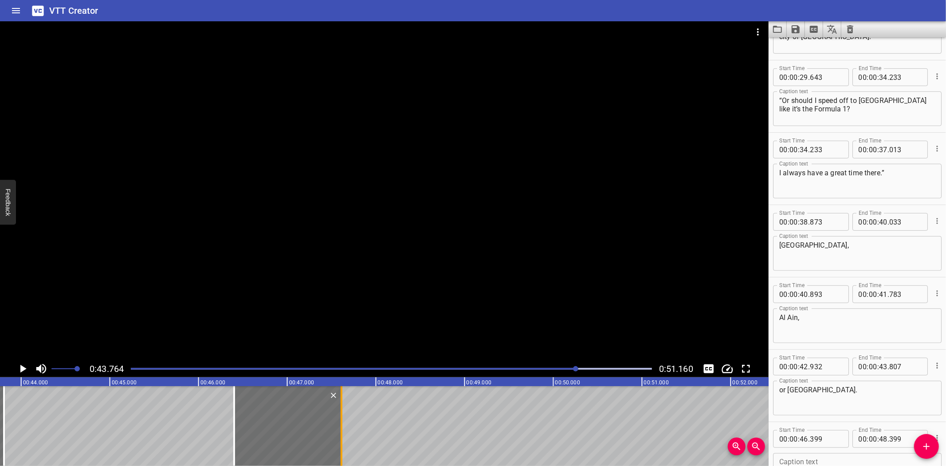
drag, startPoint x: 413, startPoint y: 431, endPoint x: 342, endPoint y: 442, distance: 71.4
click at [342, 442] on div at bounding box center [341, 426] width 9 height 80
type input "47"
type input "604"
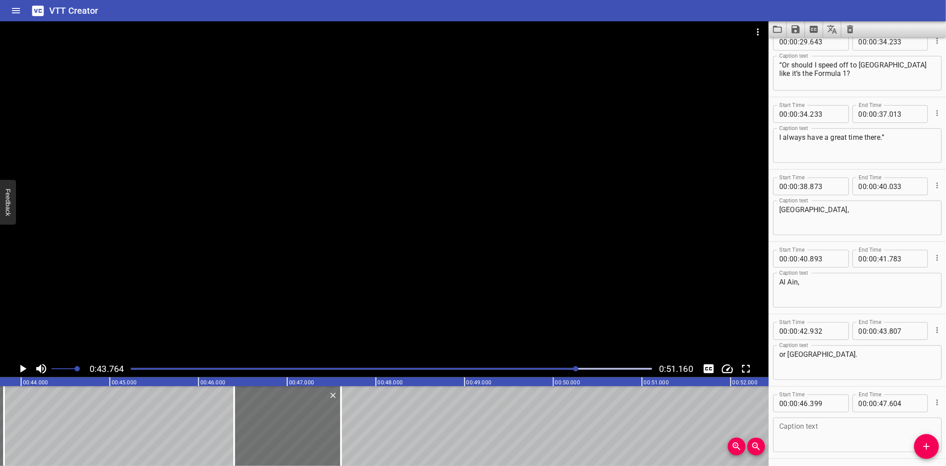
scroll to position [335, 0]
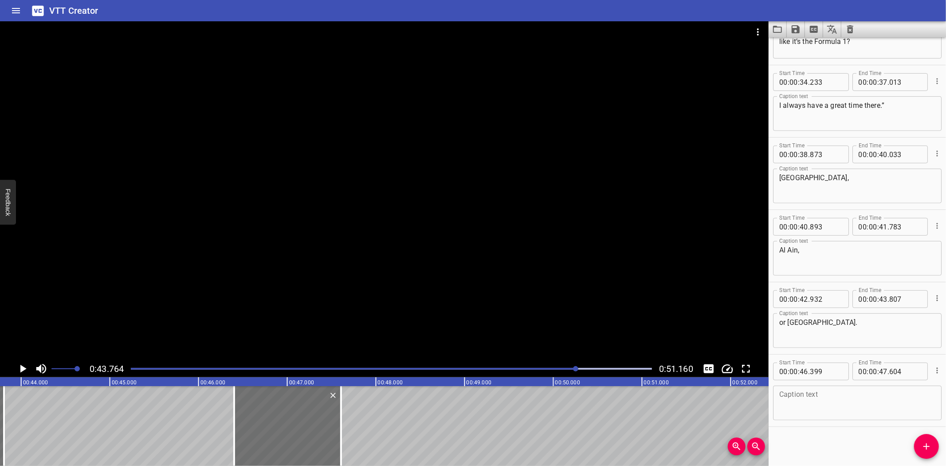
click at [828, 406] on textarea at bounding box center [857, 402] width 156 height 25
paste textarea "Where are you going?"
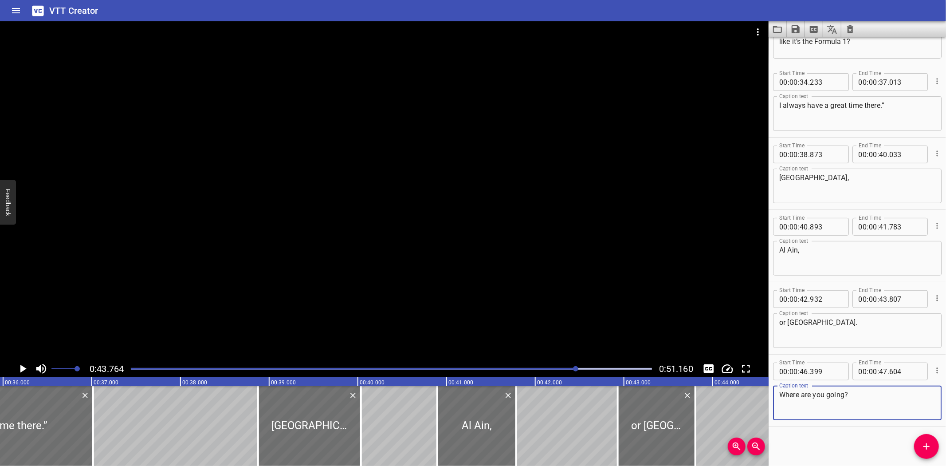
type textarea "Where are you going?"
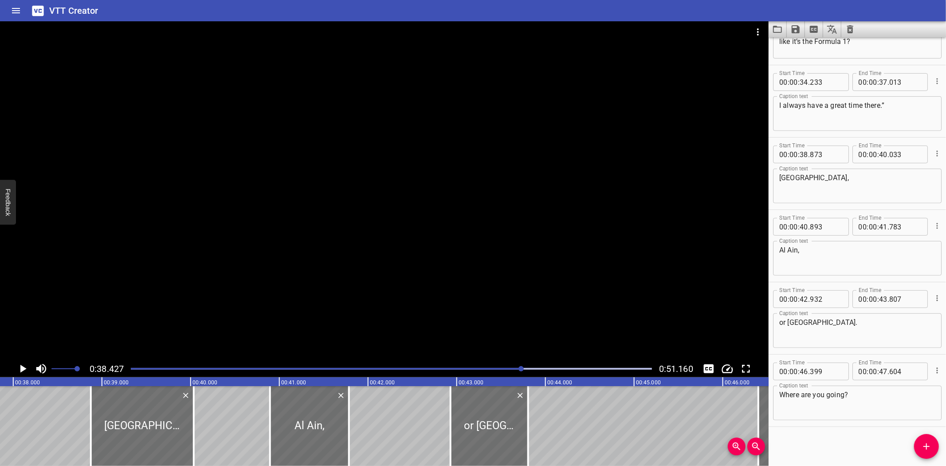
scroll to position [0, 3409]
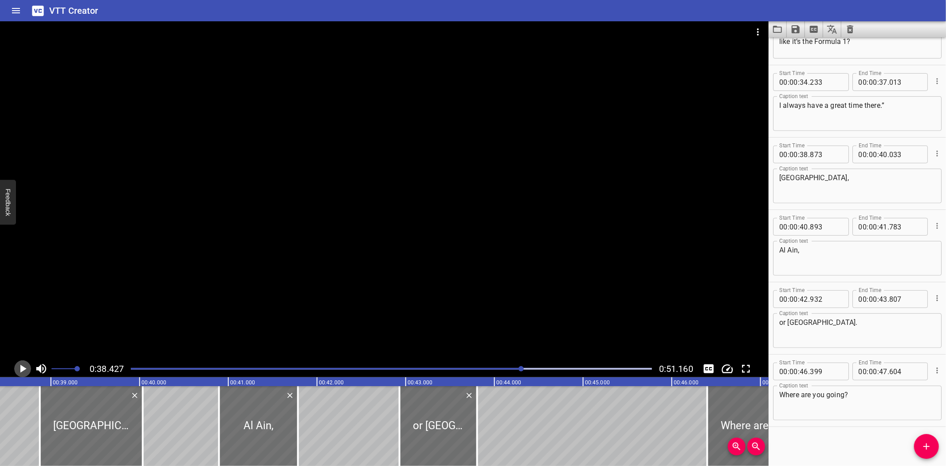
click at [23, 368] on icon "Play/Pause" at bounding box center [23, 369] width 6 height 8
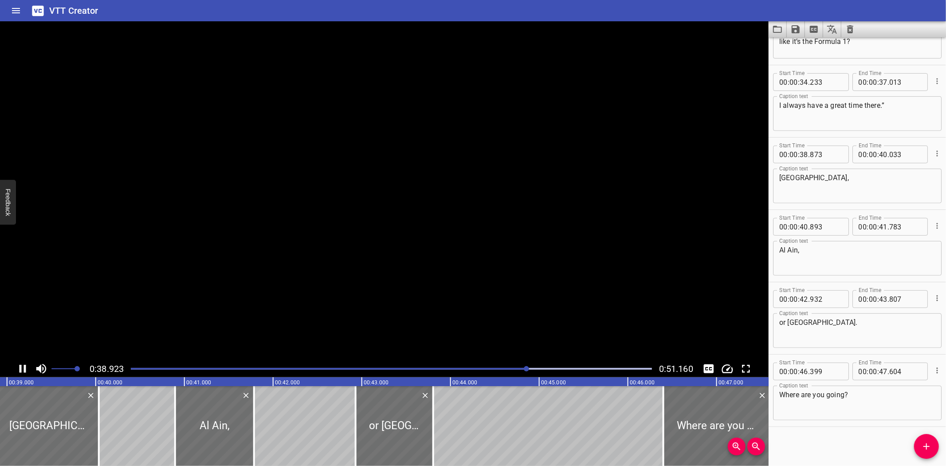
click at [23, 368] on icon "Play/Pause" at bounding box center [22, 368] width 13 height 13
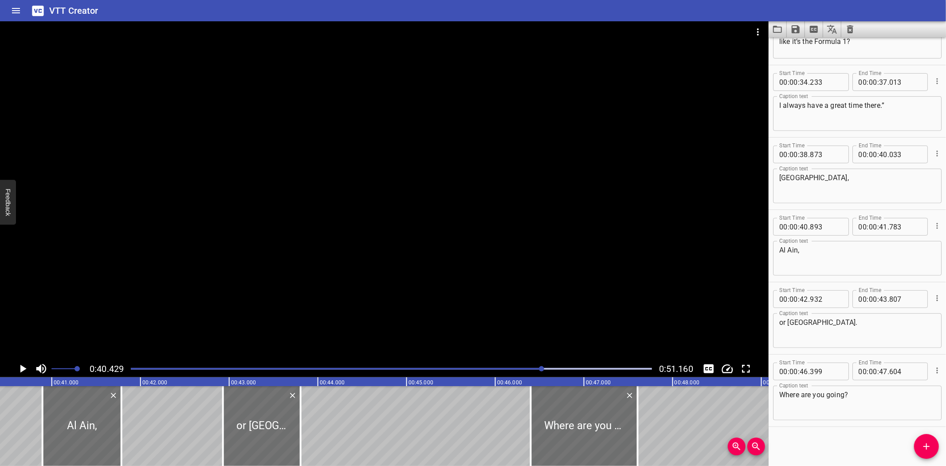
scroll to position [0, 3587]
click at [23, 367] on icon "Play/Pause" at bounding box center [23, 369] width 6 height 8
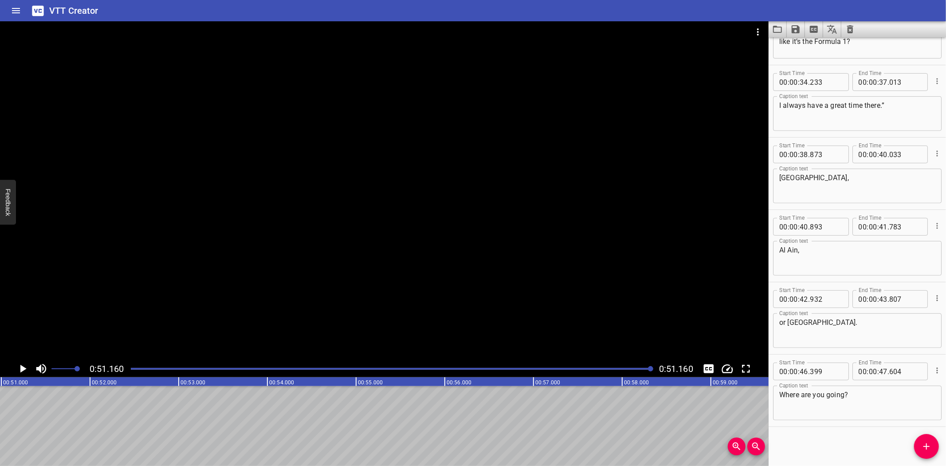
scroll to position [0, 4539]
click at [794, 28] on icon "Save captions to file" at bounding box center [796, 29] width 8 height 8
click at [819, 47] on li "Save to VTT file" at bounding box center [819, 49] width 65 height 16
